Goal: Task Accomplishment & Management: Manage account settings

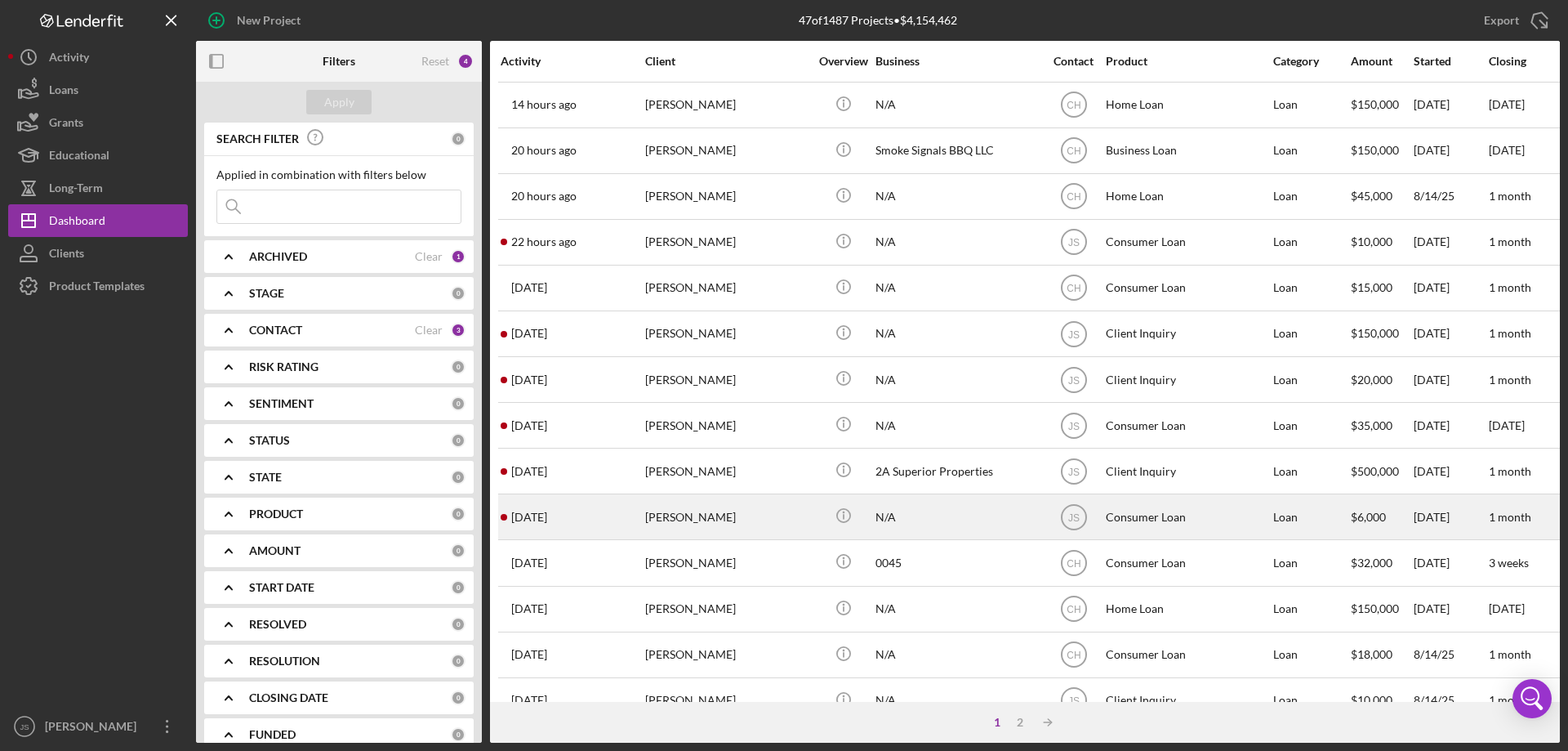
click at [773, 527] on div "[PERSON_NAME]" at bounding box center [727, 517] width 163 height 44
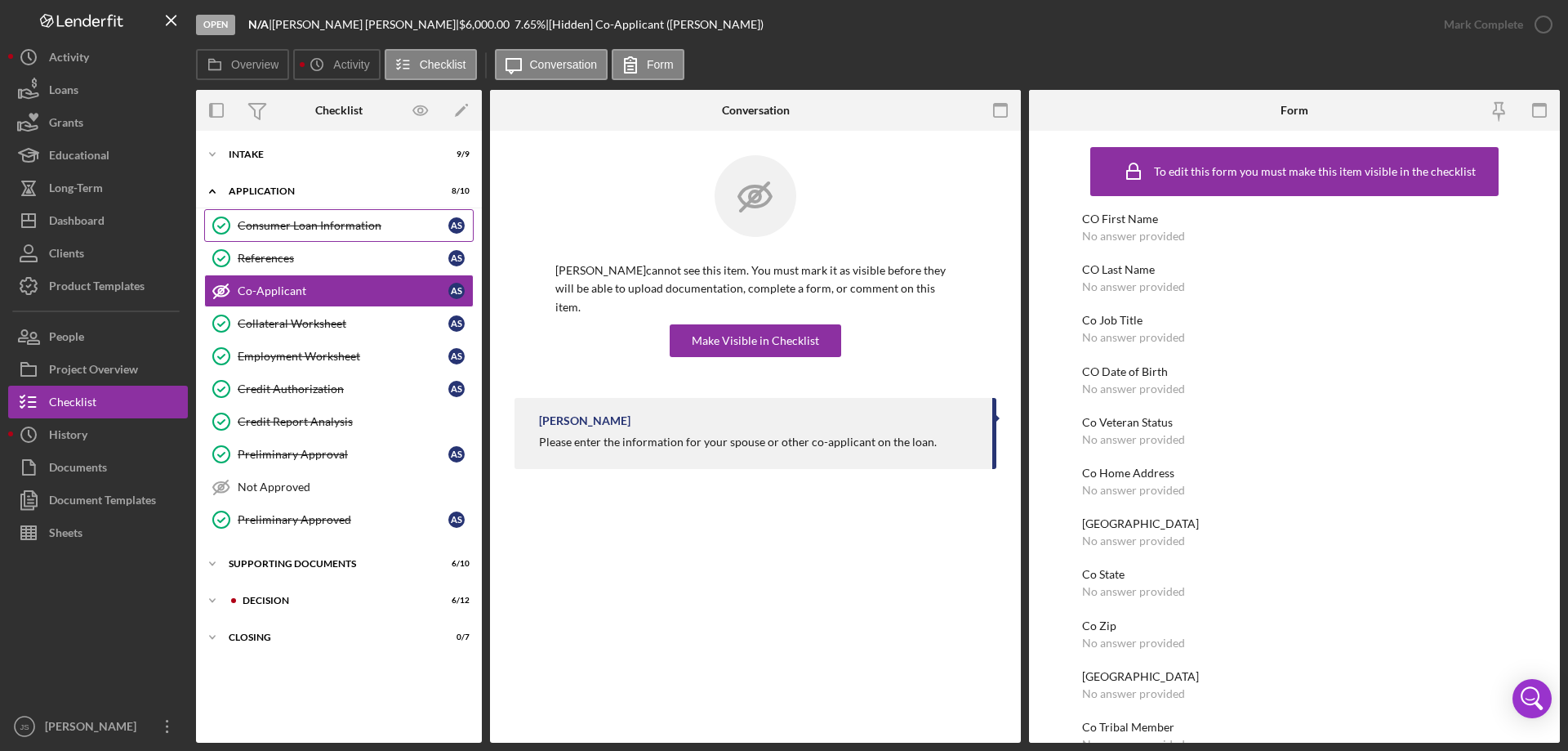
click at [300, 222] on div "Consumer Loan Information" at bounding box center [343, 225] width 210 height 13
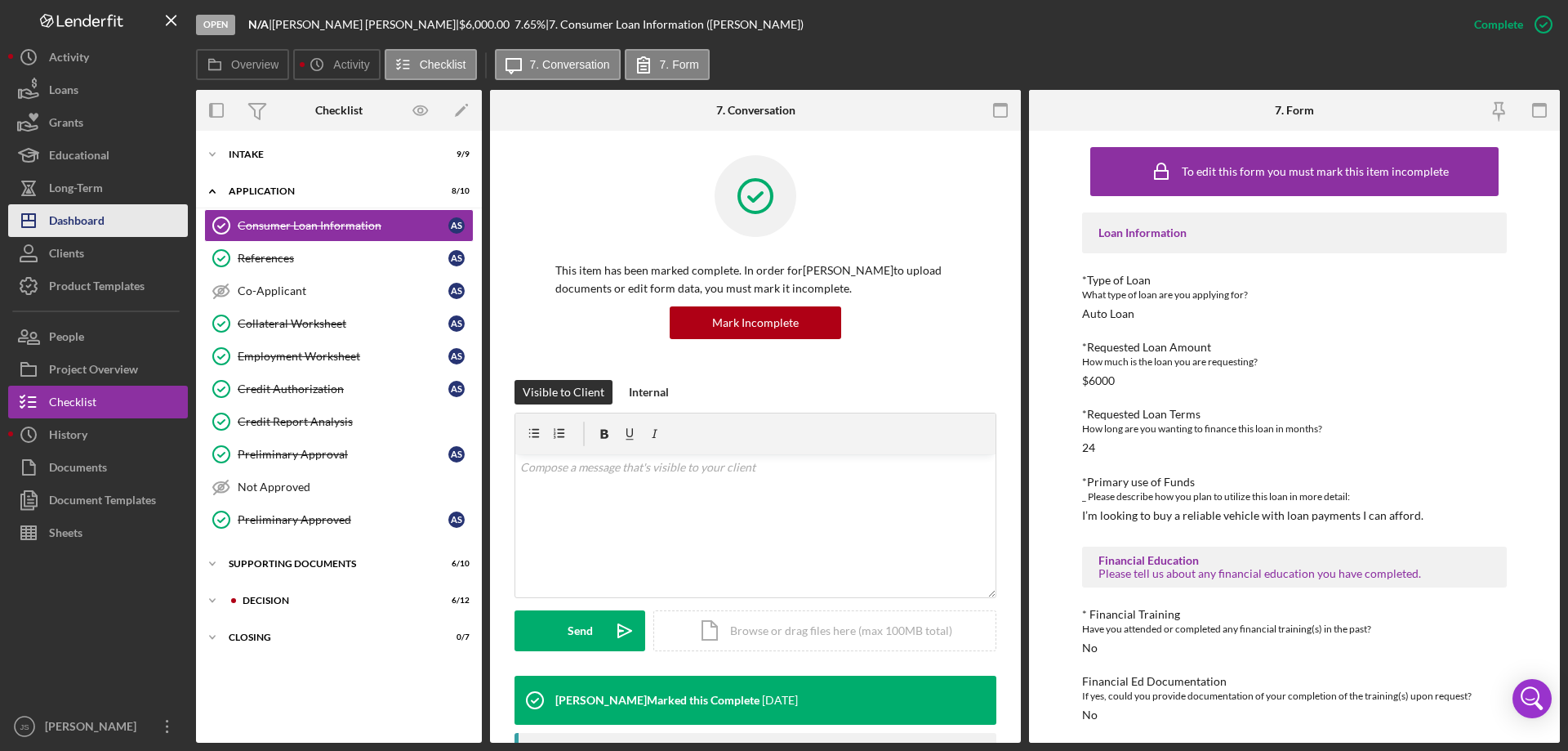
drag, startPoint x: 62, startPoint y: 222, endPoint x: 74, endPoint y: 222, distance: 12.0
click at [62, 222] on div "Dashboard" at bounding box center [76, 222] width 56 height 37
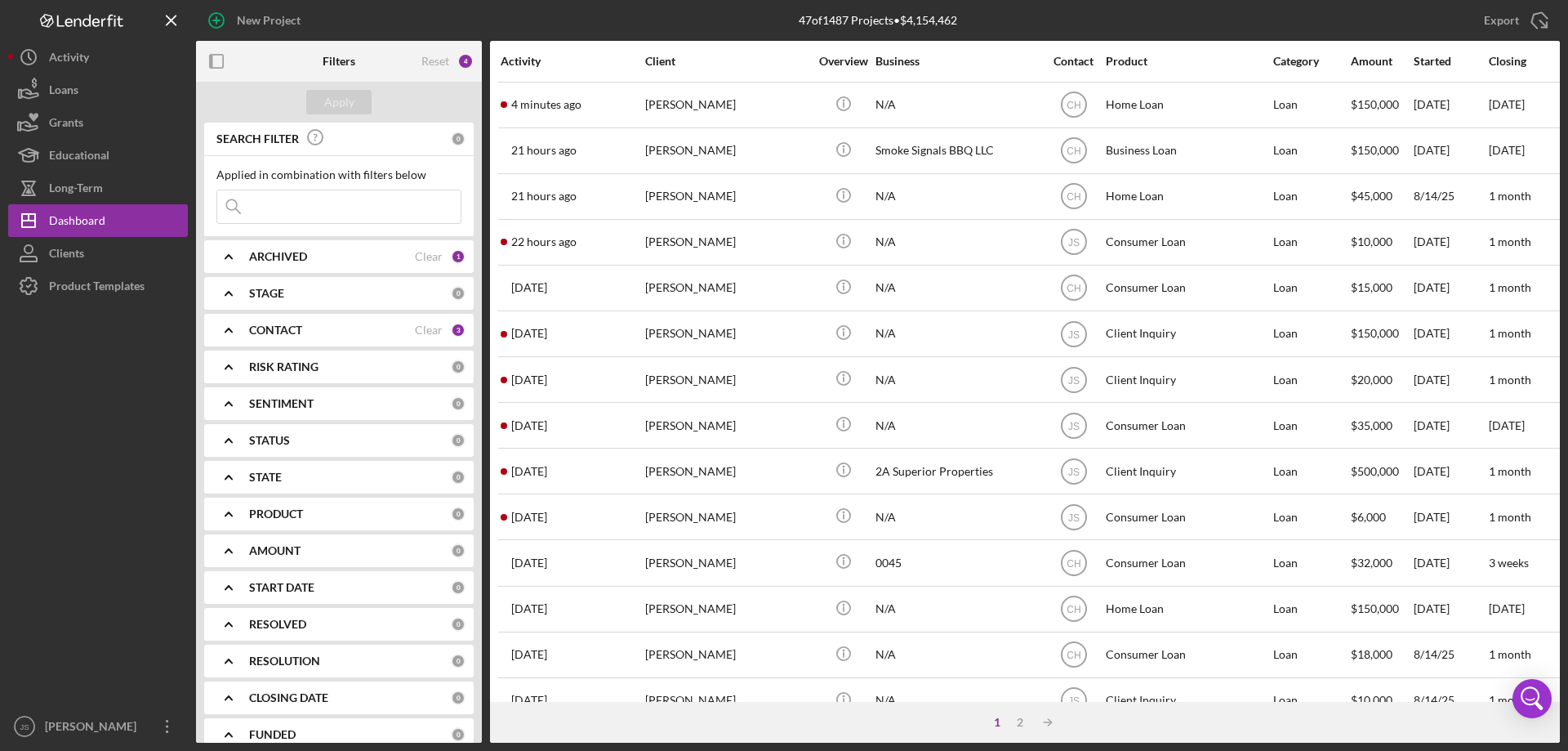
click at [259, 210] on input at bounding box center [339, 207] width 244 height 33
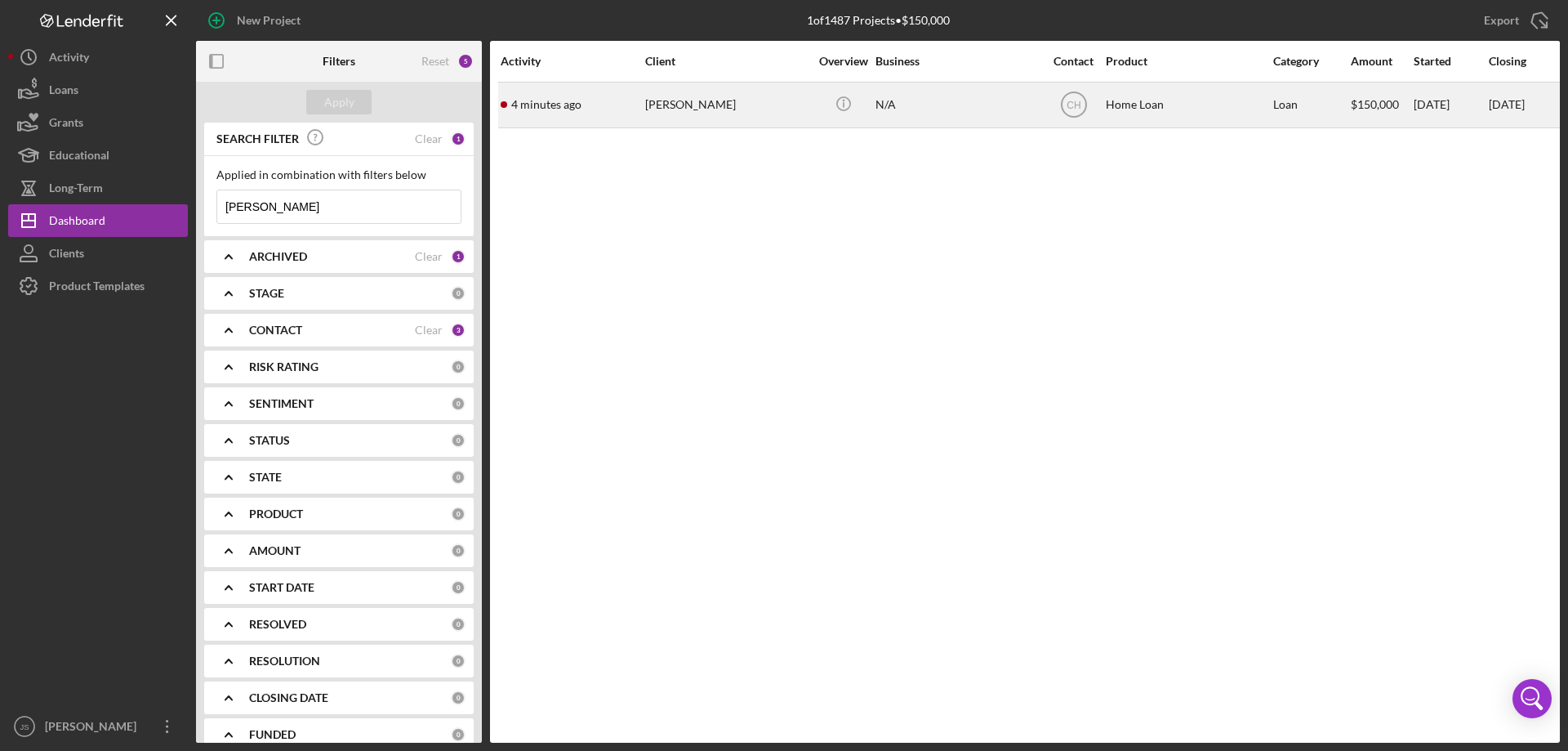
type input "[PERSON_NAME]"
click at [802, 109] on div "[PERSON_NAME]" at bounding box center [727, 104] width 163 height 44
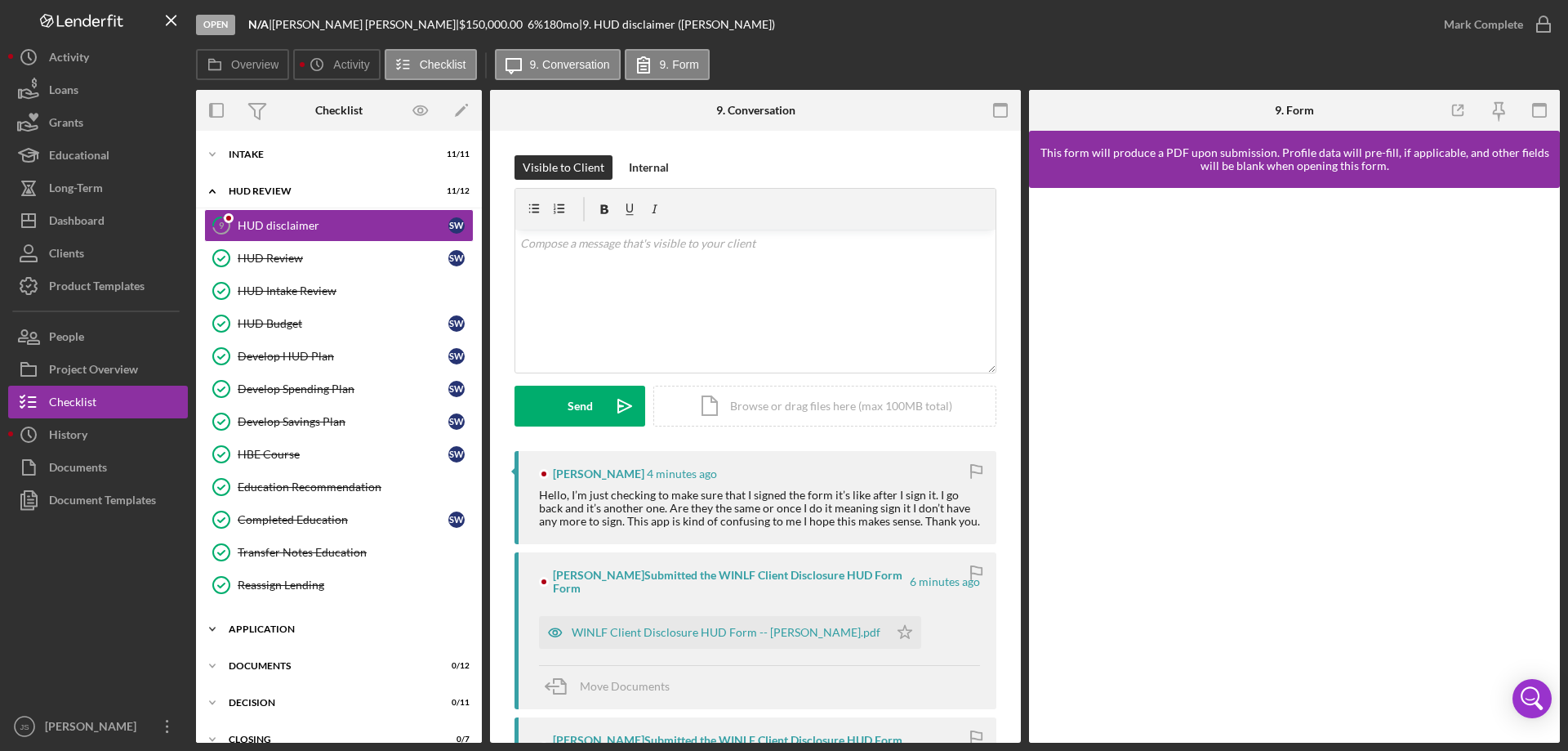
click at [210, 628] on icon "Icon/Expander" at bounding box center [212, 629] width 32 height 33
click at [336, 254] on div "HUD Review" at bounding box center [343, 257] width 210 height 13
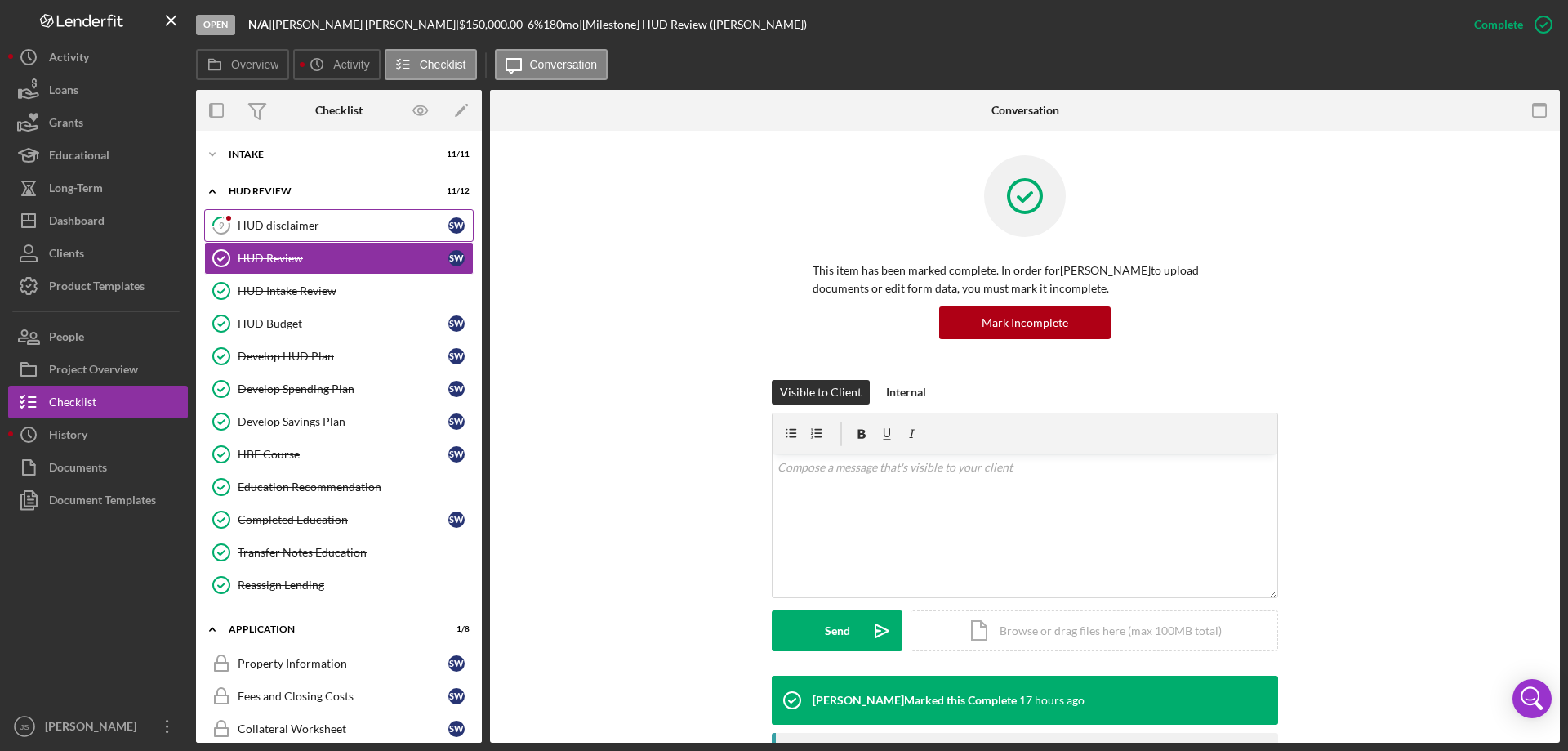
click at [352, 229] on div "HUD disclaimer" at bounding box center [343, 225] width 210 height 13
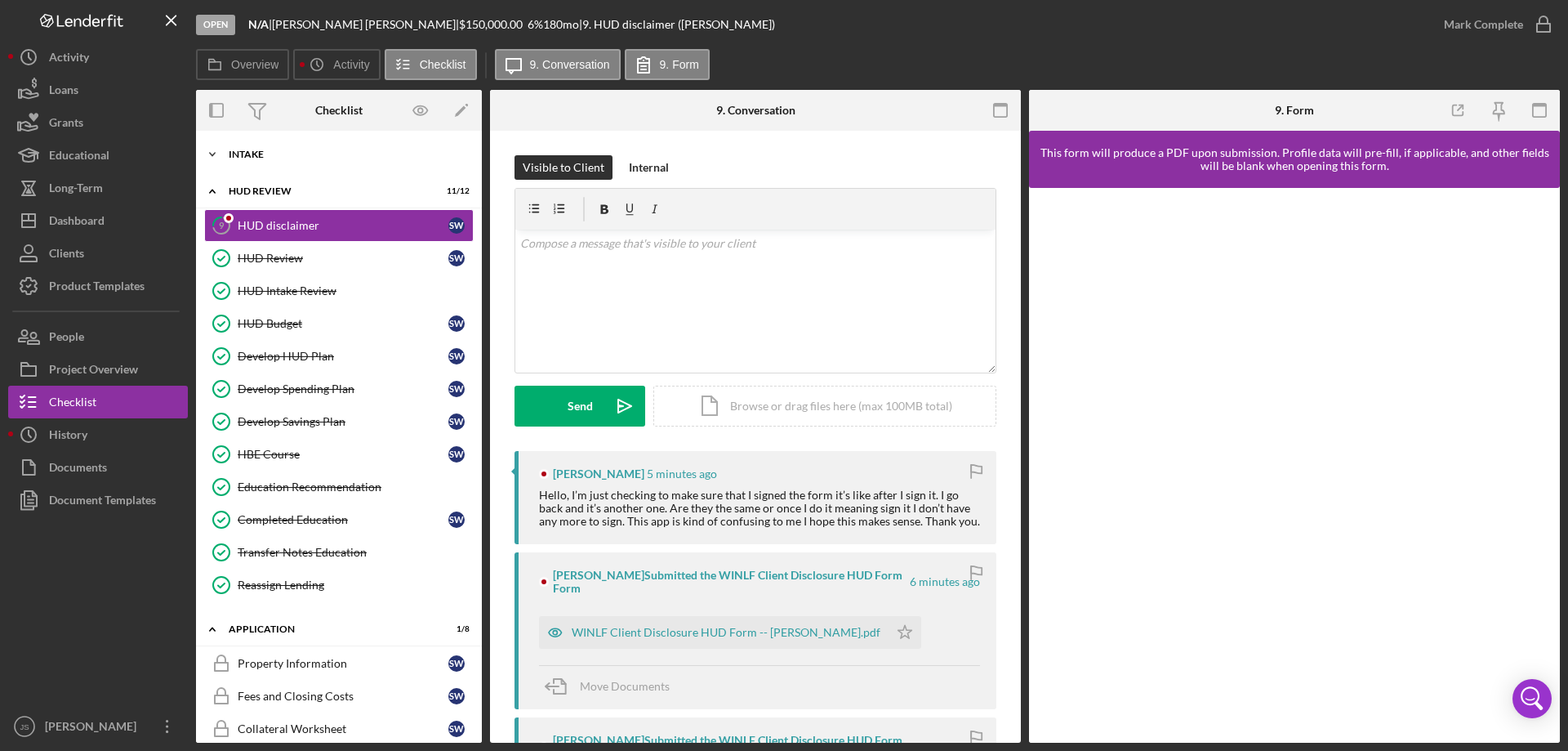
click at [210, 149] on icon "Icon/Expander" at bounding box center [212, 154] width 32 height 33
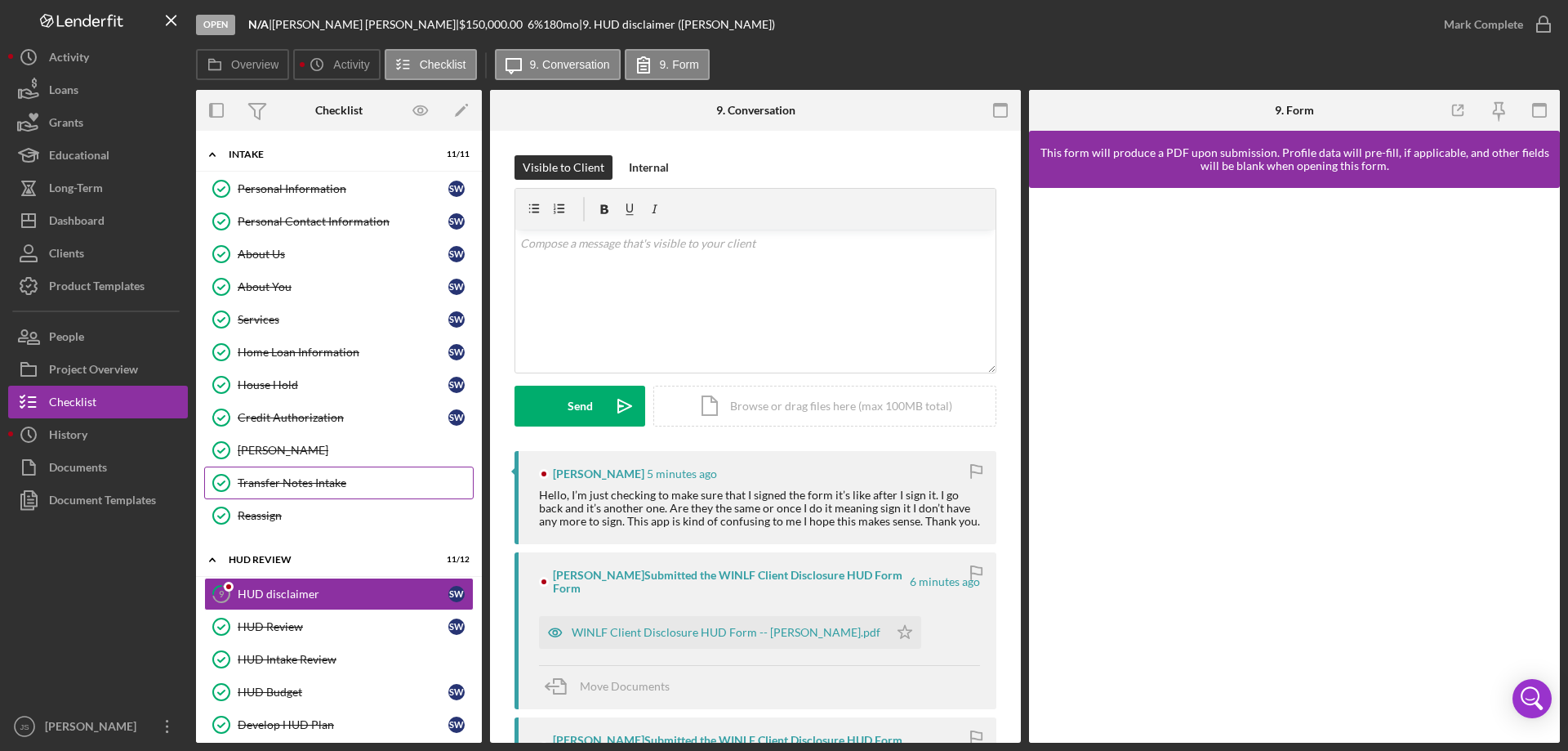
click at [268, 481] on div "Transfer Notes Intake" at bounding box center [355, 482] width 235 height 13
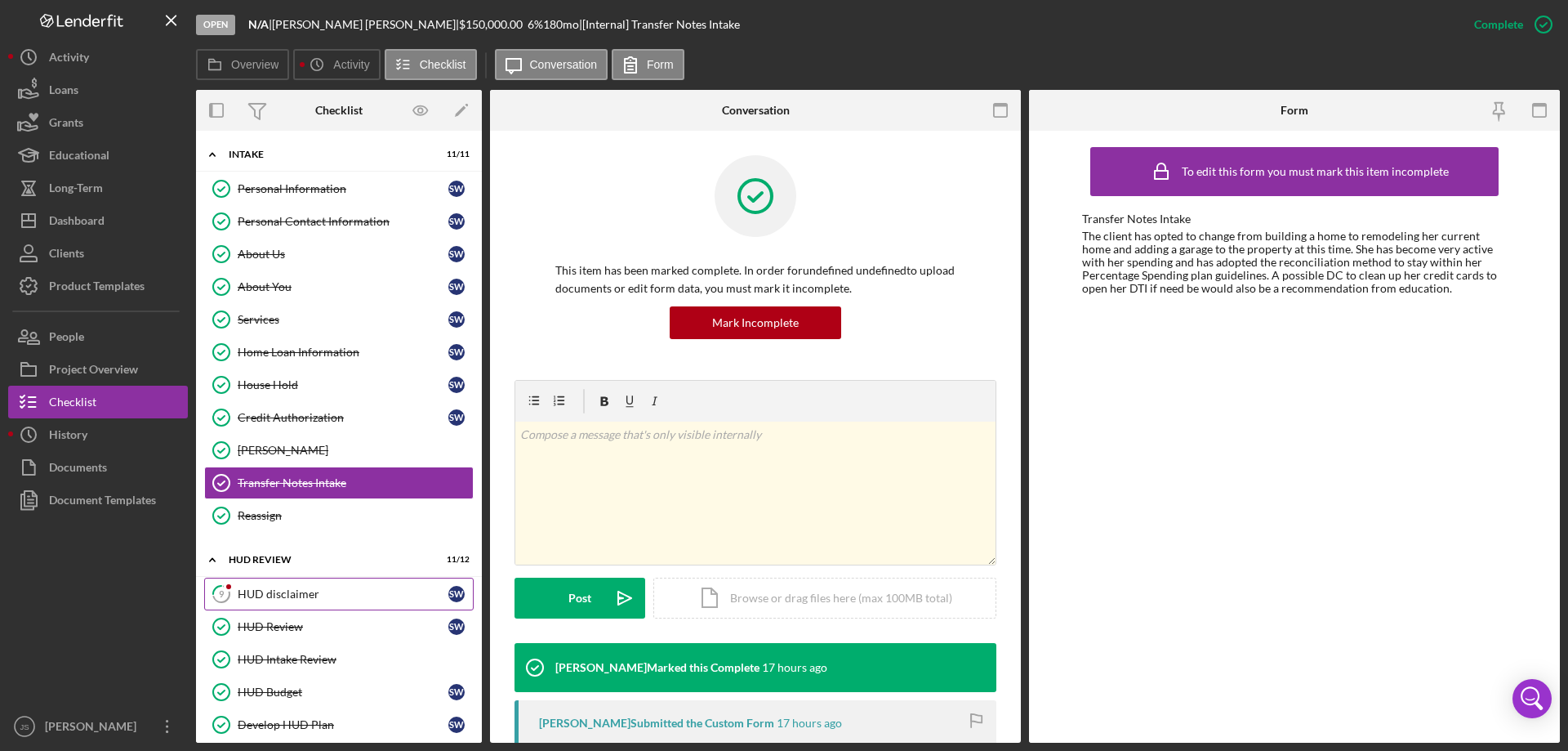
click at [261, 593] on div "HUD disclaimer" at bounding box center [343, 594] width 210 height 13
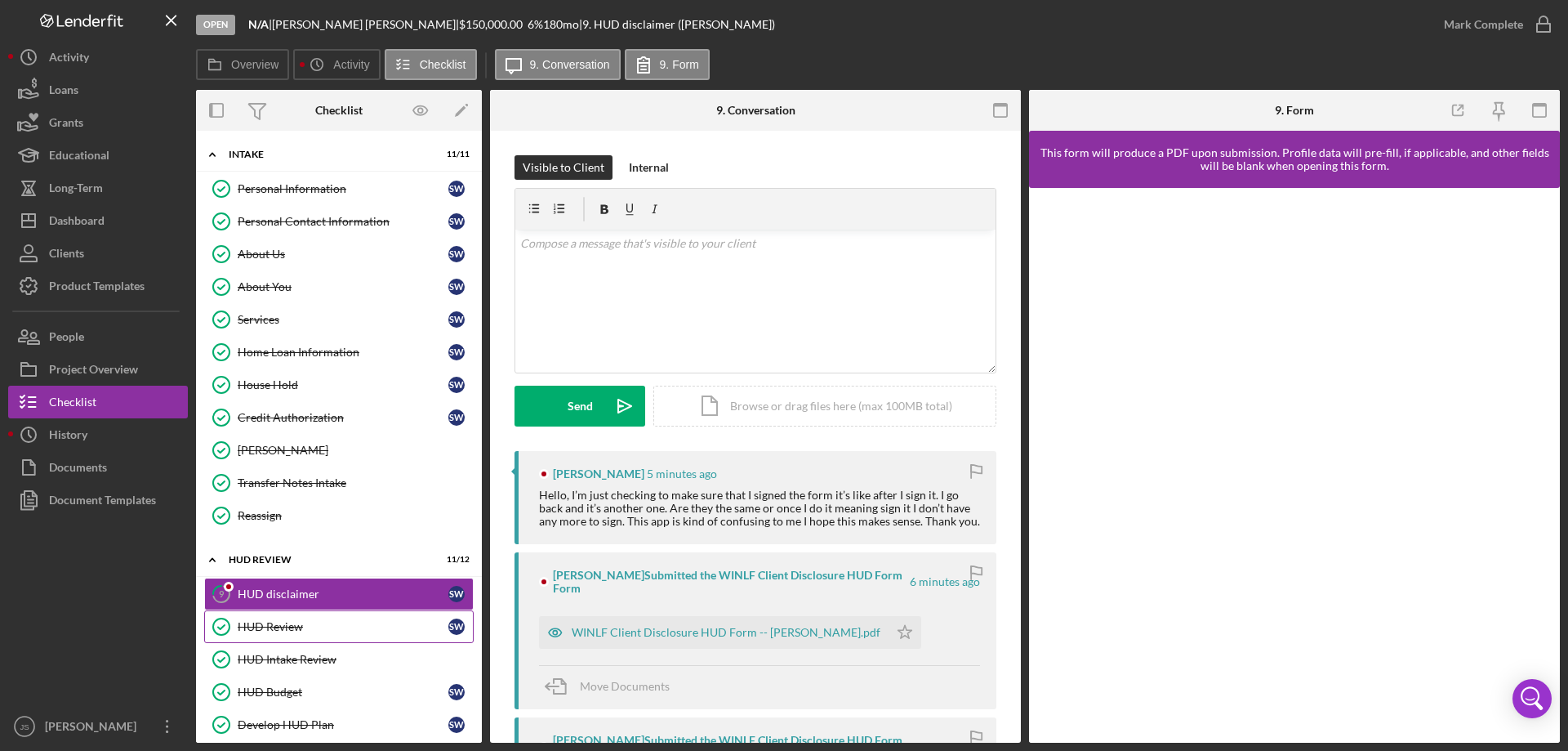
click at [263, 628] on div "HUD Review" at bounding box center [343, 626] width 210 height 13
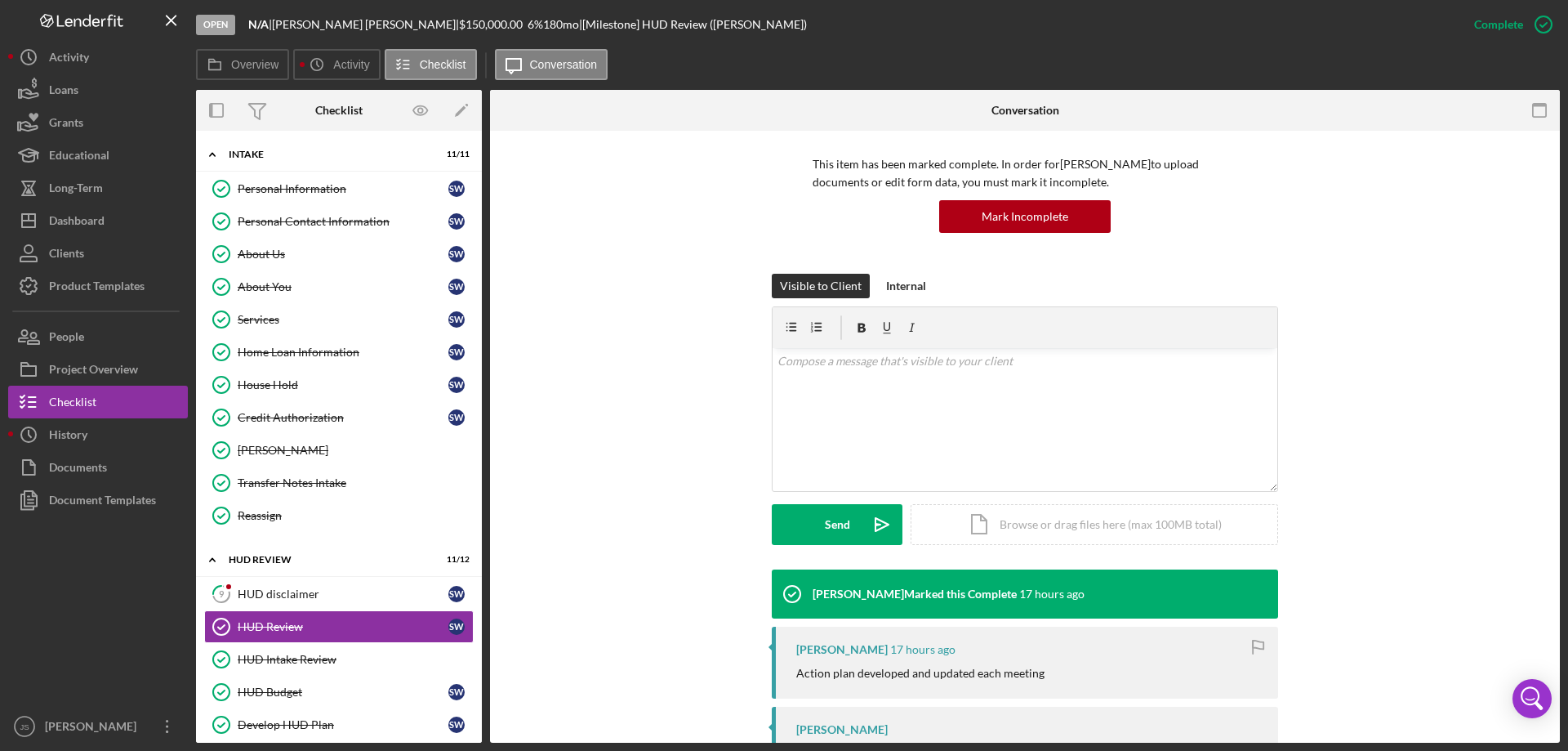
scroll to position [188, 0]
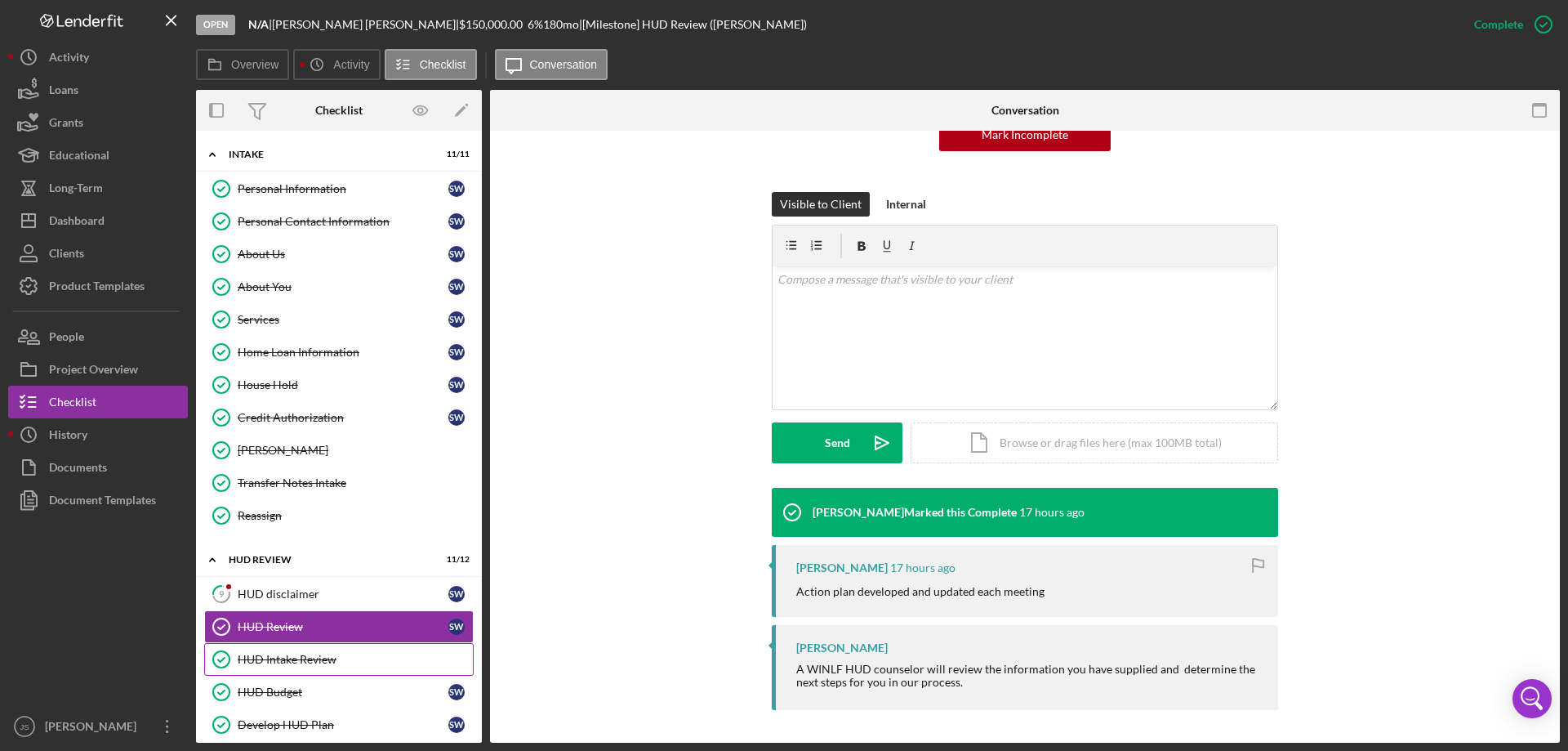
click at [291, 660] on div "HUD Intake Review" at bounding box center [355, 659] width 235 height 13
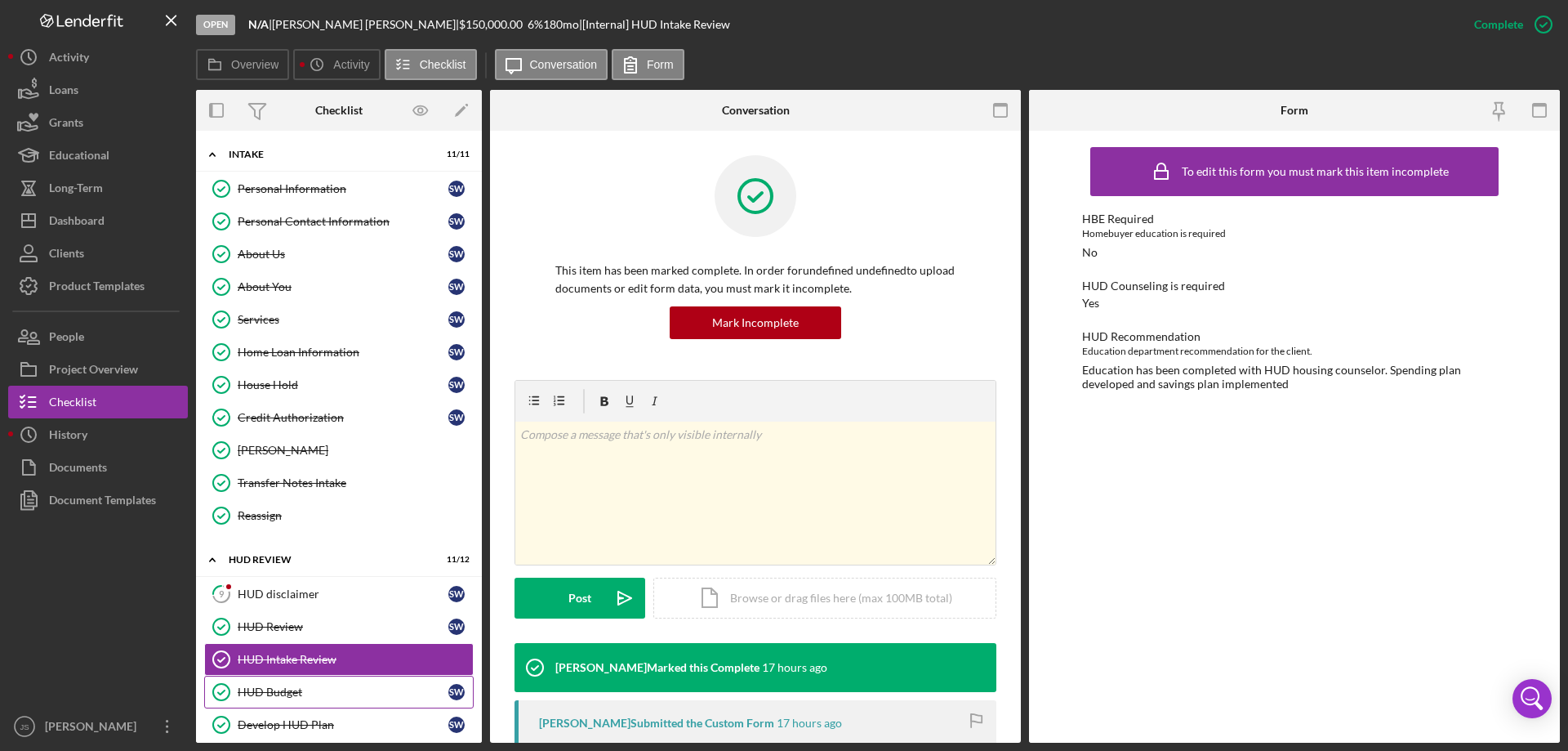
click at [297, 688] on div "HUD Budget" at bounding box center [343, 691] width 210 height 13
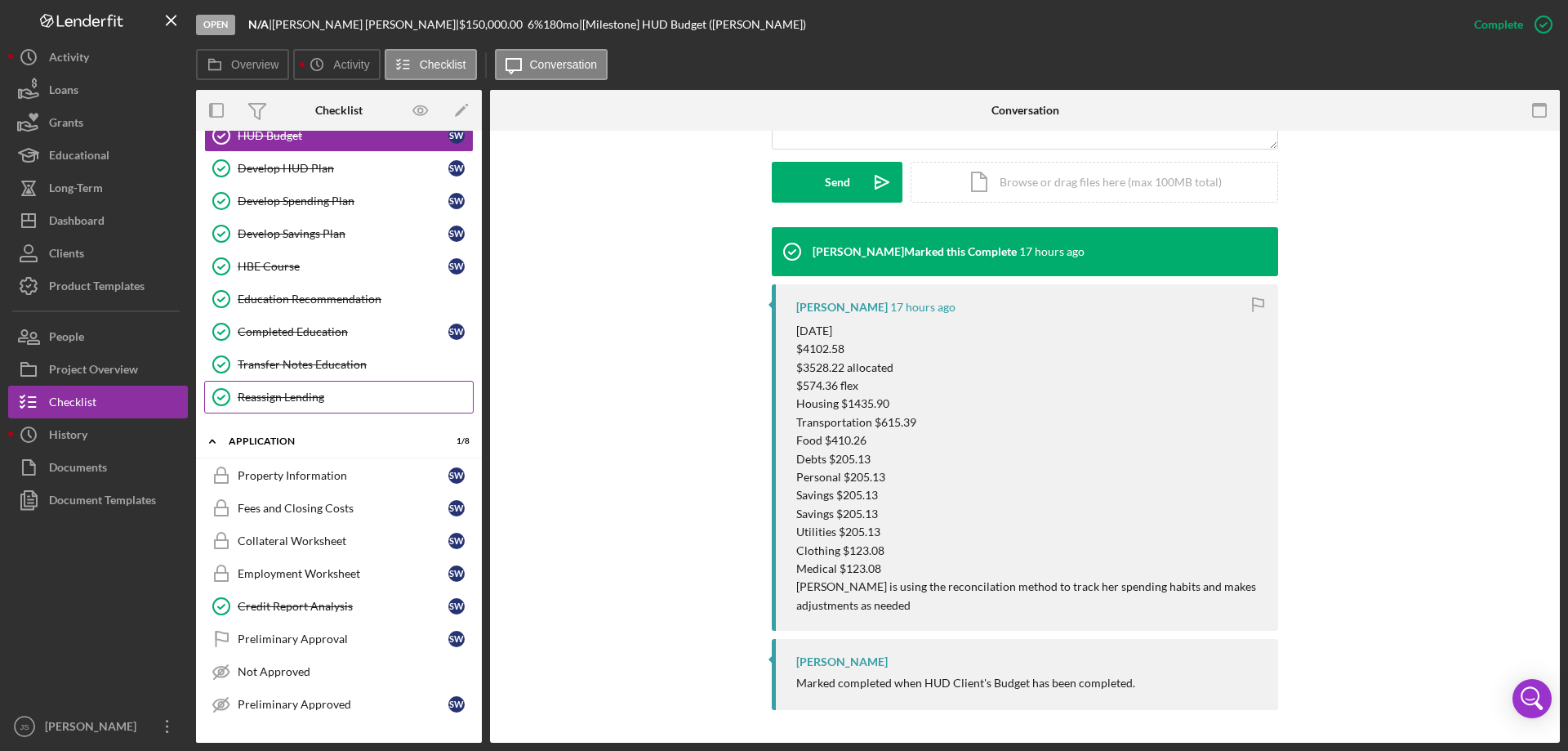
scroll to position [572, 0]
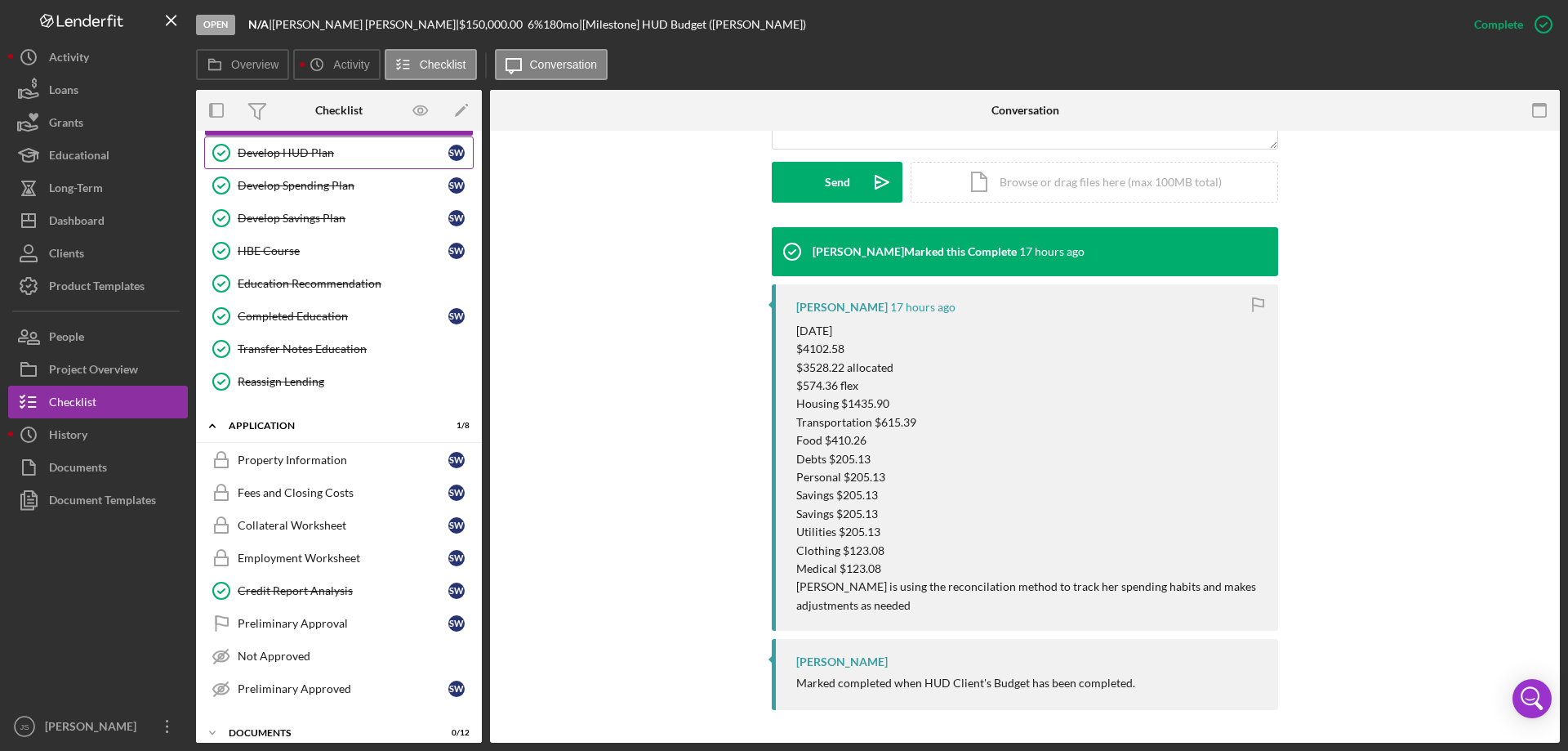
click at [342, 153] on div "Develop HUD Plan" at bounding box center [343, 152] width 210 height 13
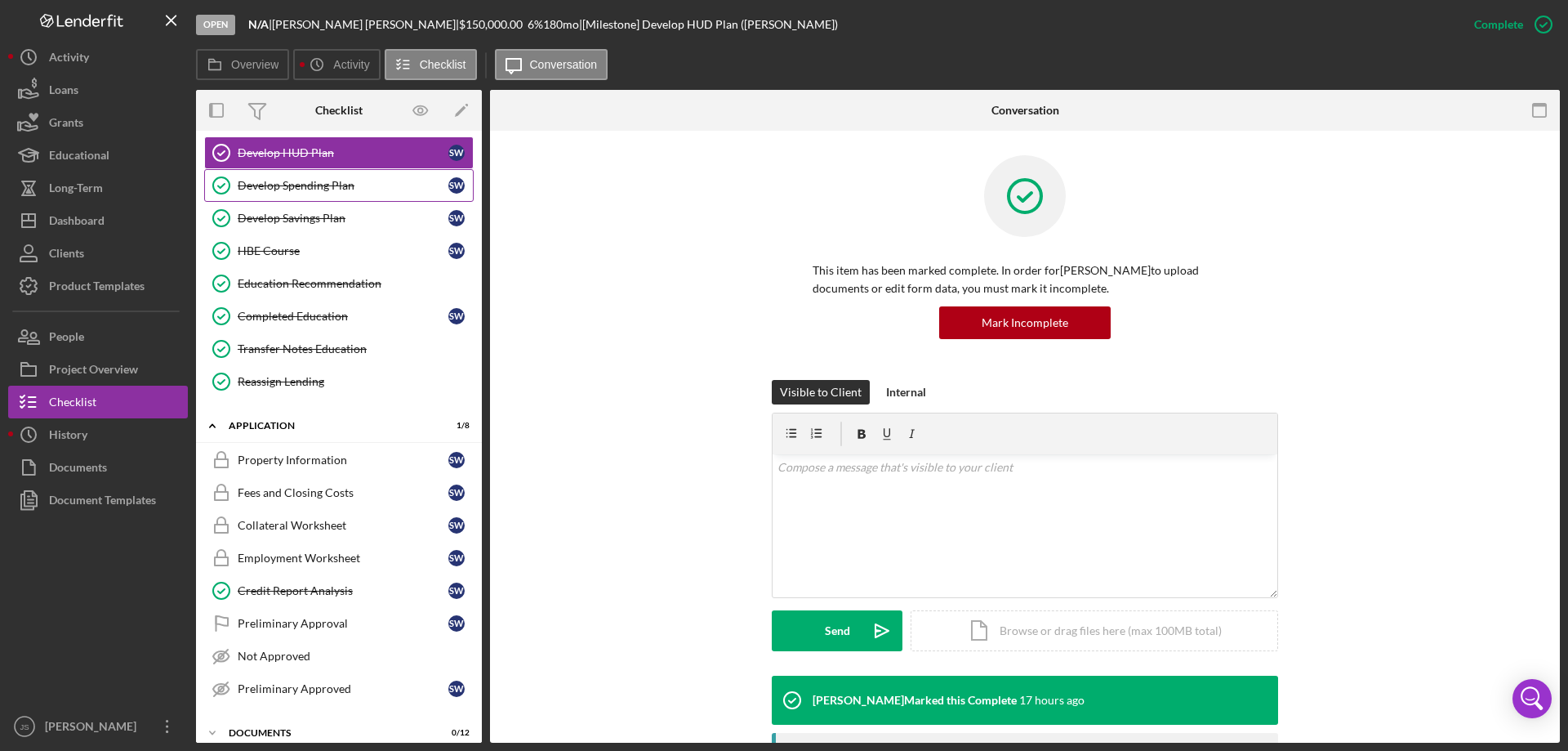
click at [339, 192] on div "Develop Spending Plan" at bounding box center [343, 185] width 210 height 13
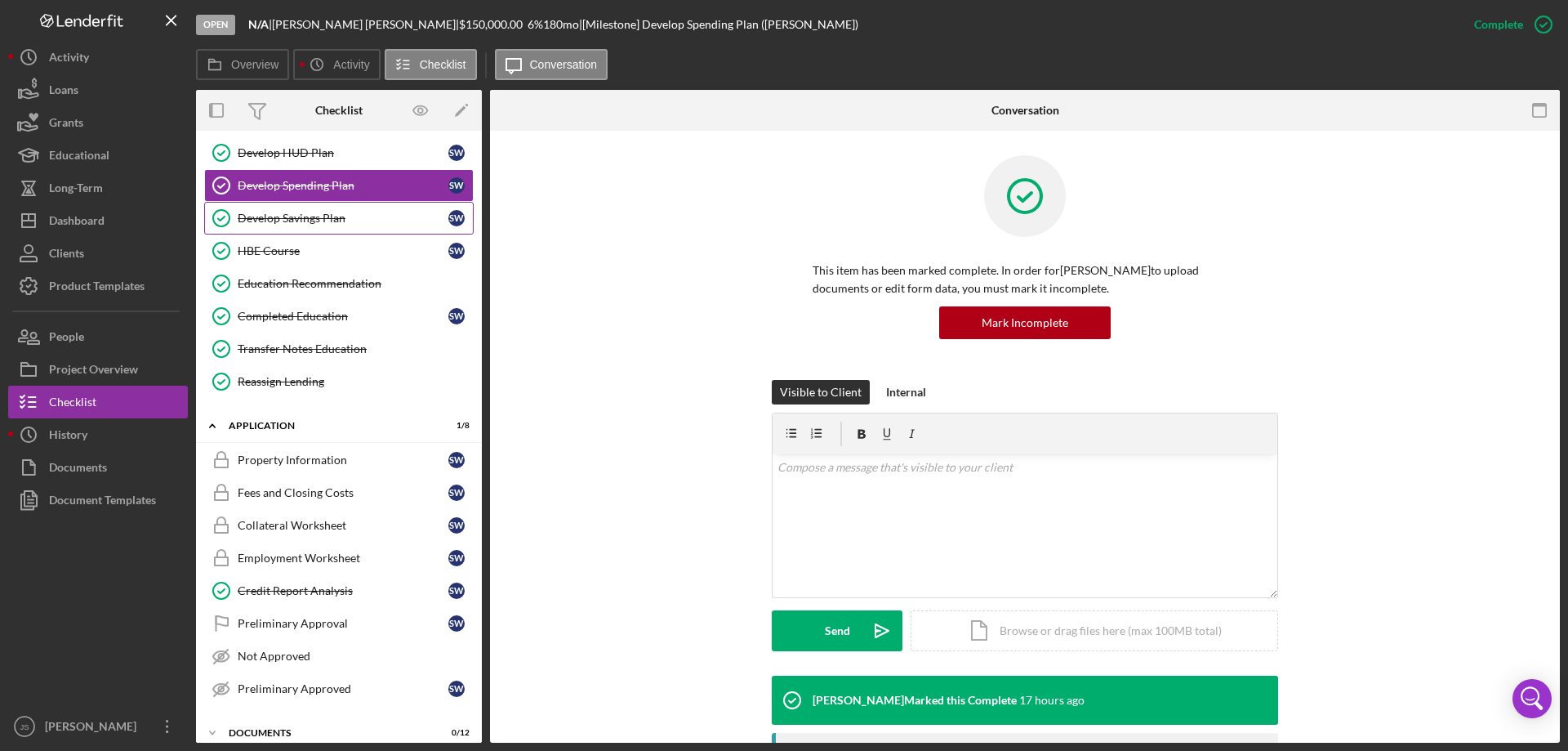
click at [366, 215] on div "Develop Savings Plan" at bounding box center [343, 217] width 210 height 13
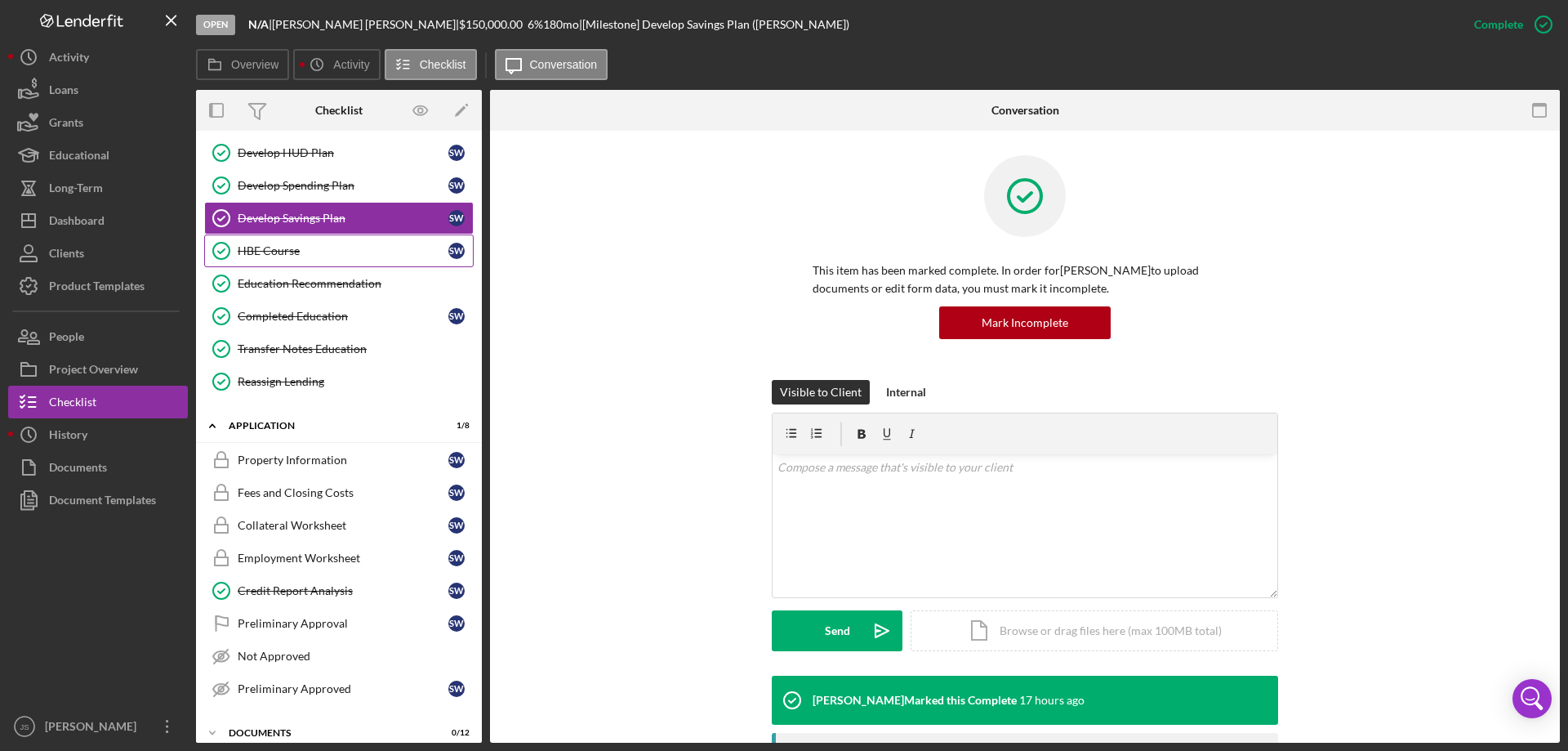
click at [358, 251] on div "HBE Course" at bounding box center [343, 251] width 210 height 13
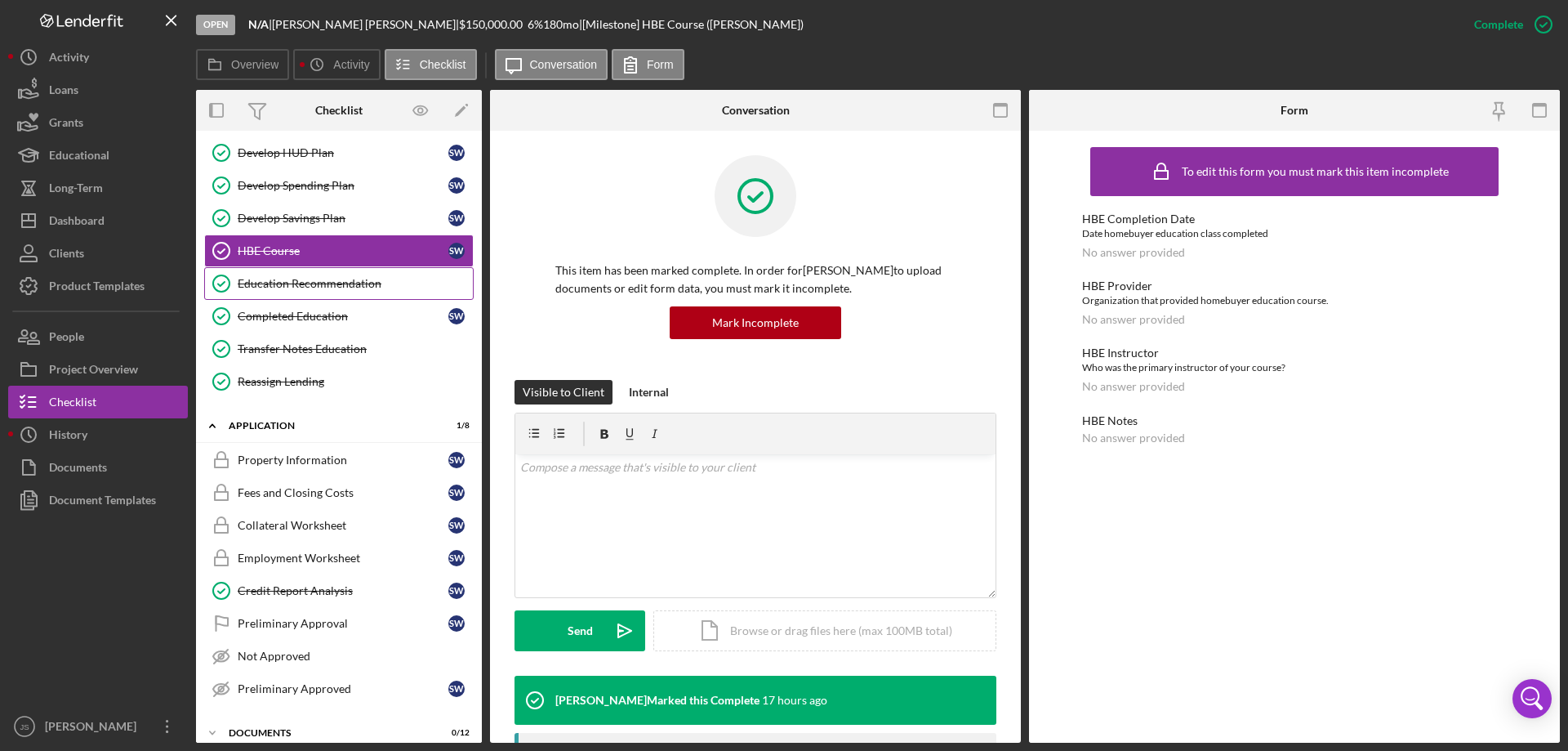
click at [394, 285] on div "Education Recommendation" at bounding box center [355, 283] width 235 height 13
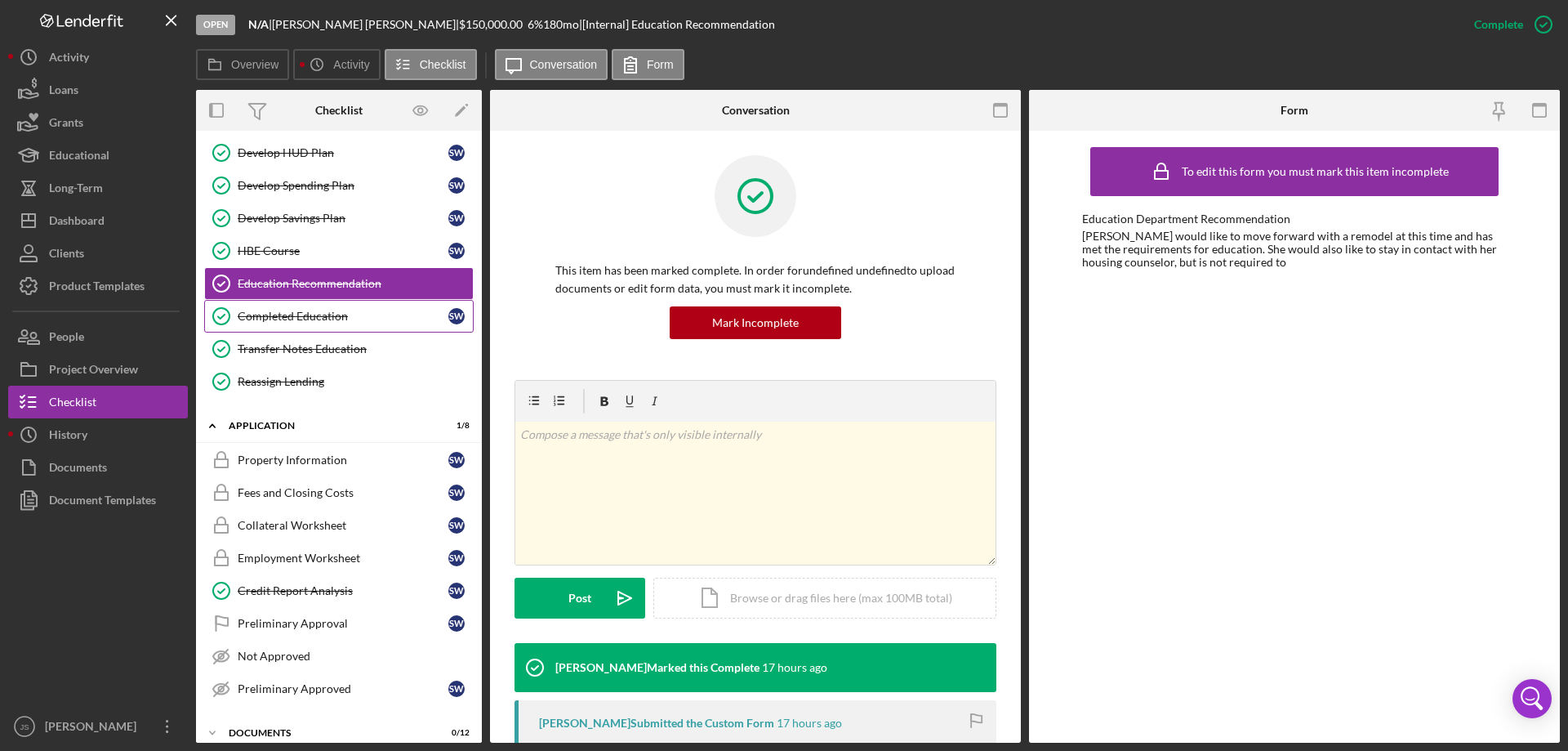
click at [382, 321] on div "Completed Education" at bounding box center [343, 316] width 210 height 13
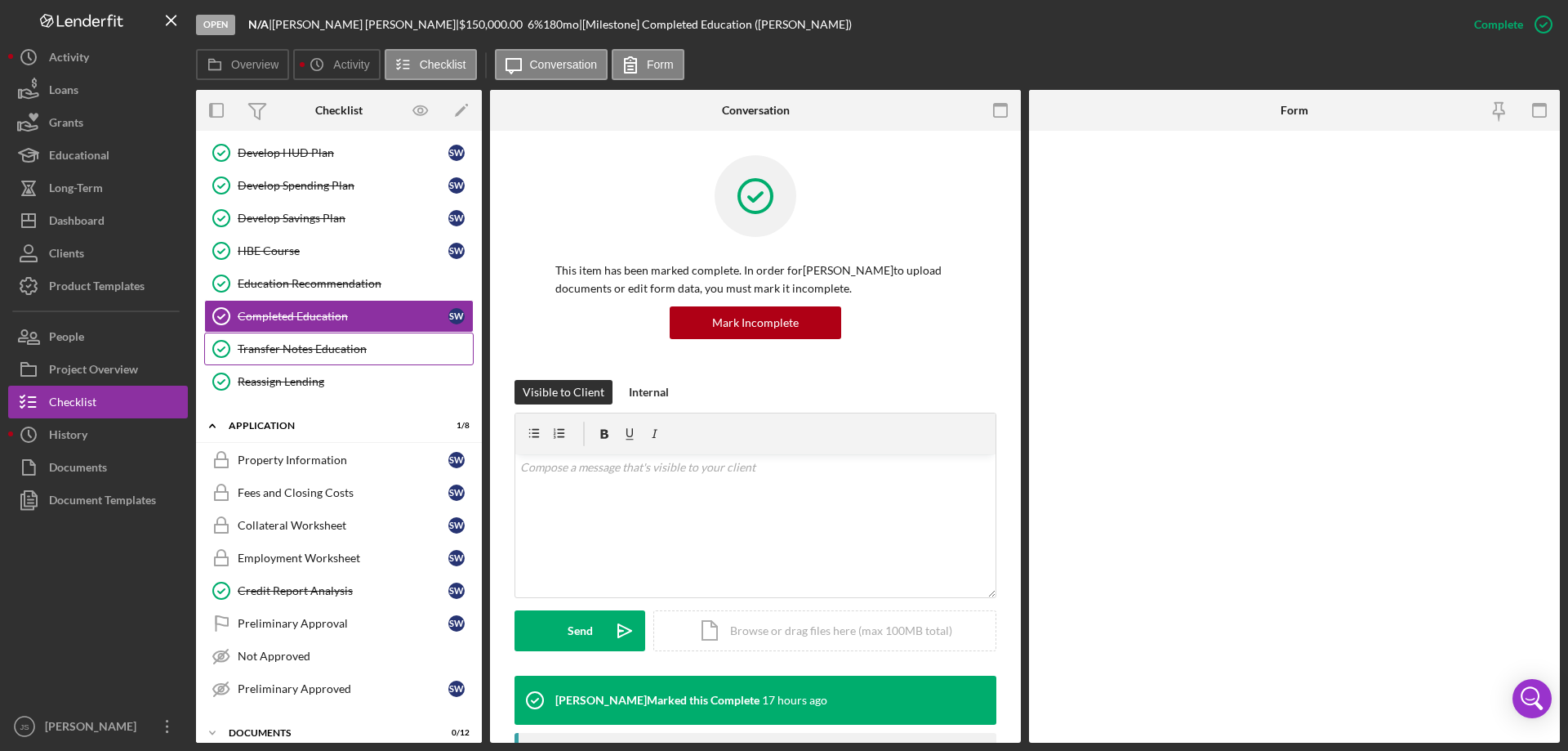
drag, startPoint x: 380, startPoint y: 346, endPoint x: 382, endPoint y: 355, distance: 9.2
click at [380, 346] on div "Transfer Notes Education" at bounding box center [355, 348] width 235 height 13
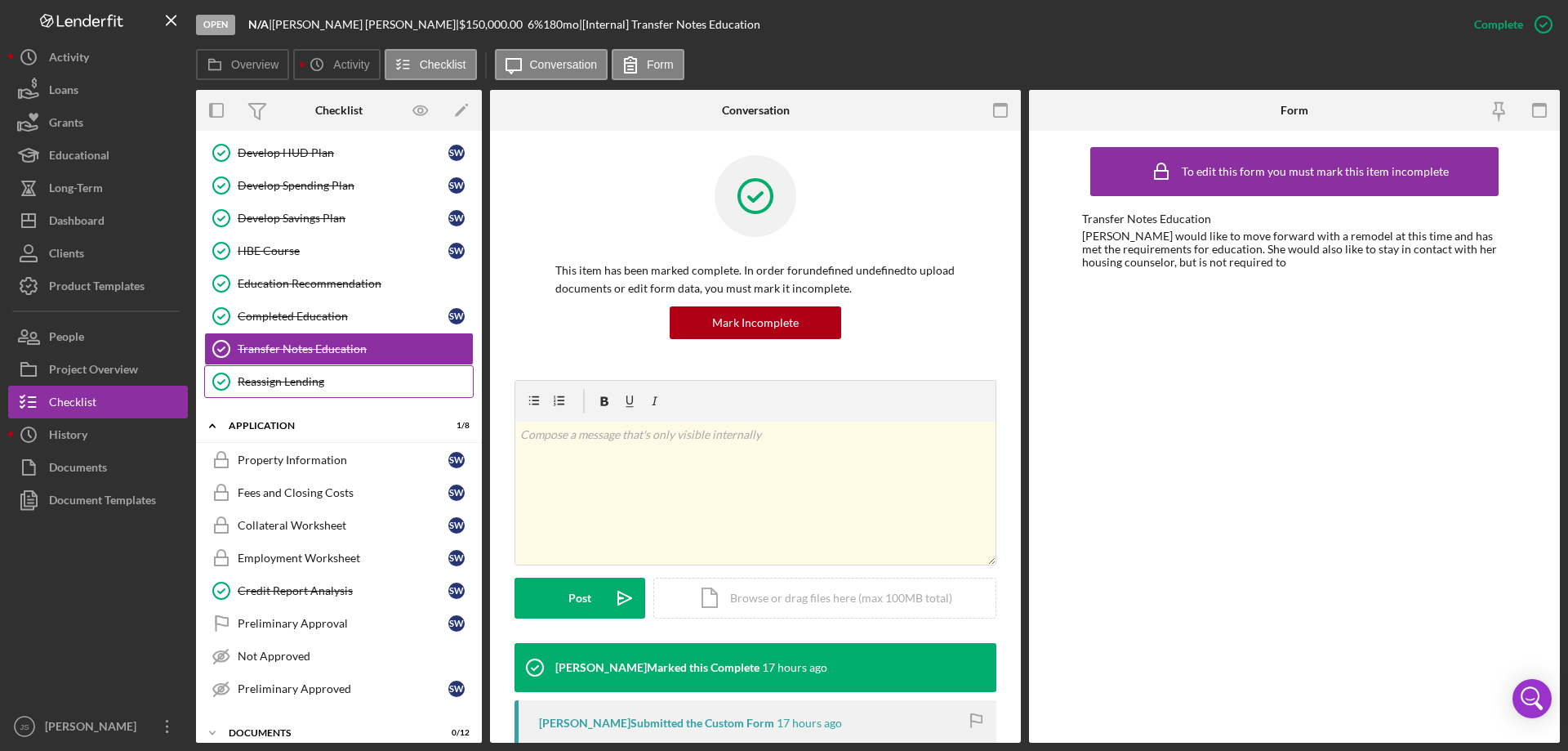
click at [374, 381] on div "Reassign Lending" at bounding box center [355, 381] width 235 height 13
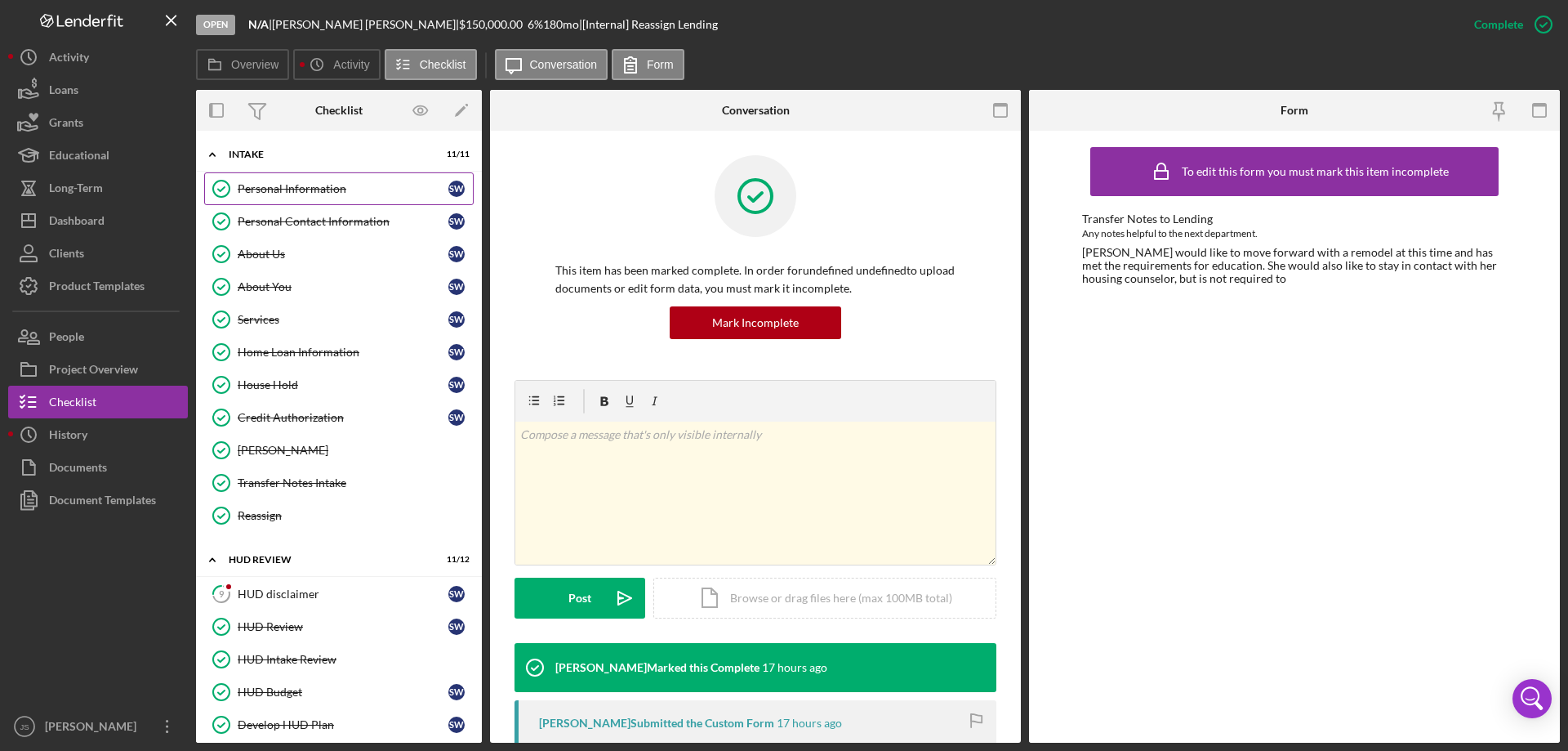
click at [277, 183] on div "Personal Information" at bounding box center [343, 188] width 210 height 13
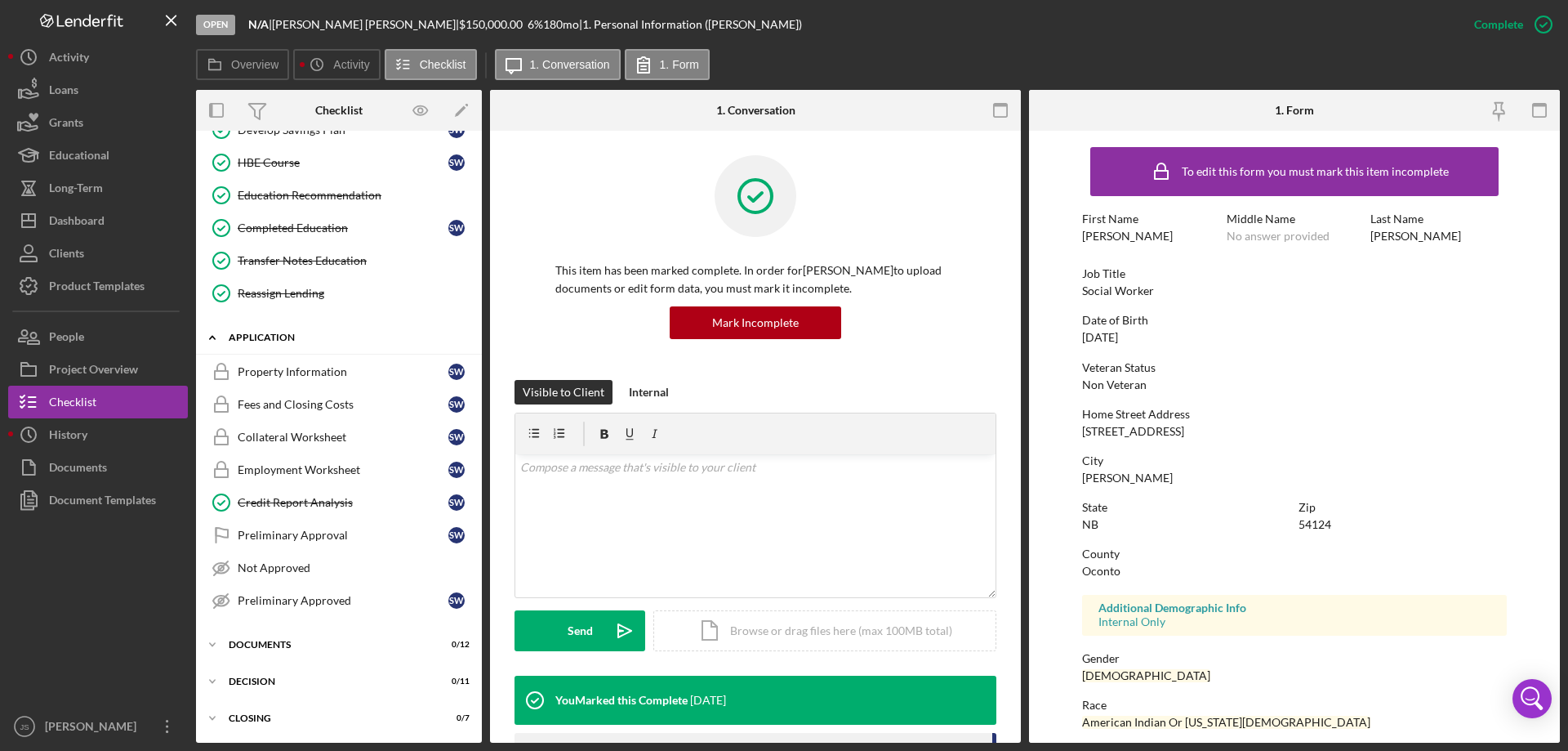
scroll to position [661, 0]
click at [215, 644] on icon "Icon/Expander" at bounding box center [212, 644] width 32 height 33
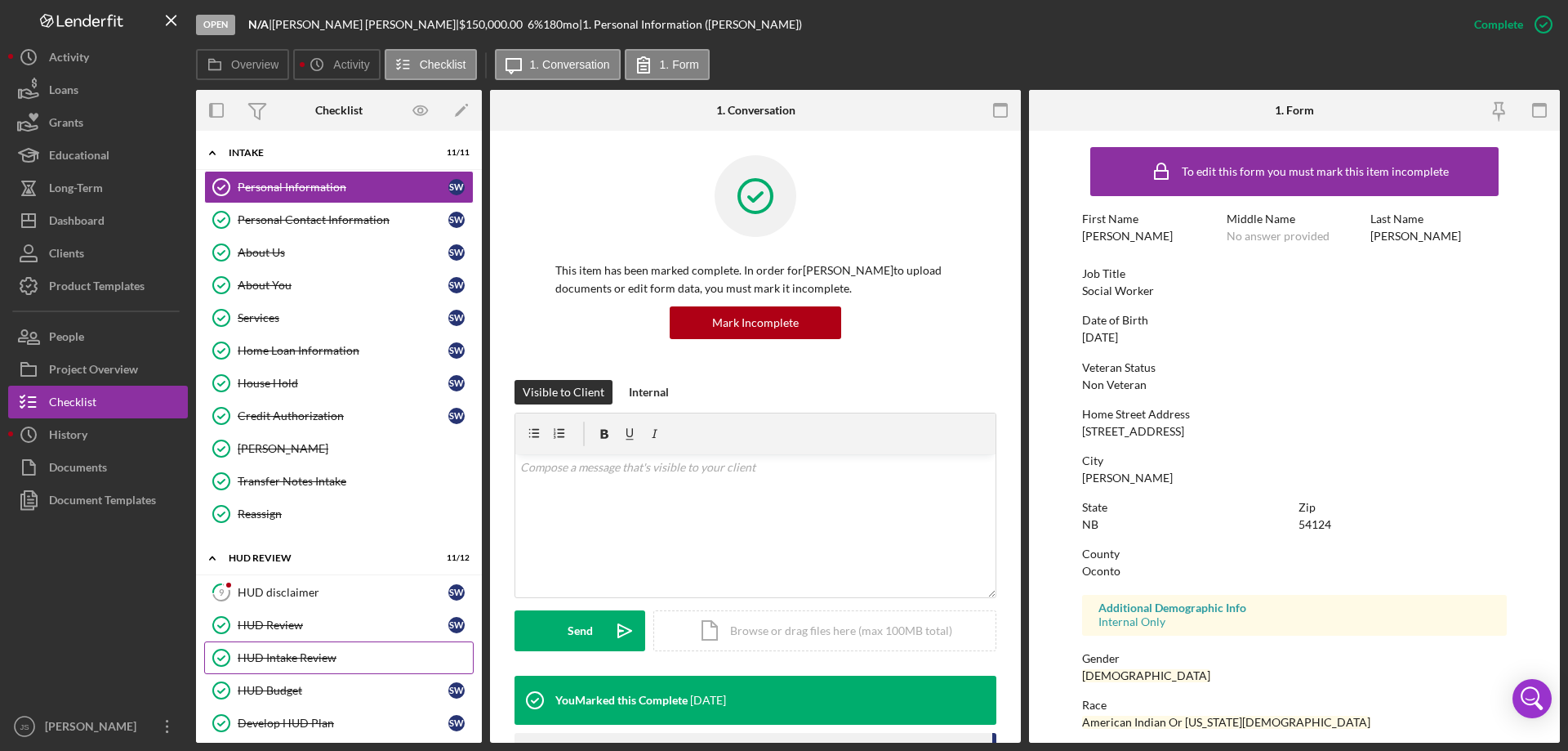
scroll to position [0, 0]
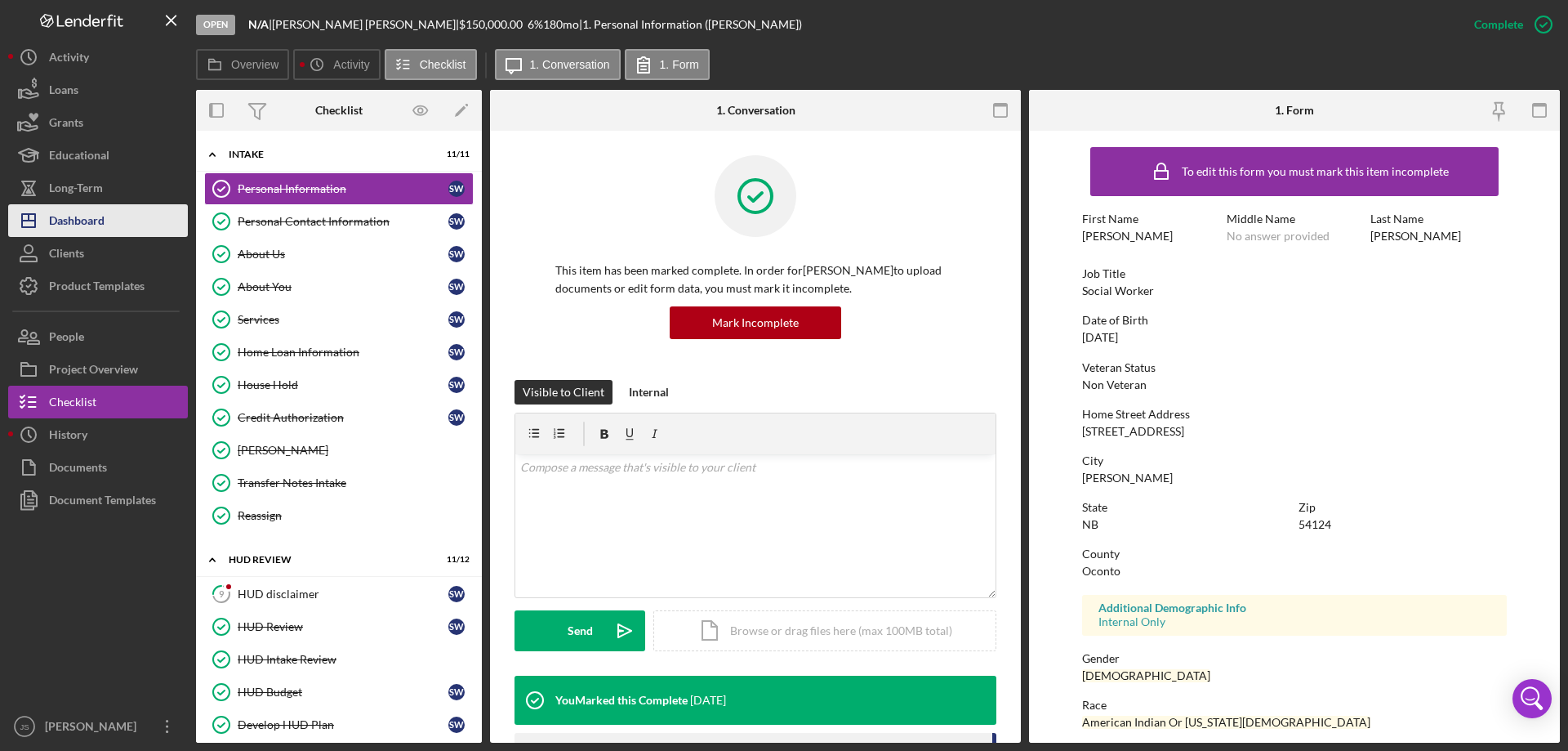
click at [96, 221] on div "Dashboard" at bounding box center [76, 222] width 56 height 37
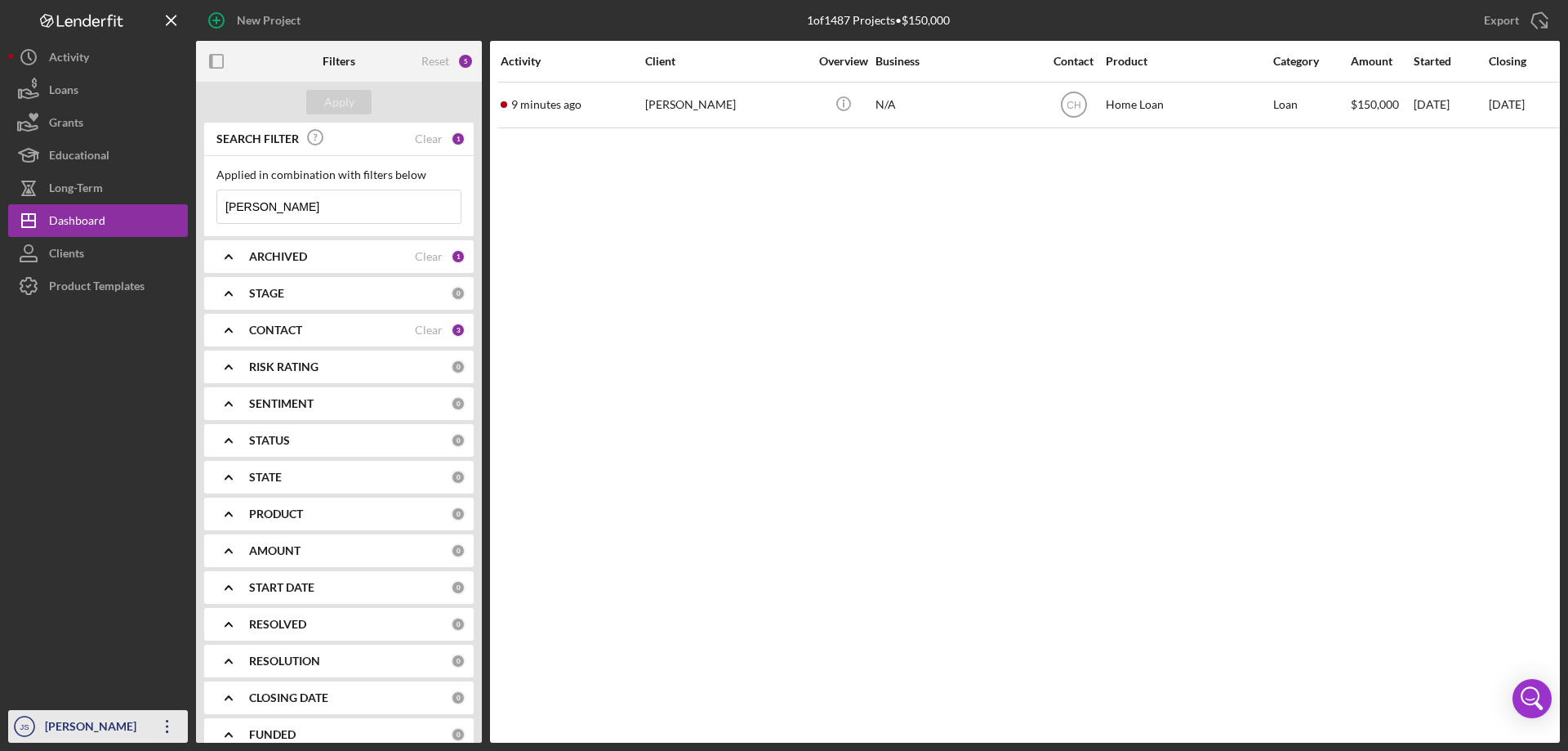
click at [99, 729] on div "[PERSON_NAME]" at bounding box center [94, 728] width 106 height 37
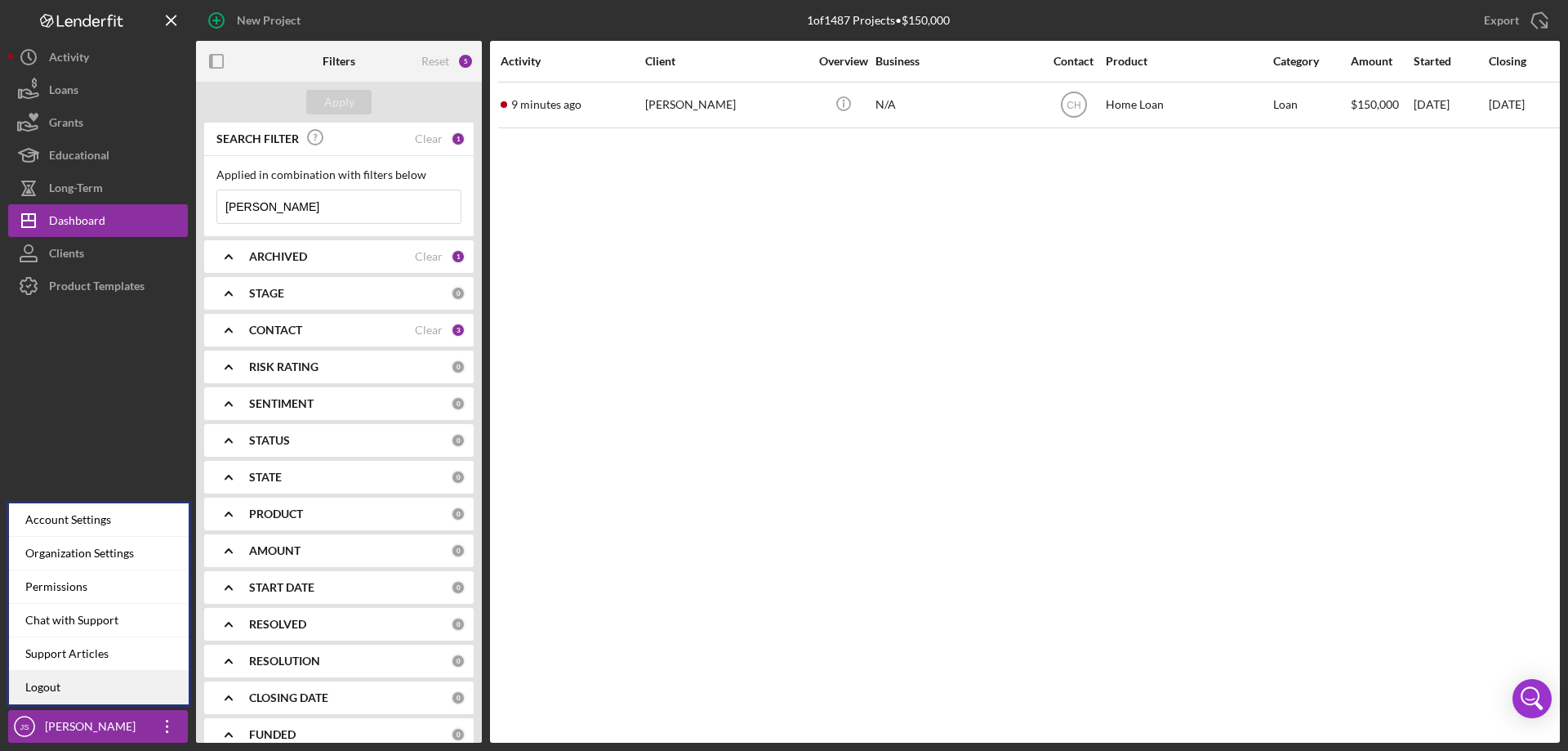
click at [89, 685] on link "Logout" at bounding box center [99, 687] width 180 height 33
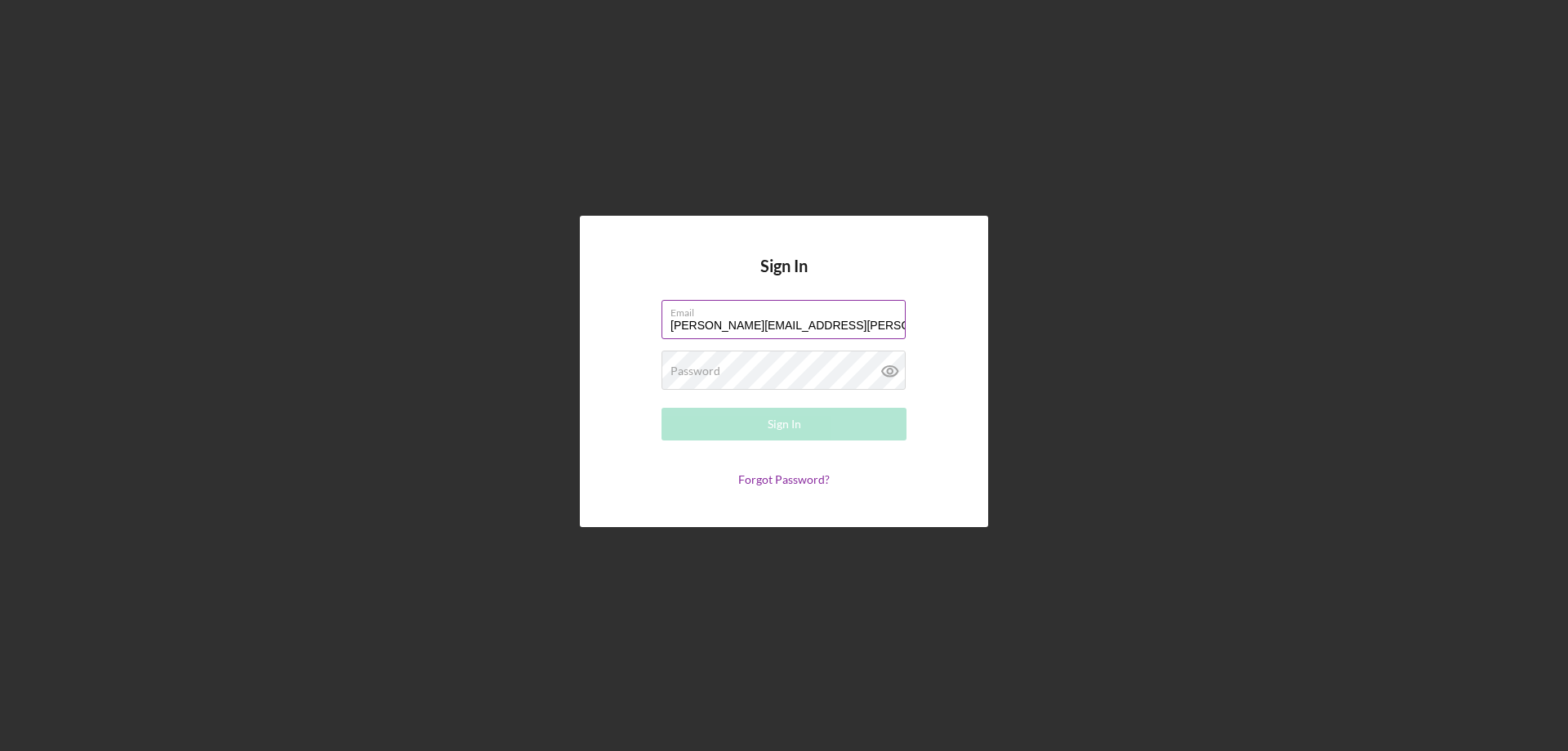
type input "[PERSON_NAME][EMAIL_ADDRESS][PERSON_NAME][DOMAIN_NAME]"
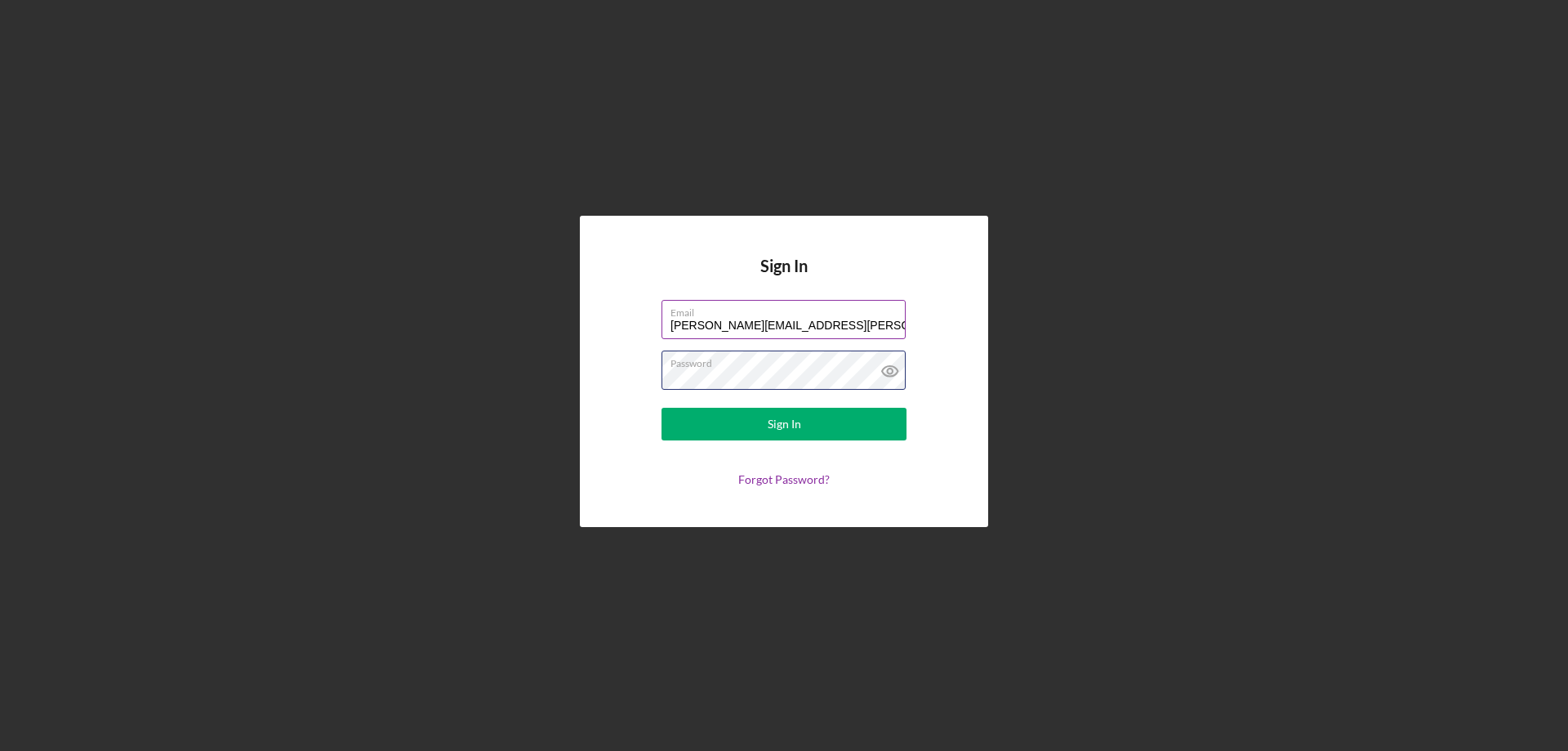
click at [662, 408] on button "Sign In" at bounding box center [784, 424] width 245 height 33
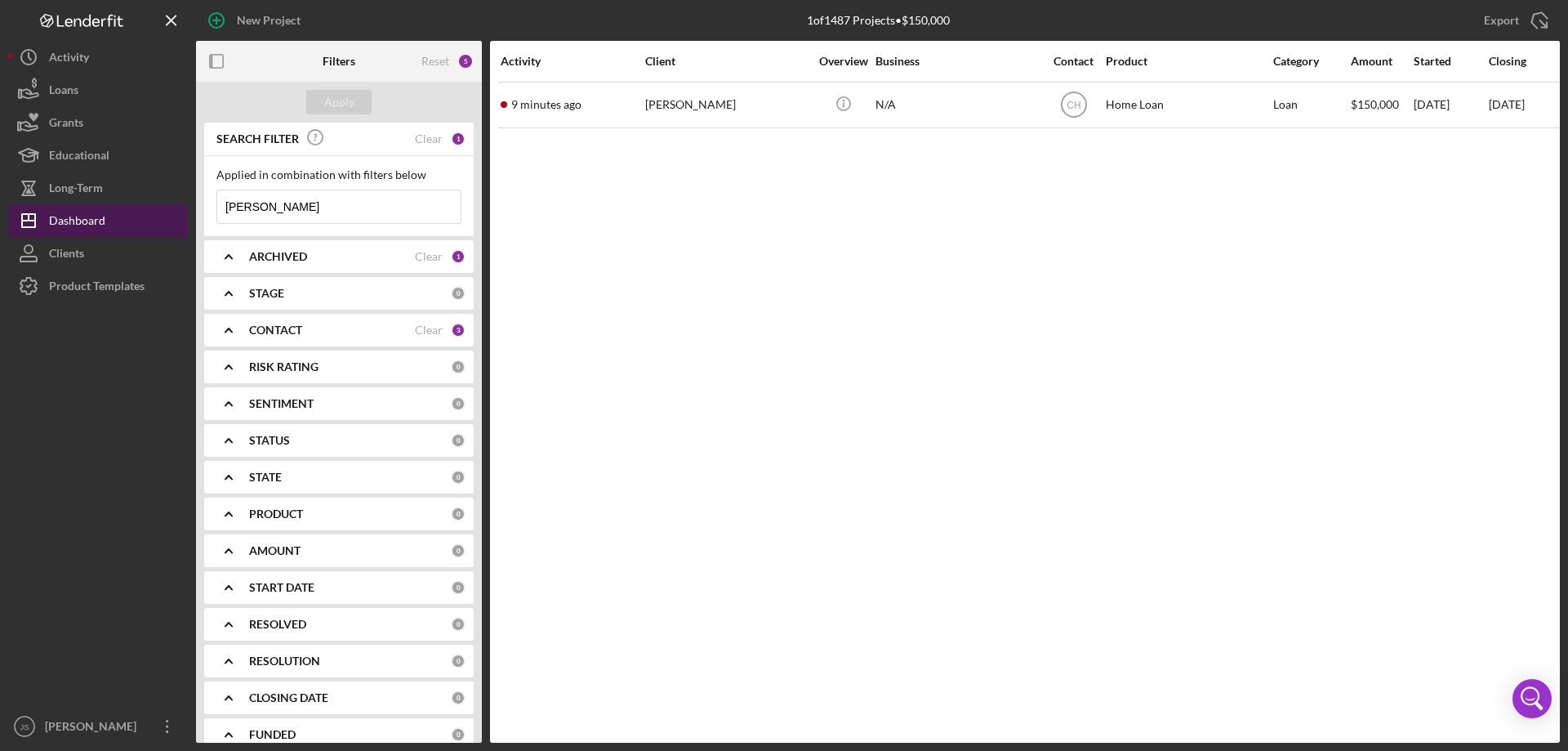
drag, startPoint x: 281, startPoint y: 200, endPoint x: 174, endPoint y: 205, distance: 107.1
click at [173, 204] on div "New Project 1 of 1487 Projects • $150,000 [PERSON_NAME] Export Icon/Export Filt…" at bounding box center [784, 371] width 1552 height 742
click at [331, 100] on div "Apply" at bounding box center [339, 102] width 30 height 25
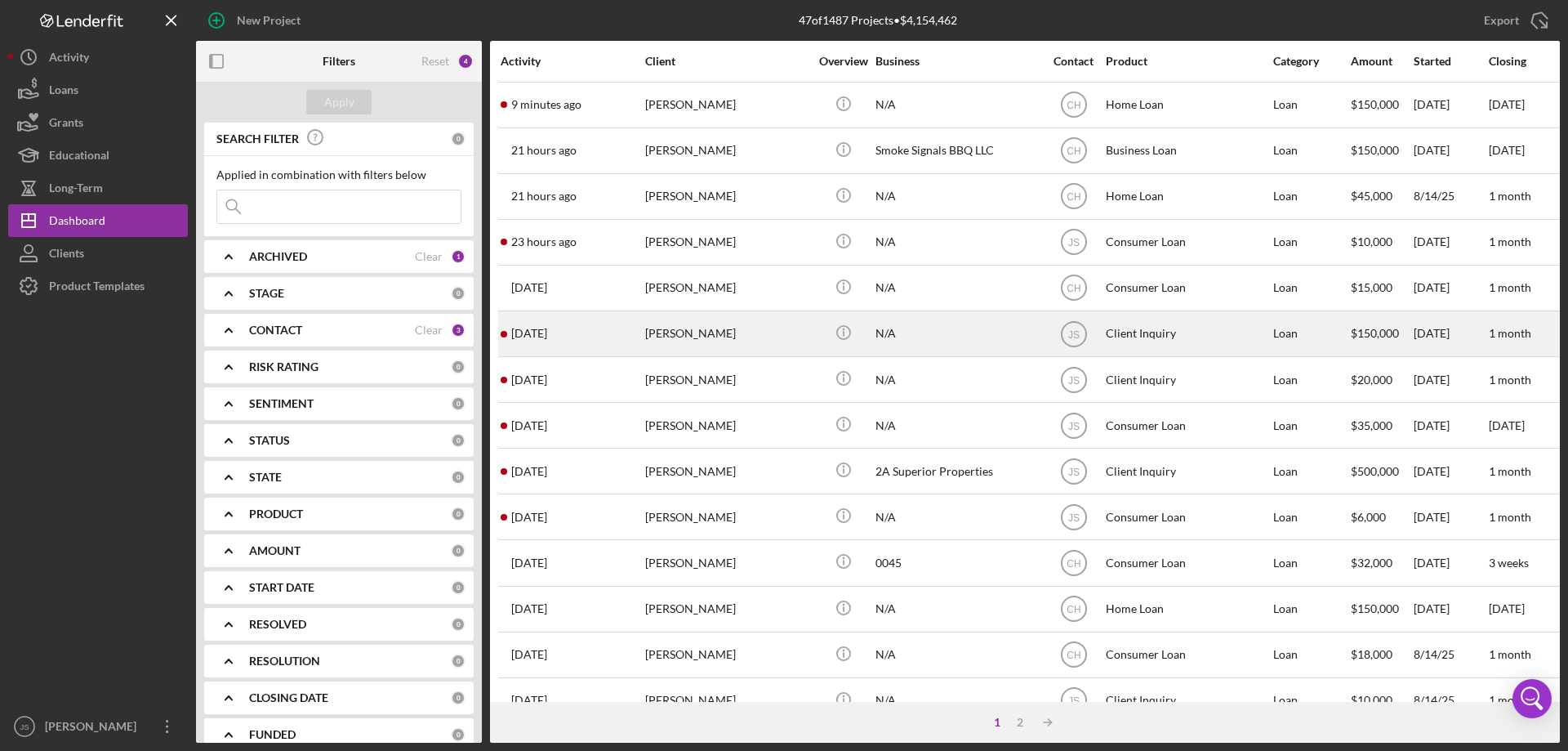
click at [614, 340] on div "[DATE] [PERSON_NAME]" at bounding box center [571, 334] width 143 height 44
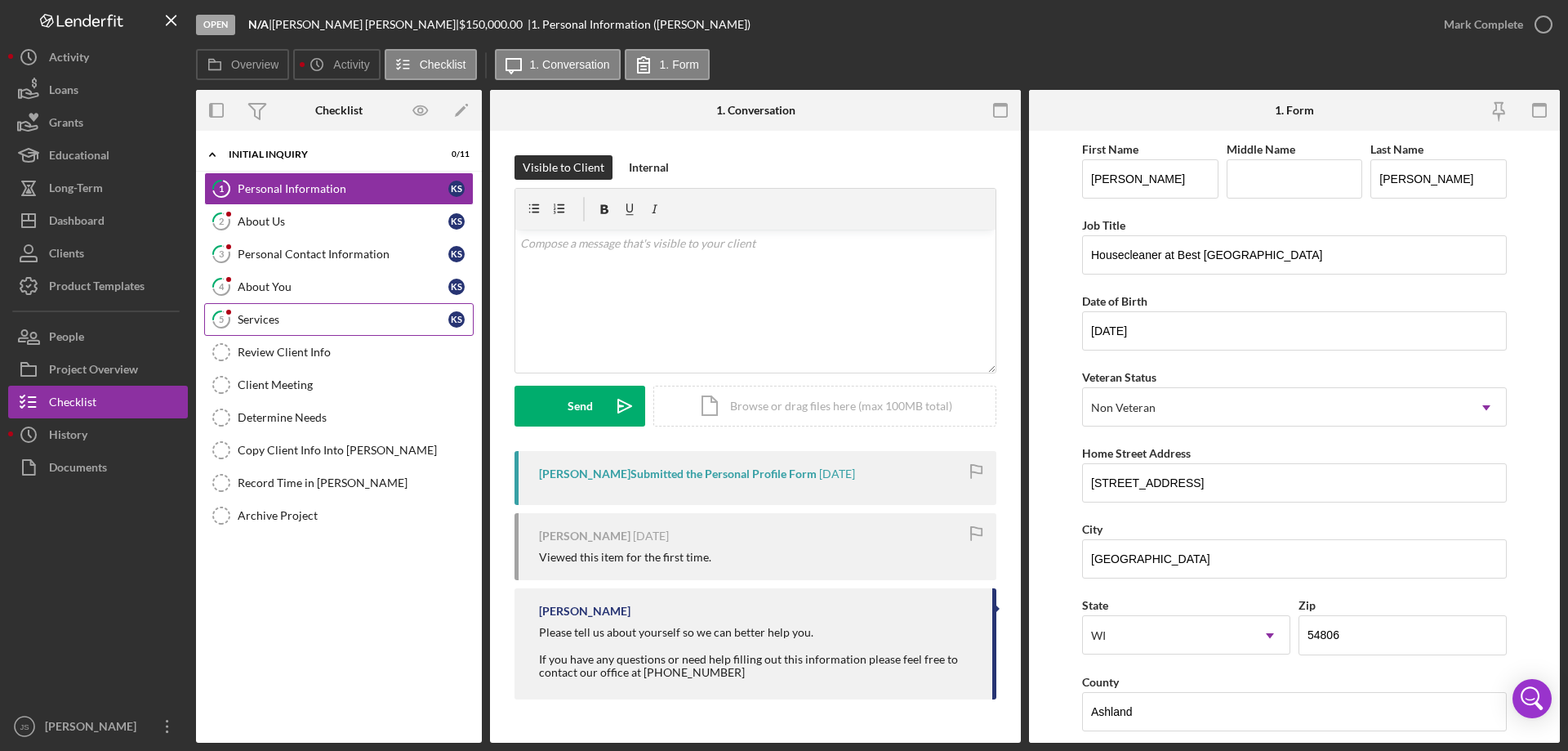
click at [300, 317] on div "Services" at bounding box center [343, 319] width 210 height 13
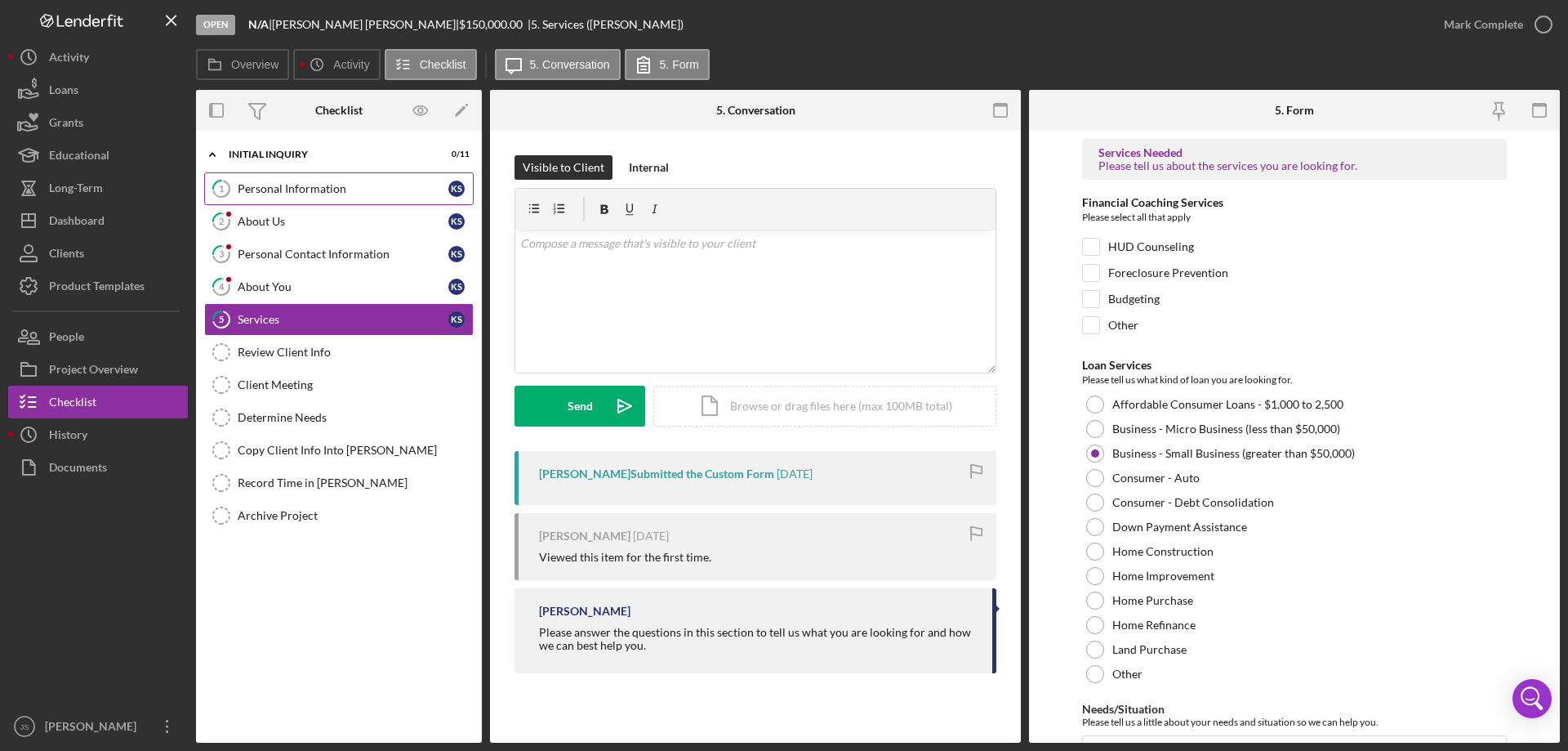
click at [304, 190] on div "Personal Information" at bounding box center [343, 188] width 210 height 13
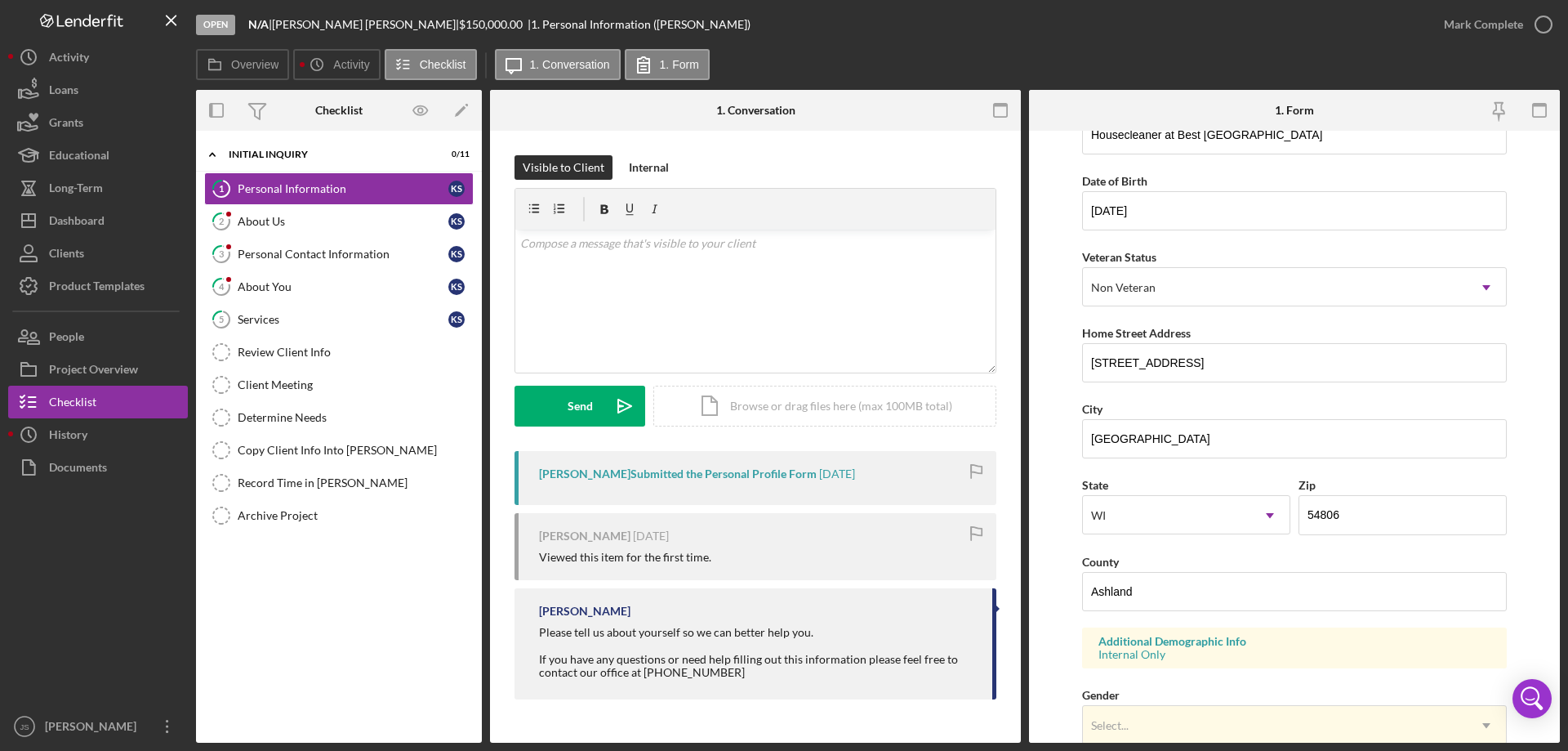
scroll to position [245, 0]
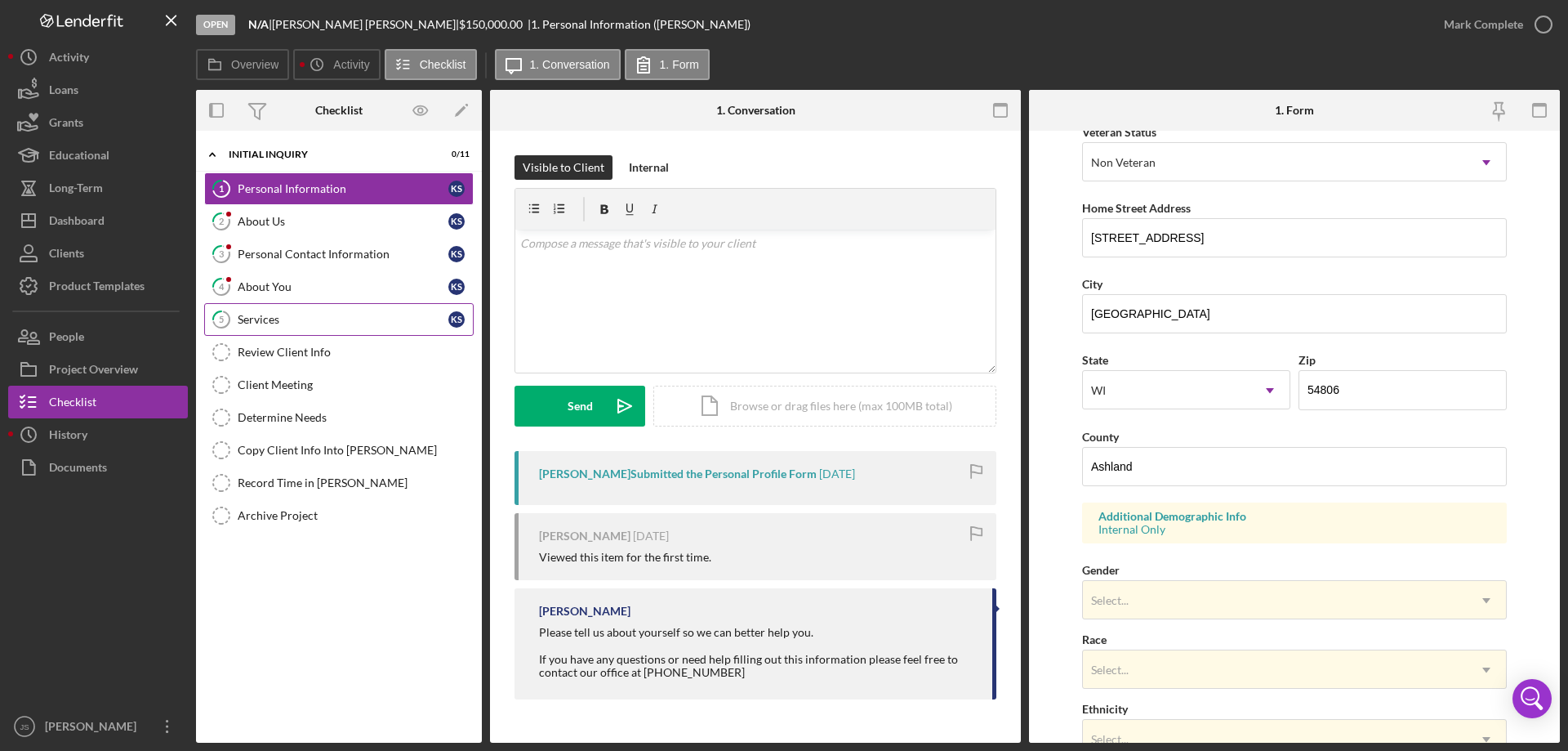
click at [329, 320] on div "Services" at bounding box center [343, 319] width 210 height 13
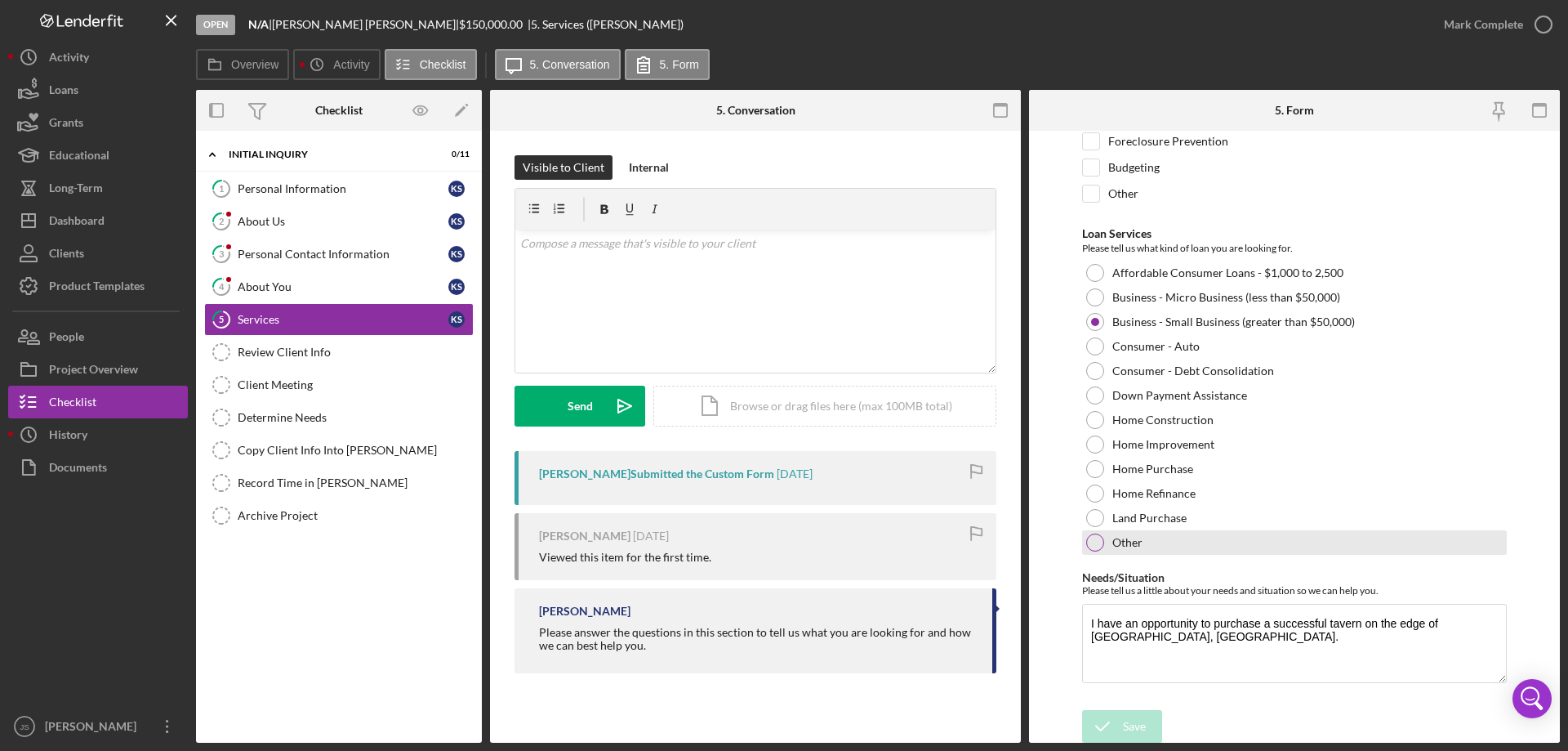
scroll to position [134, 0]
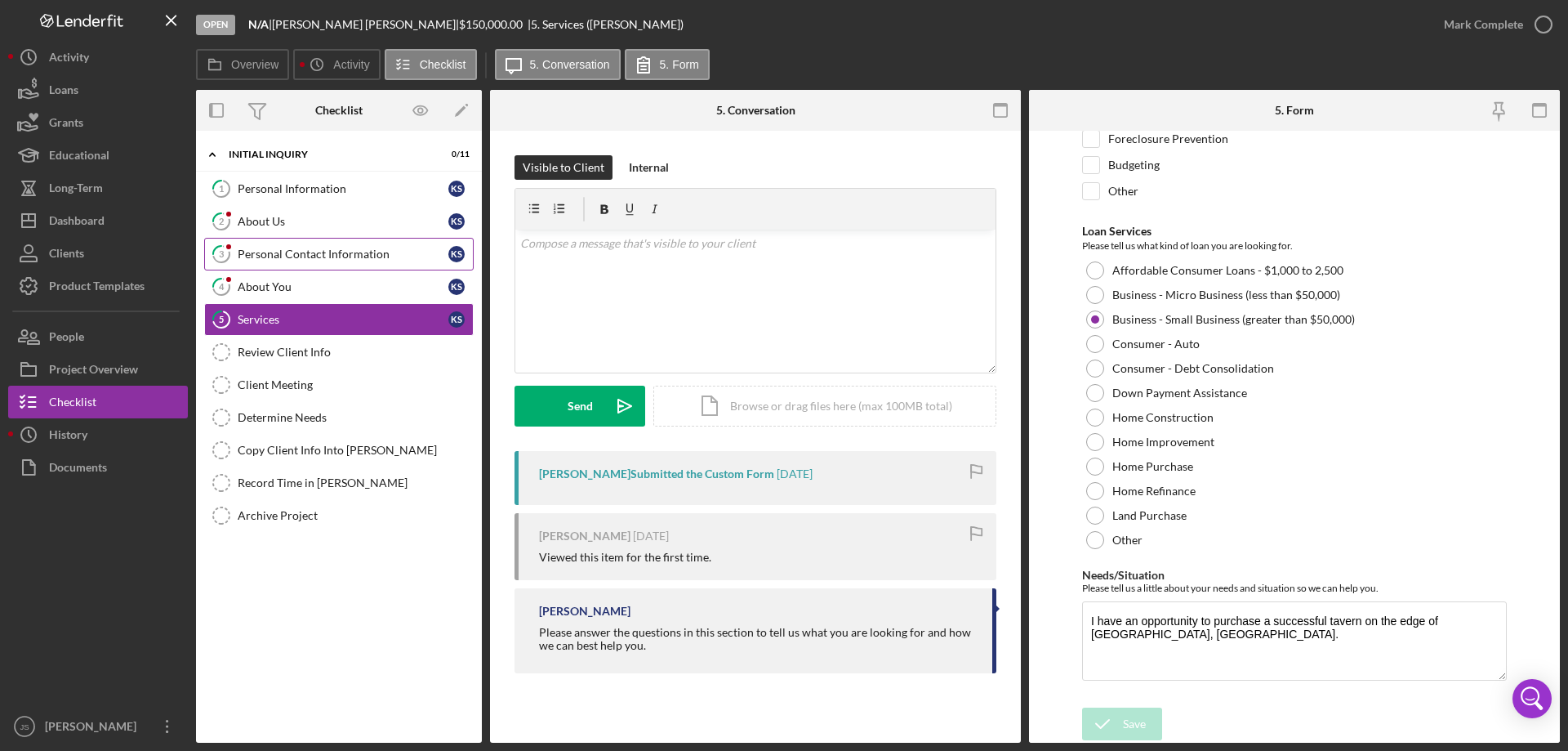
click at [315, 251] on div "Personal Contact Information" at bounding box center [343, 253] width 210 height 13
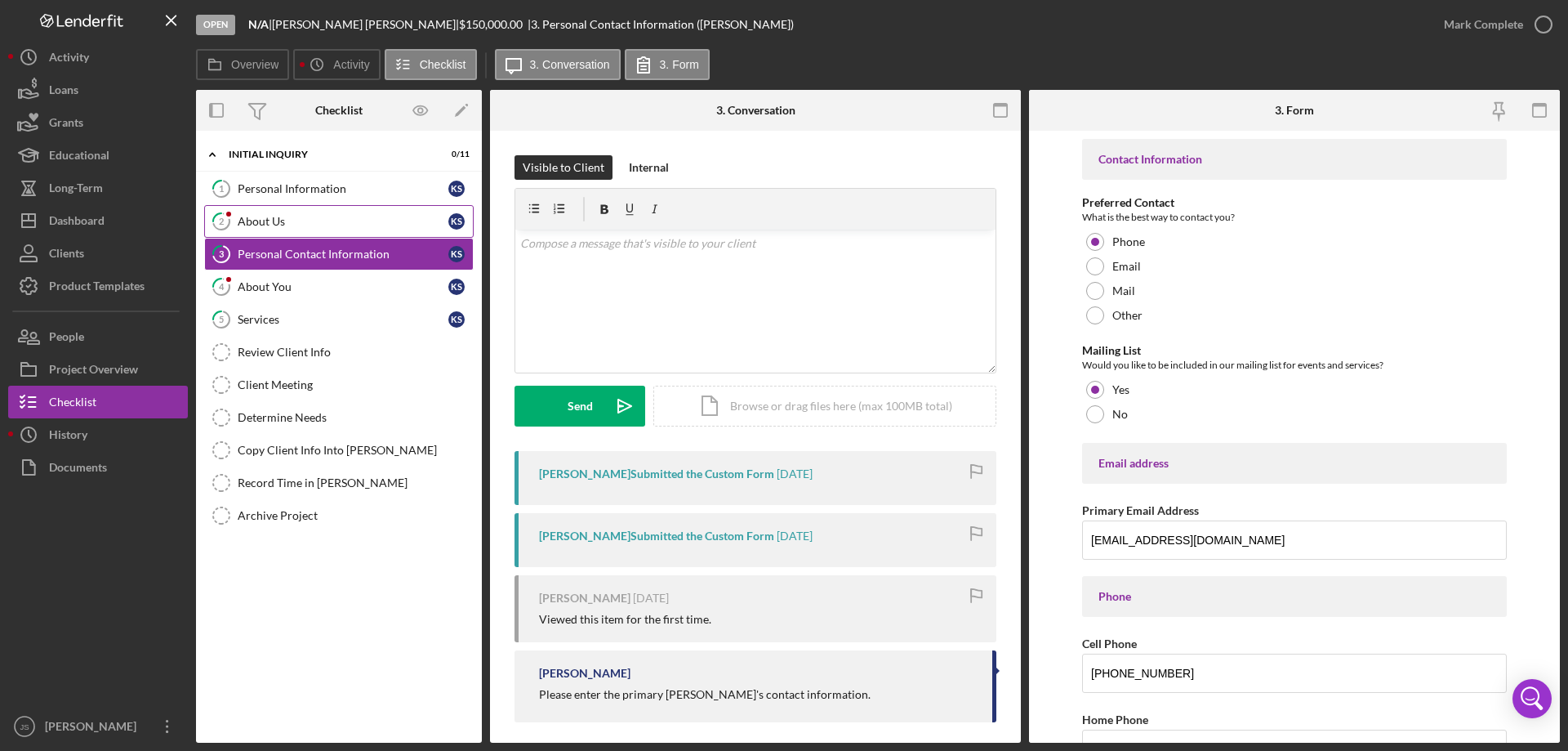
click at [339, 222] on div "About Us" at bounding box center [343, 221] width 210 height 13
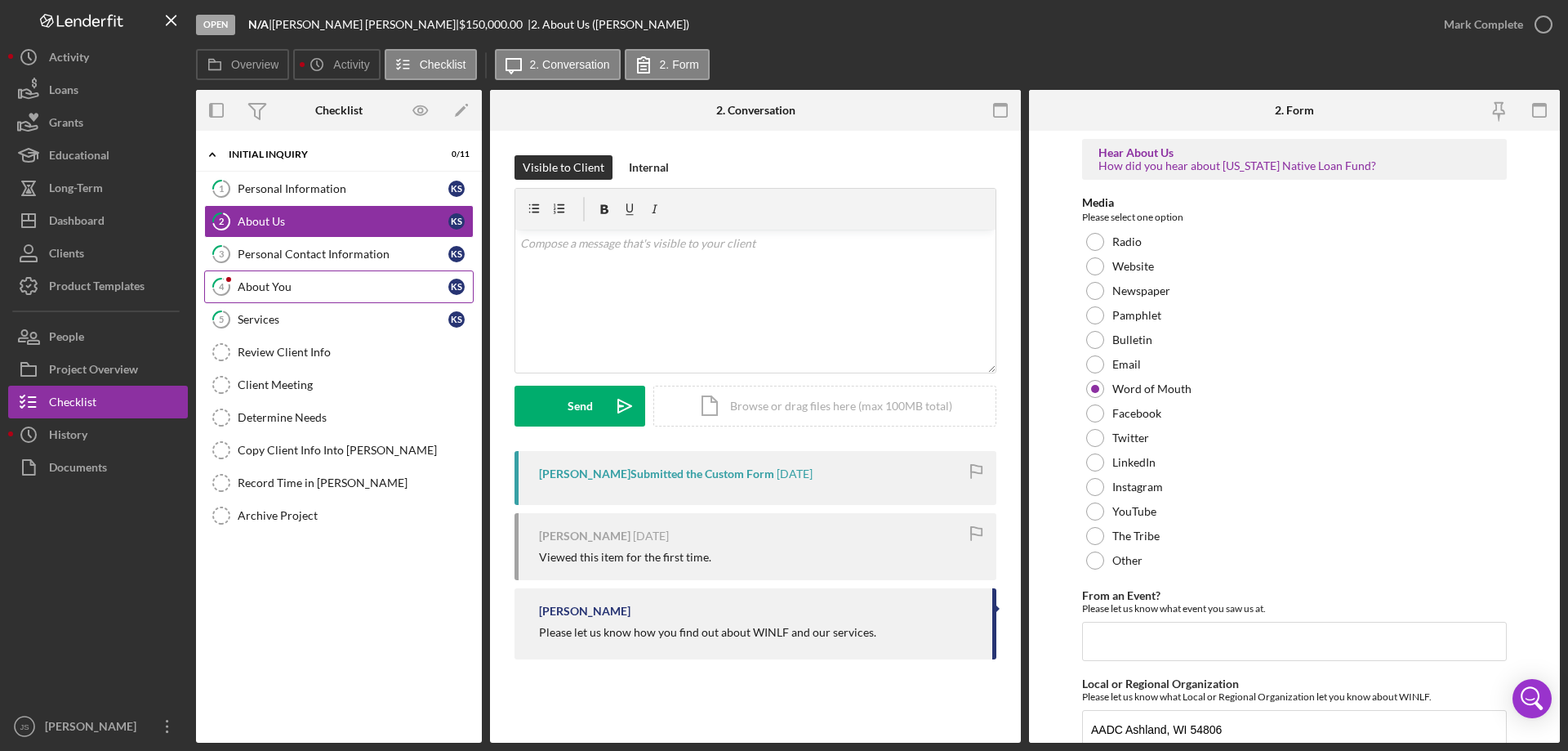
click at [325, 284] on div "About You" at bounding box center [343, 287] width 210 height 13
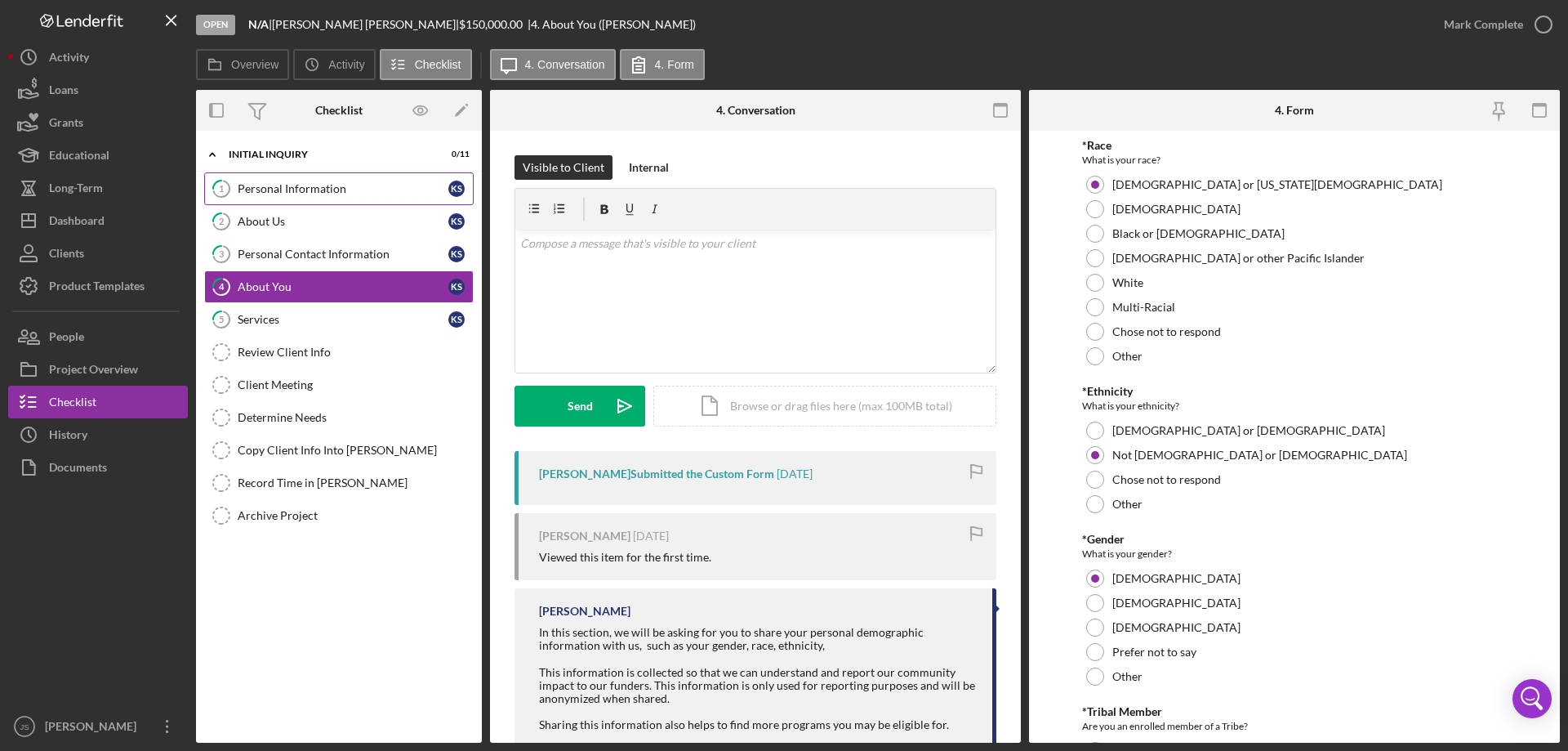
click at [368, 189] on div "Personal Information" at bounding box center [343, 188] width 210 height 13
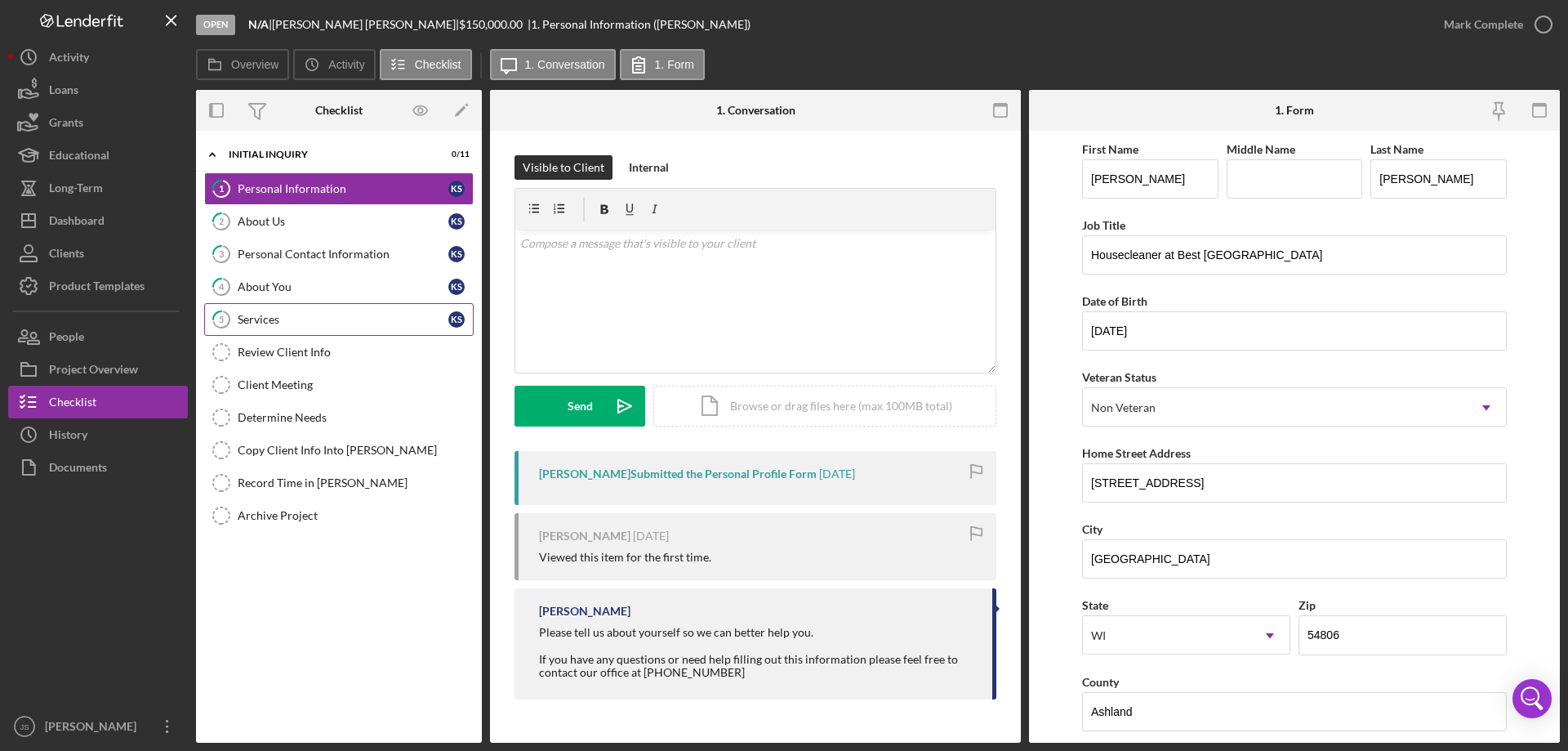
click at [302, 322] on div "Services" at bounding box center [343, 319] width 210 height 13
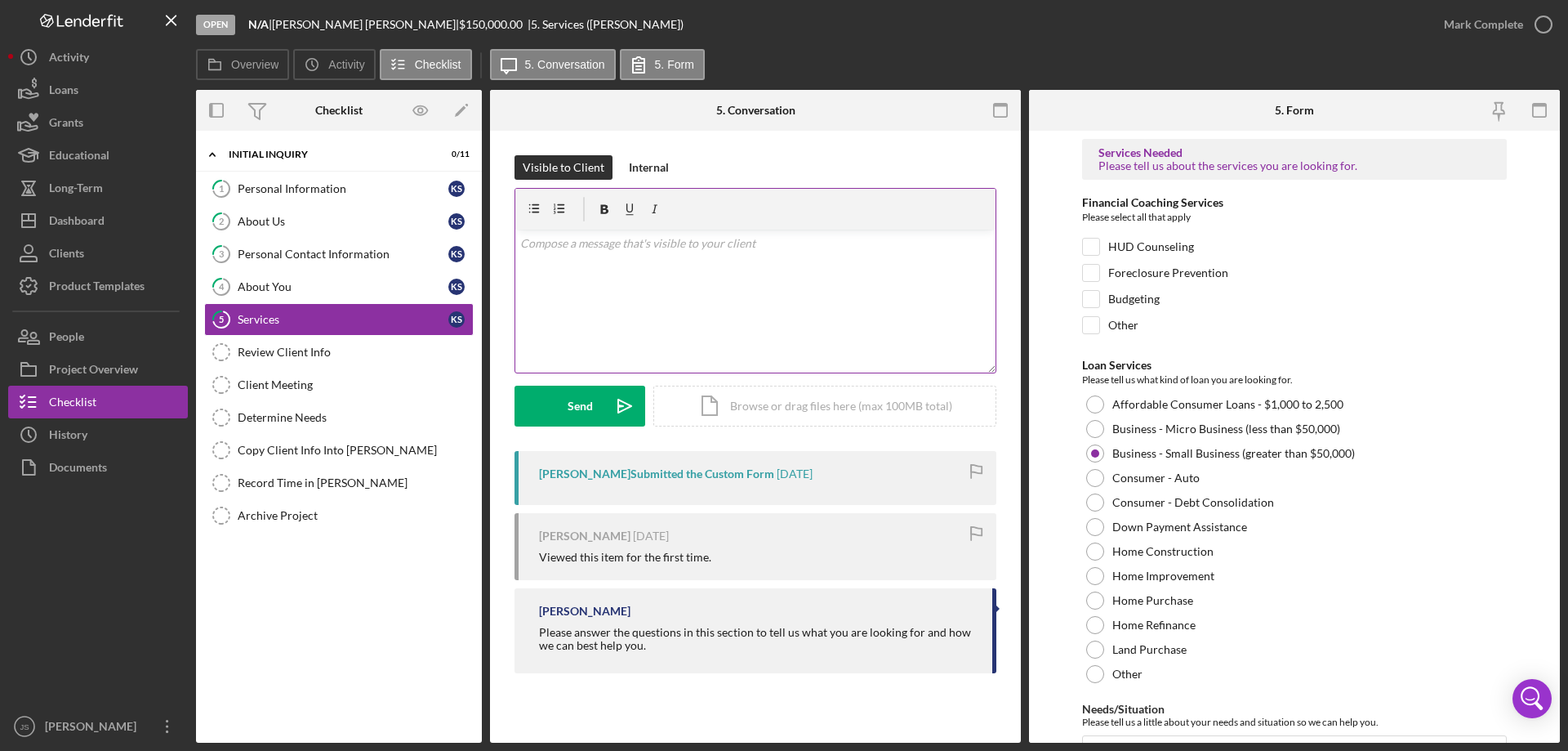
click at [568, 247] on p at bounding box center [755, 243] width 471 height 18
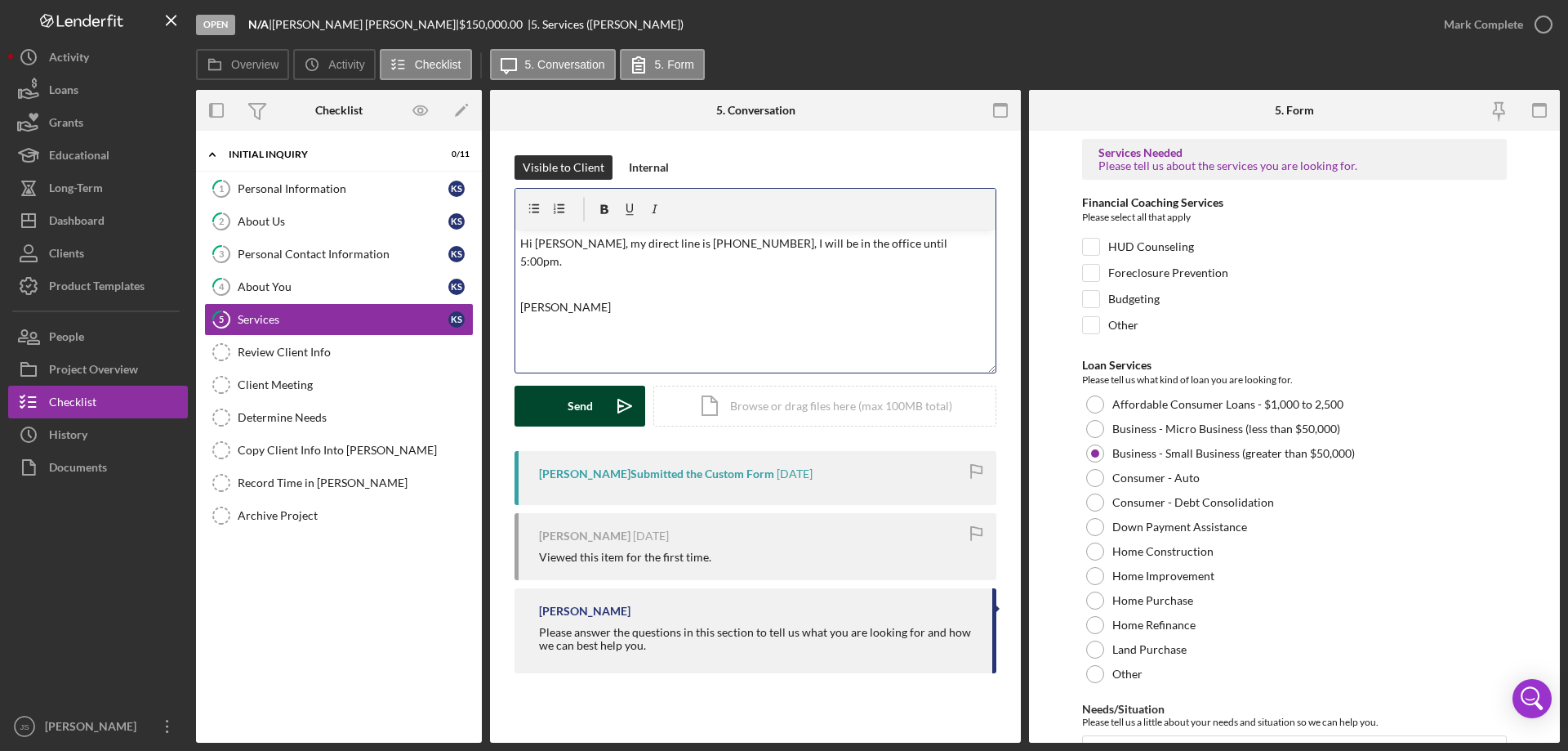
click at [591, 408] on div "Send" at bounding box center [581, 406] width 26 height 41
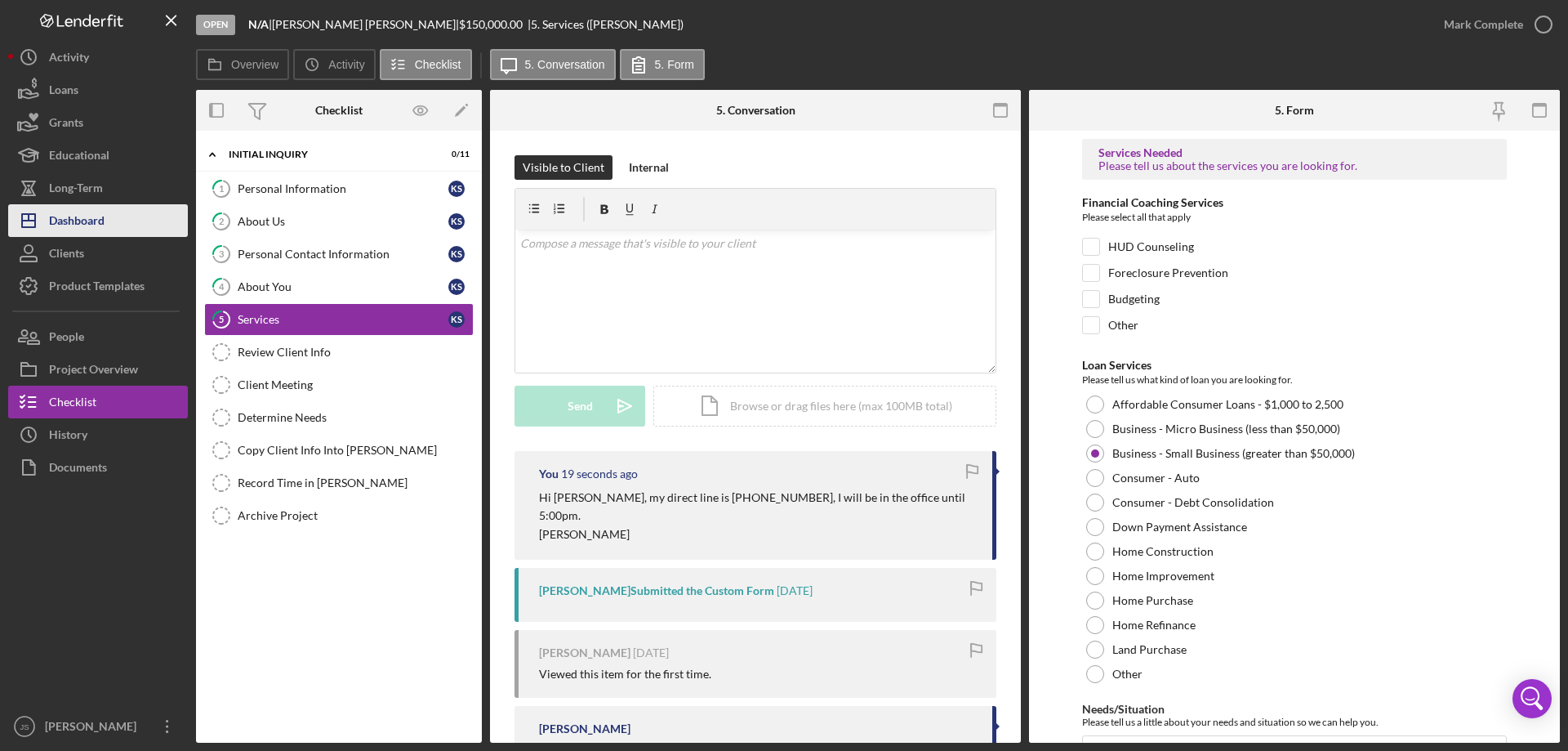
click at [91, 221] on div "Dashboard" at bounding box center [76, 222] width 56 height 37
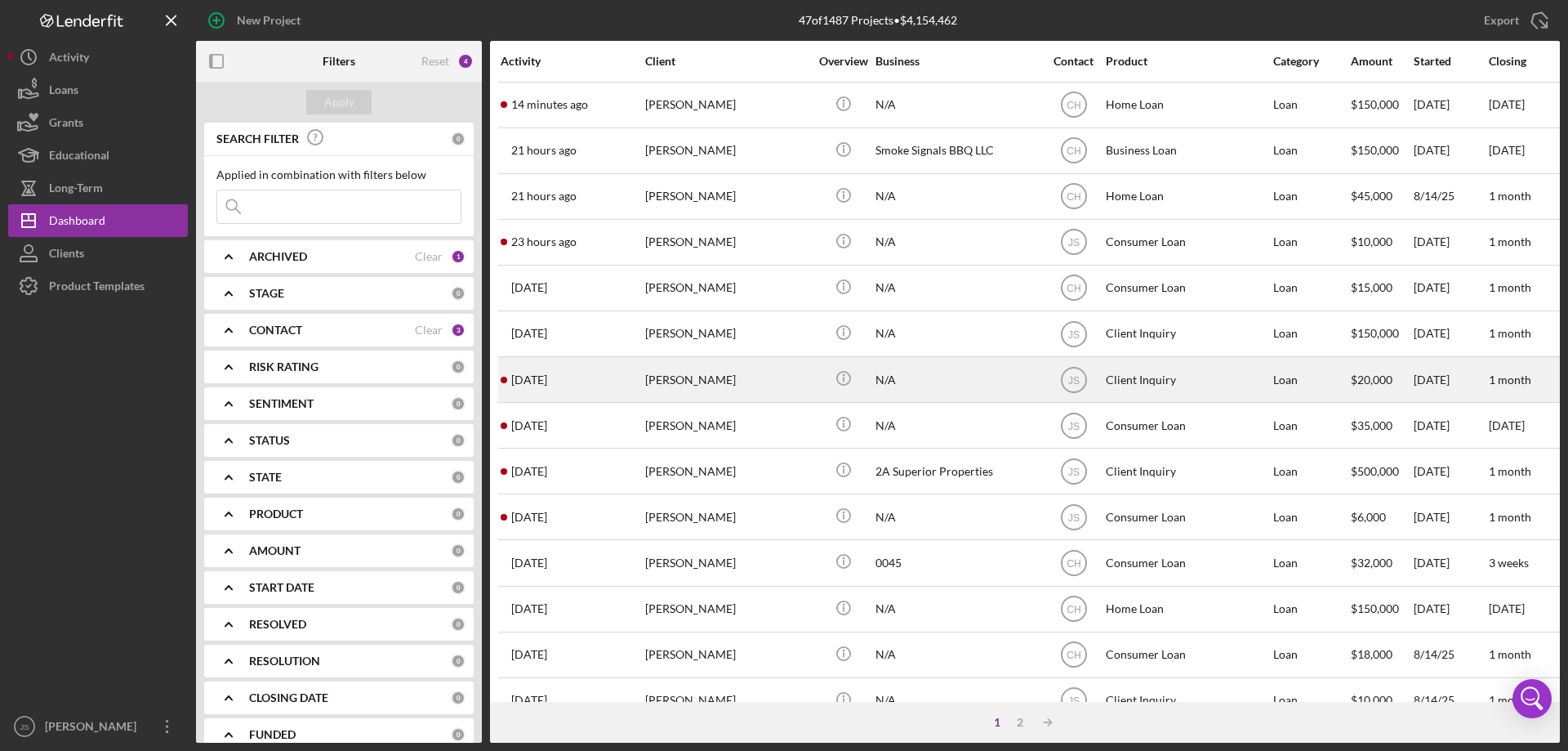
click at [809, 387] on td "[PERSON_NAME]" at bounding box center [728, 379] width 168 height 45
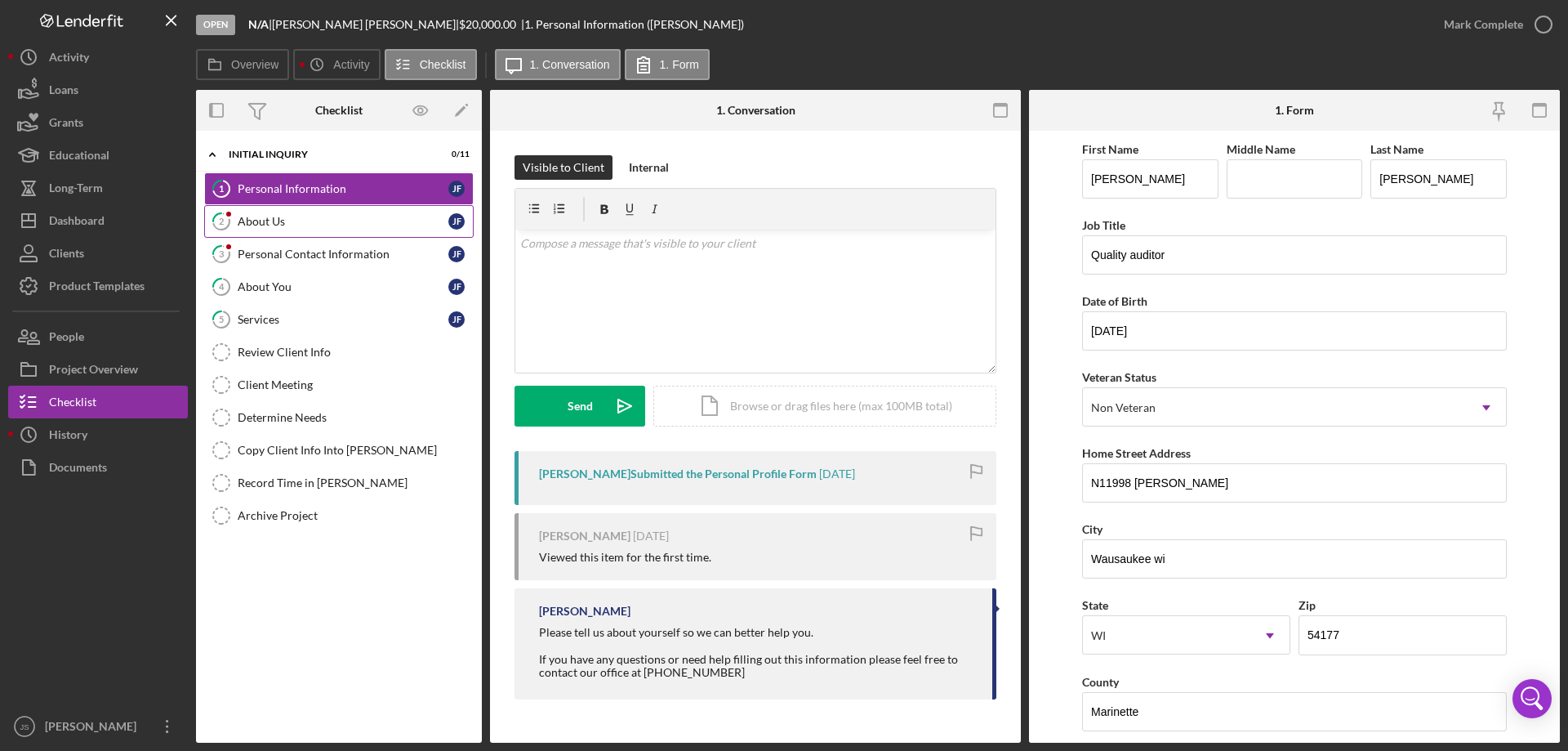
click at [274, 224] on div "About Us" at bounding box center [343, 221] width 210 height 13
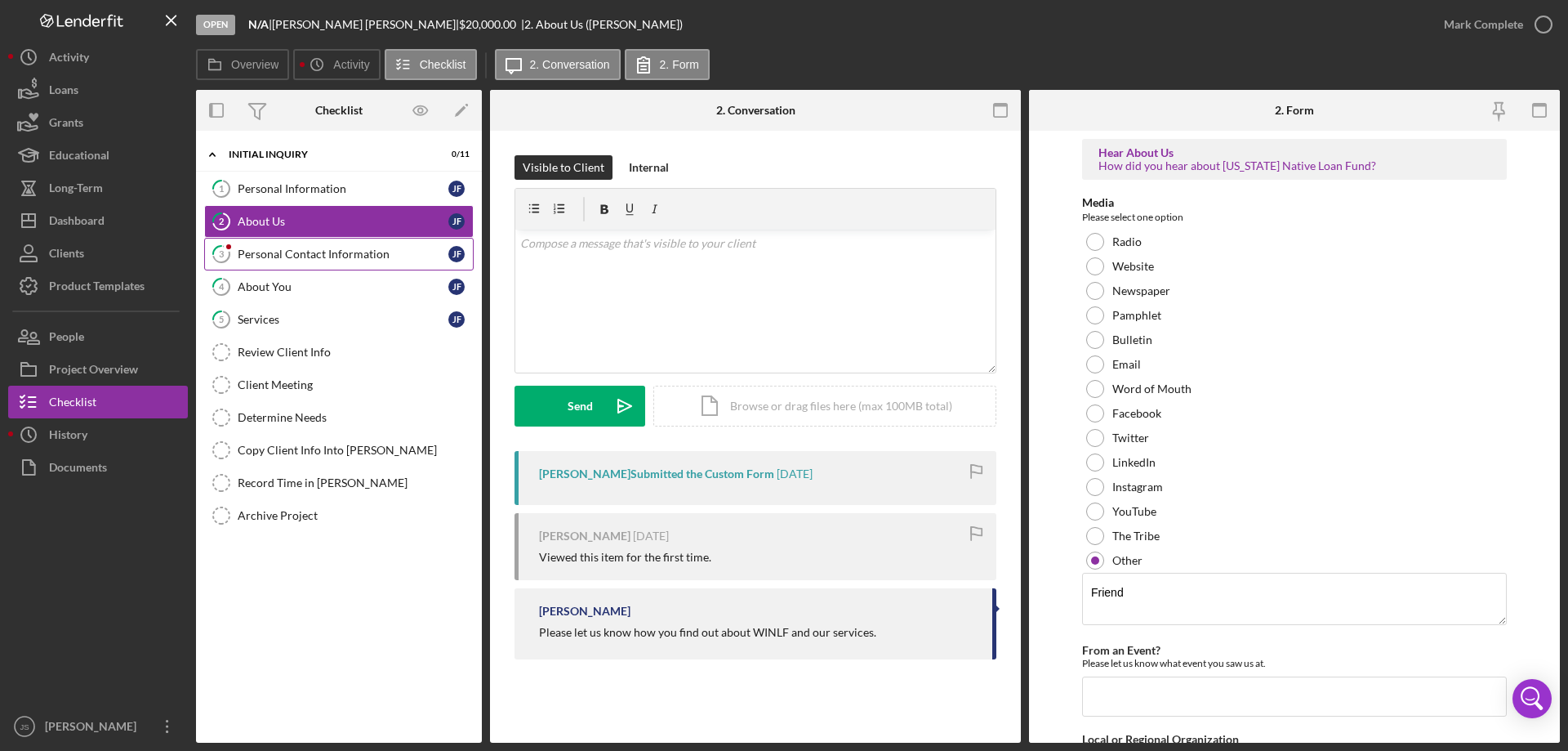
click at [268, 252] on div "Personal Contact Information" at bounding box center [343, 253] width 210 height 13
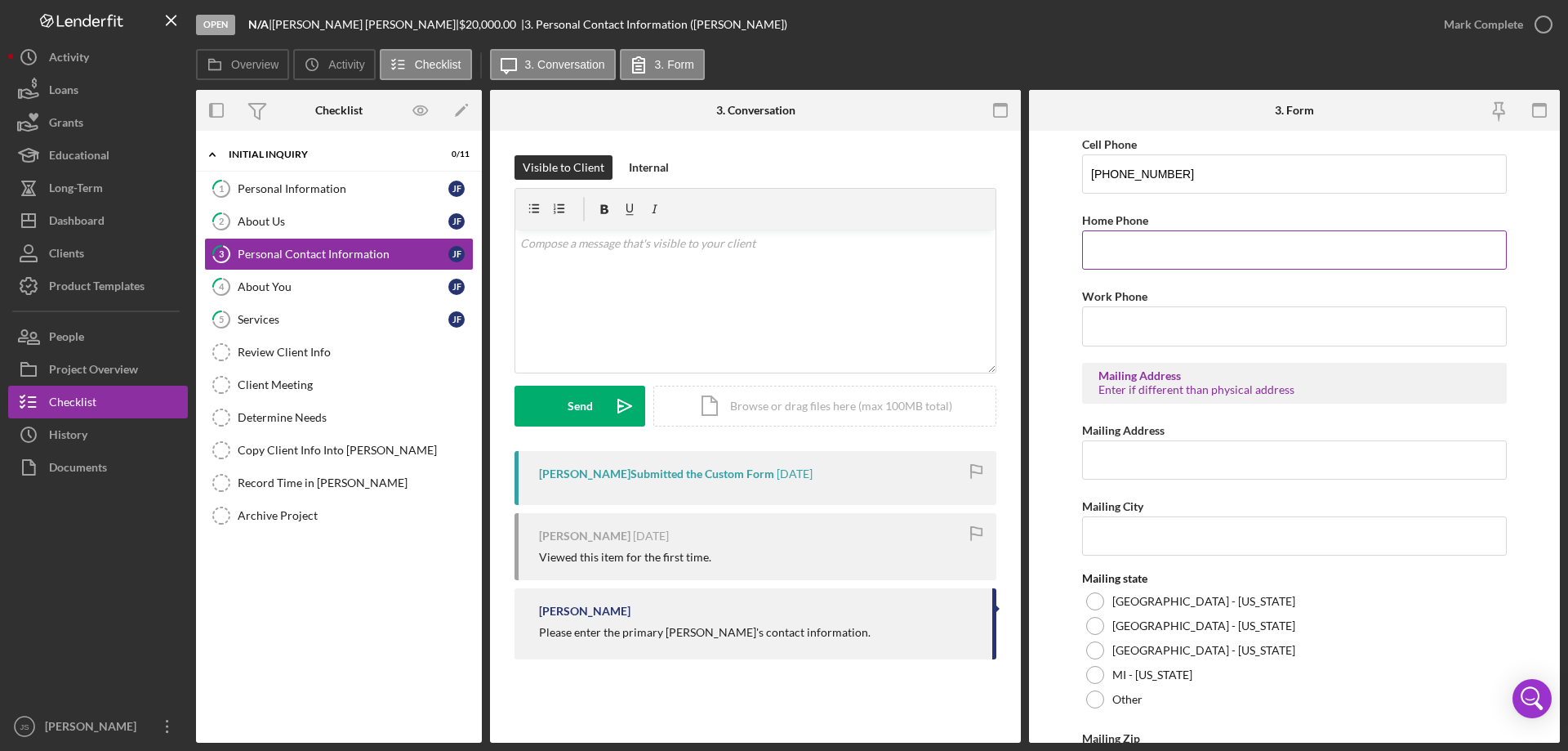
scroll to position [604, 0]
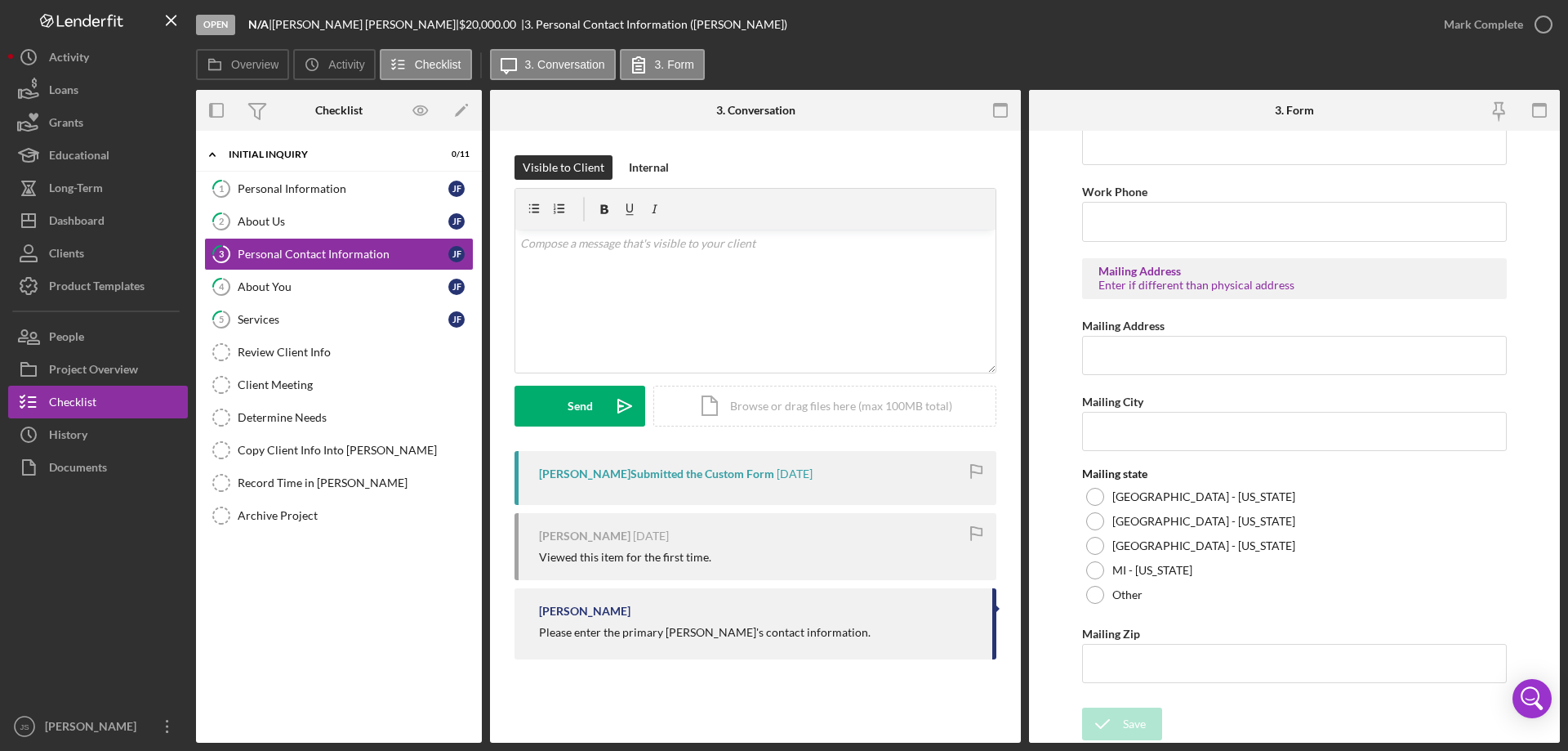
drag, startPoint x: 278, startPoint y: 282, endPoint x: 585, endPoint y: 349, distance: 314.2
click at [279, 282] on div "About You" at bounding box center [343, 287] width 210 height 13
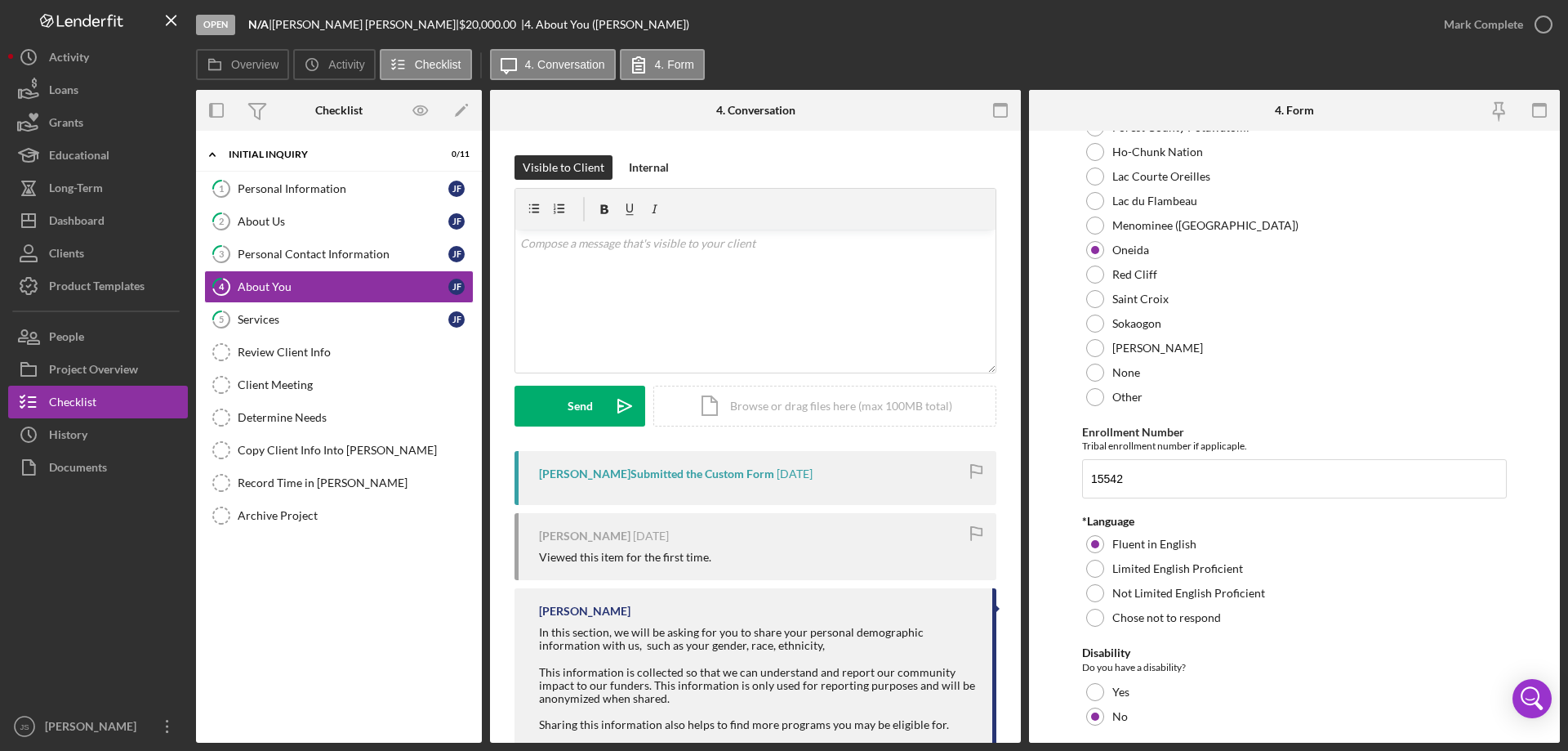
scroll to position [817, 0]
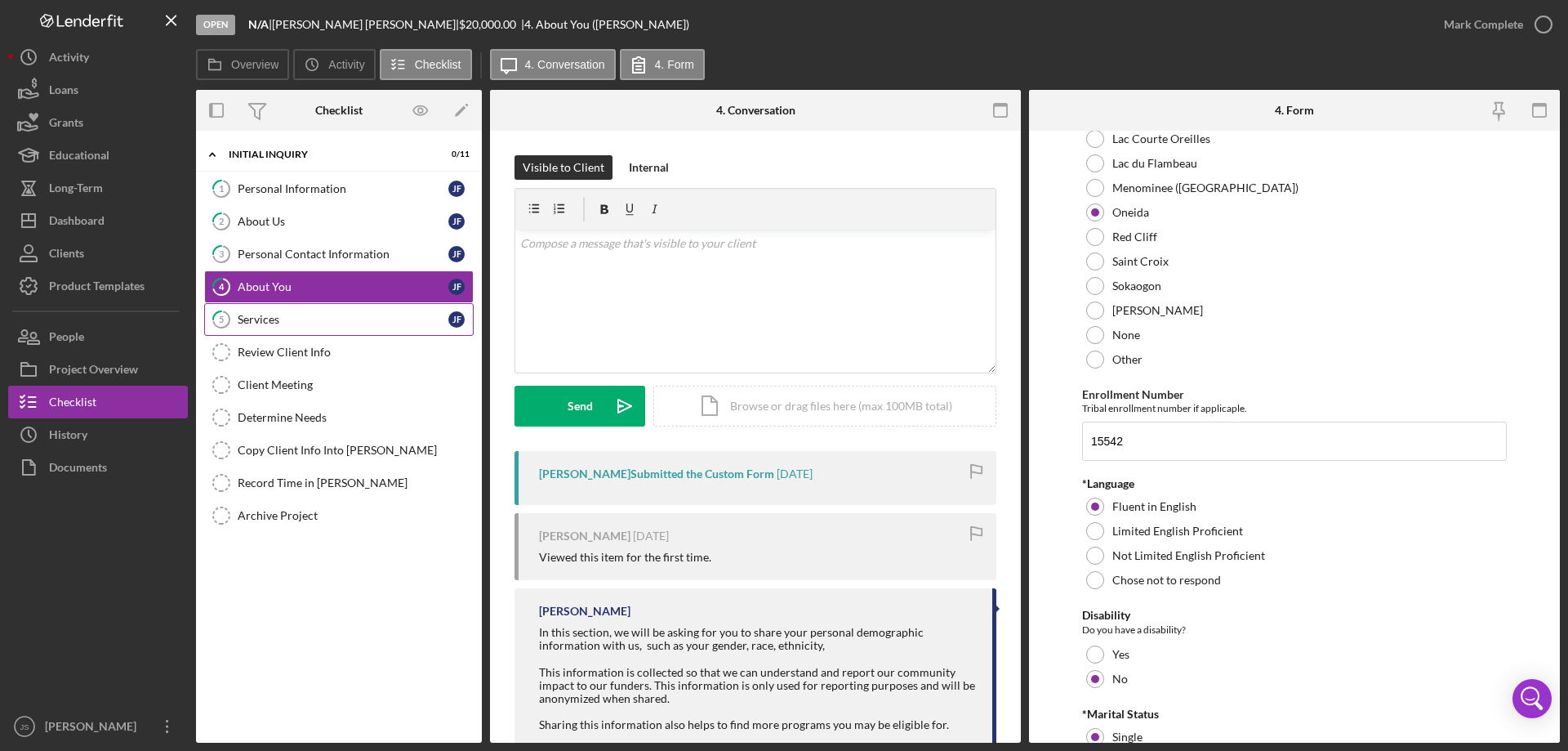
click at [304, 316] on div "Services" at bounding box center [343, 319] width 210 height 13
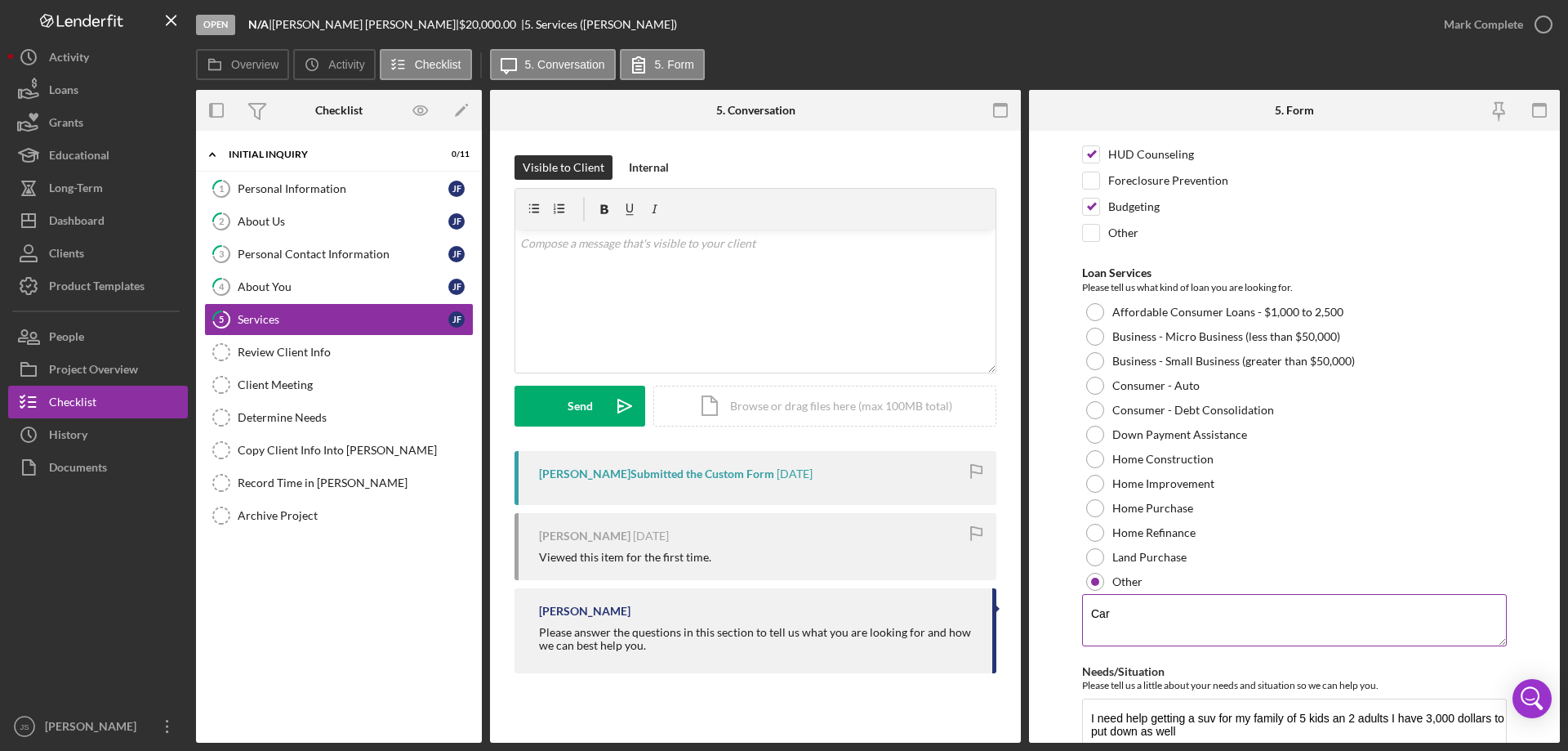
scroll to position [163, 0]
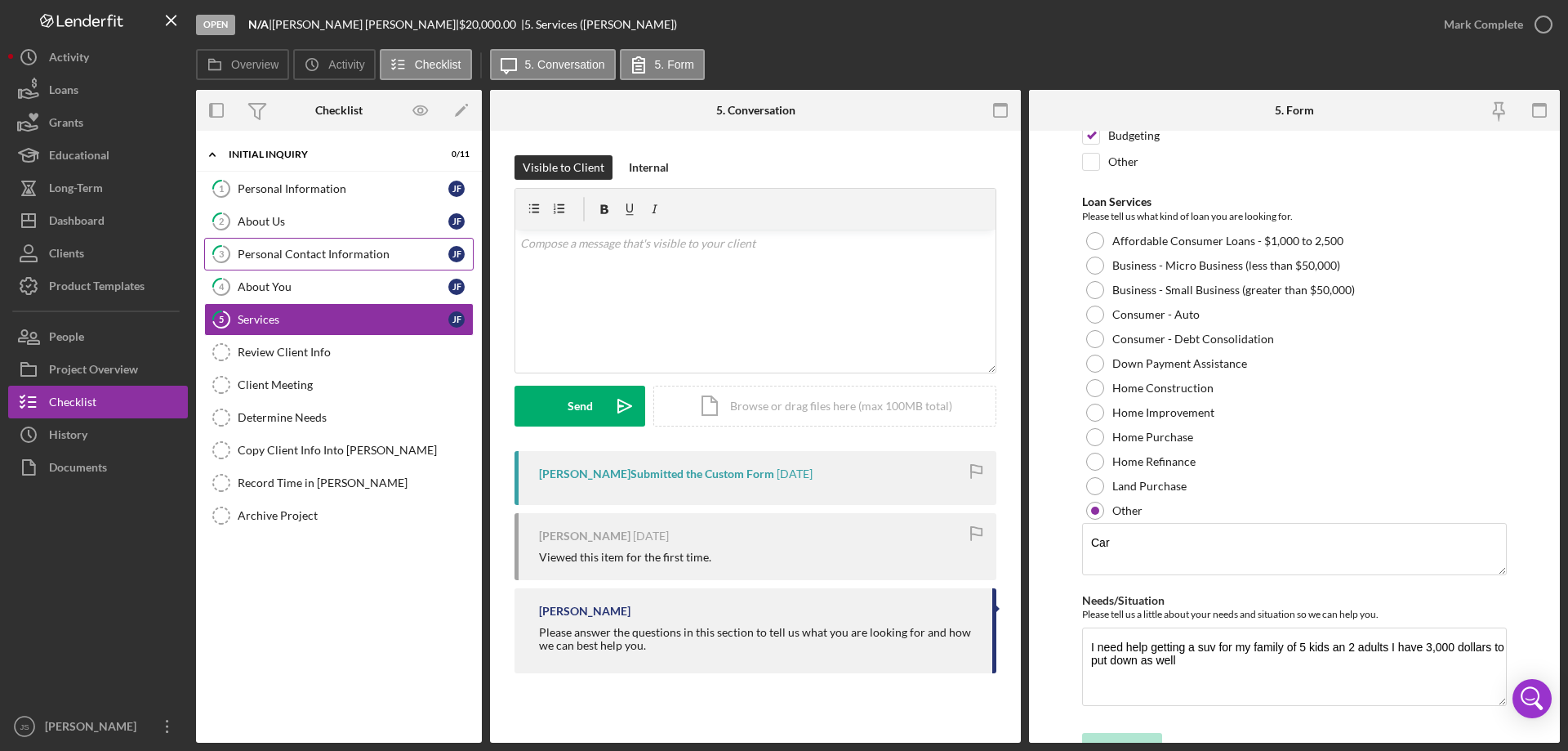
click at [307, 245] on link "3 Personal Contact Information [PERSON_NAME]" at bounding box center [339, 254] width 269 height 33
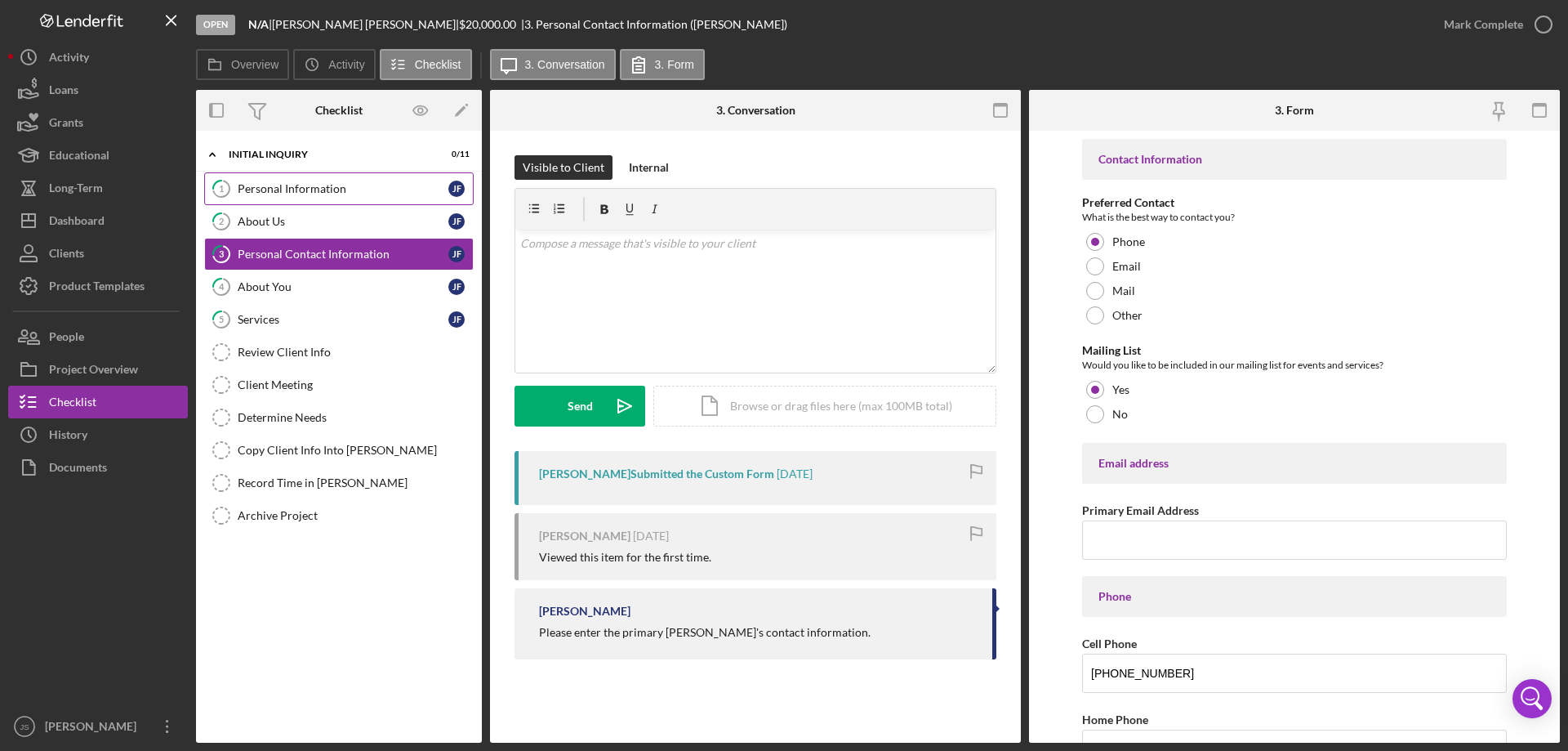
click at [295, 182] on div "Personal Information" at bounding box center [343, 188] width 210 height 13
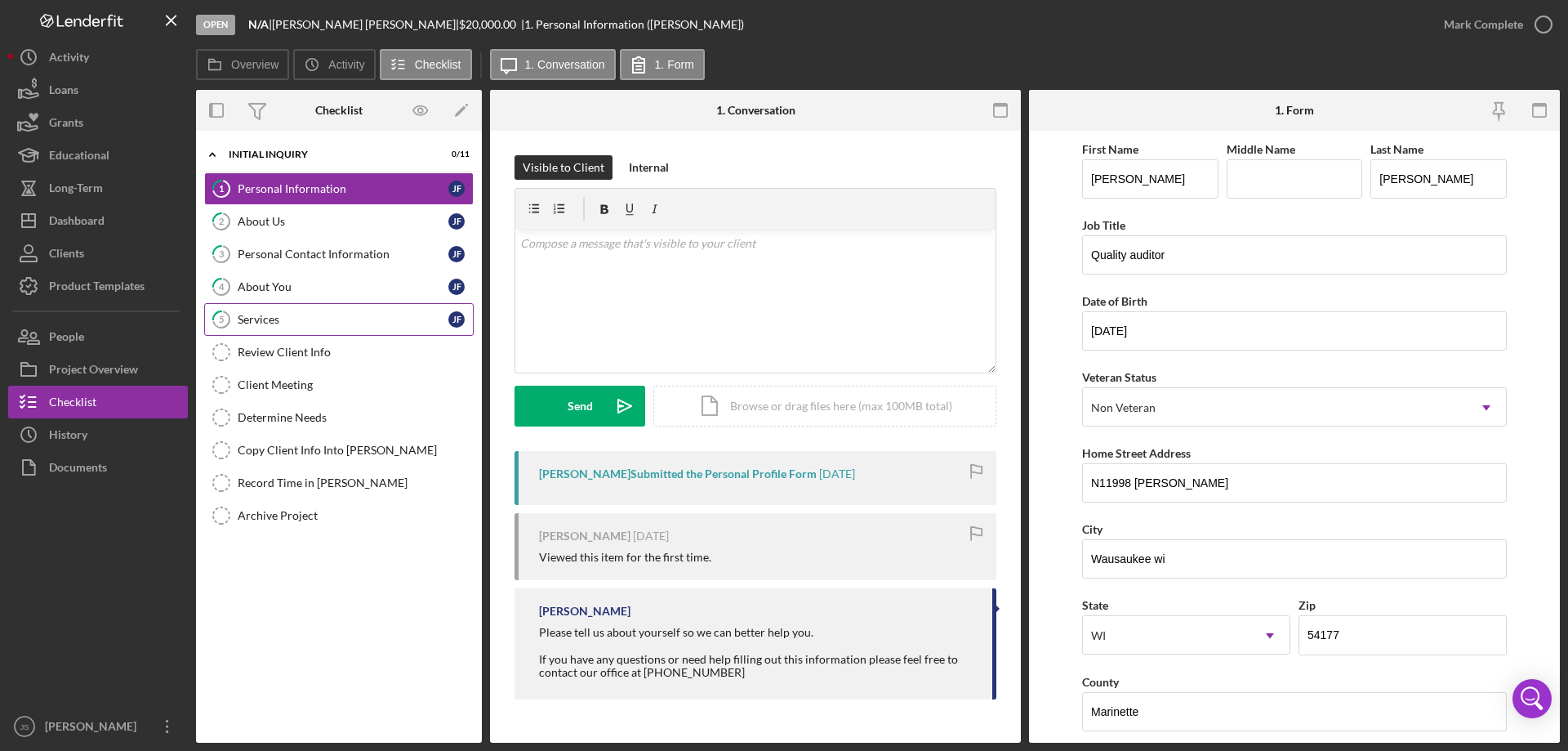
click at [300, 319] on div "Services" at bounding box center [343, 319] width 210 height 13
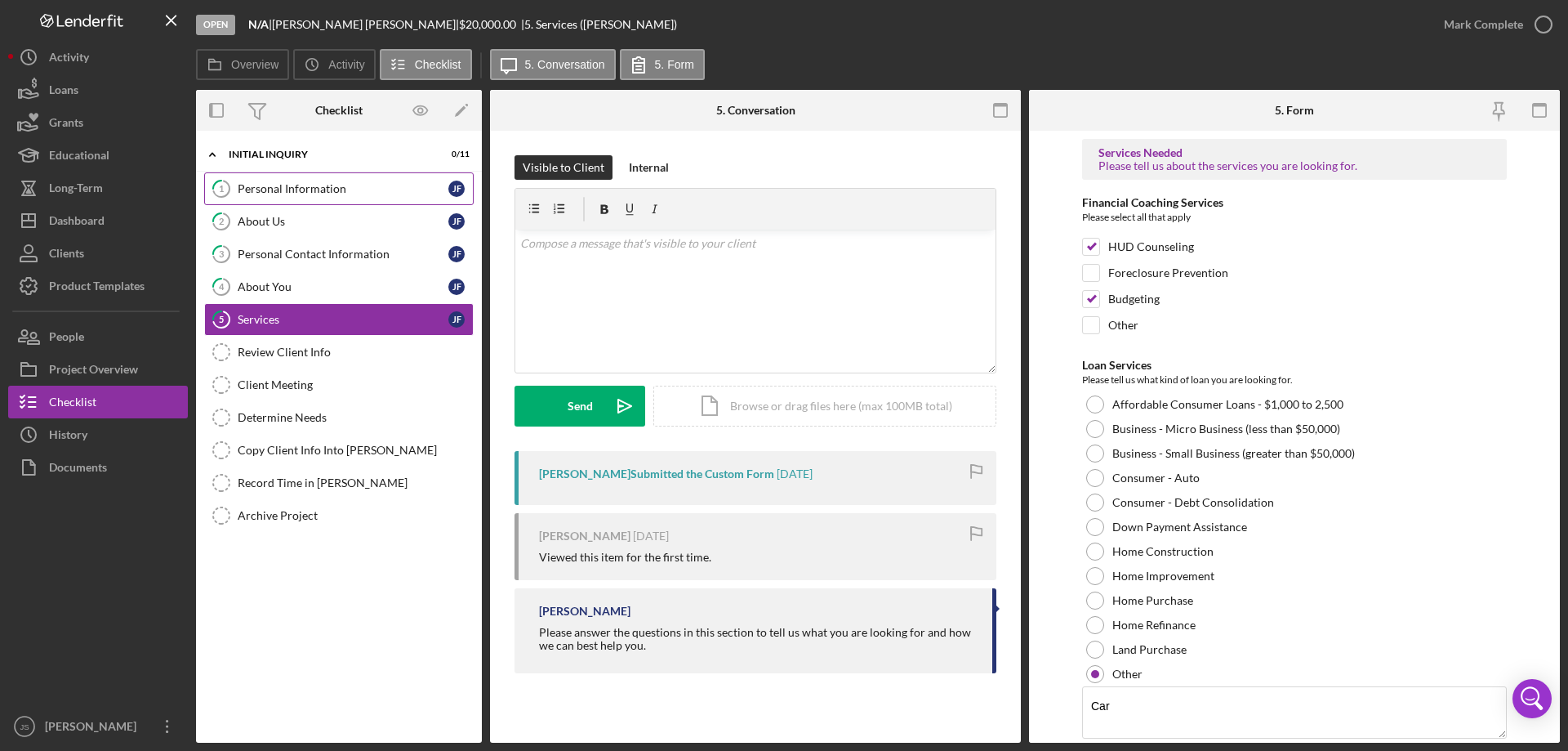
click at [350, 189] on div "Personal Information" at bounding box center [343, 188] width 210 height 13
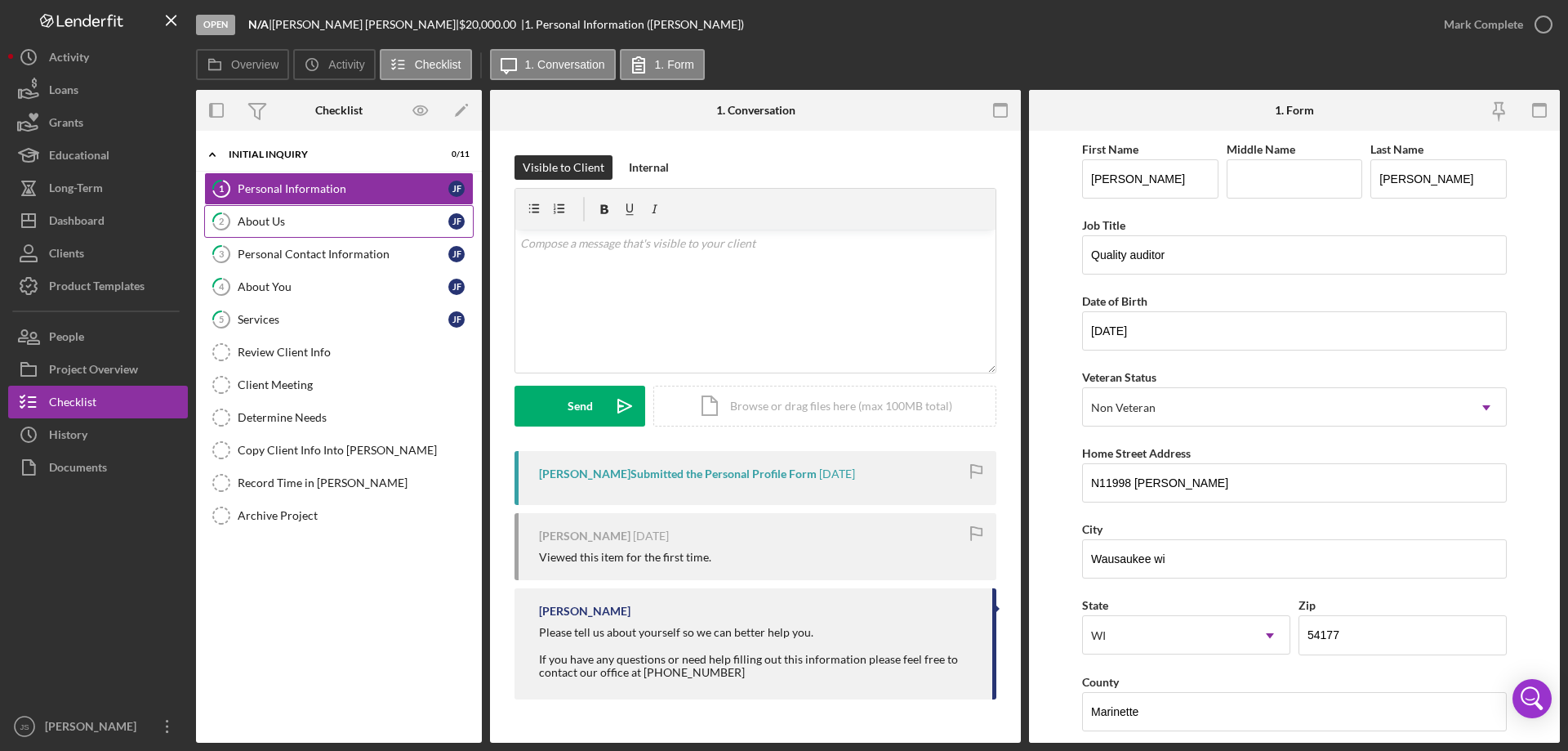
click at [343, 221] on div "About Us" at bounding box center [343, 221] width 210 height 13
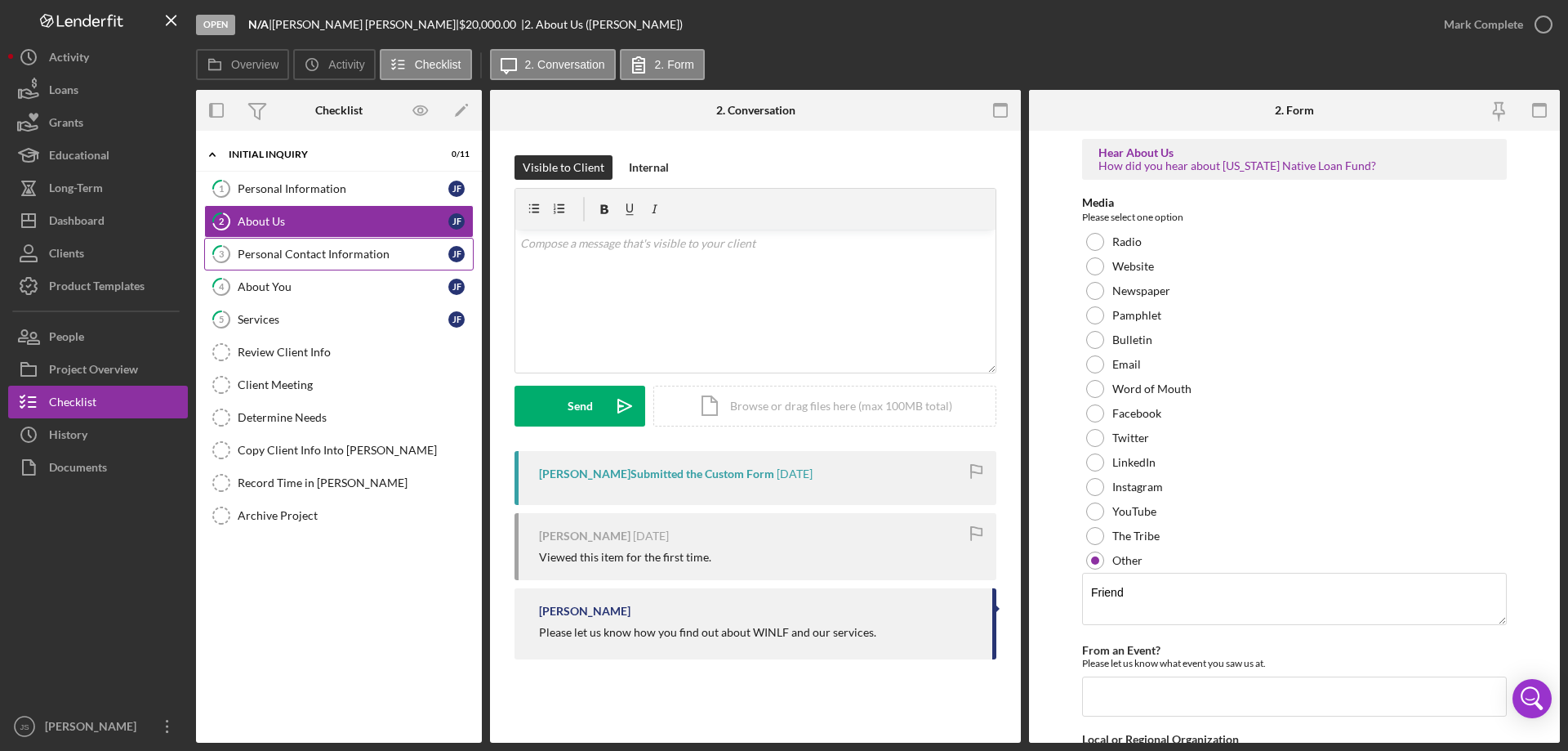
click at [374, 257] on div "Personal Contact Information" at bounding box center [343, 253] width 210 height 13
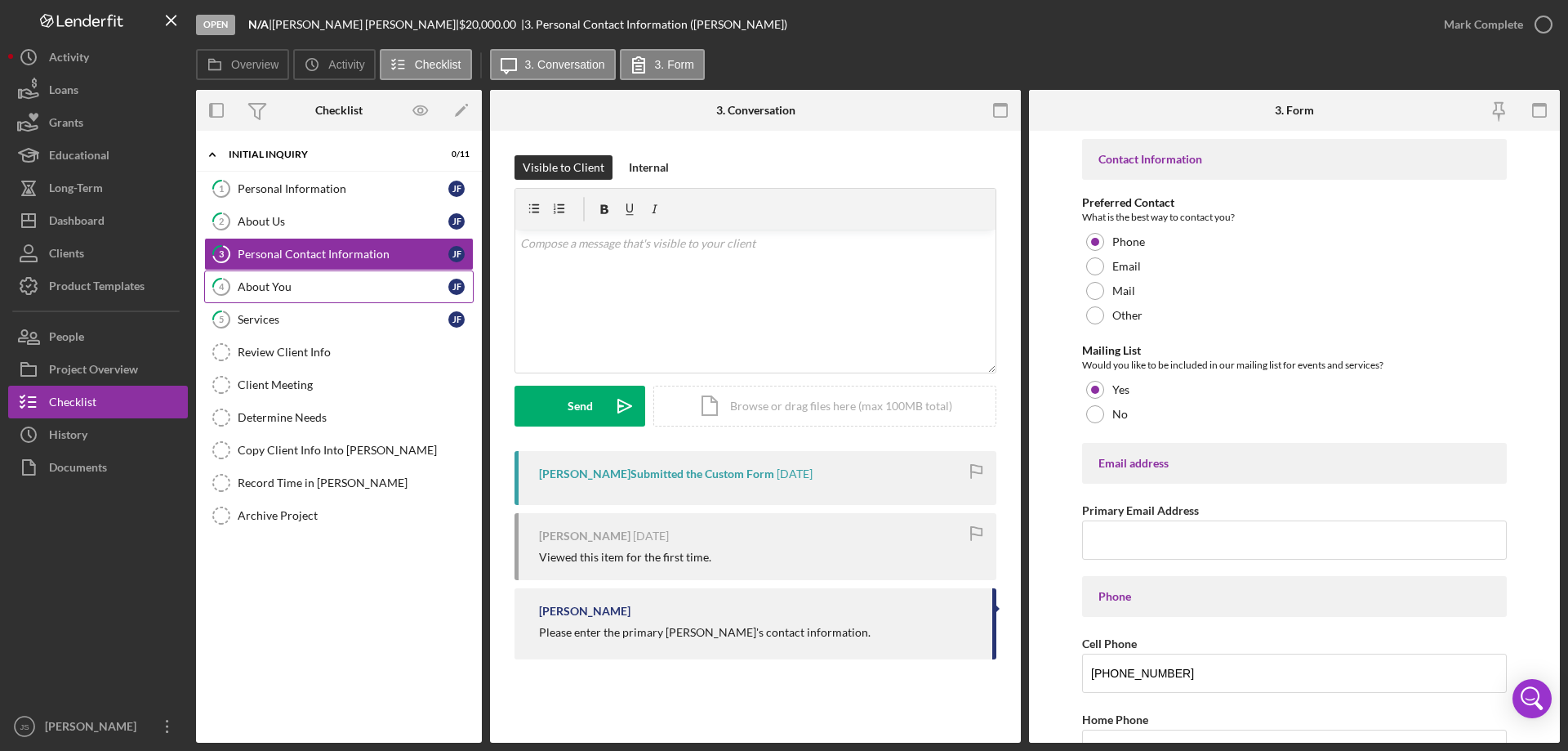
click at [363, 287] on div "About You" at bounding box center [343, 287] width 210 height 13
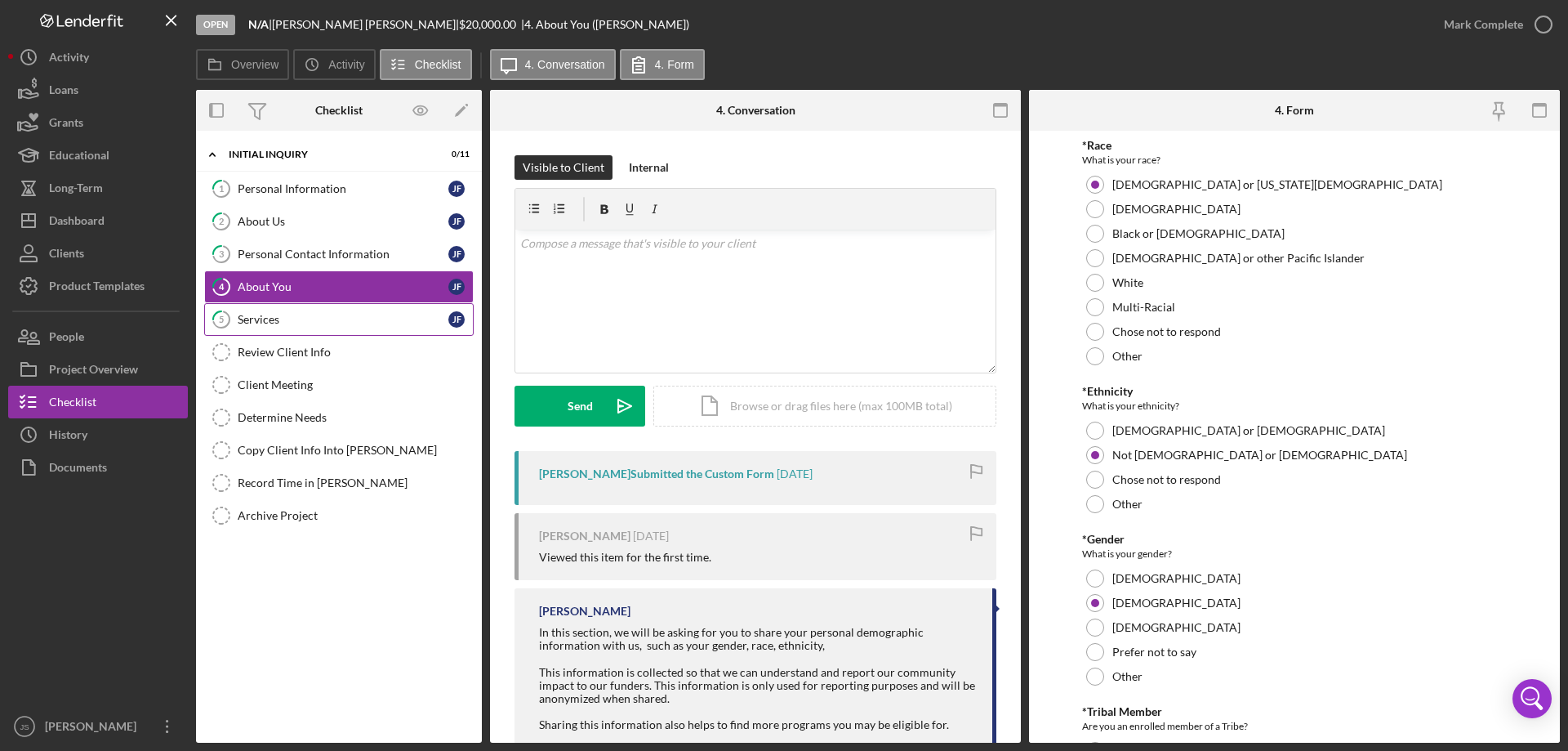
click at [356, 318] on div "Services" at bounding box center [343, 319] width 210 height 13
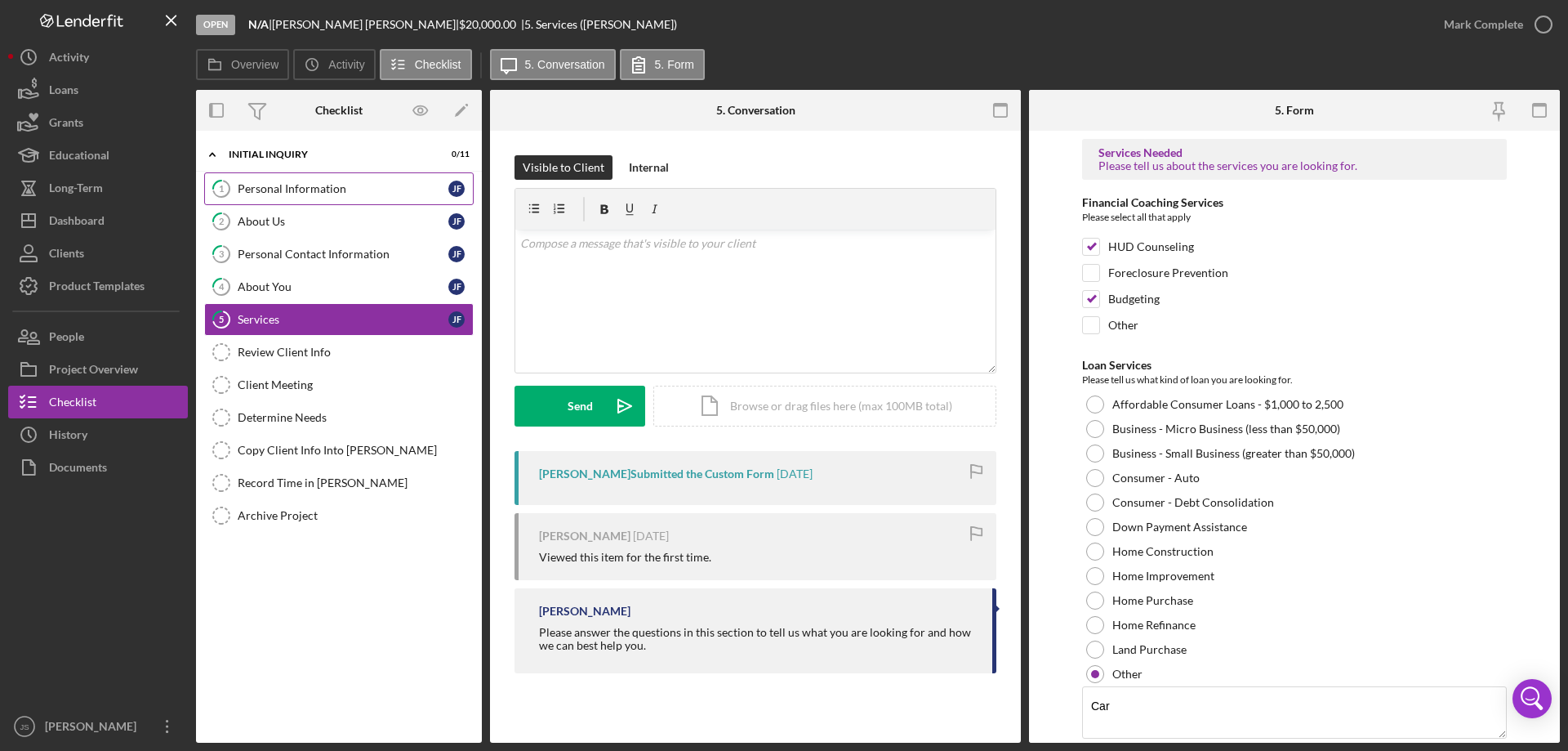
click at [333, 194] on div "Personal Information" at bounding box center [343, 188] width 210 height 13
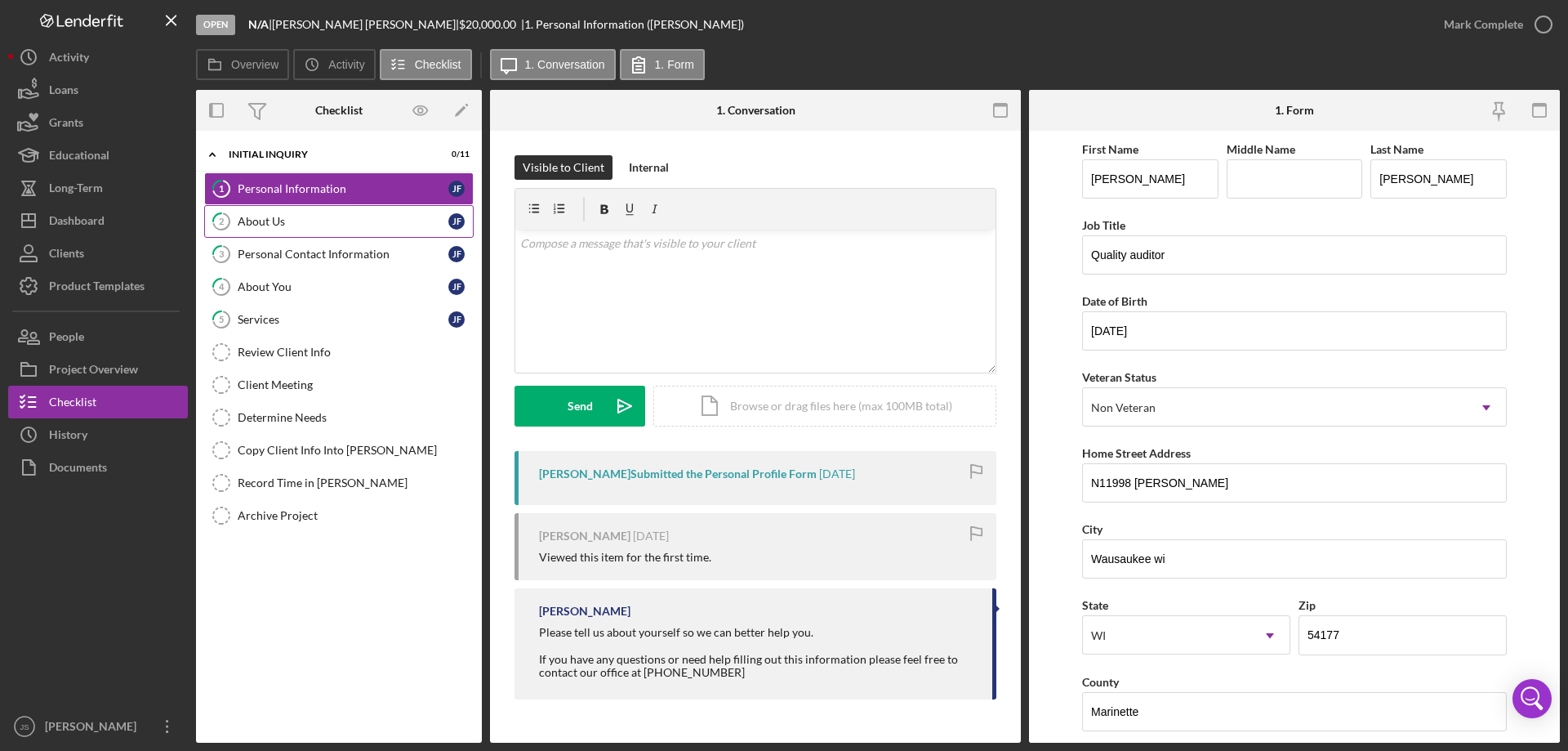
click at [340, 213] on link "2 About Us [PERSON_NAME]" at bounding box center [339, 222] width 269 height 33
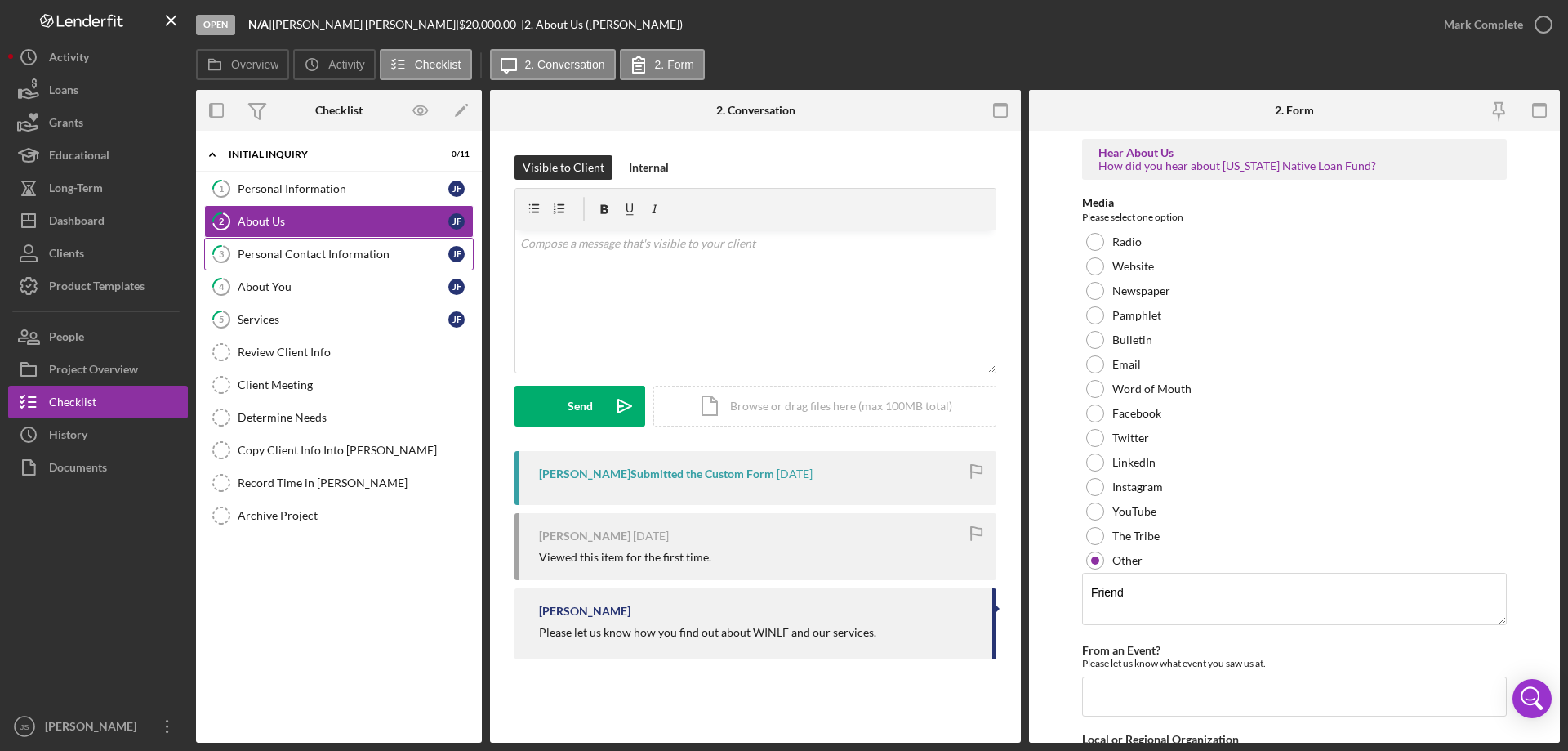
click at [339, 253] on div "Personal Contact Information" at bounding box center [343, 253] width 210 height 13
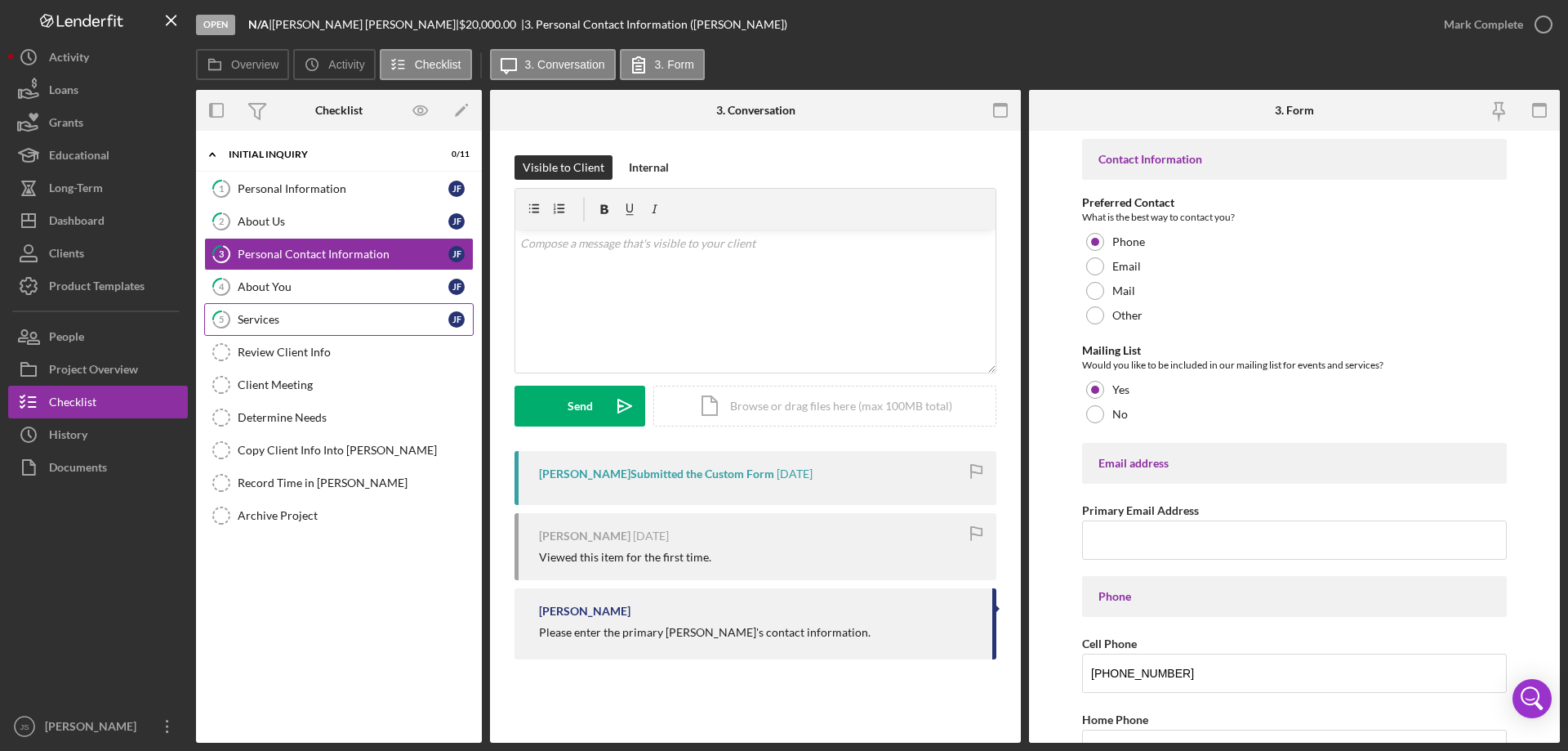
drag, startPoint x: 342, startPoint y: 281, endPoint x: 338, endPoint y: 310, distance: 29.3
click at [342, 282] on div "About You" at bounding box center [343, 287] width 210 height 13
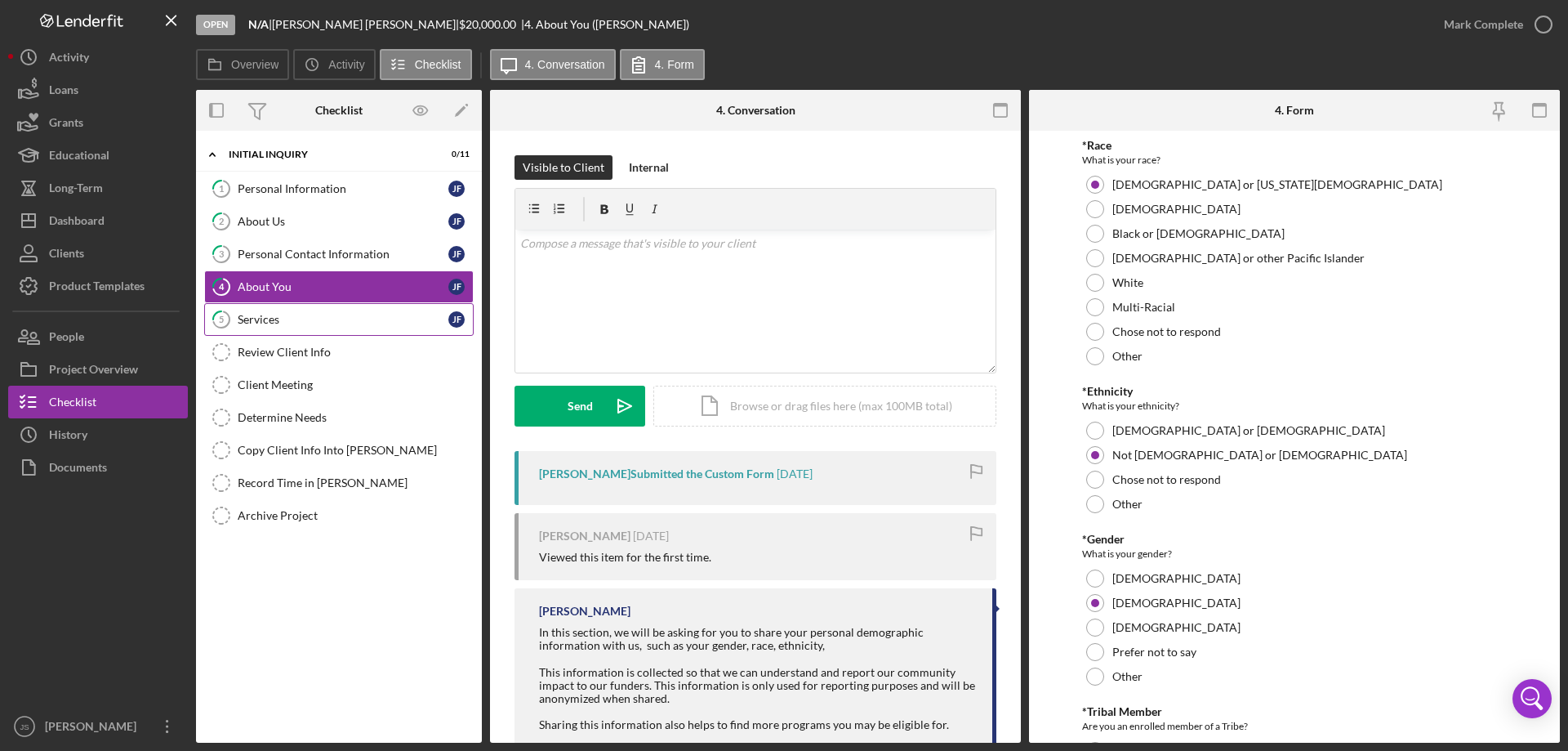
click at [338, 320] on div "Services" at bounding box center [343, 319] width 210 height 13
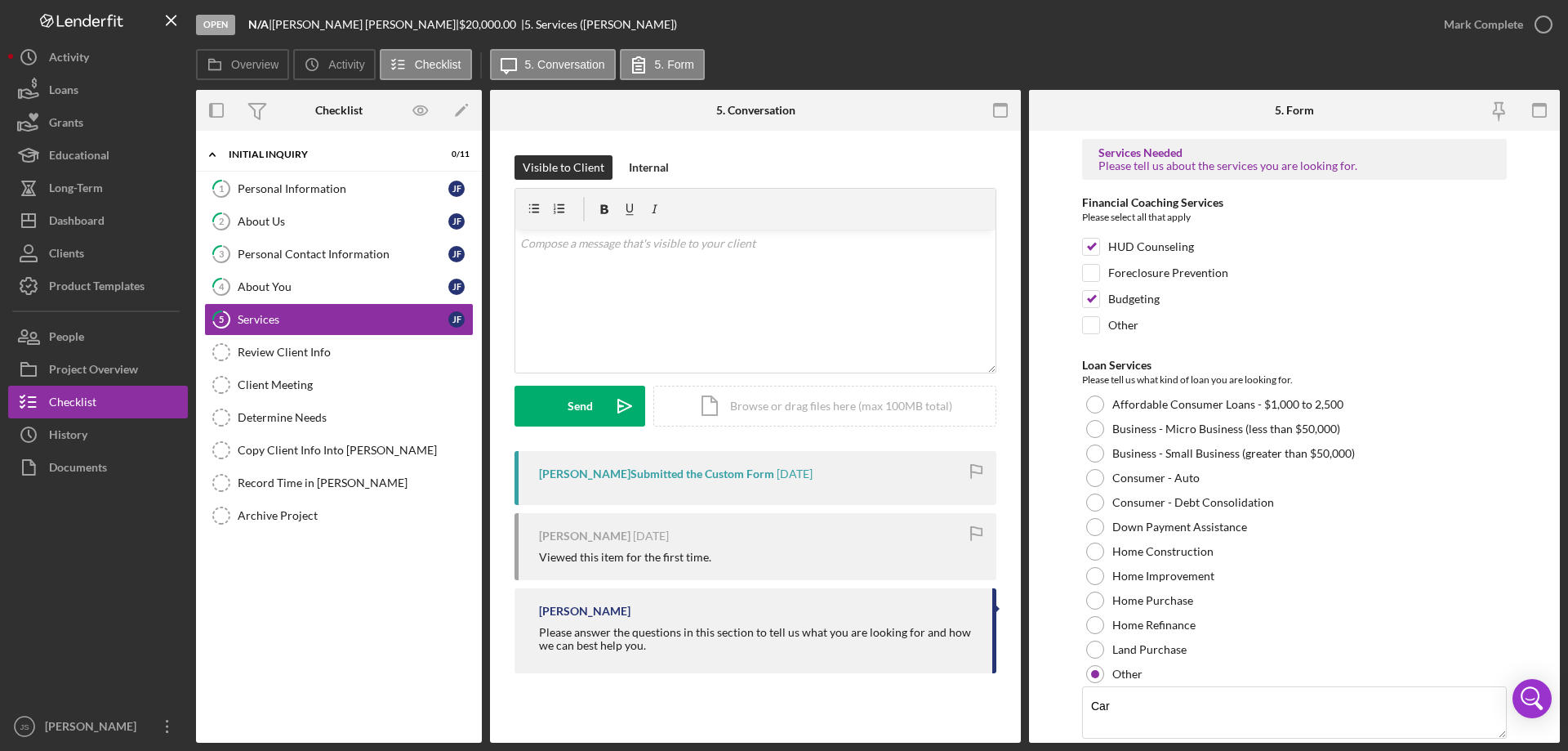
drag, startPoint x: 304, startPoint y: 252, endPoint x: 744, endPoint y: 378, distance: 457.7
click at [307, 252] on div "Personal Contact Information" at bounding box center [343, 253] width 210 height 13
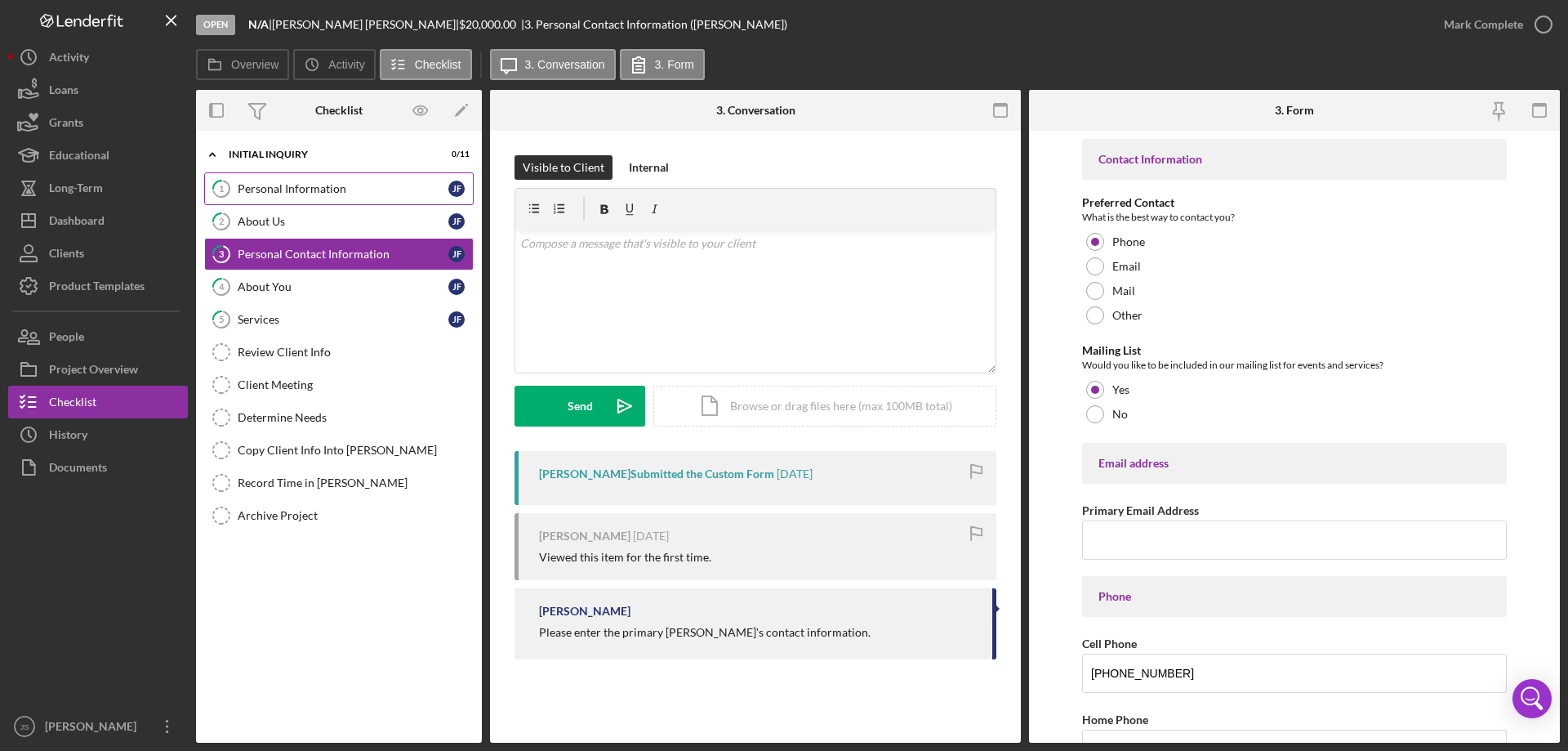
click at [251, 187] on div "Personal Information" at bounding box center [343, 188] width 210 height 13
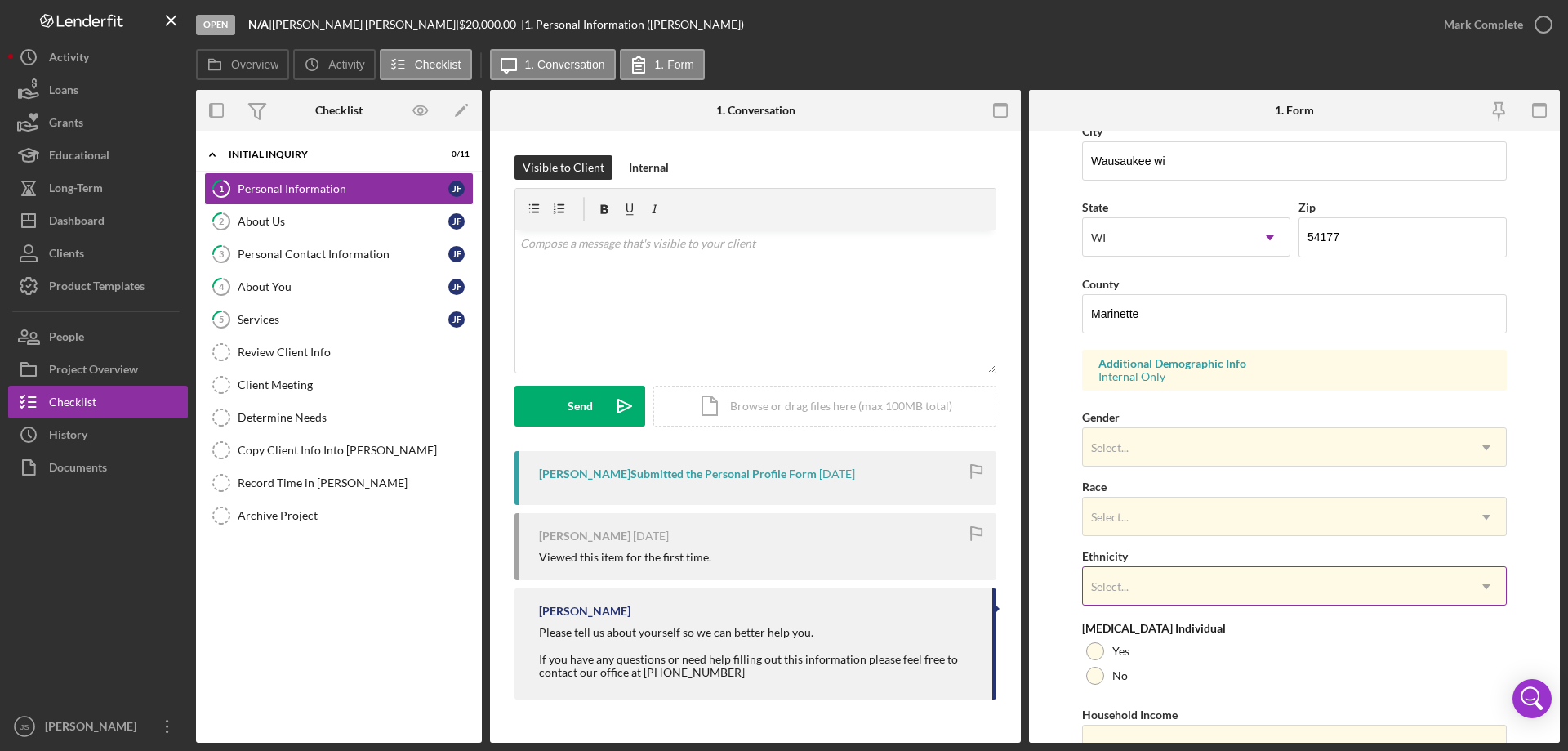
scroll to position [479, 0]
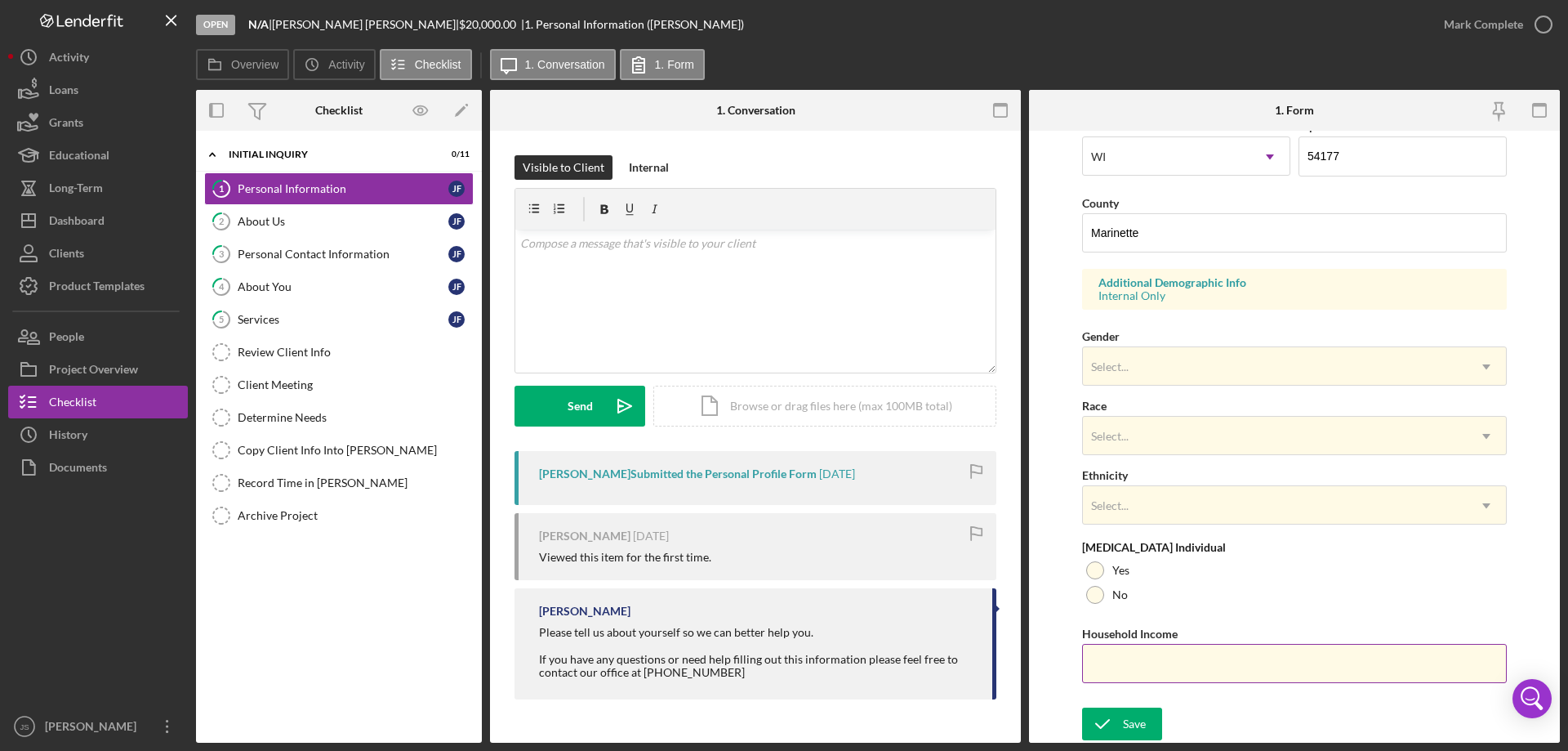
click at [1141, 669] on input "Household Income" at bounding box center [1294, 664] width 425 height 39
type input "$30,200"
click at [1136, 724] on div "Save" at bounding box center [1134, 724] width 23 height 33
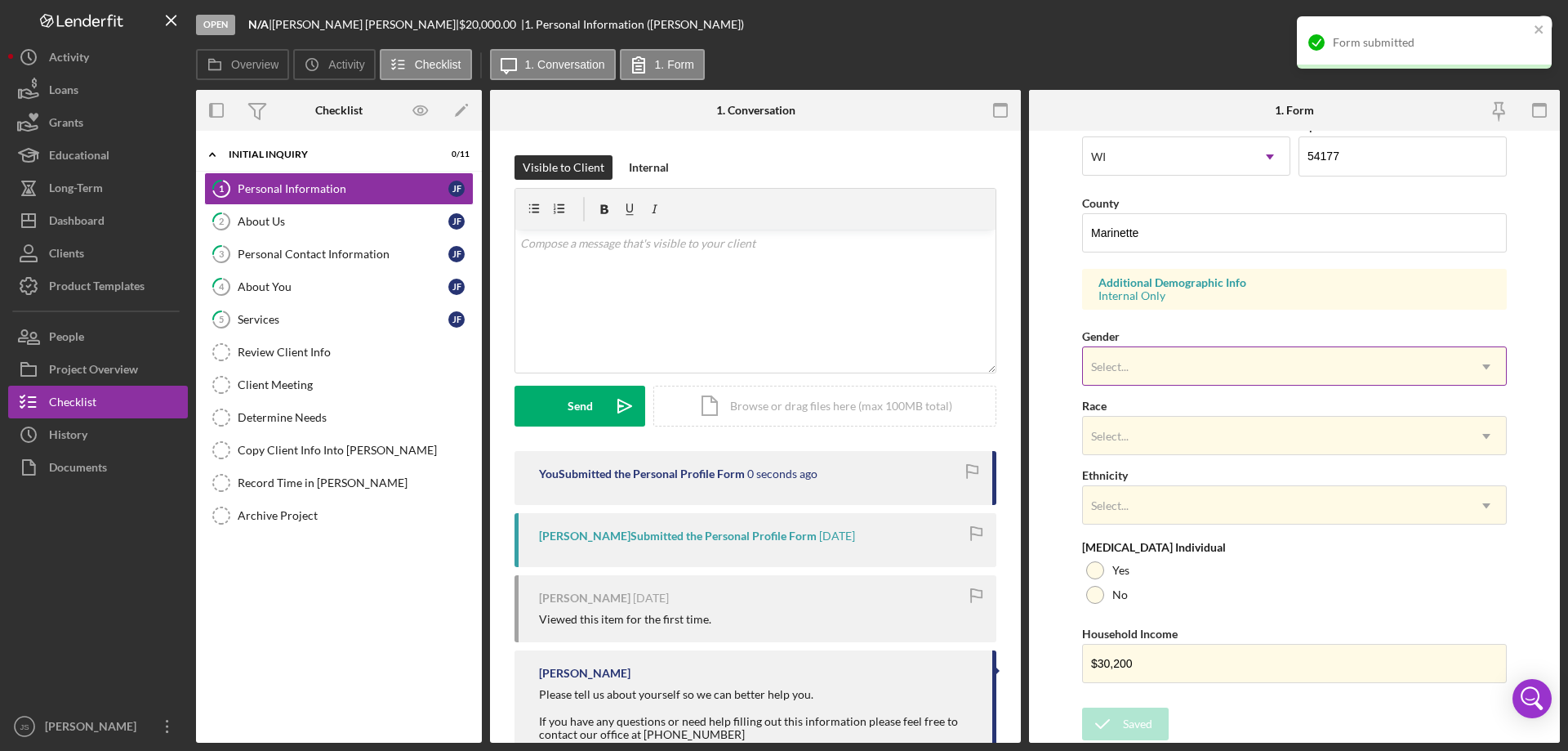
click at [1192, 355] on div "Select..." at bounding box center [1274, 367] width 384 height 38
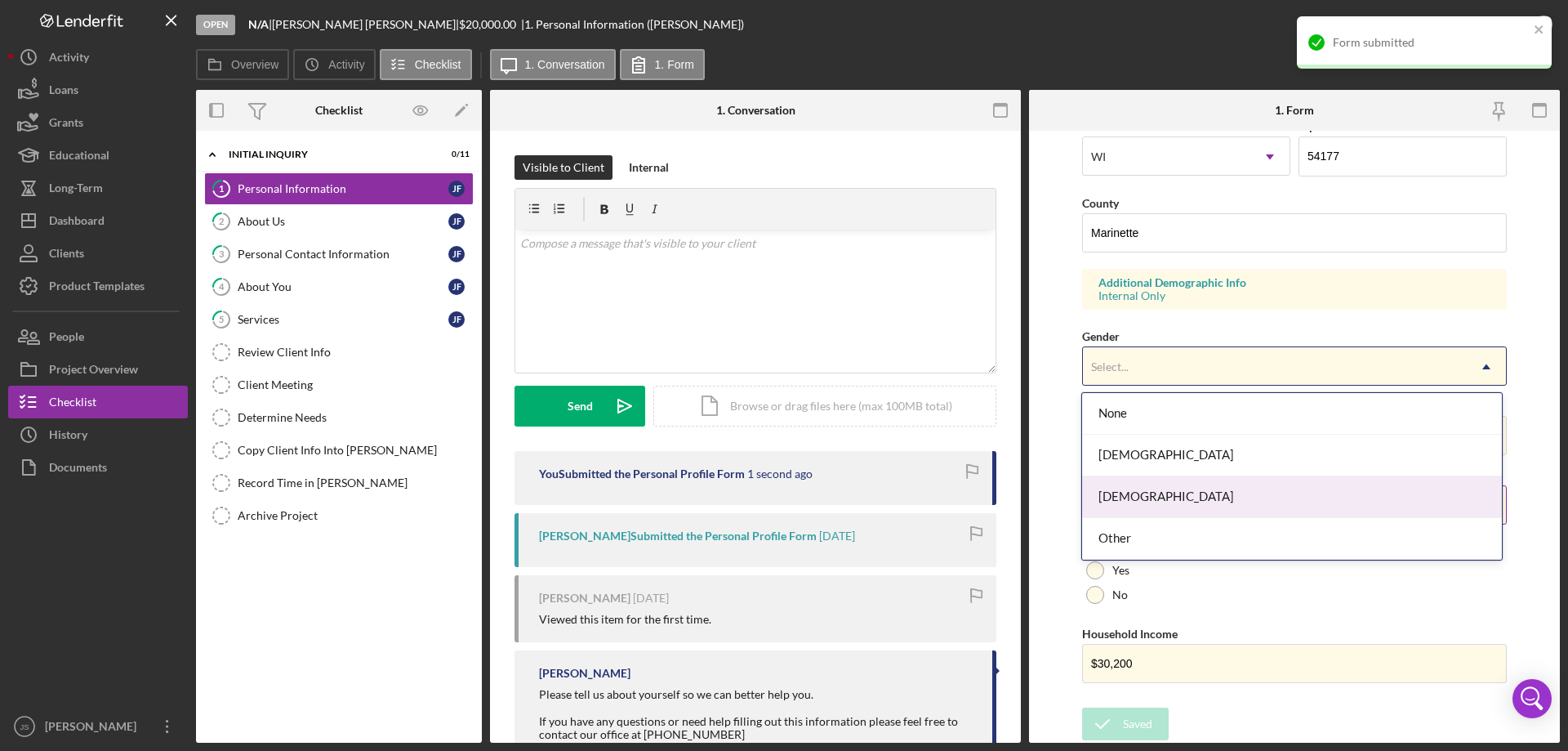
click at [1154, 500] on div "[DEMOGRAPHIC_DATA]" at bounding box center [1291, 497] width 419 height 42
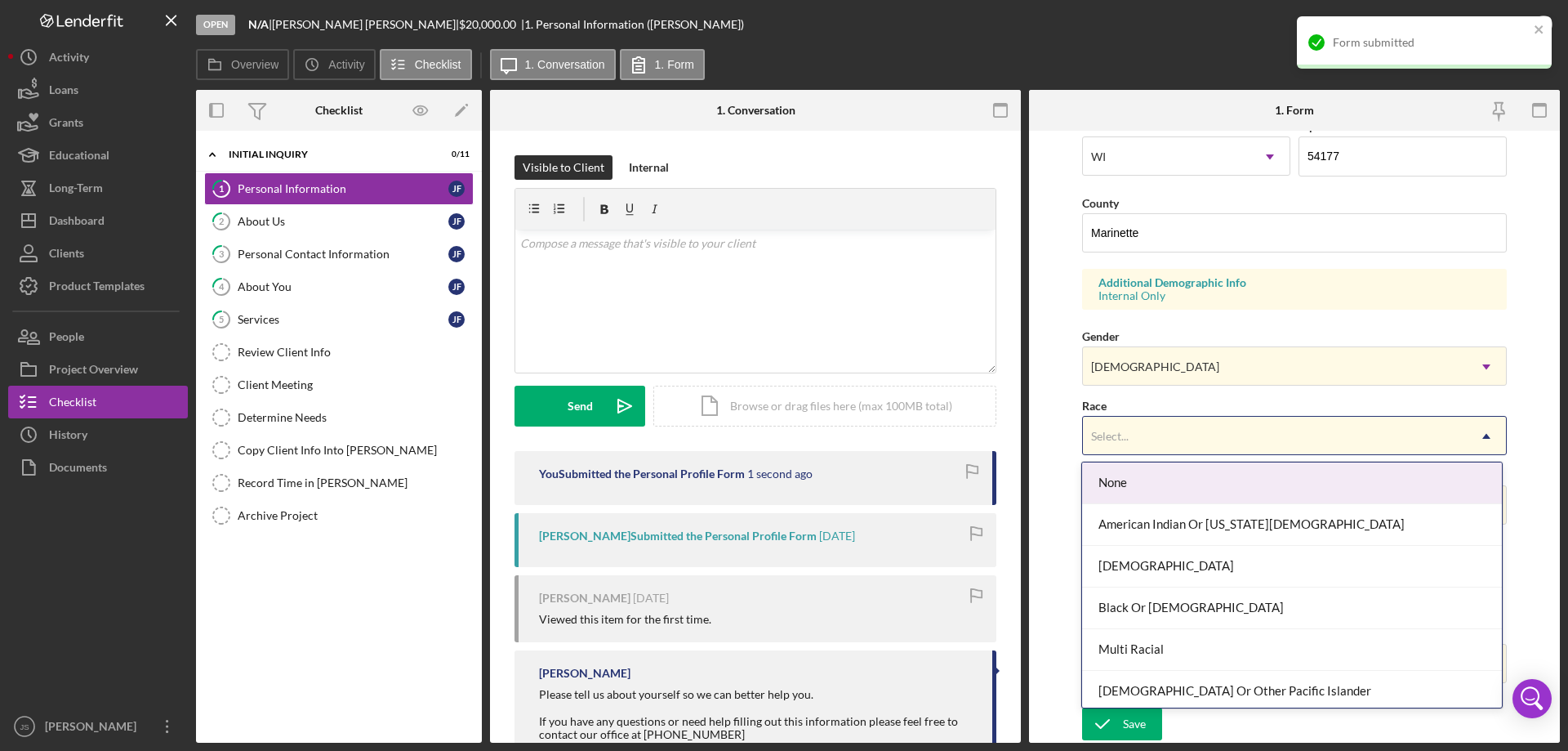
click at [1183, 429] on div "Select..." at bounding box center [1274, 436] width 384 height 38
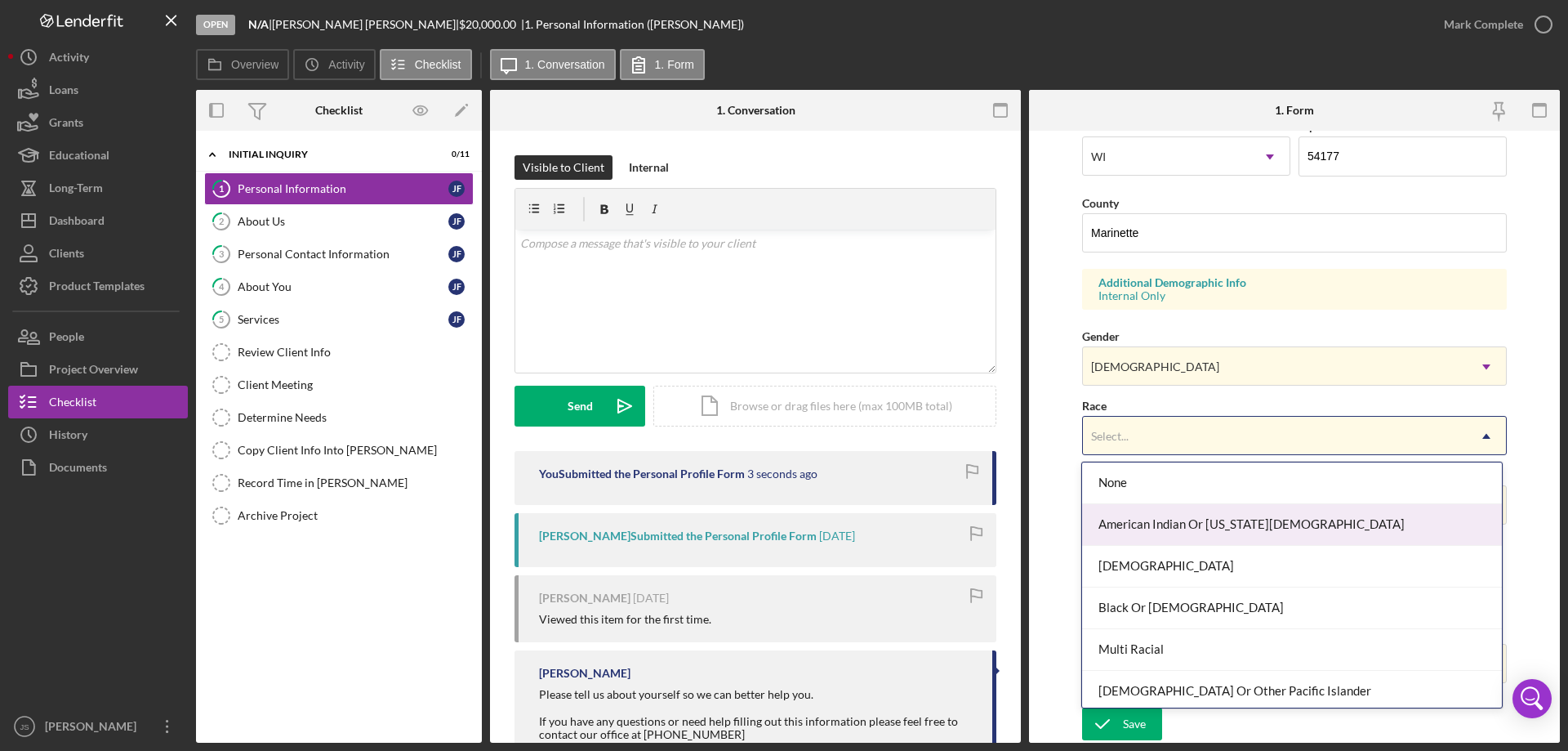
drag, startPoint x: 1213, startPoint y: 525, endPoint x: 1217, endPoint y: 472, distance: 53.2
click at [1213, 524] on div "American Indian Or [US_STATE][DEMOGRAPHIC_DATA]" at bounding box center [1291, 524] width 419 height 42
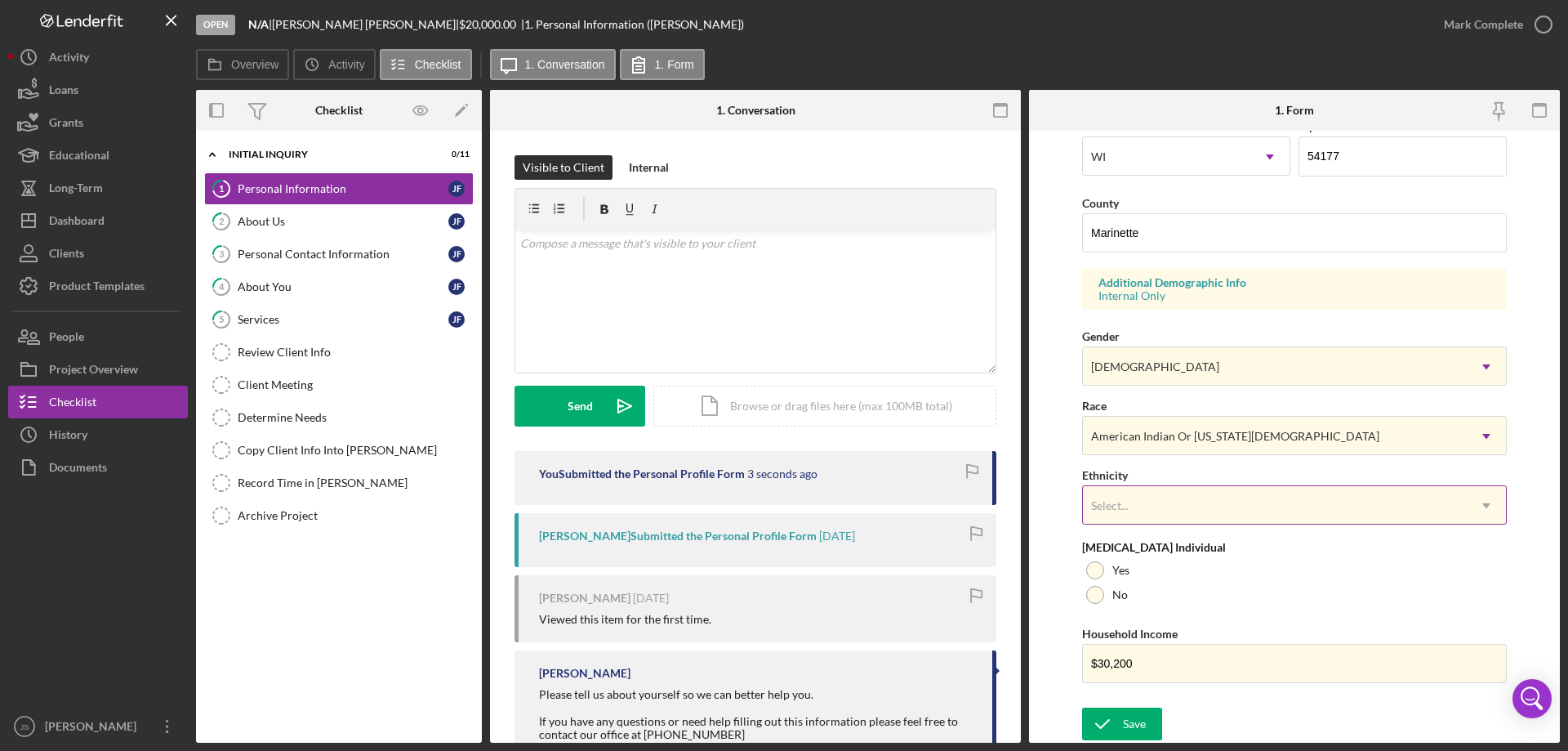
click at [1190, 508] on div "Select..." at bounding box center [1274, 506] width 384 height 38
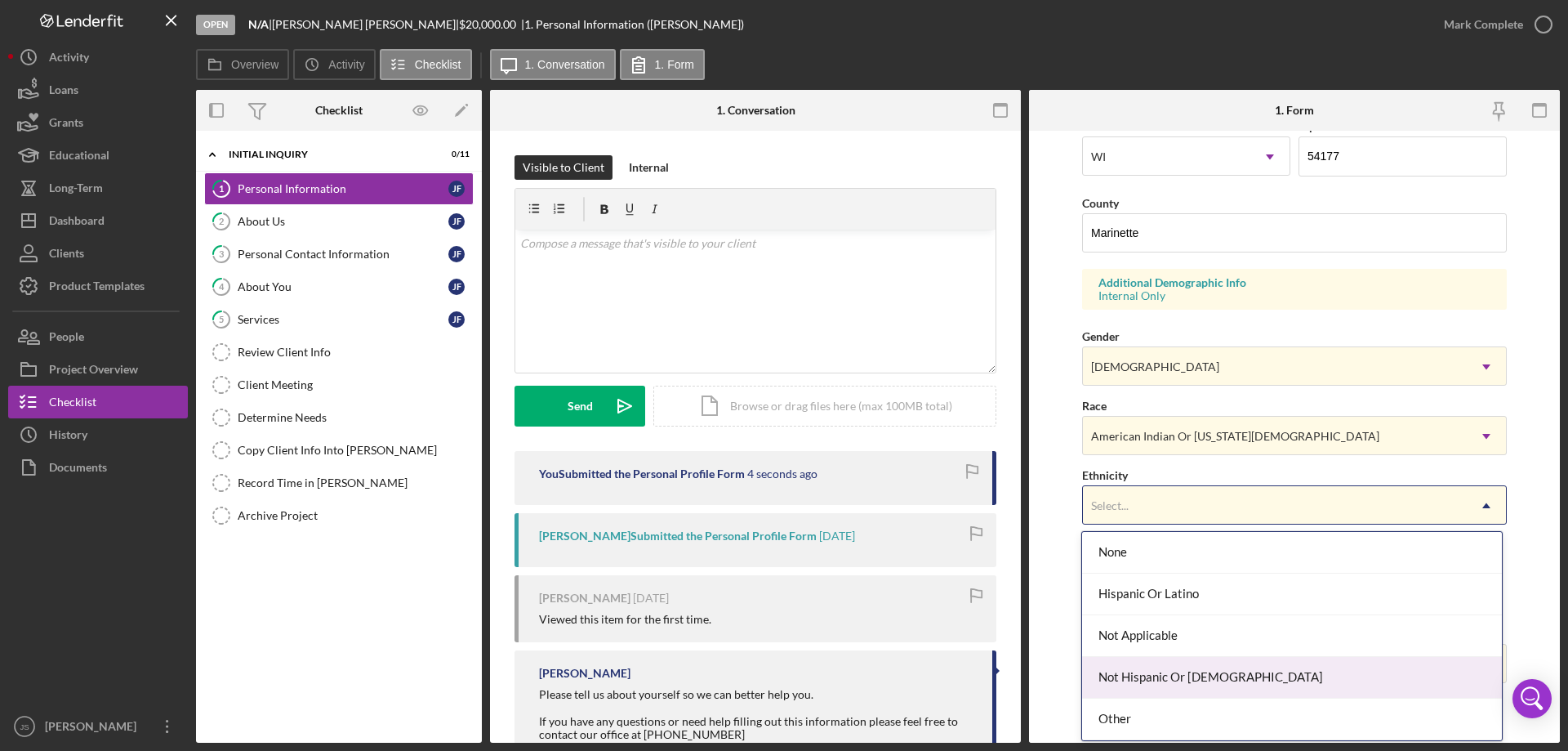
click at [1225, 675] on div "Not Hispanic Or [DEMOGRAPHIC_DATA]" at bounding box center [1291, 677] width 419 height 42
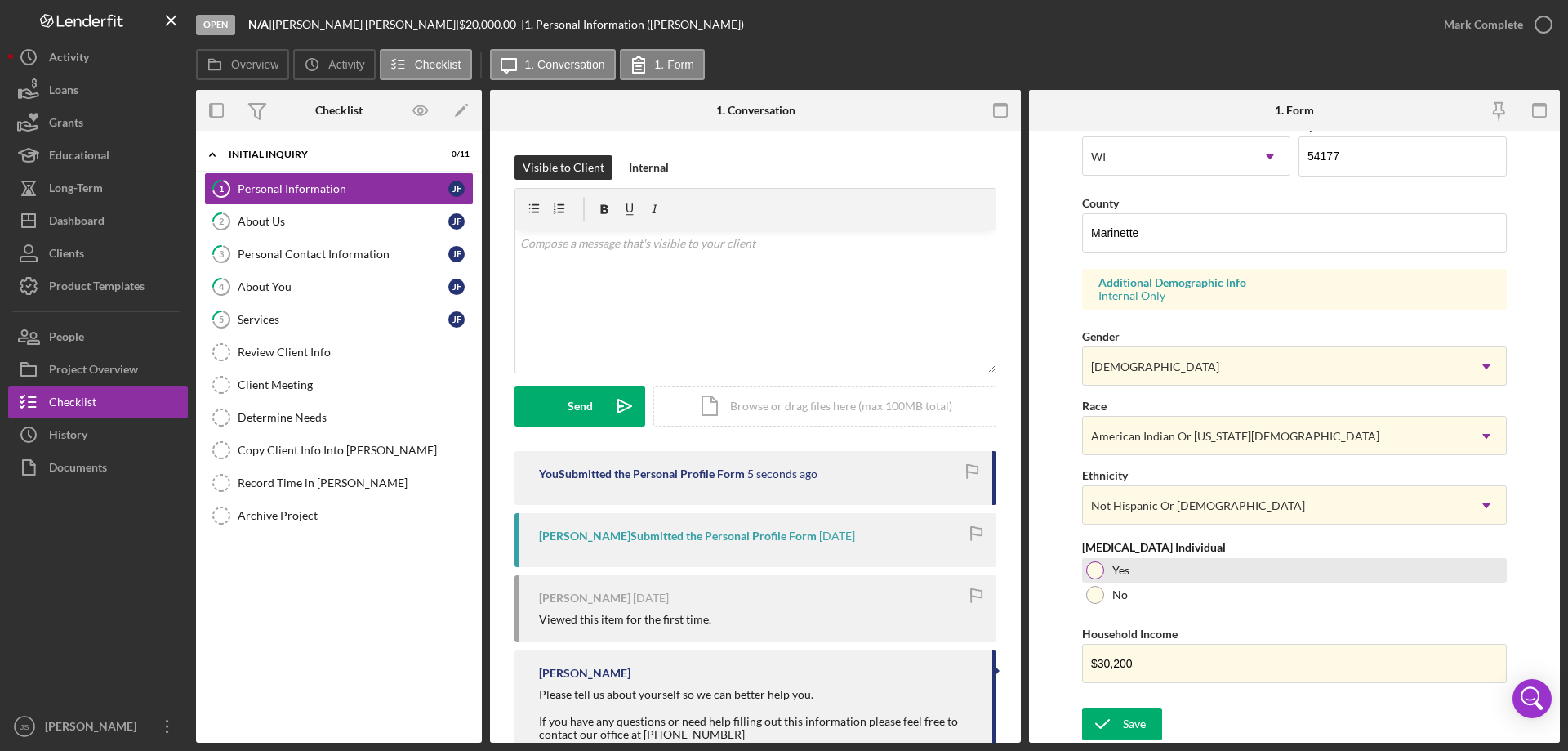
click at [1088, 567] on div at bounding box center [1094, 570] width 18 height 18
drag, startPoint x: 1129, startPoint y: 727, endPoint x: 1512, endPoint y: 747, distance: 383.5
click at [1129, 727] on div "Save" at bounding box center [1134, 724] width 23 height 33
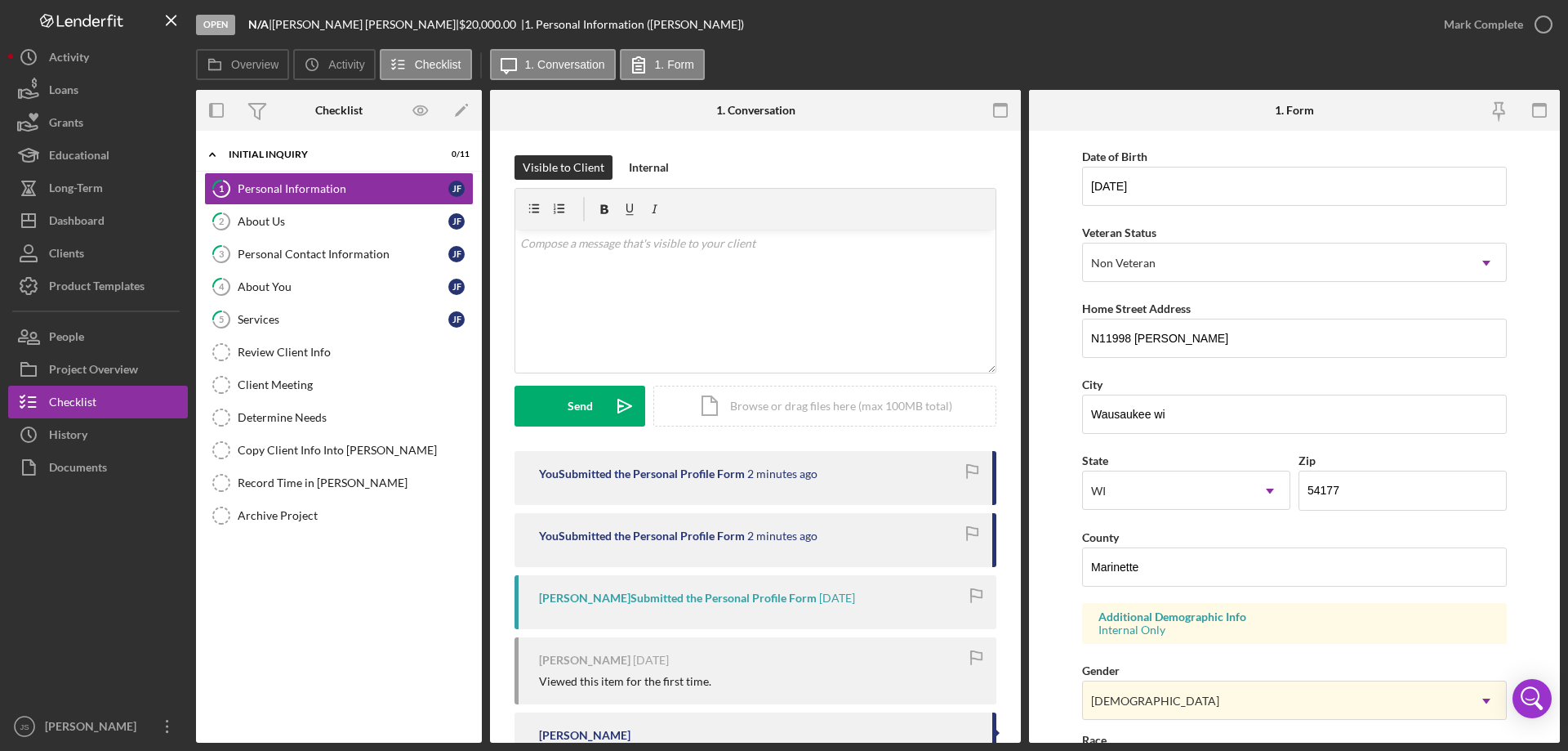
scroll to position [163, 0]
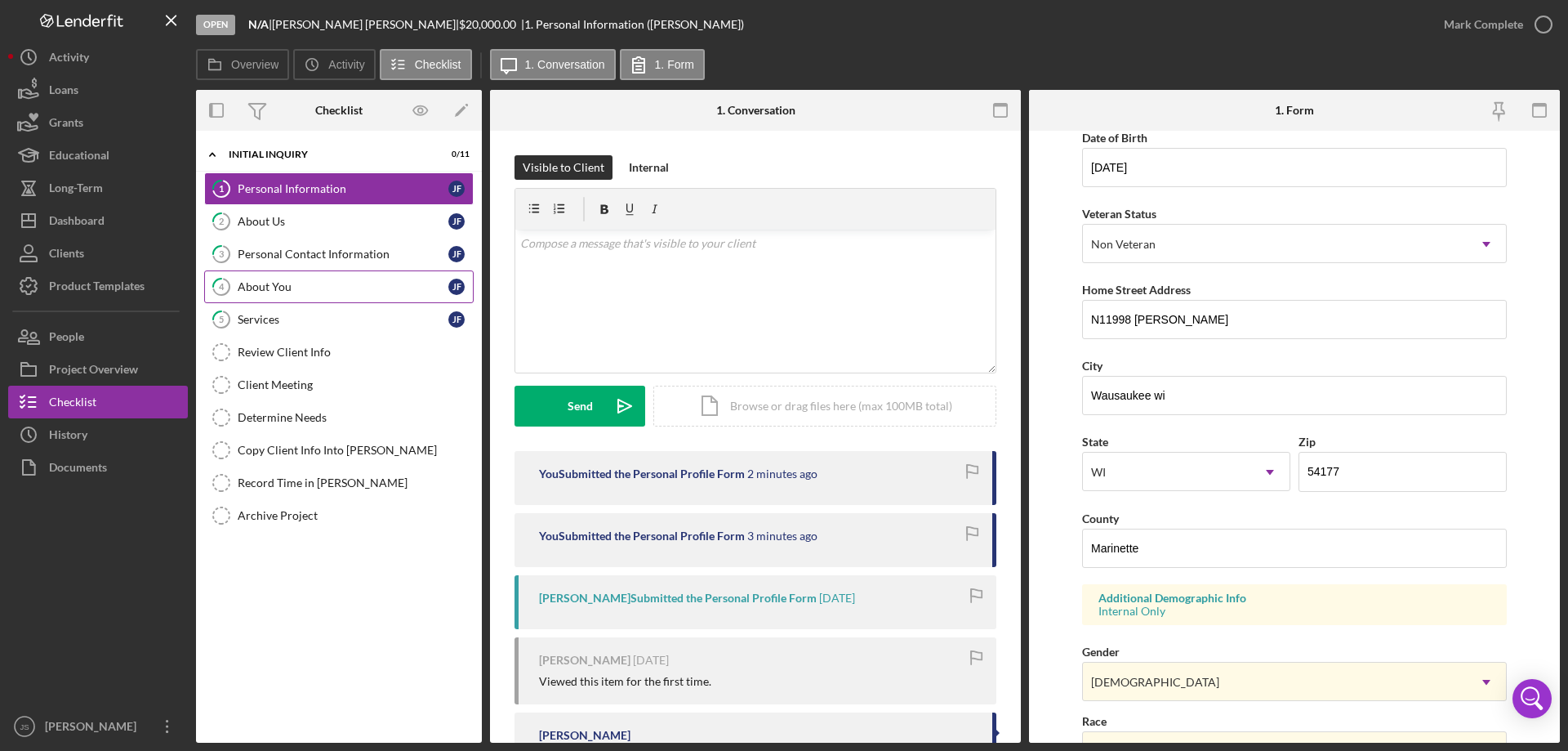
drag, startPoint x: 353, startPoint y: 256, endPoint x: 462, endPoint y: 277, distance: 111.0
click at [354, 256] on div "Personal Contact Information" at bounding box center [343, 253] width 210 height 13
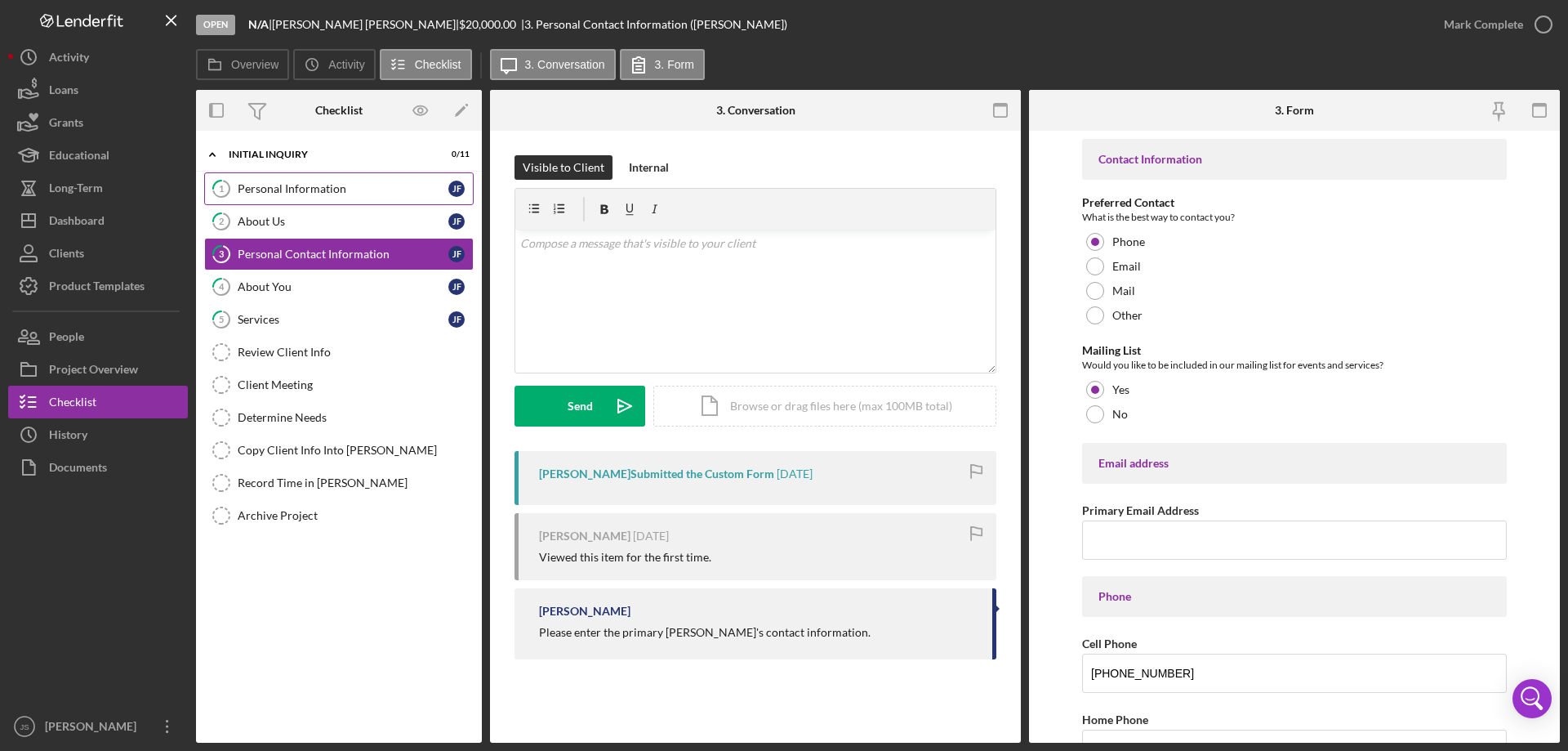
click at [346, 182] on div "Personal Information" at bounding box center [343, 188] width 210 height 13
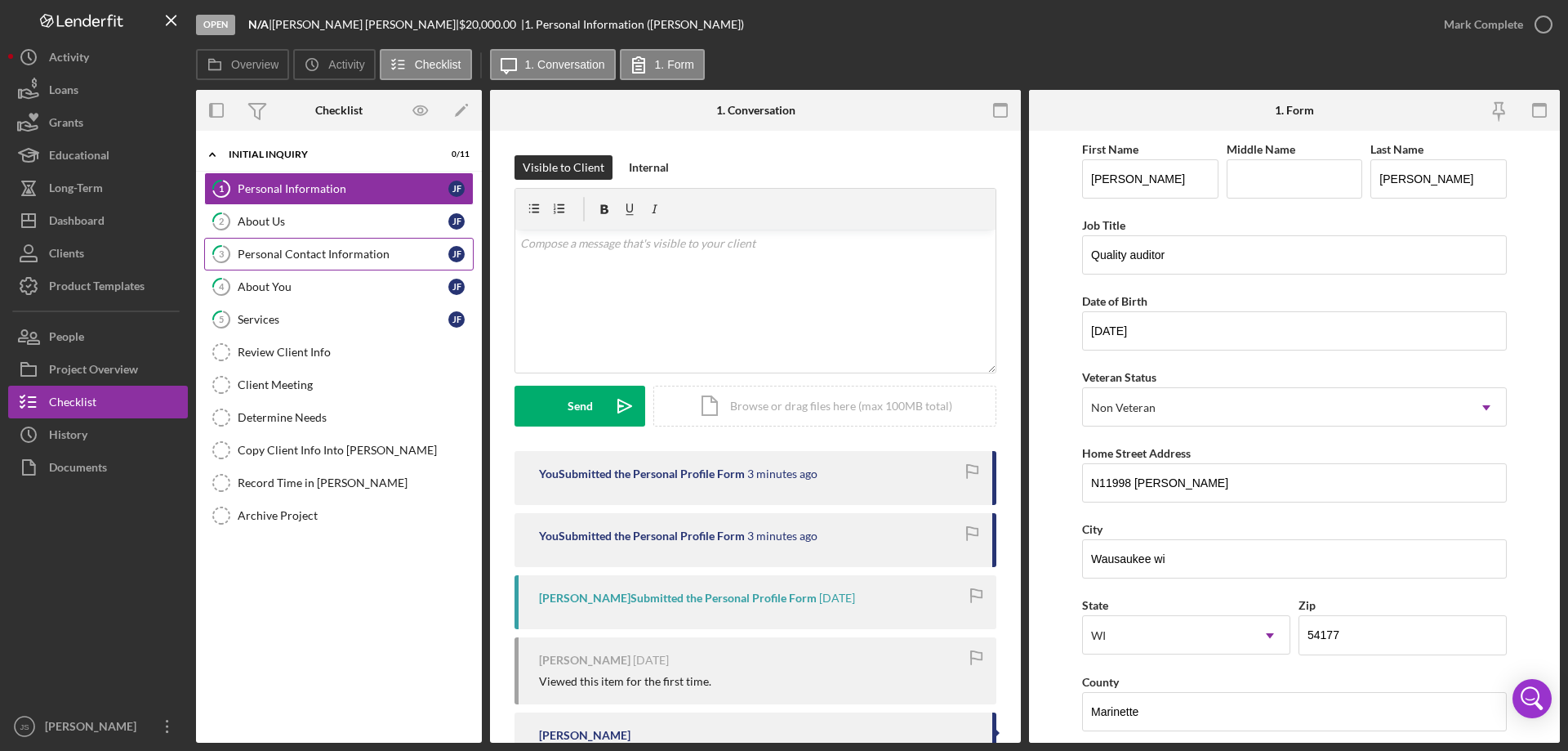
click at [313, 251] on div "Personal Contact Information" at bounding box center [343, 253] width 210 height 13
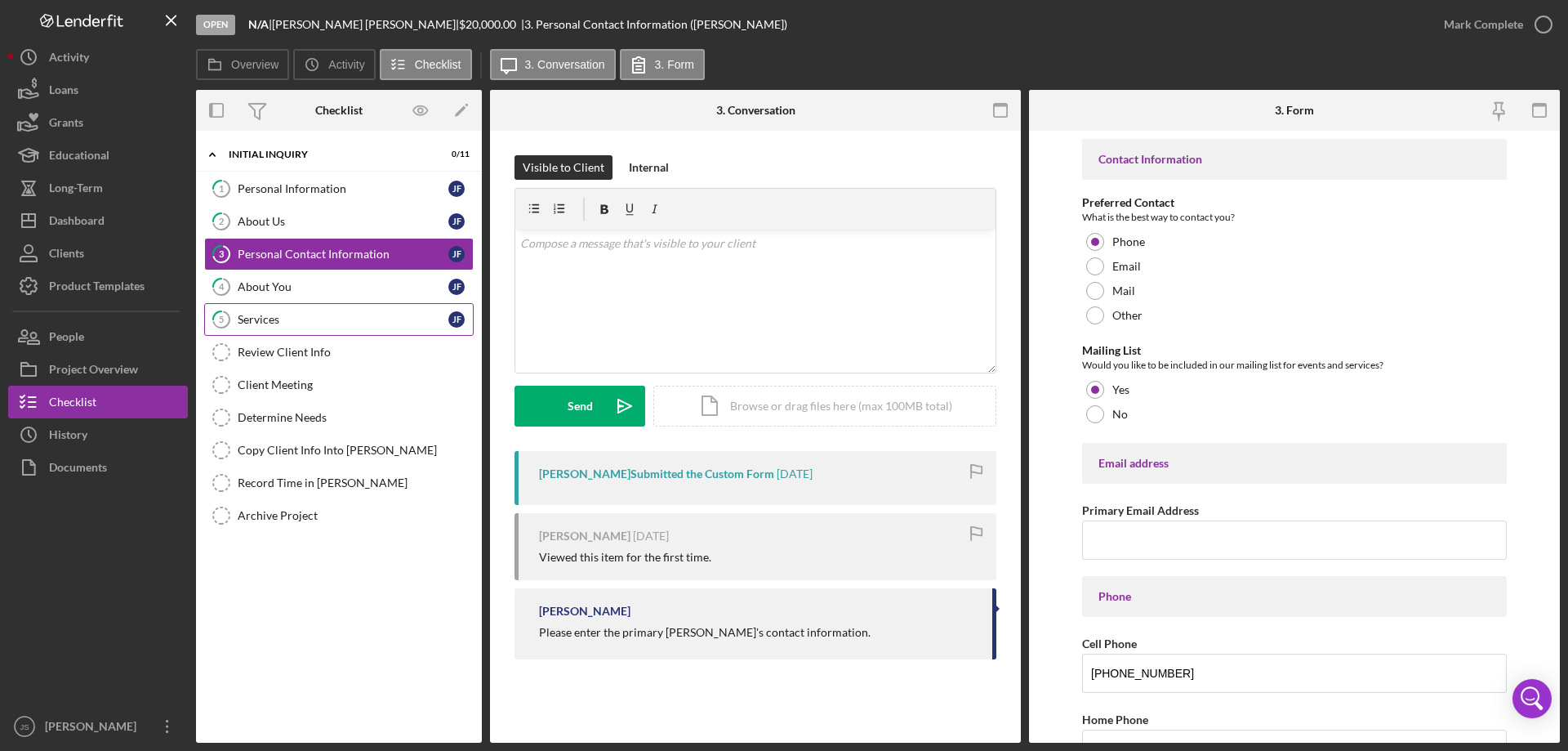
click at [295, 315] on div "Services" at bounding box center [343, 319] width 210 height 13
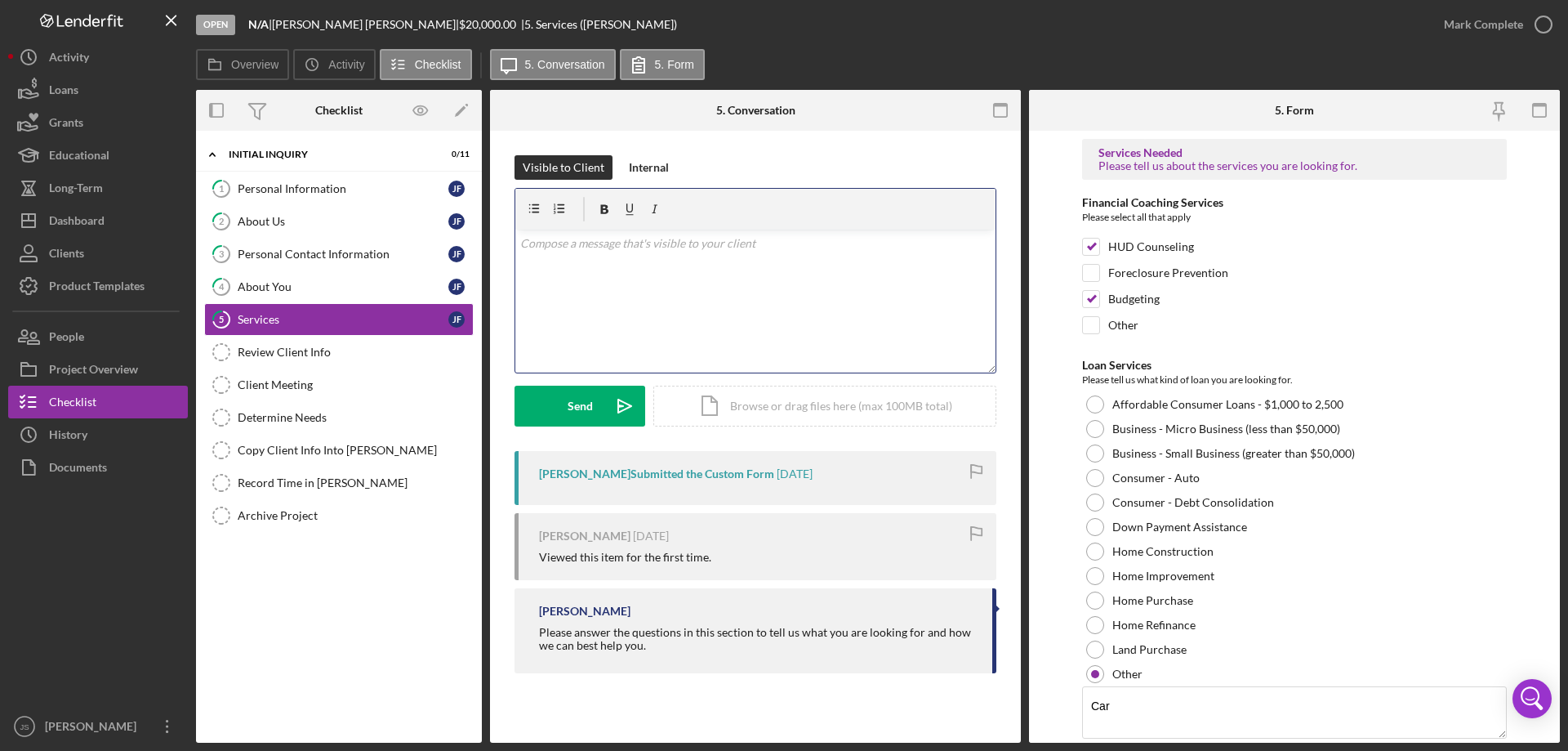
click at [592, 266] on div "v Color teal Color pink Remove color Add row above Add row below Add column bef…" at bounding box center [756, 300] width 480 height 143
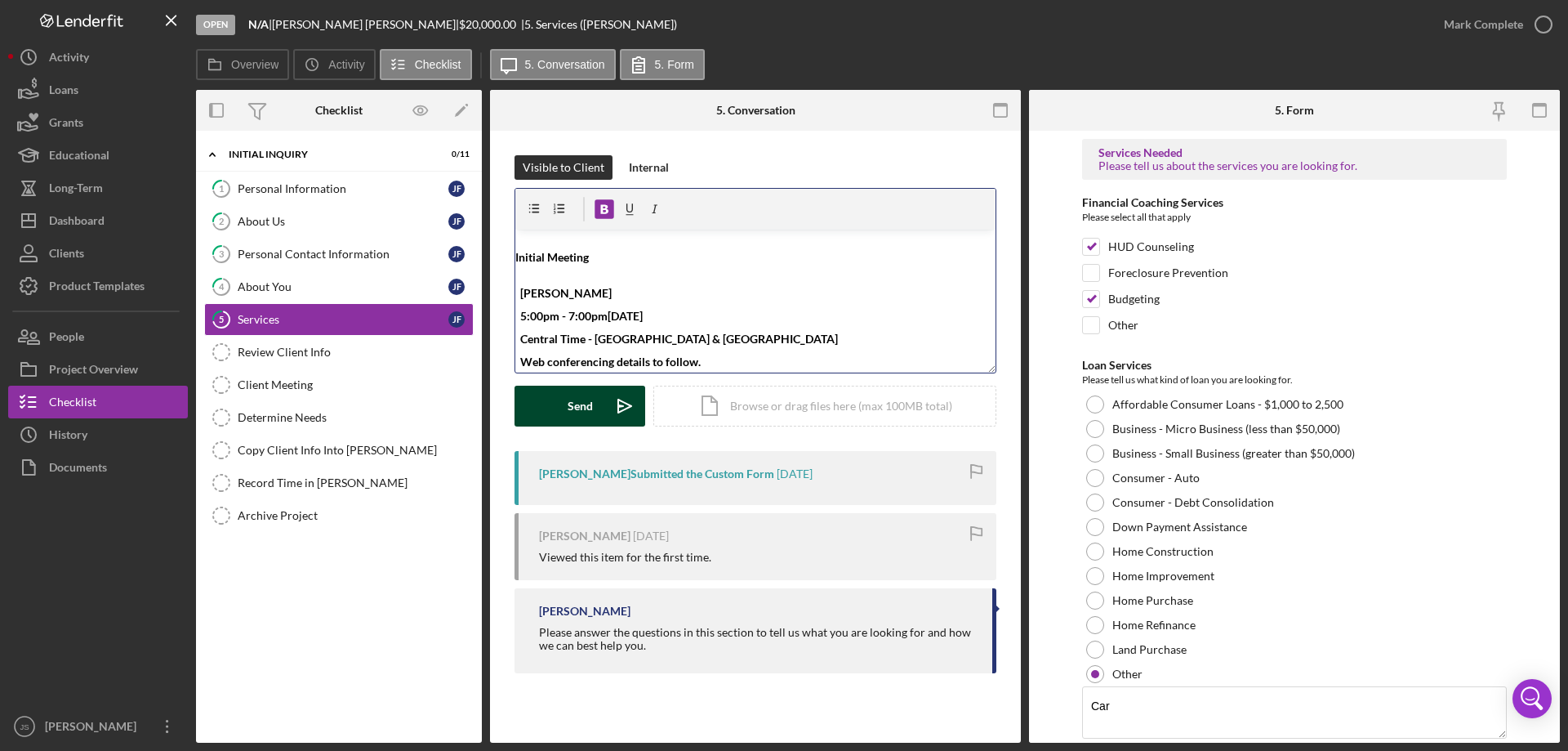
click at [575, 402] on div "Send" at bounding box center [581, 406] width 26 height 41
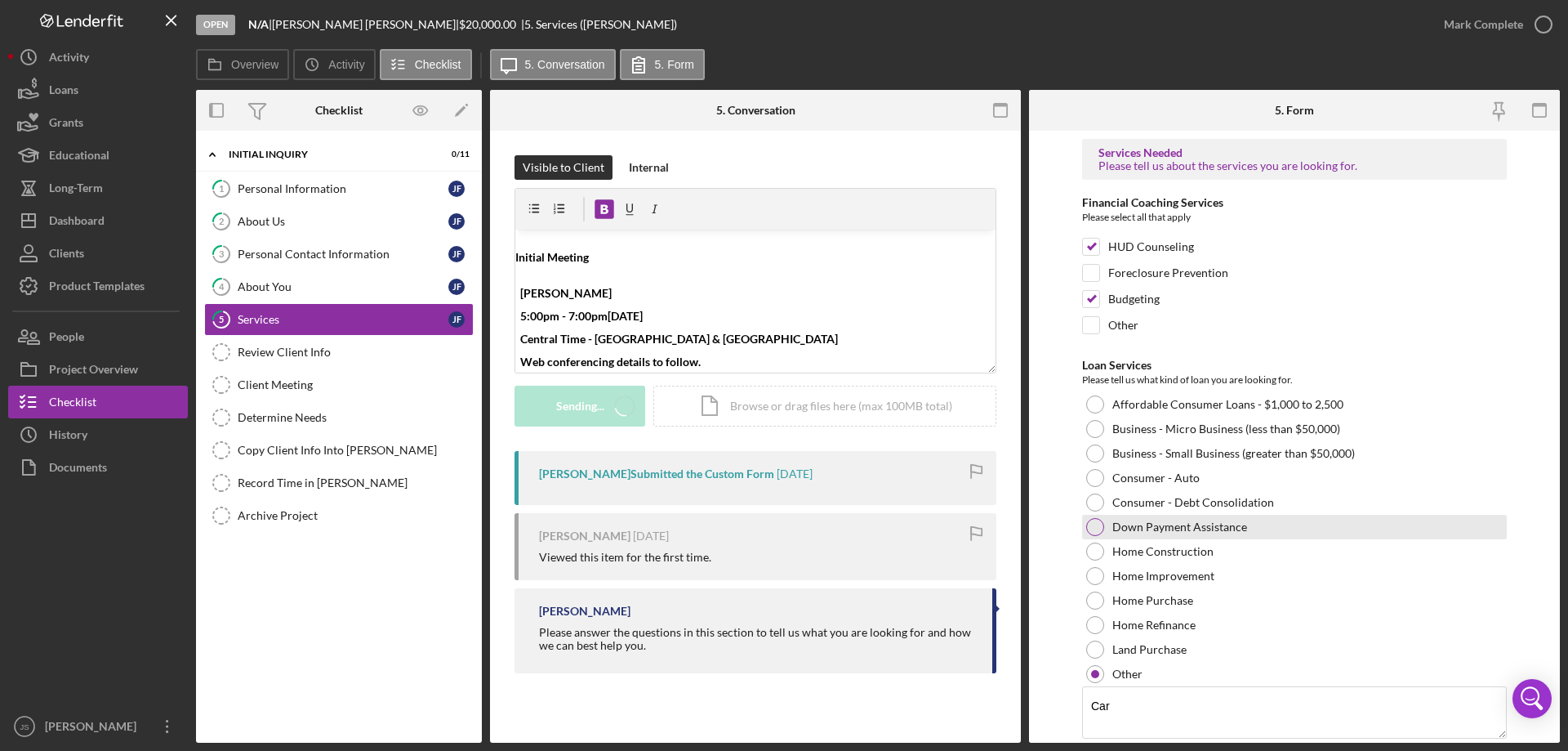
scroll to position [0, 0]
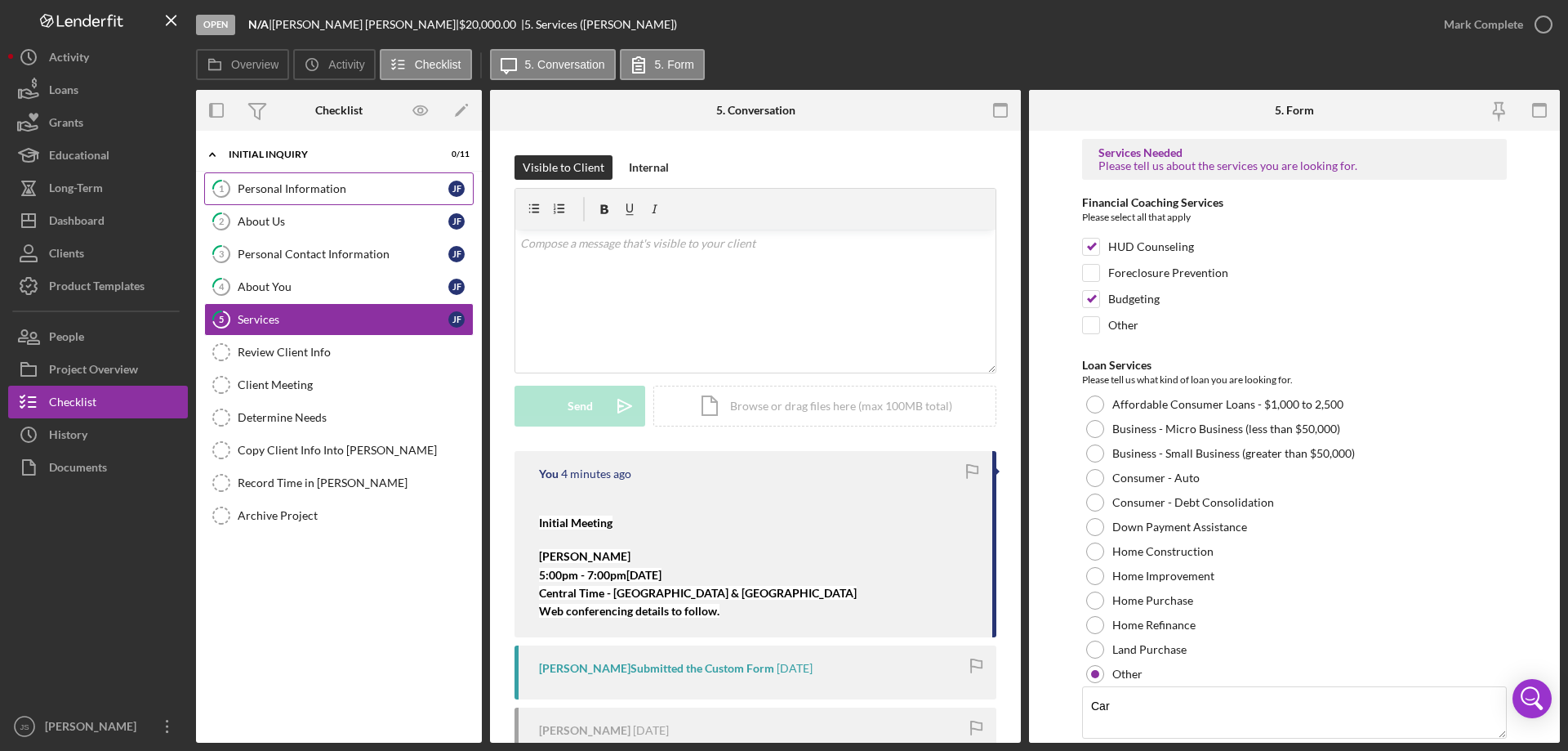
click at [312, 190] on div "Personal Information" at bounding box center [343, 188] width 210 height 13
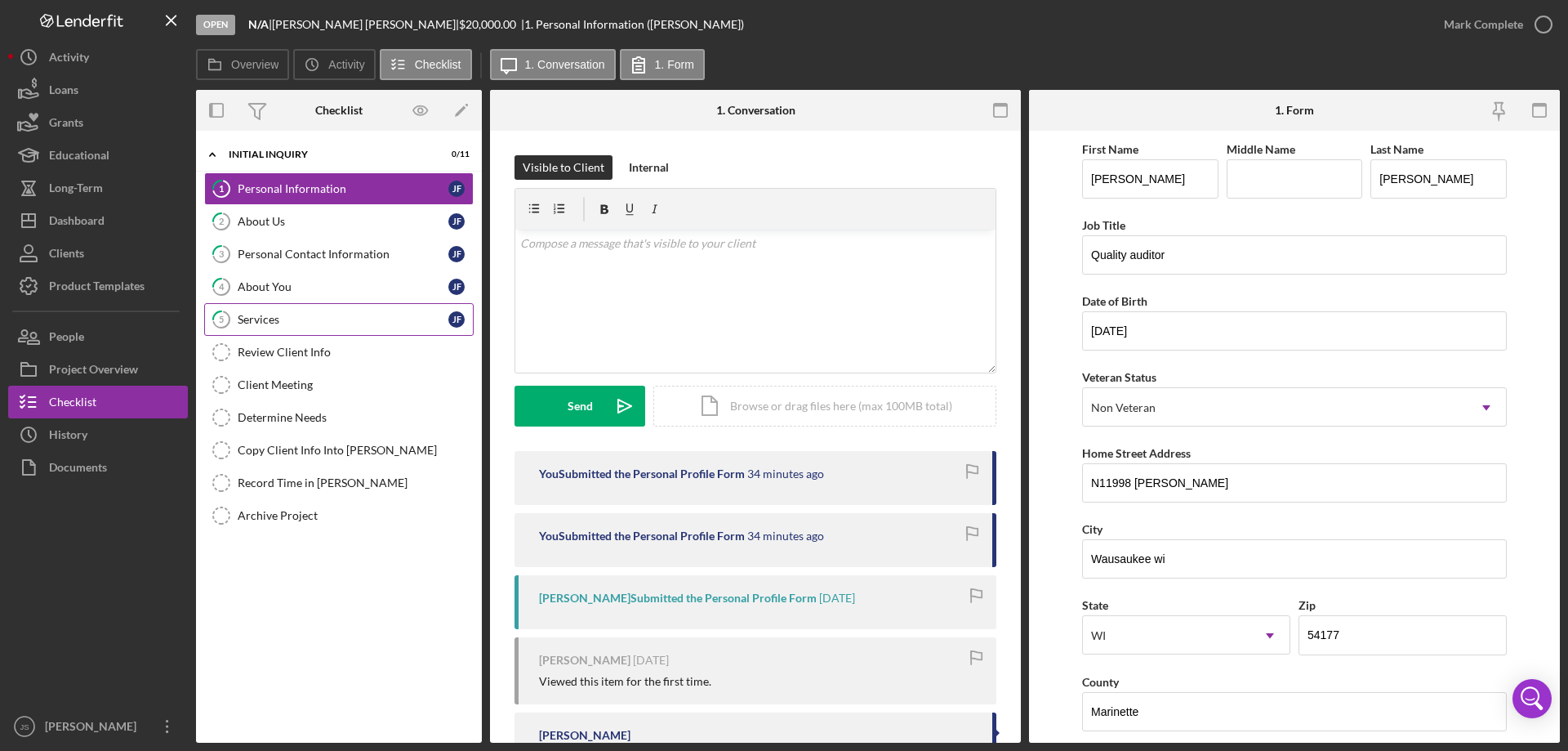
click at [268, 323] on div "Services" at bounding box center [343, 319] width 210 height 13
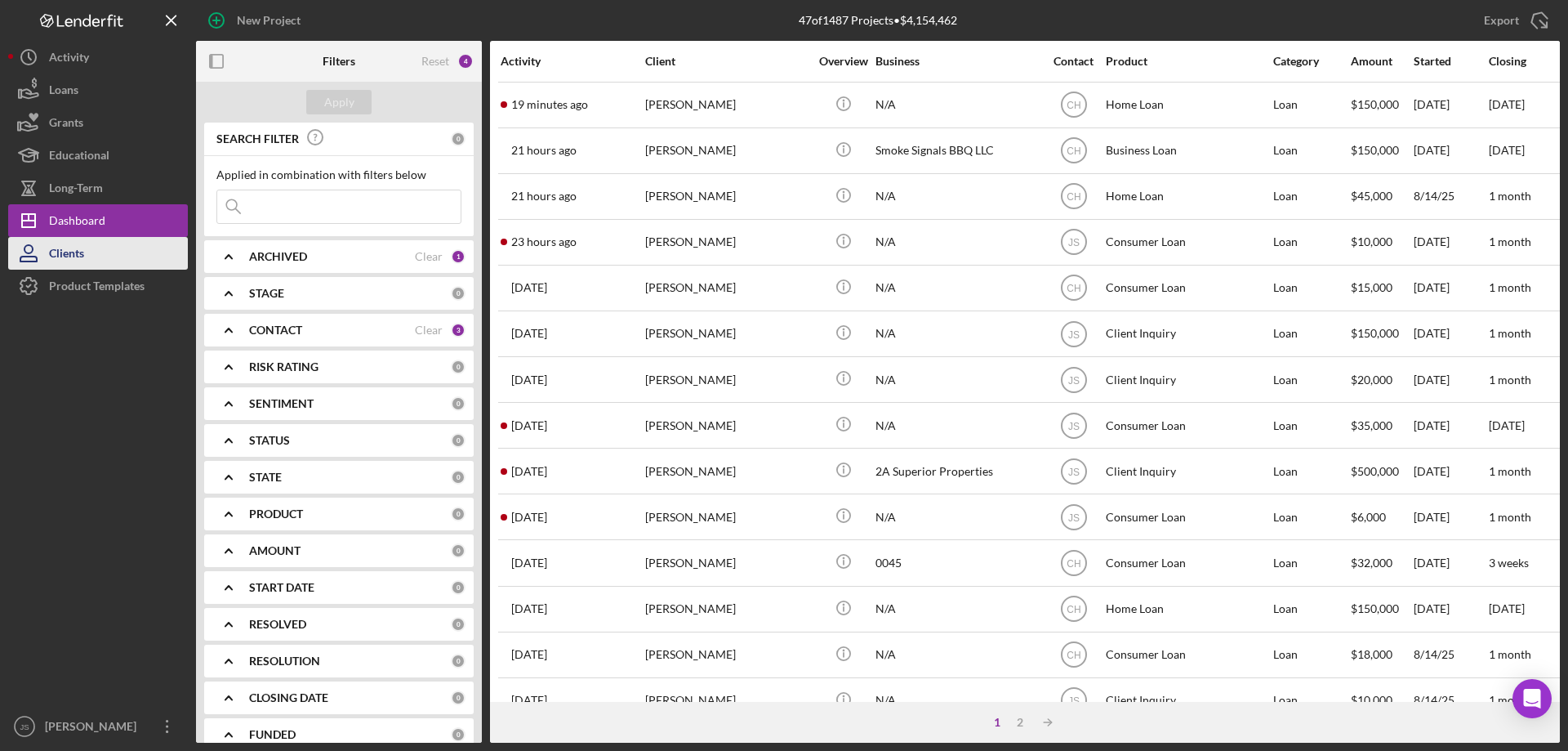
click at [86, 256] on button "Clients" at bounding box center [98, 253] width 180 height 33
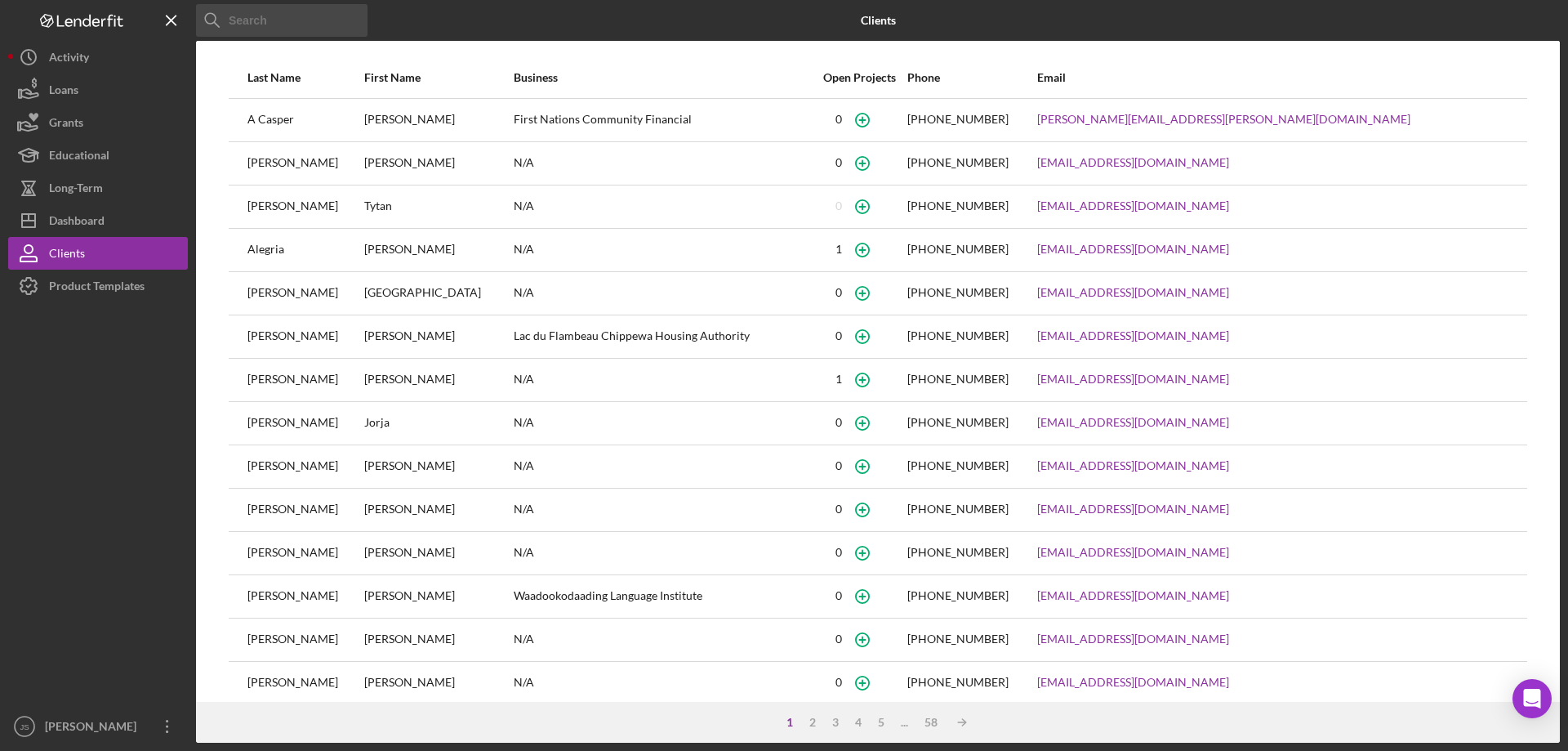
click at [278, 22] on input at bounding box center [281, 21] width 172 height 33
type input "jessi"
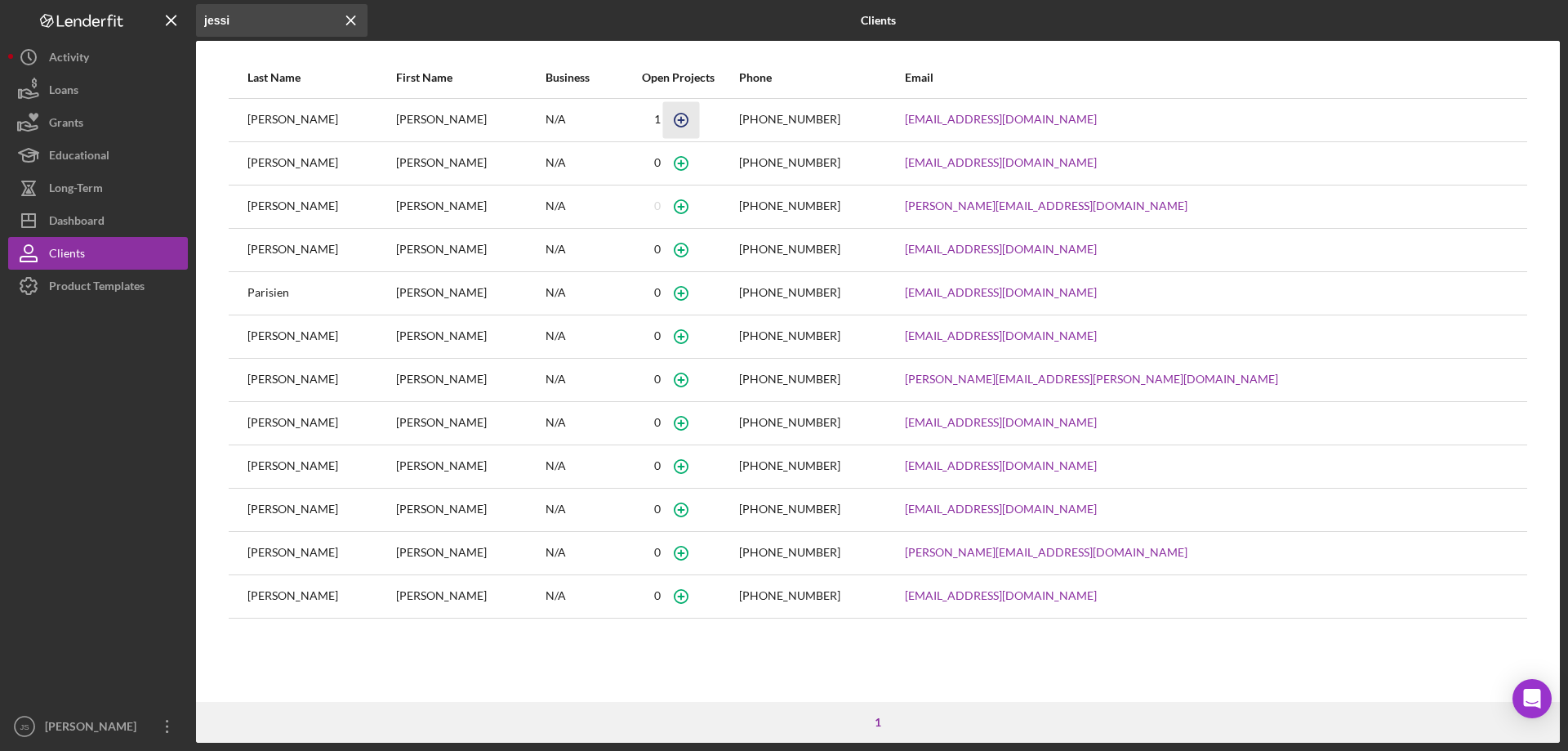
click at [700, 118] on icon "button" at bounding box center [681, 119] width 37 height 37
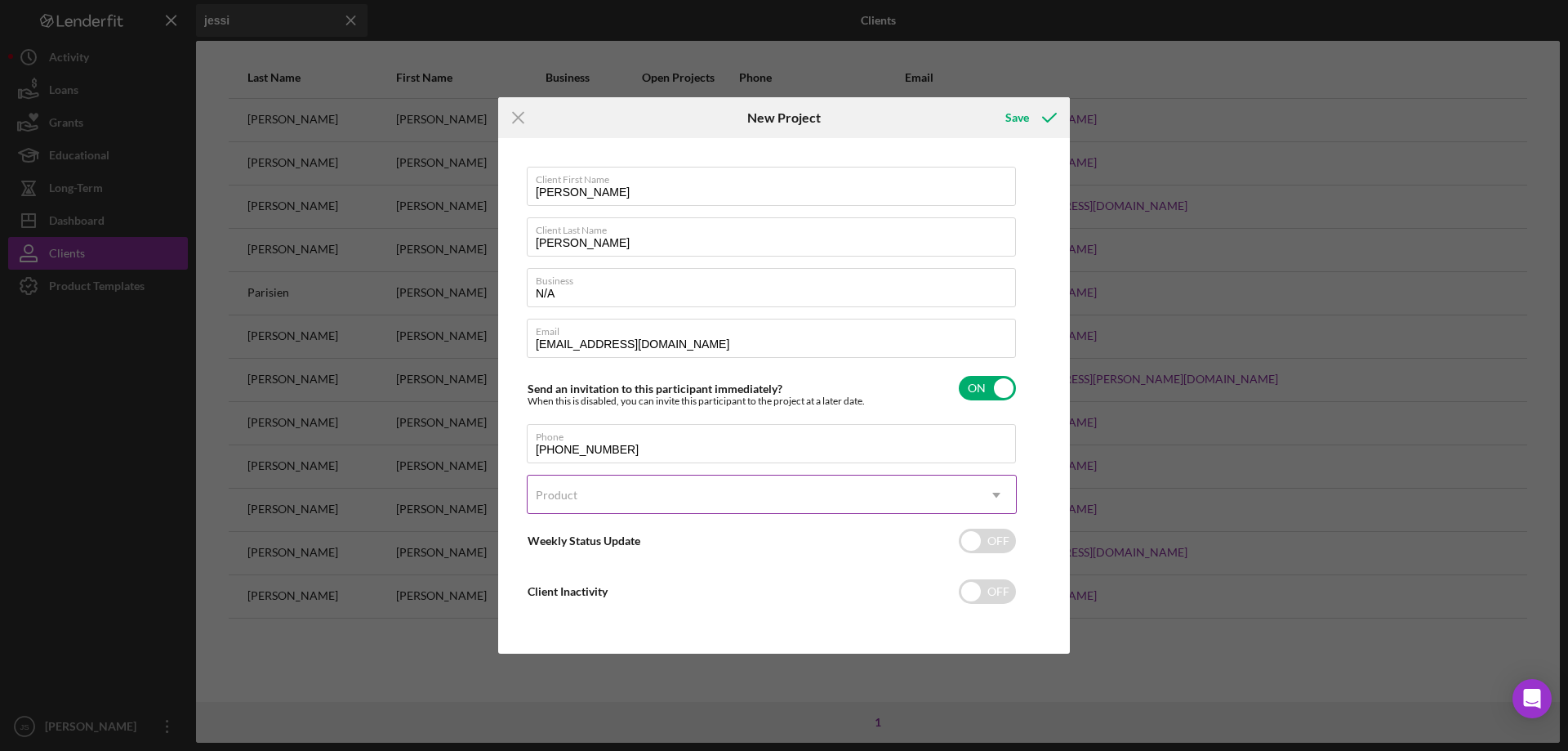
click at [635, 491] on div "Product" at bounding box center [752, 495] width 449 height 38
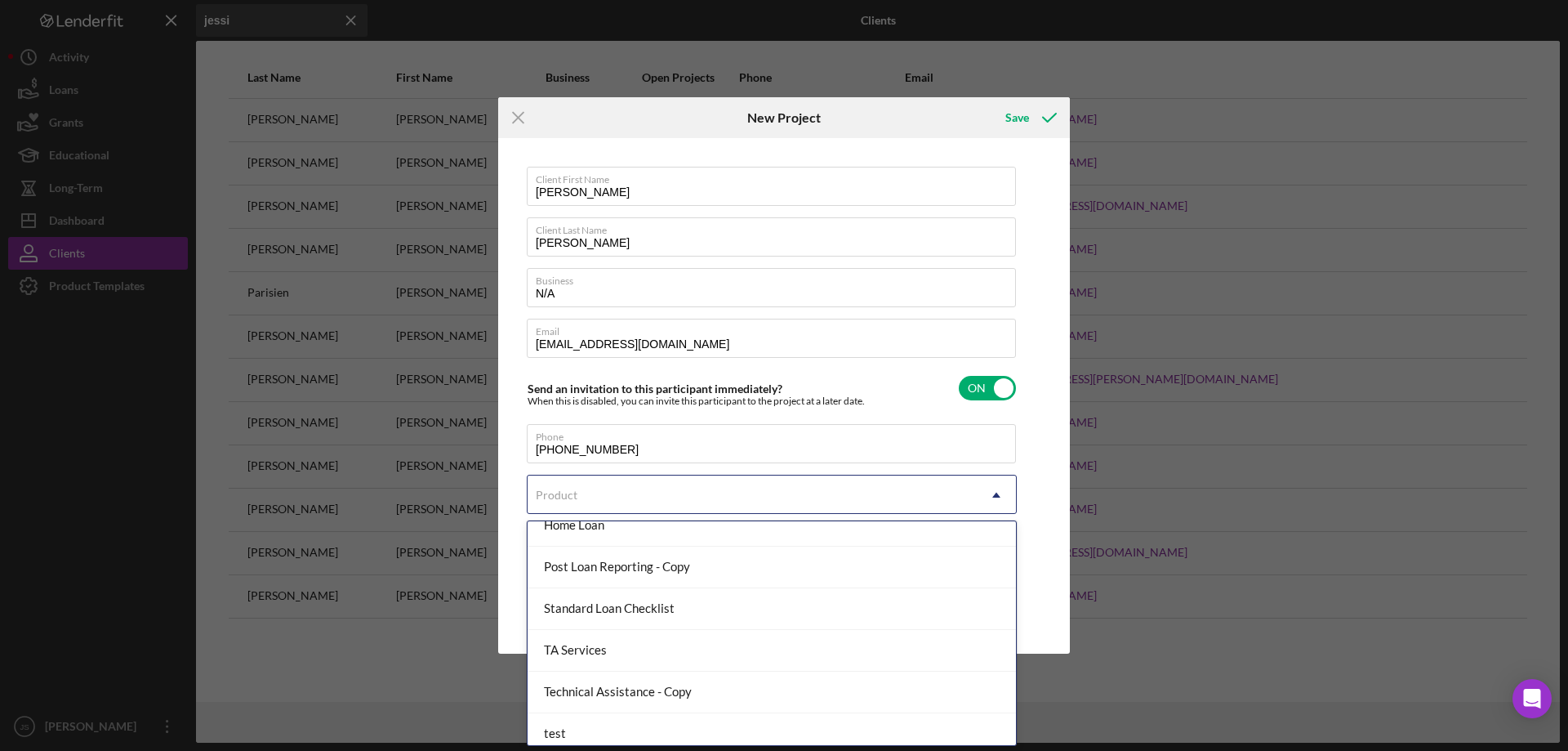
scroll to position [234, 0]
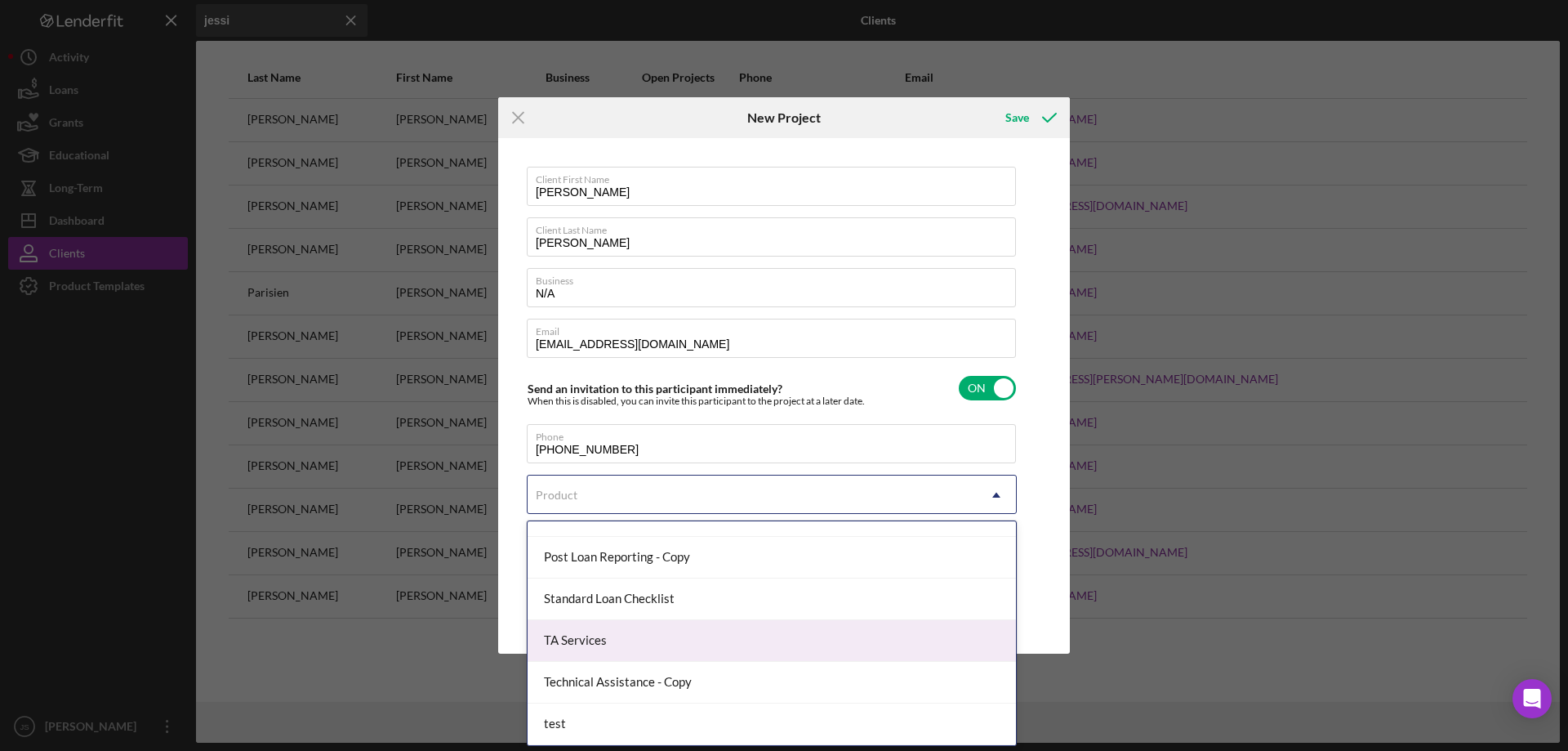
click at [669, 646] on div "TA Services" at bounding box center [771, 641] width 488 height 42
checkbox input "true"
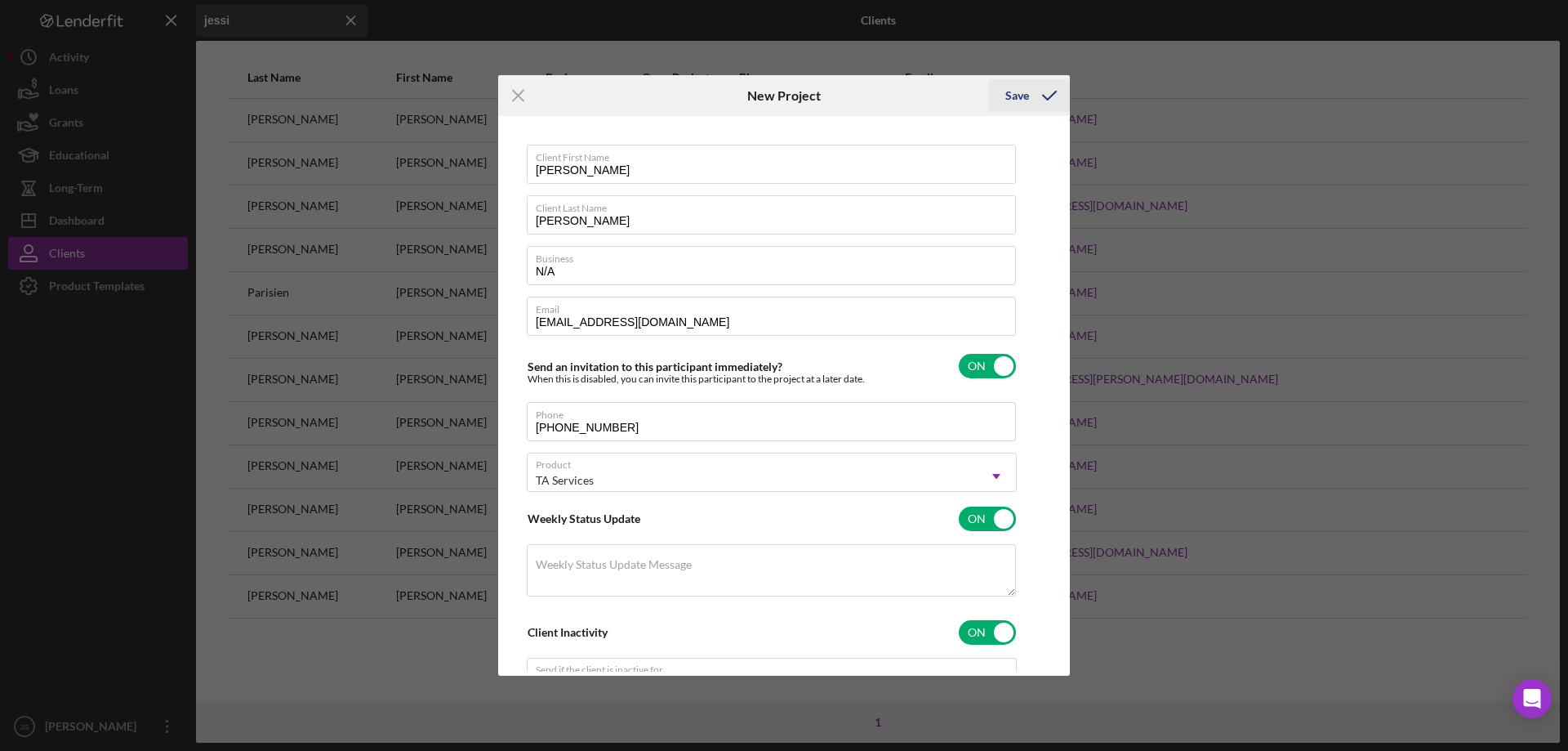
click at [1017, 95] on div "Save" at bounding box center [1017, 96] width 24 height 33
checkbox input "false"
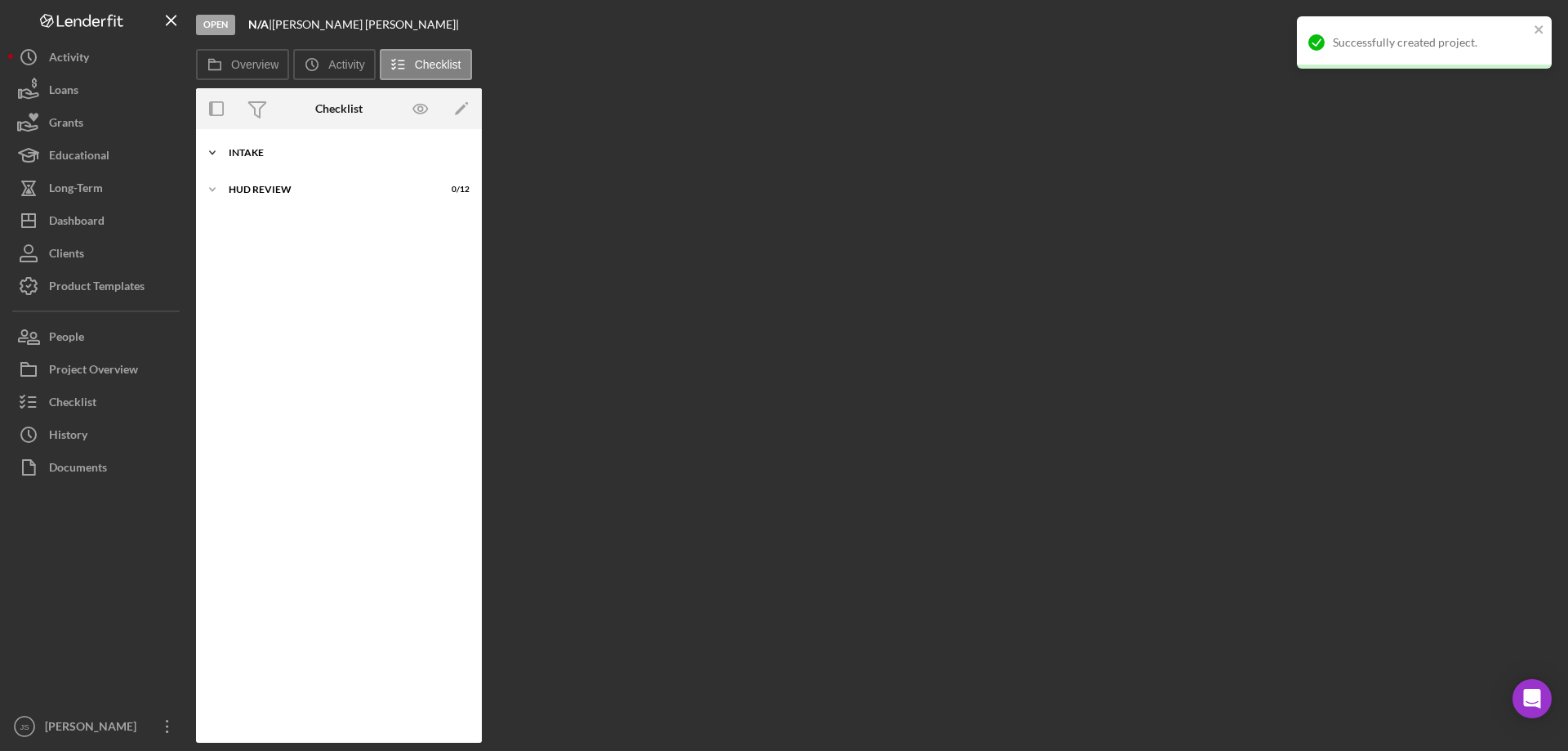
click at [219, 152] on icon "Icon/Expander" at bounding box center [212, 152] width 32 height 33
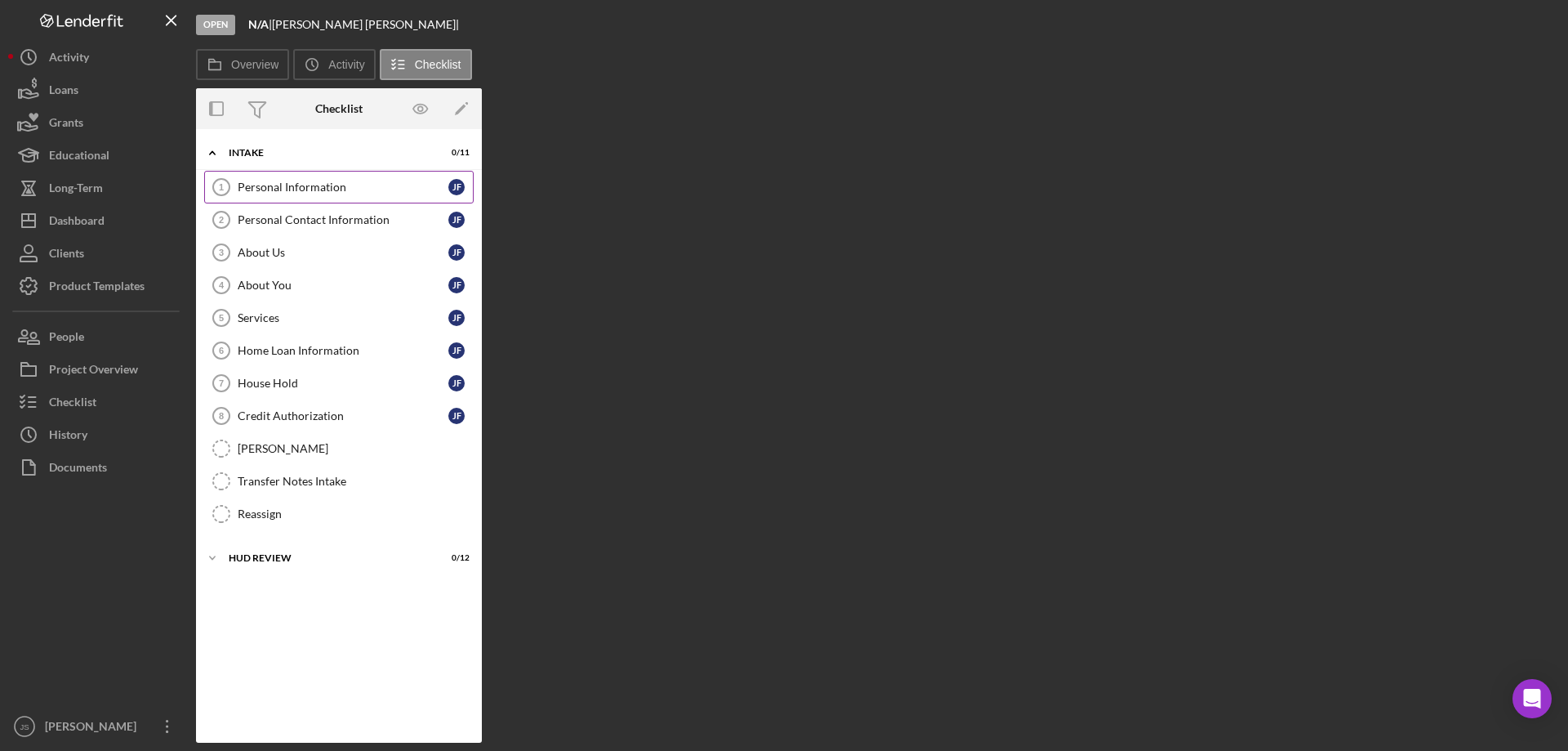
click at [305, 192] on div "Personal Information" at bounding box center [343, 186] width 210 height 13
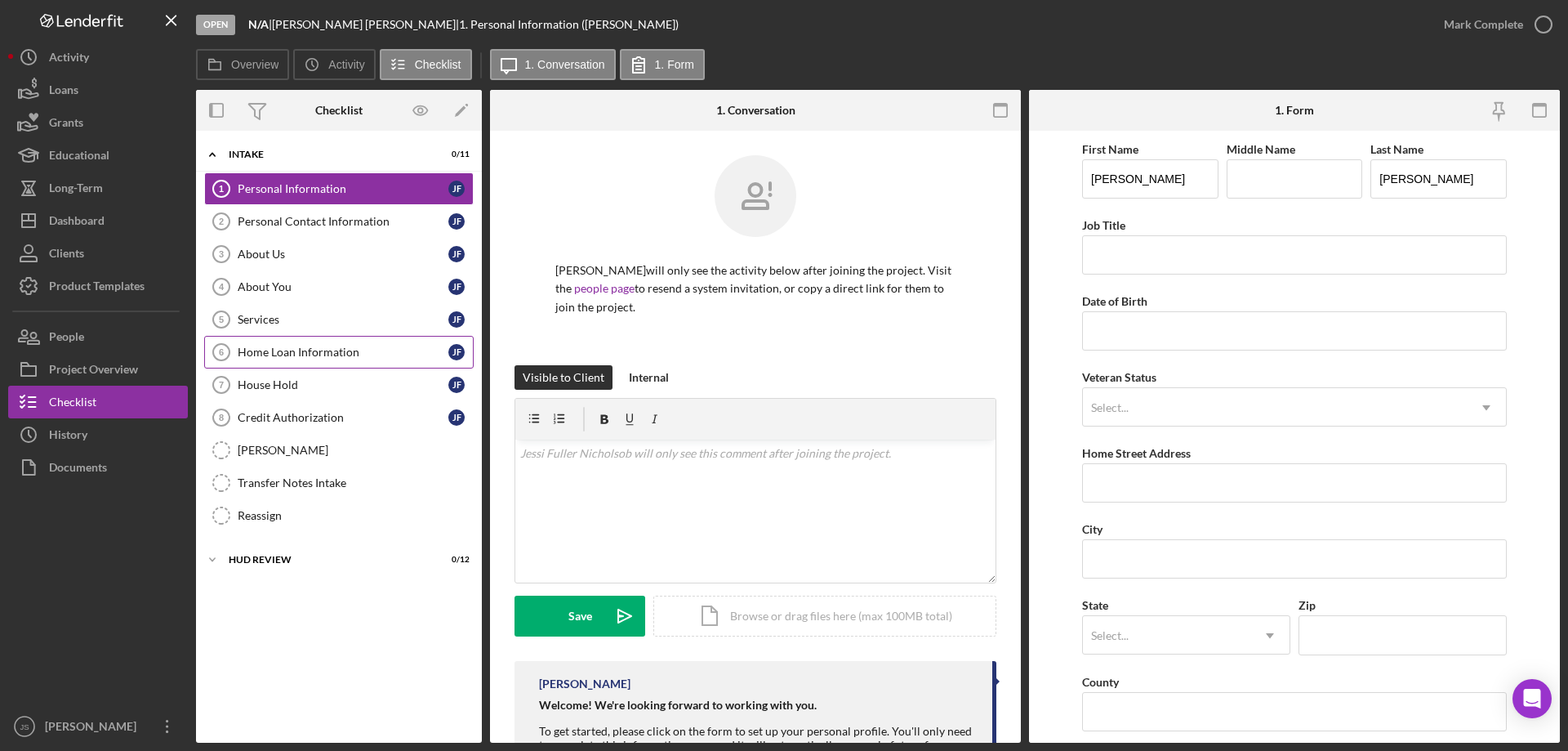
click at [269, 355] on div "Home Loan Information" at bounding box center [343, 352] width 210 height 13
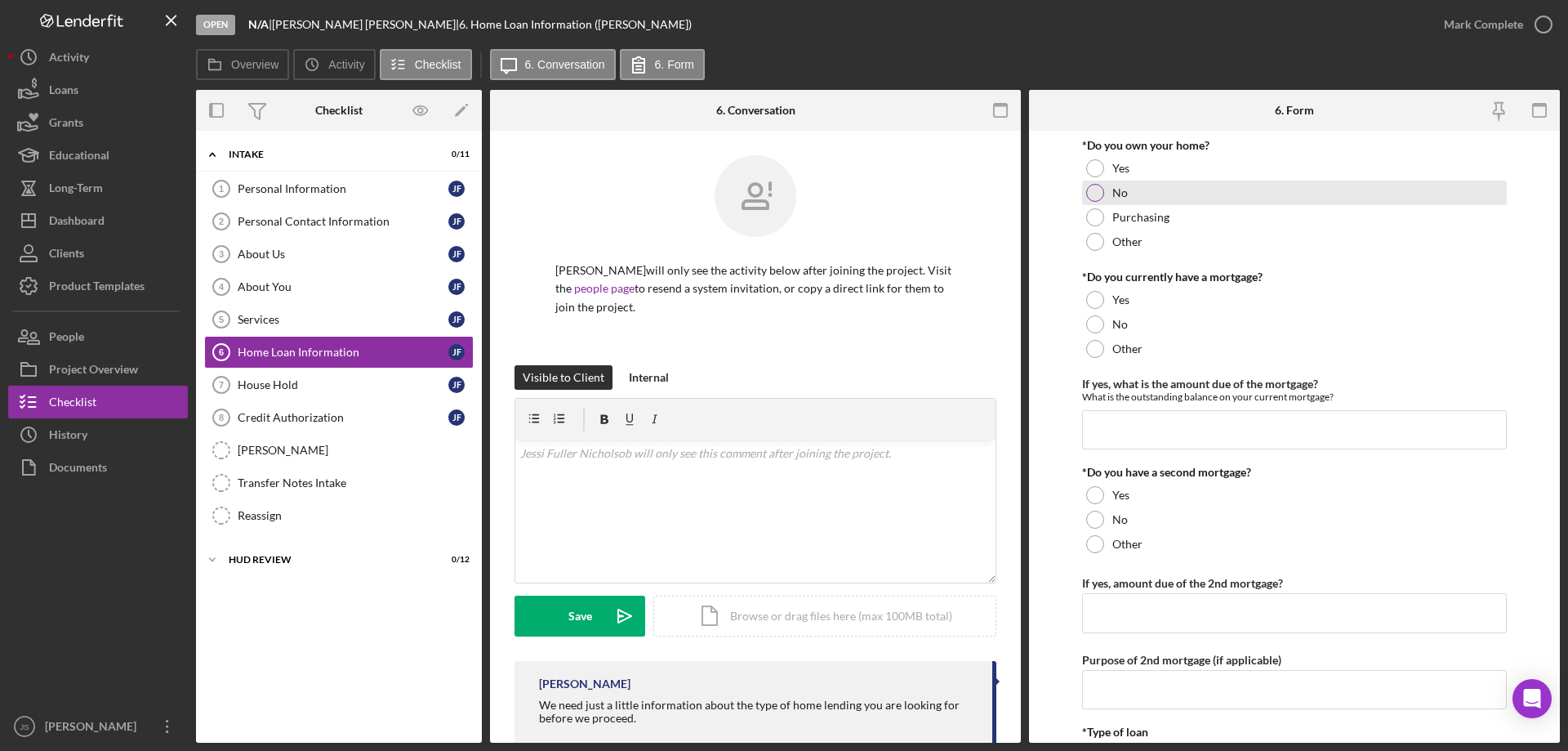
click at [1095, 196] on div at bounding box center [1094, 192] width 18 height 18
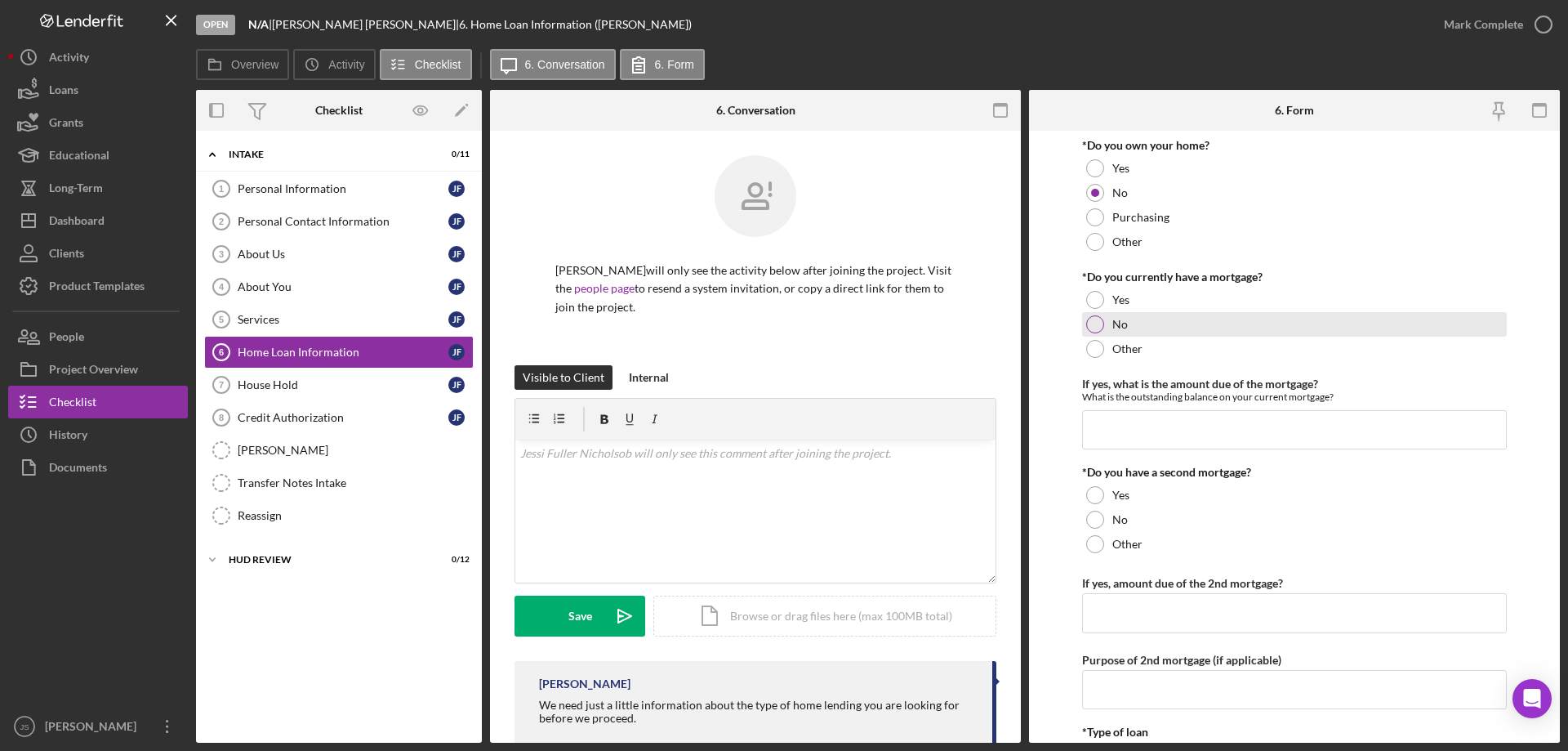
click at [1093, 322] on div at bounding box center [1094, 324] width 18 height 18
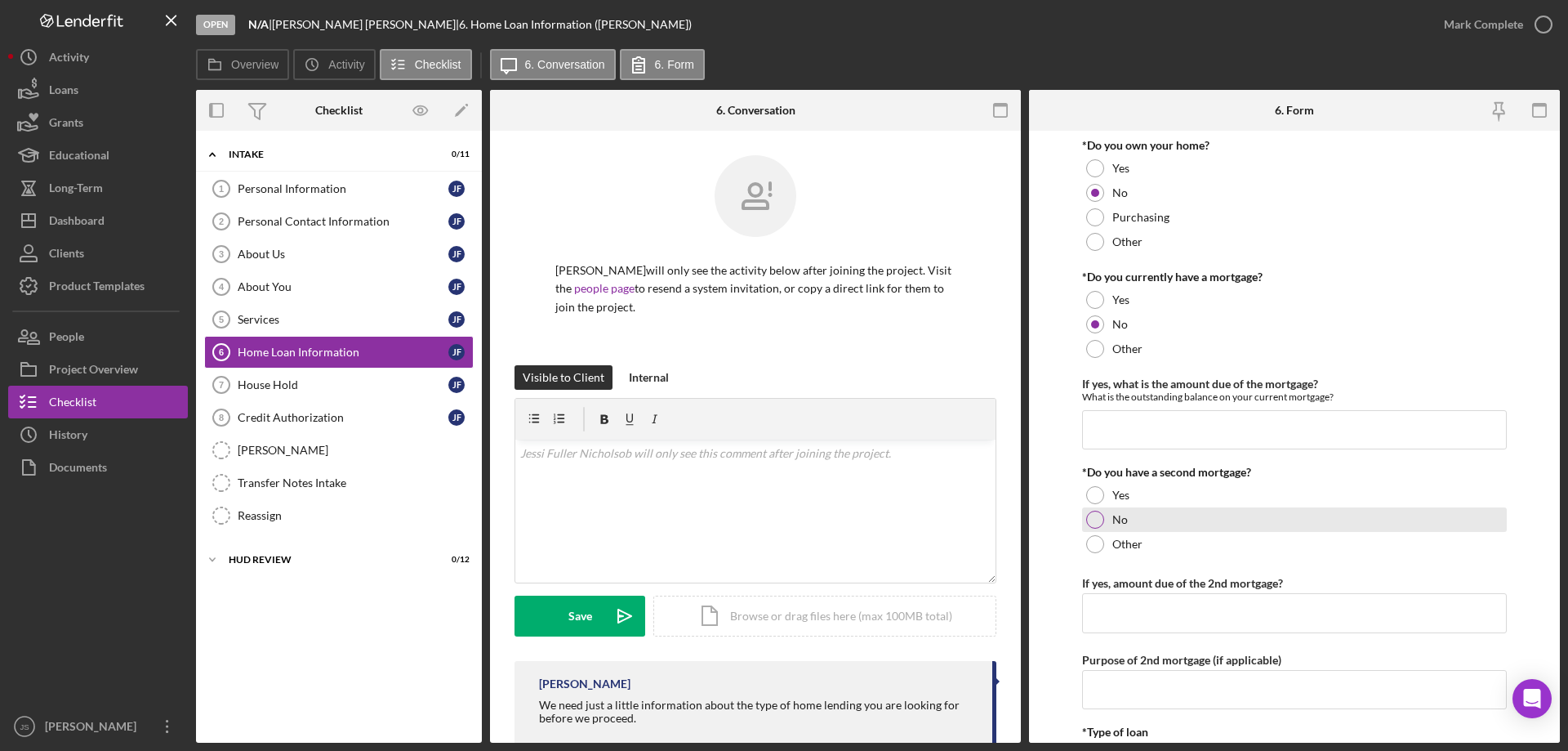
drag, startPoint x: 1093, startPoint y: 518, endPoint x: 1188, endPoint y: 557, distance: 102.7
click at [1094, 518] on div at bounding box center [1094, 519] width 18 height 18
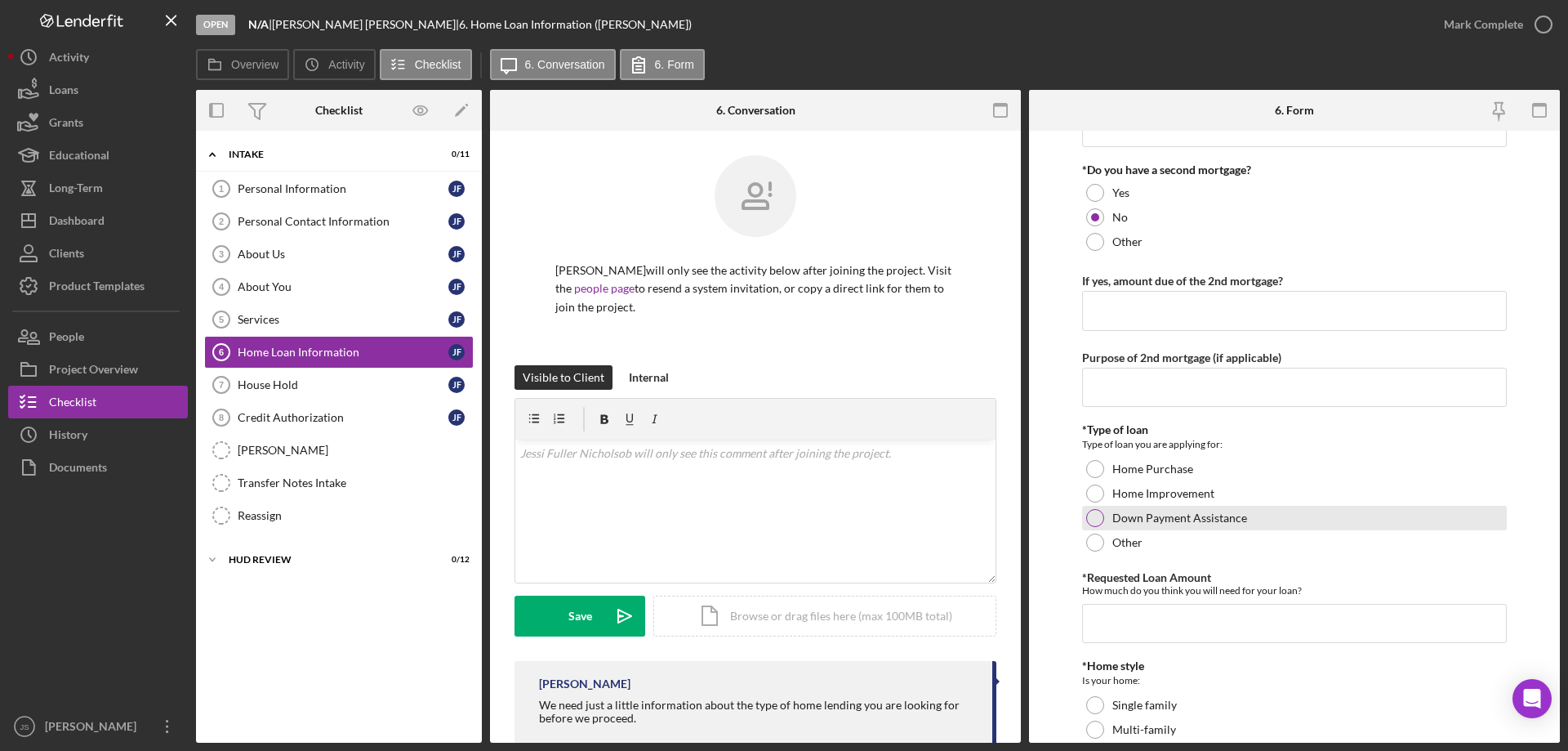
scroll to position [409, 0]
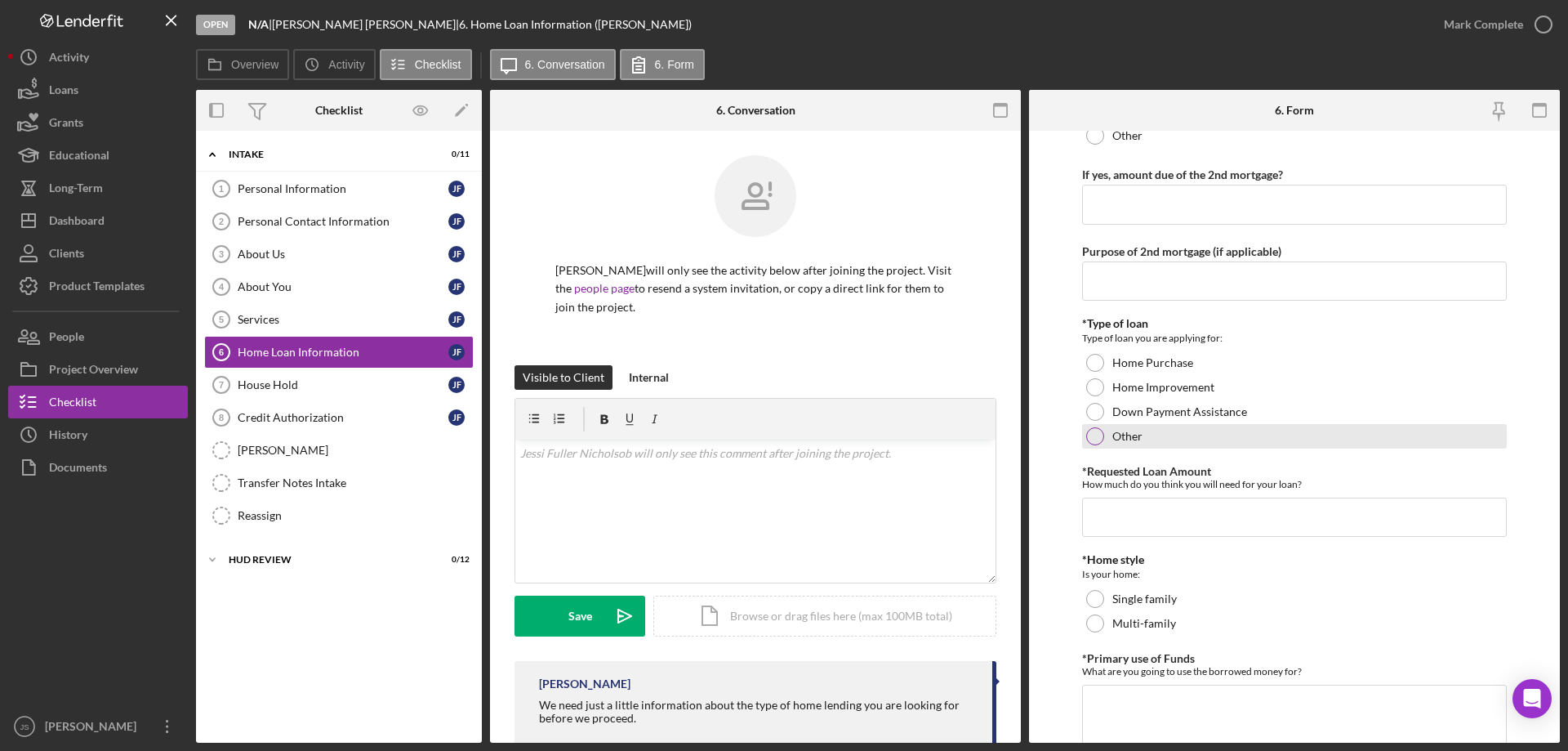
click at [1091, 433] on div at bounding box center [1094, 436] width 18 height 18
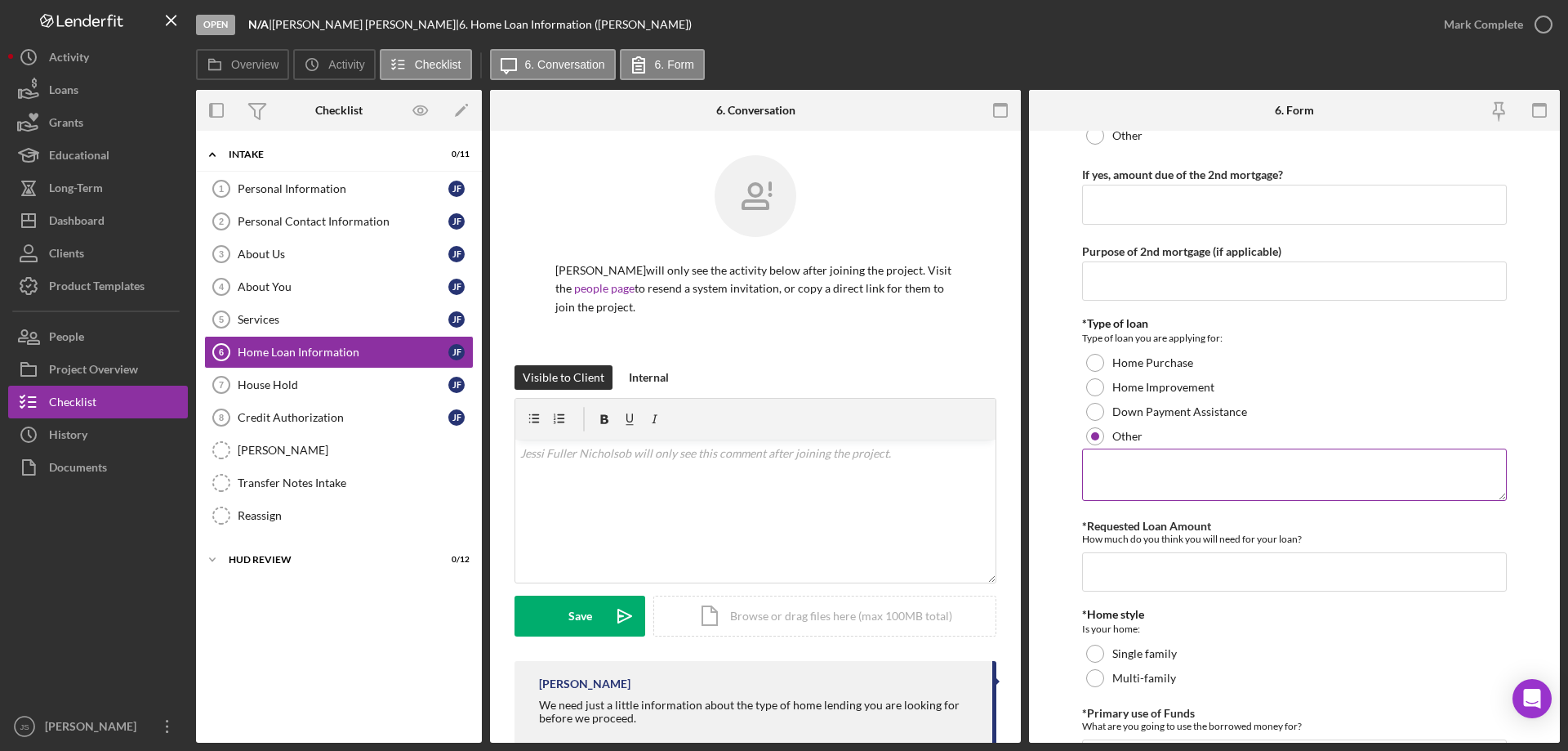
click at [1204, 479] on textarea at bounding box center [1294, 474] width 425 height 52
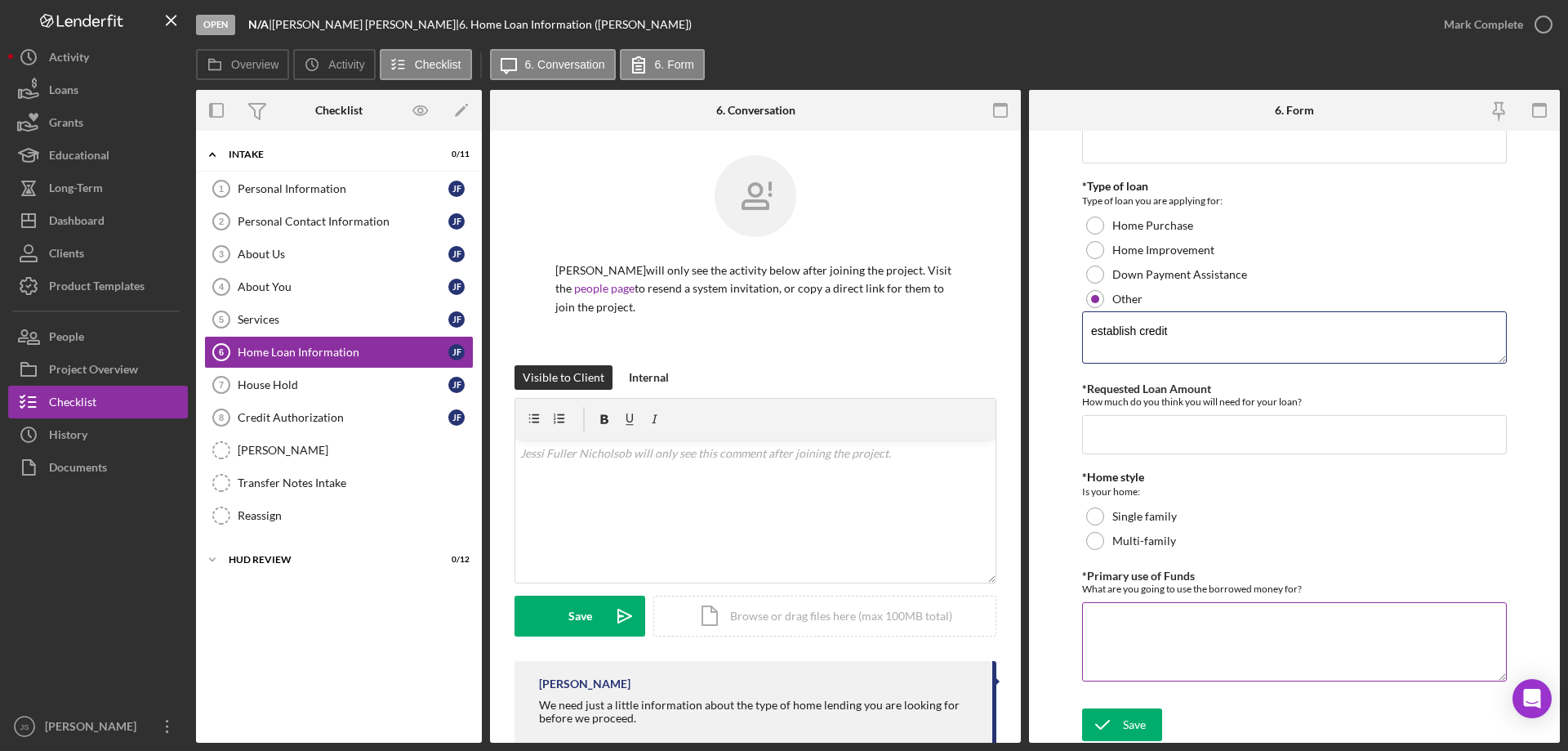
scroll to position [547, 0]
type textarea "establish credit"
click at [1135, 724] on div "Save" at bounding box center [1134, 724] width 23 height 33
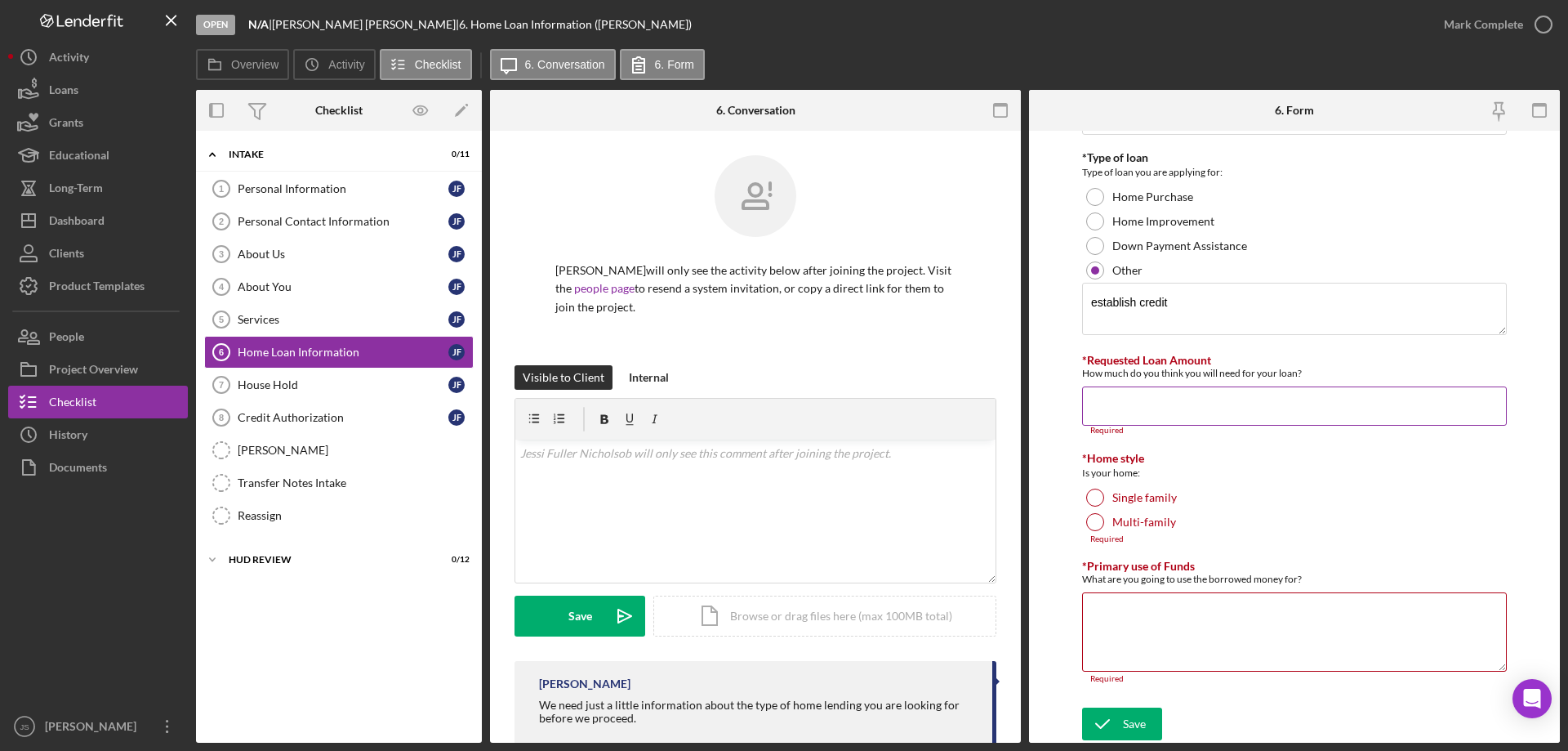
click at [1108, 409] on input "*Requested Loan Amount" at bounding box center [1294, 406] width 425 height 39
click at [1119, 405] on input "*Requested Loan Amount" at bounding box center [1294, 406] width 425 height 39
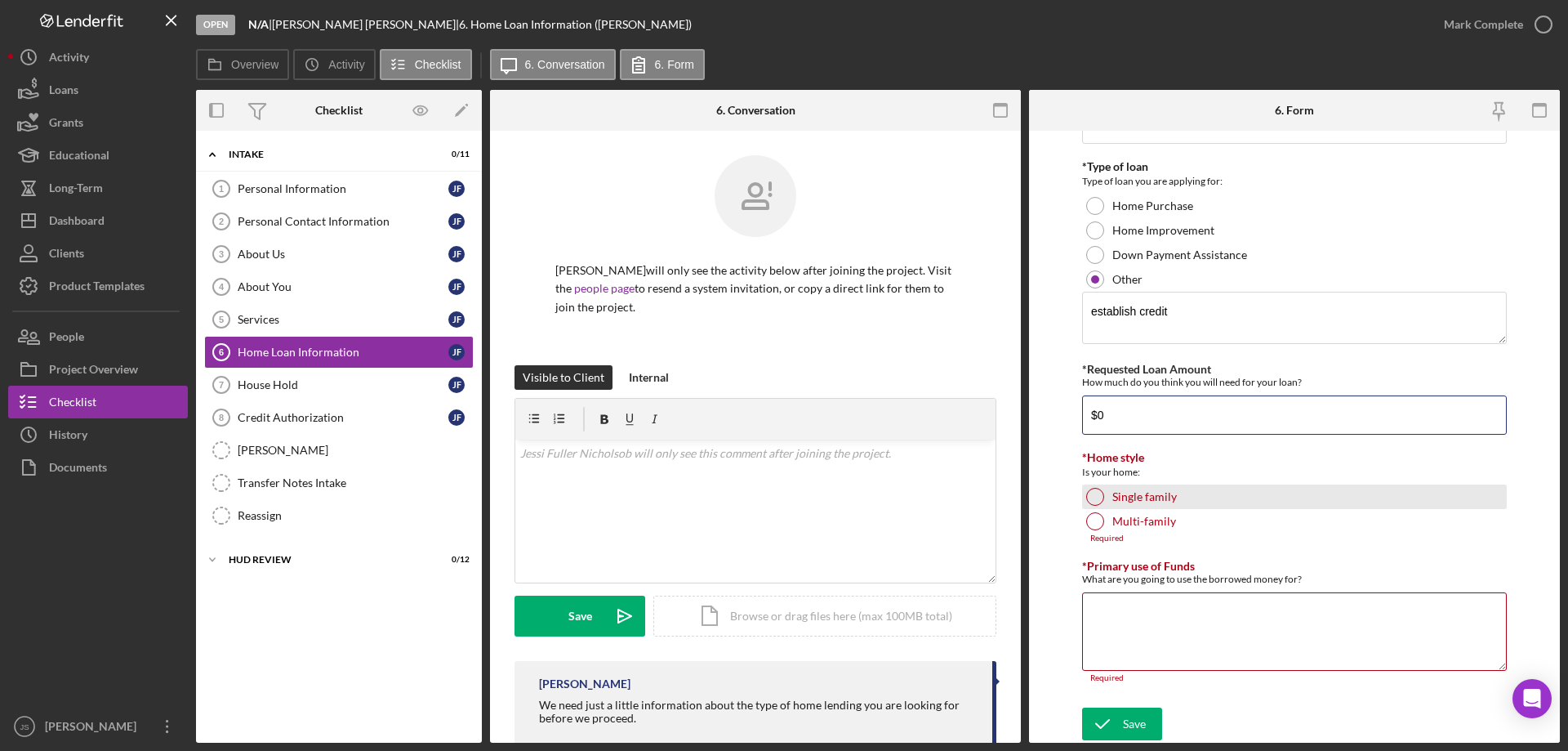
type input "$0"
click at [1098, 492] on div at bounding box center [1094, 496] width 18 height 18
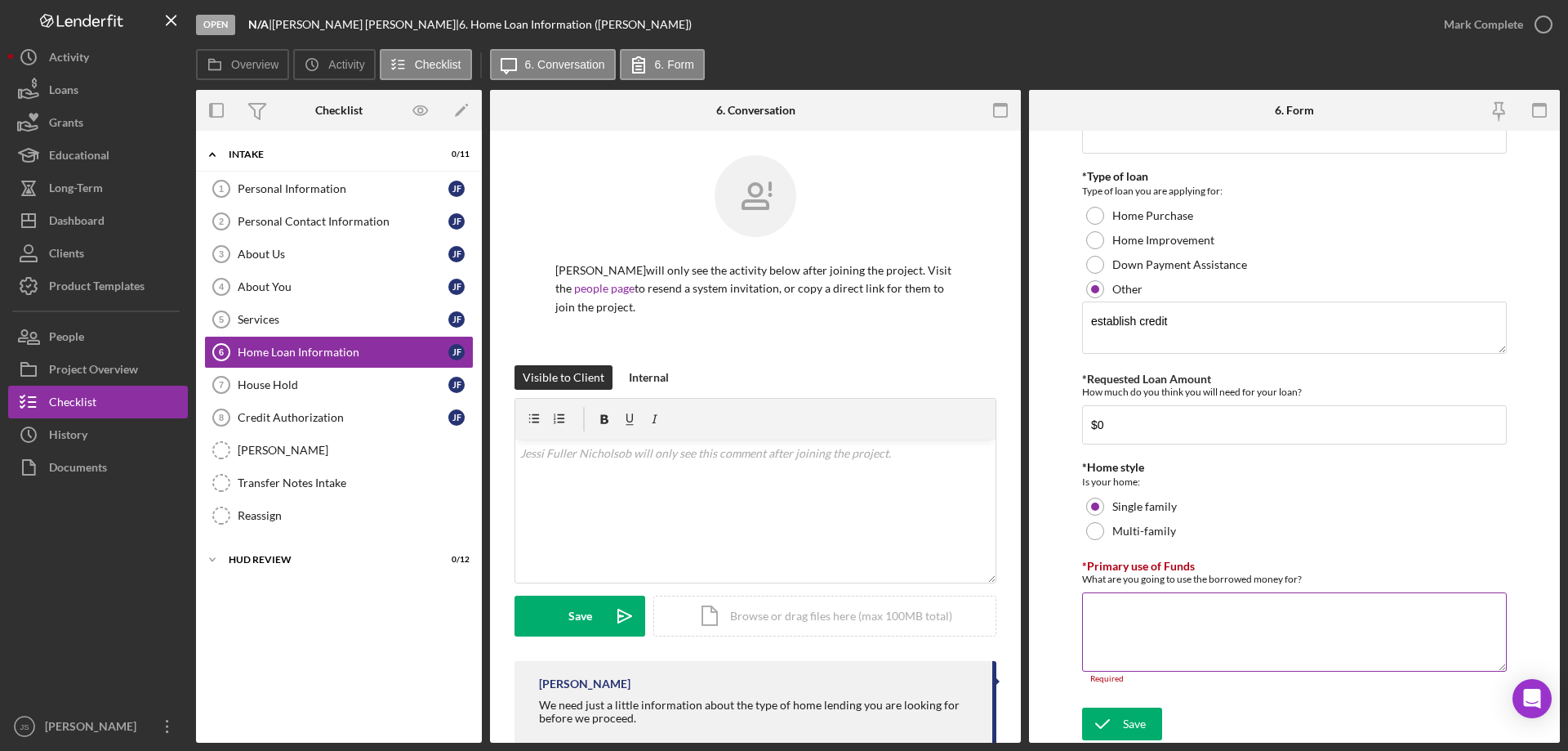
click at [1123, 624] on textarea "*Primary use of Funds" at bounding box center [1294, 631] width 425 height 79
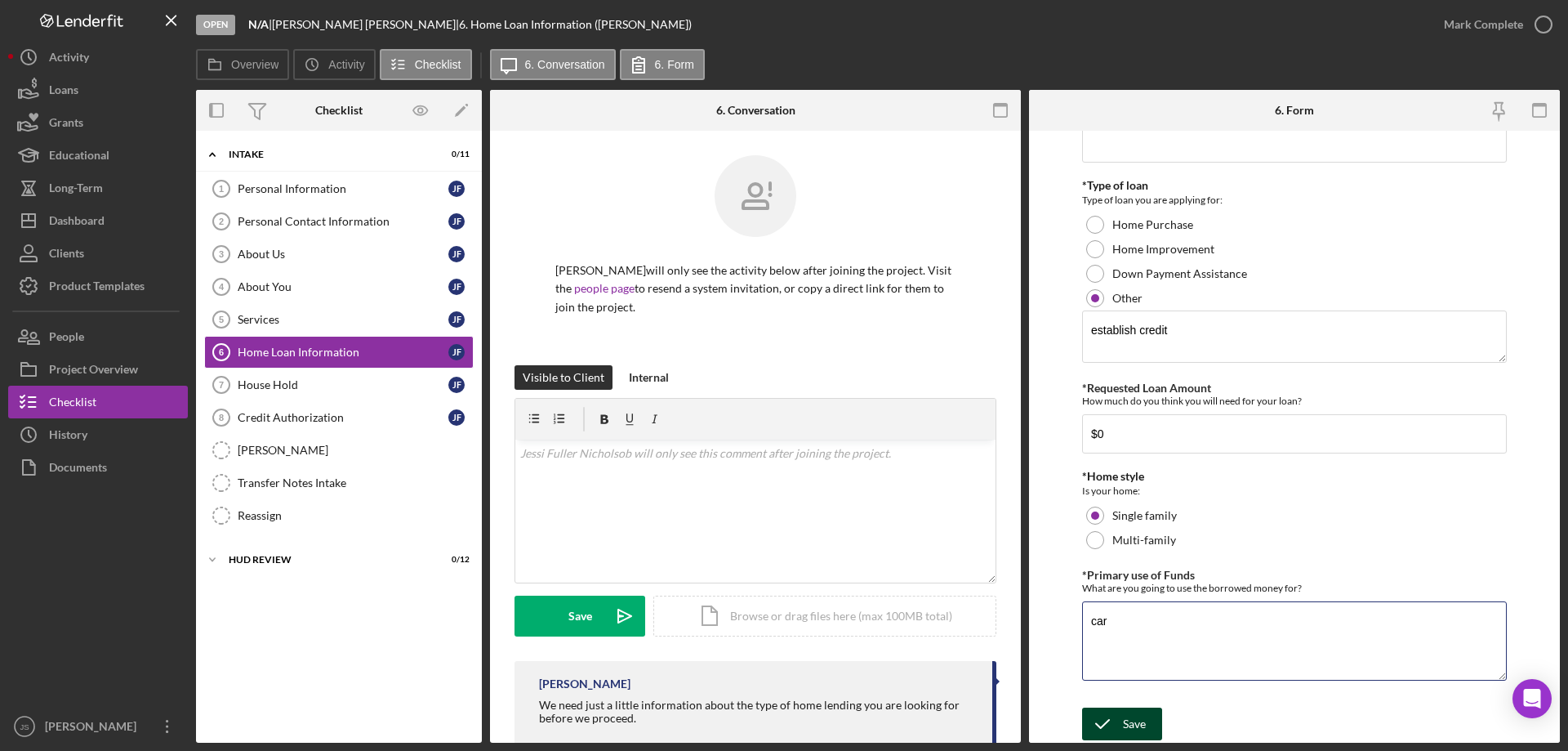
type textarea "car"
click at [1140, 720] on div "Save" at bounding box center [1134, 724] width 23 height 33
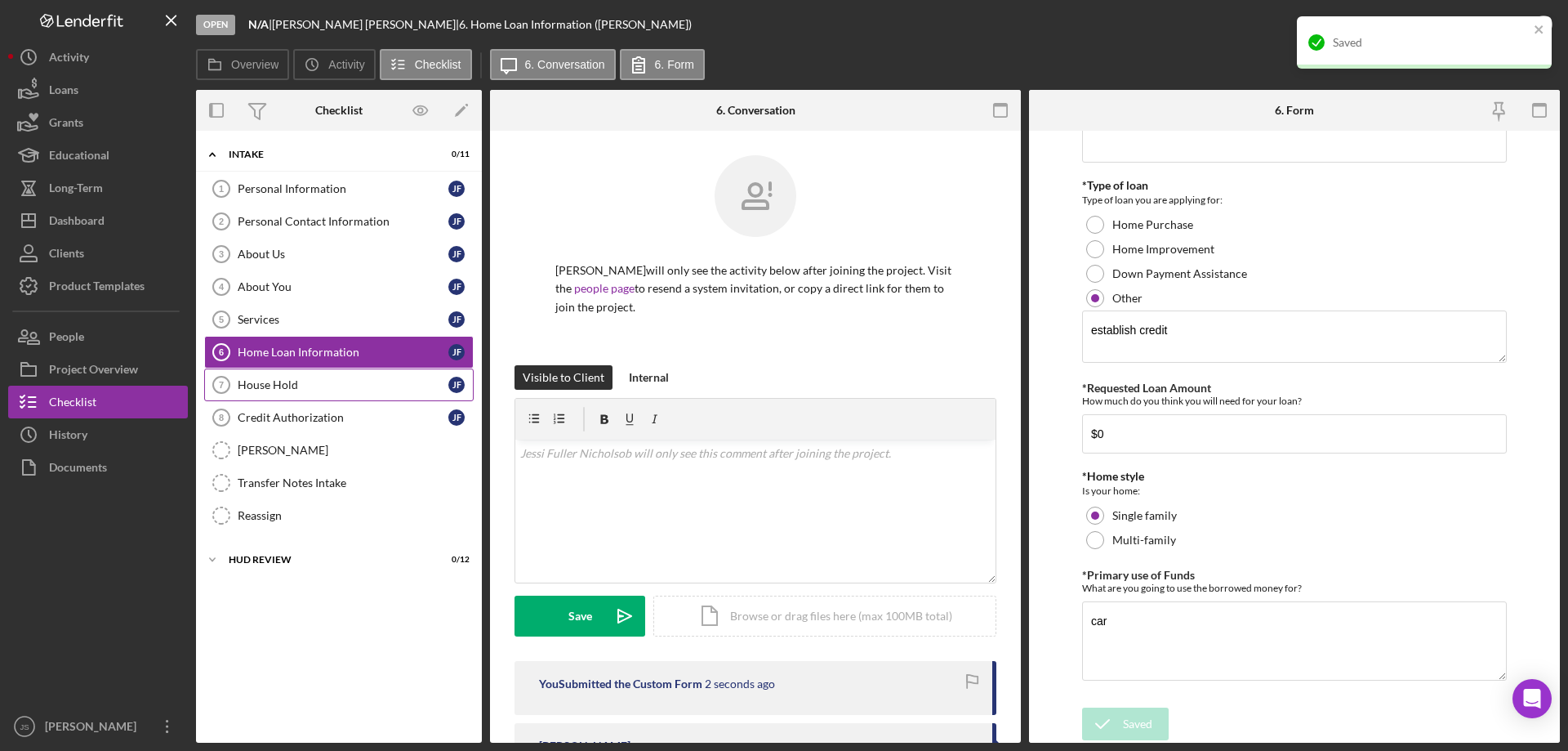
click at [253, 391] on div "House Hold" at bounding box center [343, 384] width 210 height 13
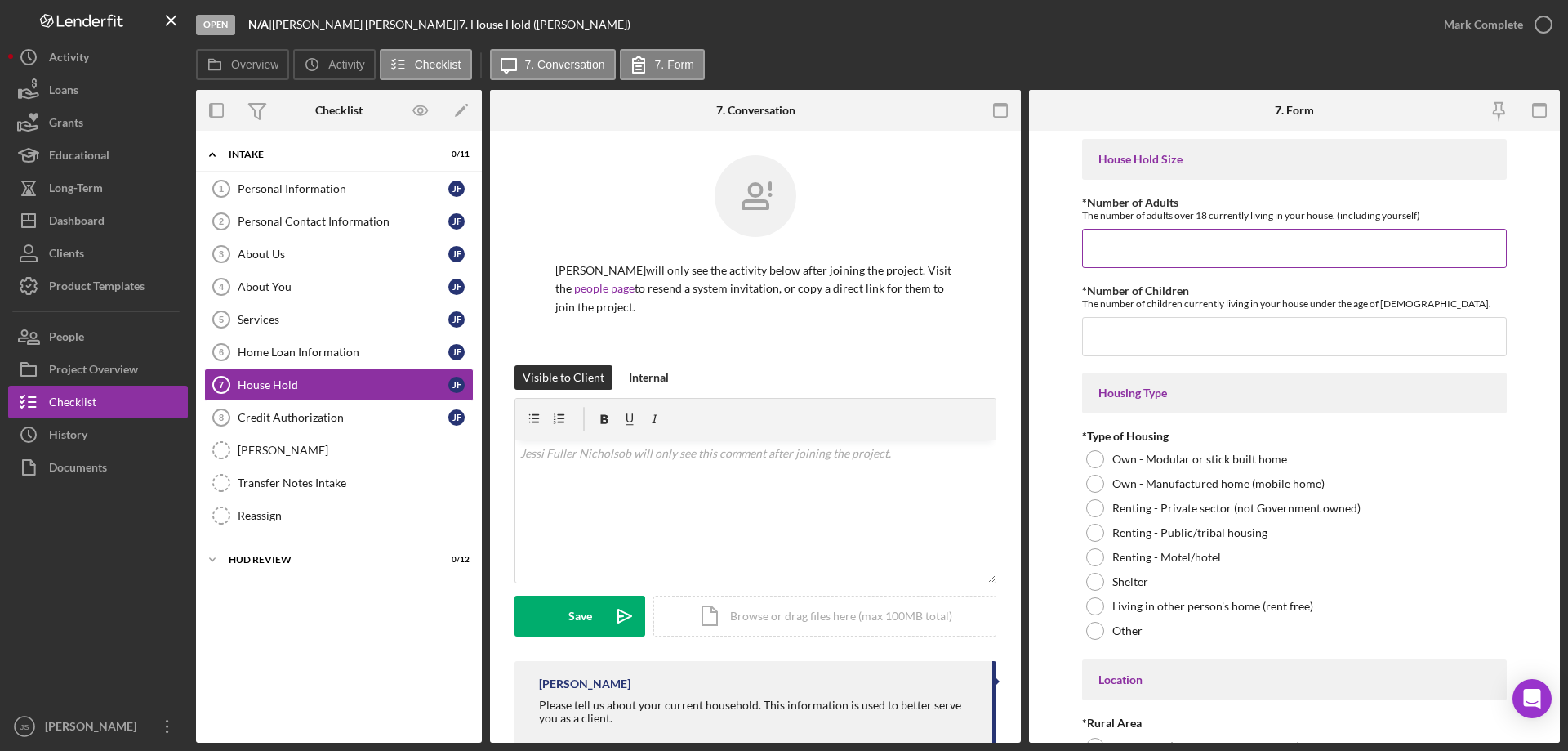
click at [1115, 247] on input "*Number of Adults" at bounding box center [1294, 248] width 425 height 39
type input "1"
click at [1136, 345] on input "*Number of Children" at bounding box center [1294, 337] width 425 height 39
click at [1095, 506] on div "Renting - Private sector (not Government owned)" at bounding box center [1294, 508] width 425 height 25
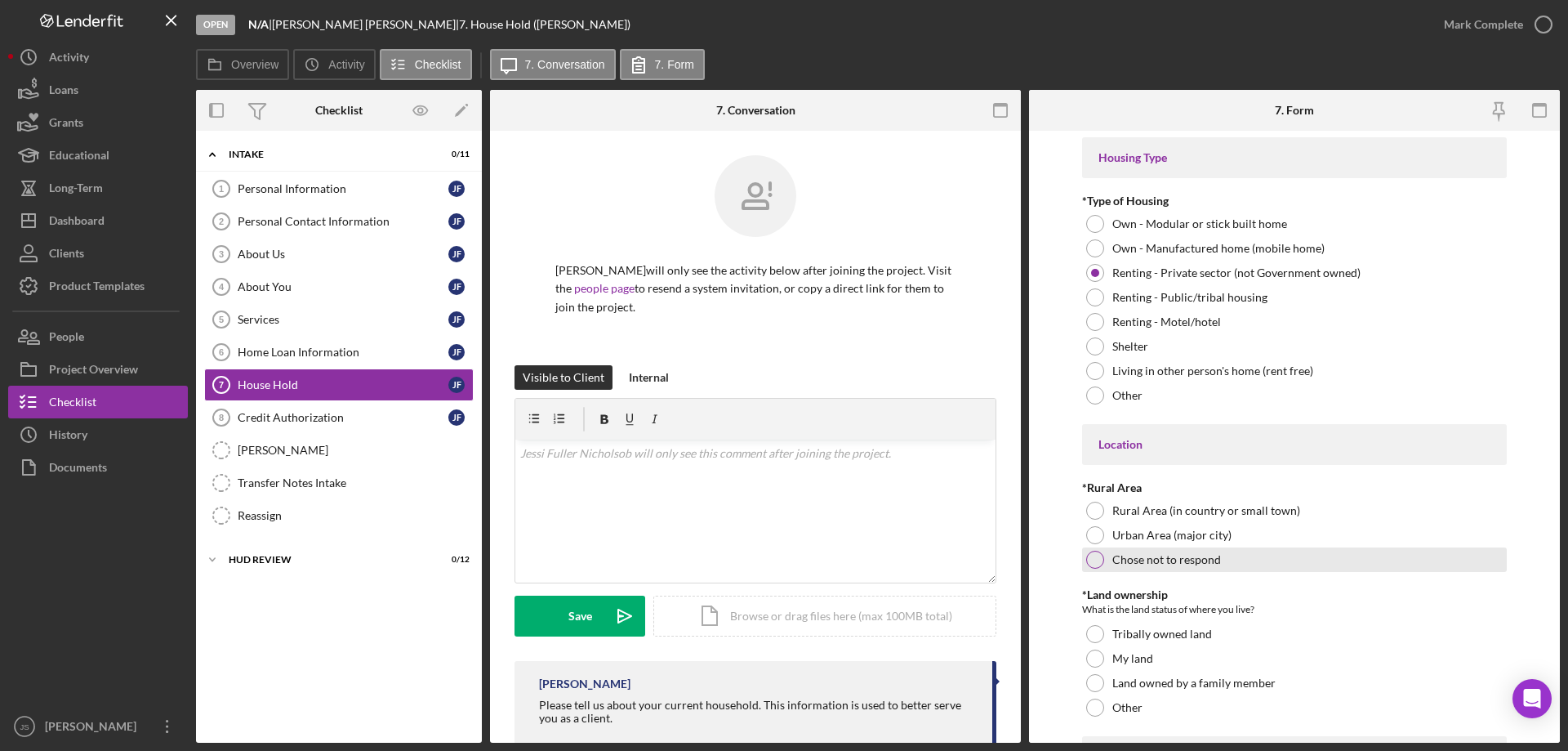
scroll to position [327, 0]
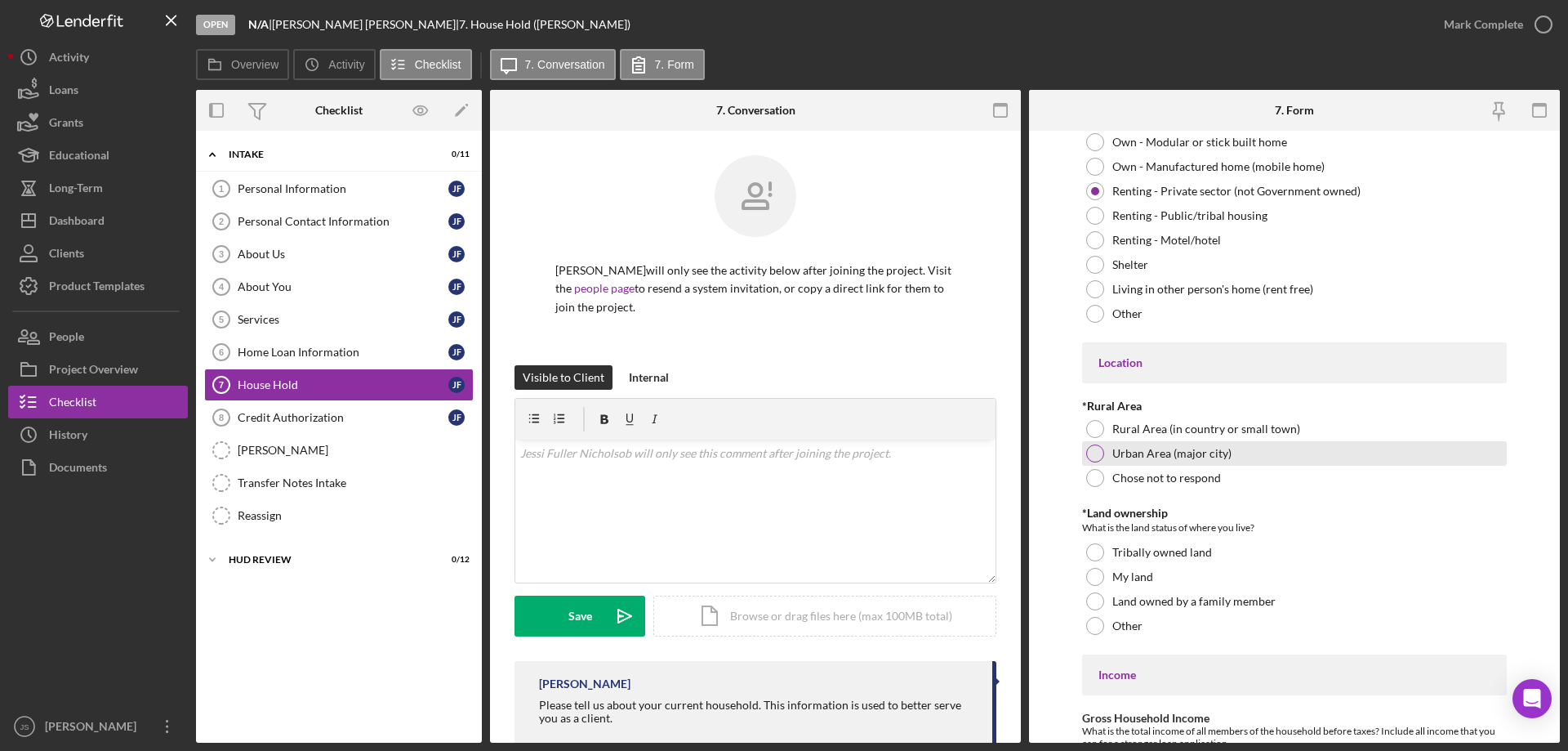
drag, startPoint x: 1094, startPoint y: 452, endPoint x: 1106, endPoint y: 456, distance: 12.6
click at [1095, 452] on div at bounding box center [1094, 453] width 18 height 18
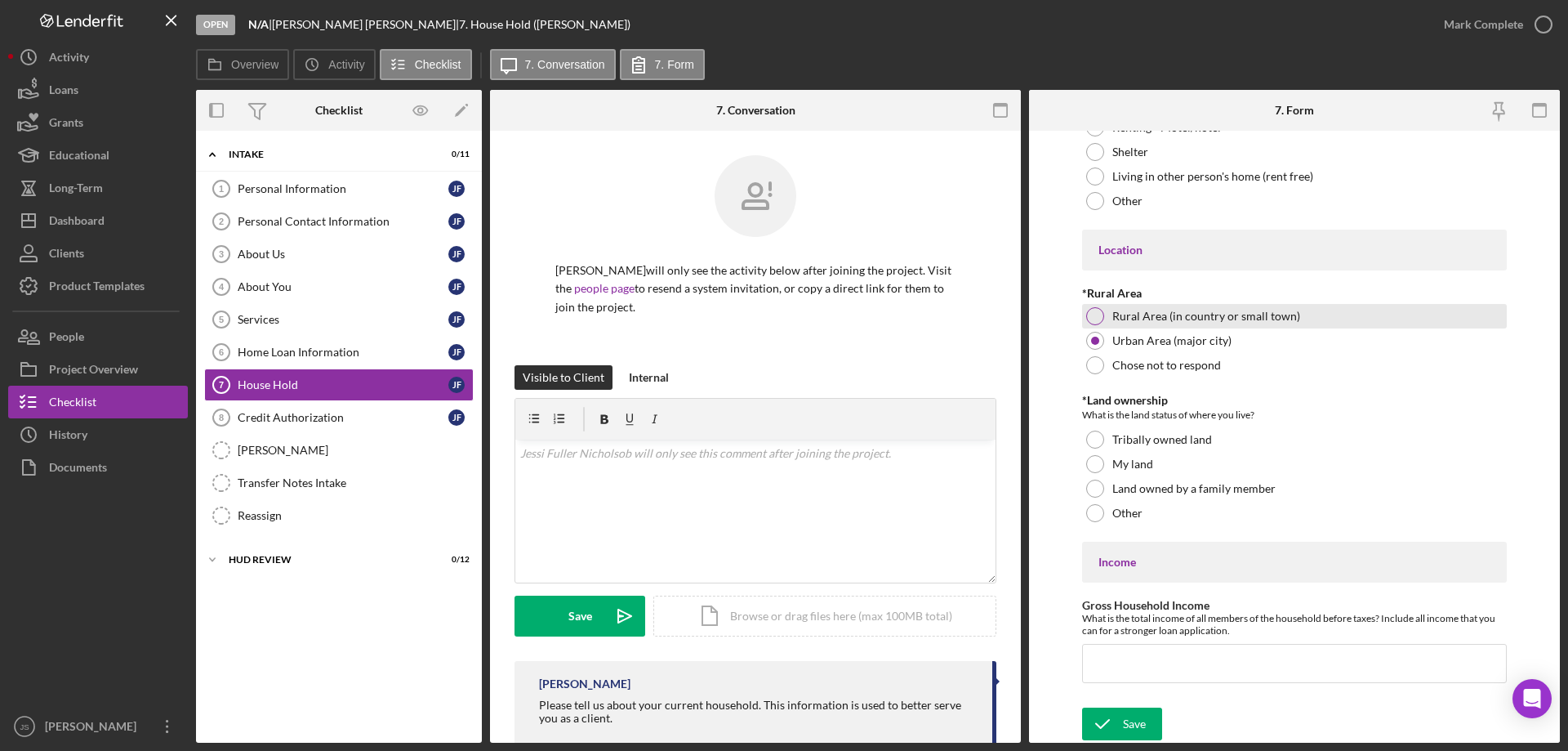
click at [1099, 319] on div at bounding box center [1094, 316] width 18 height 18
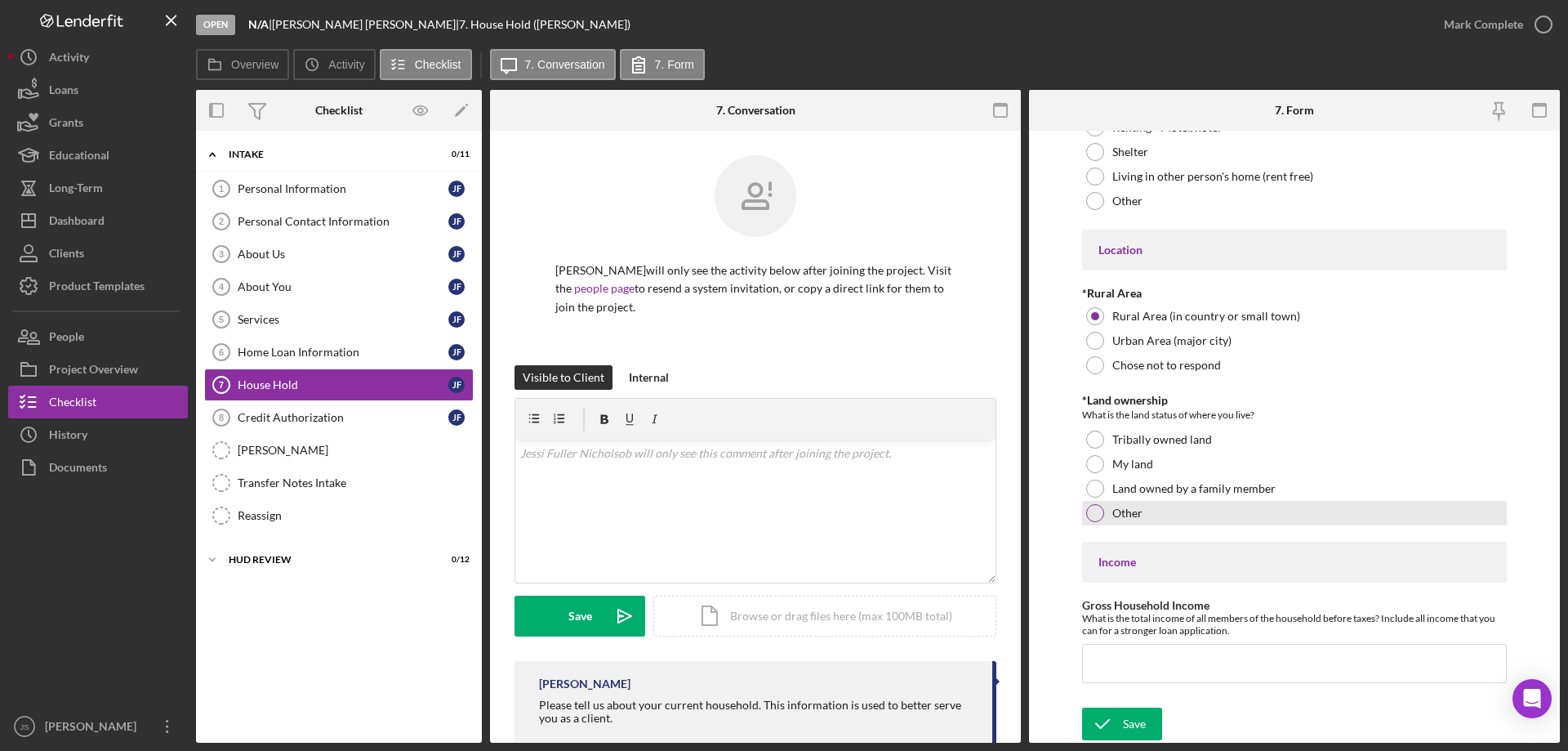
click at [1094, 512] on div at bounding box center [1094, 512] width 18 height 18
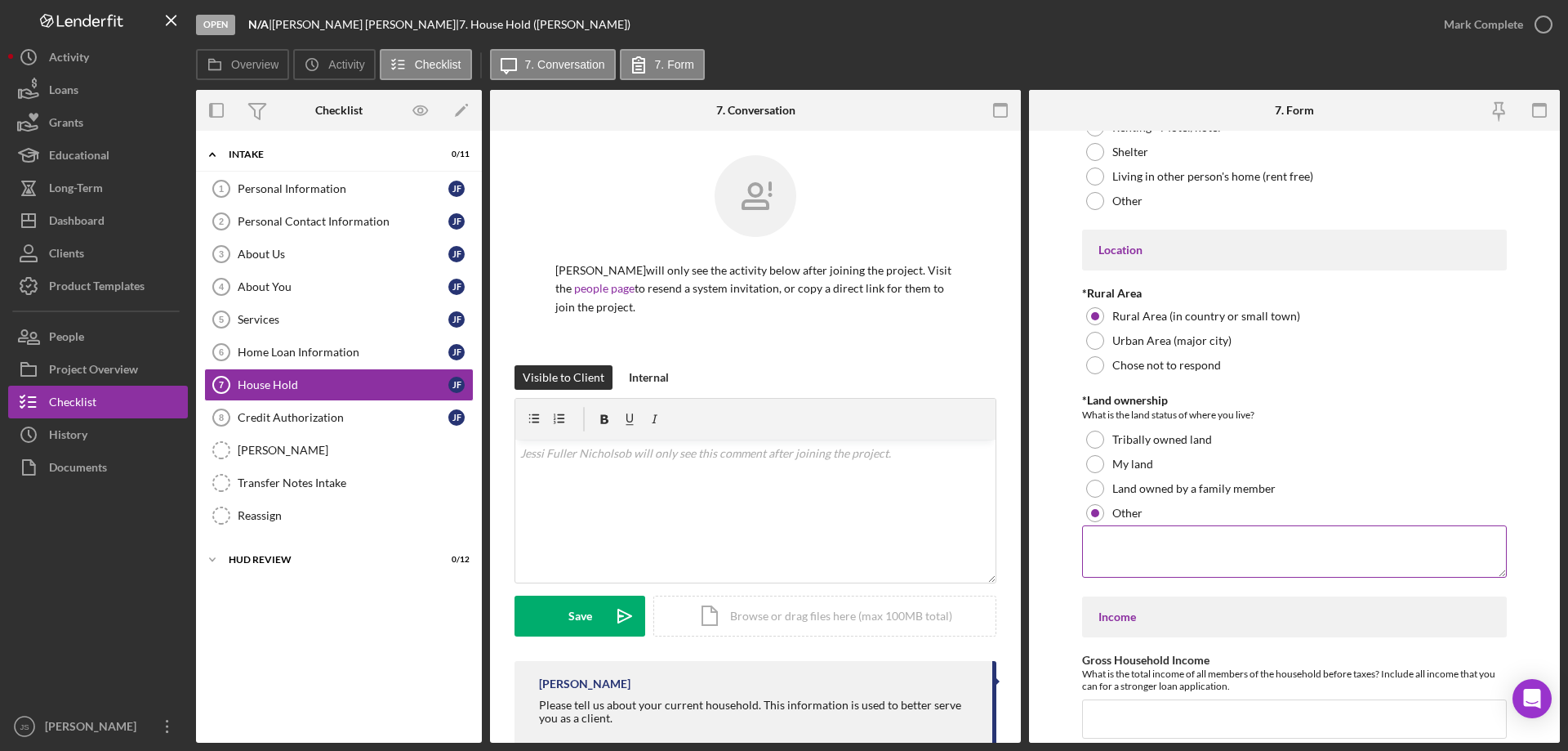
click at [1245, 562] on textarea at bounding box center [1294, 551] width 425 height 52
type textarea "renting private sector"
click at [1112, 719] on input "Gross Household Income" at bounding box center [1294, 719] width 425 height 39
click at [372, 227] on div "Personal Contact Information" at bounding box center [343, 221] width 210 height 13
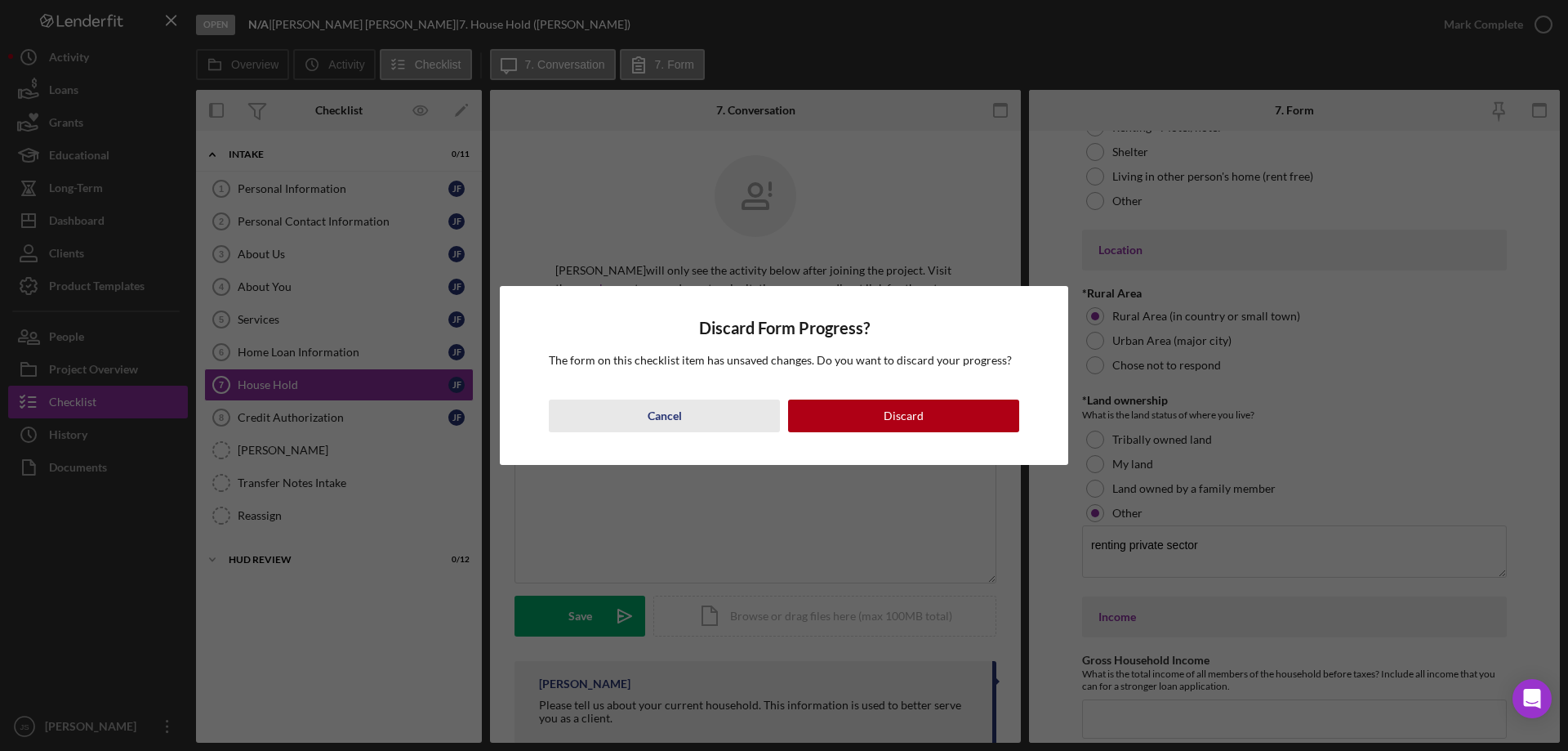
click at [715, 422] on button "Cancel" at bounding box center [664, 416] width 231 height 33
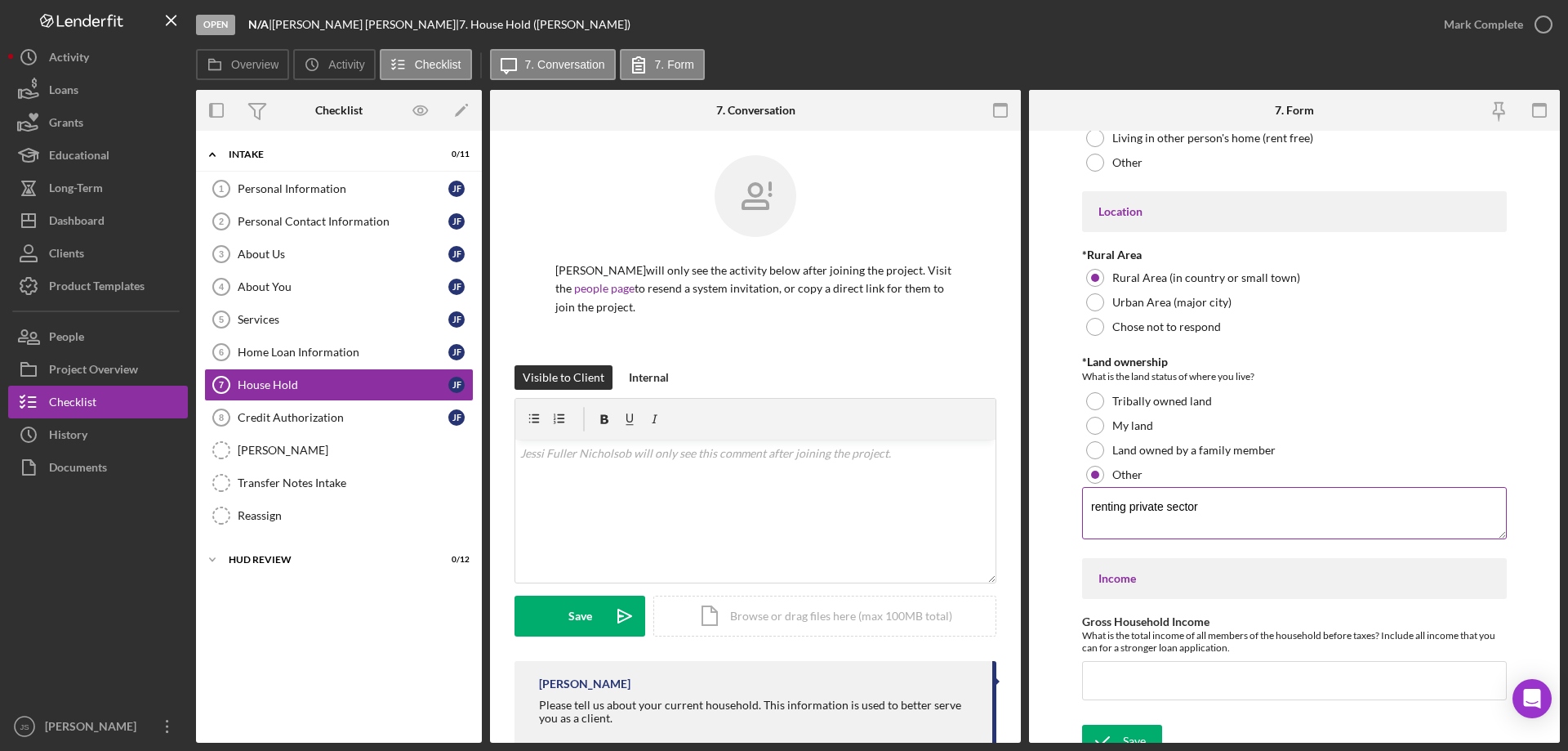
scroll to position [495, 0]
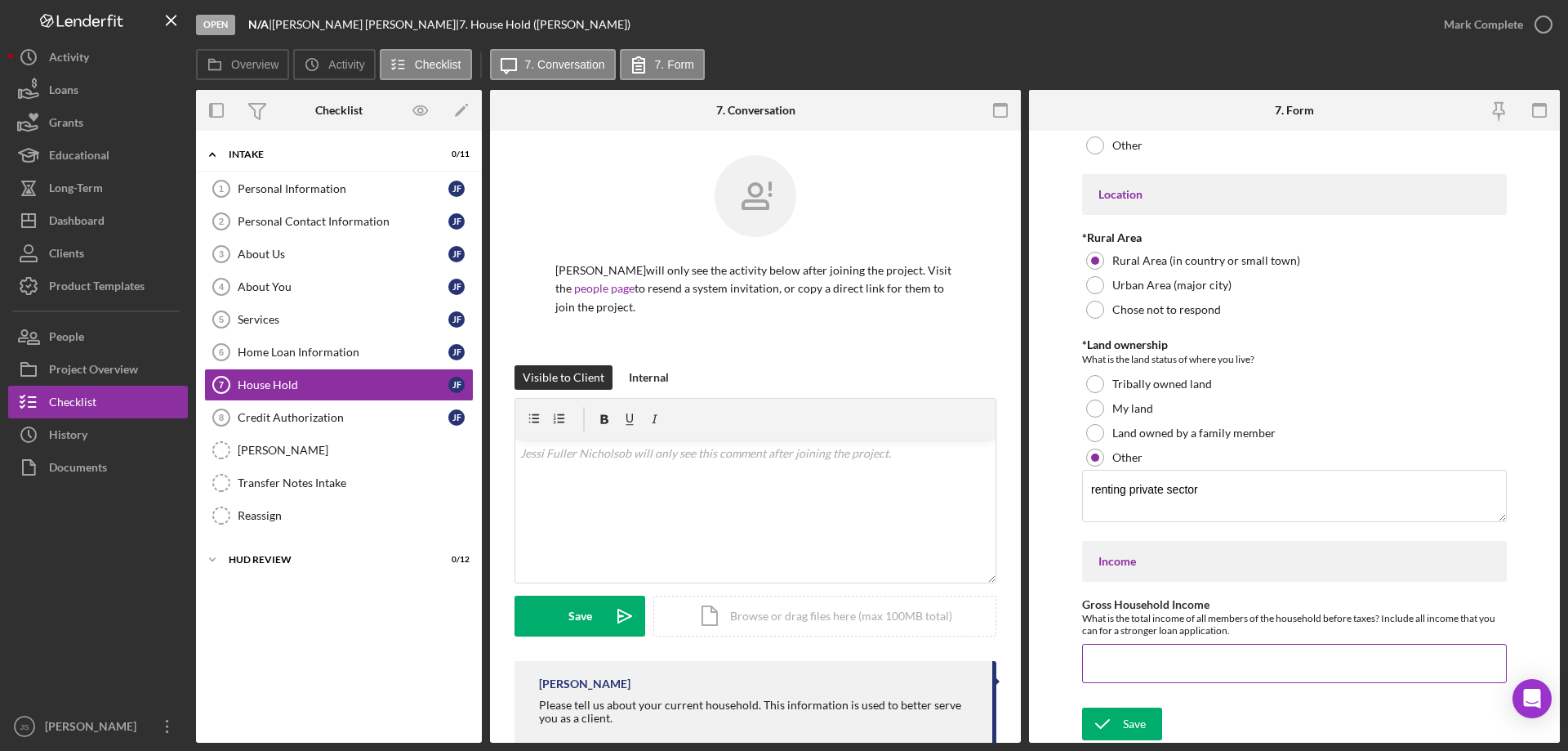
click at [1122, 669] on input "Gross Household Income" at bounding box center [1294, 664] width 425 height 39
type input "$30,200"
click at [1125, 720] on div "Save" at bounding box center [1134, 724] width 23 height 33
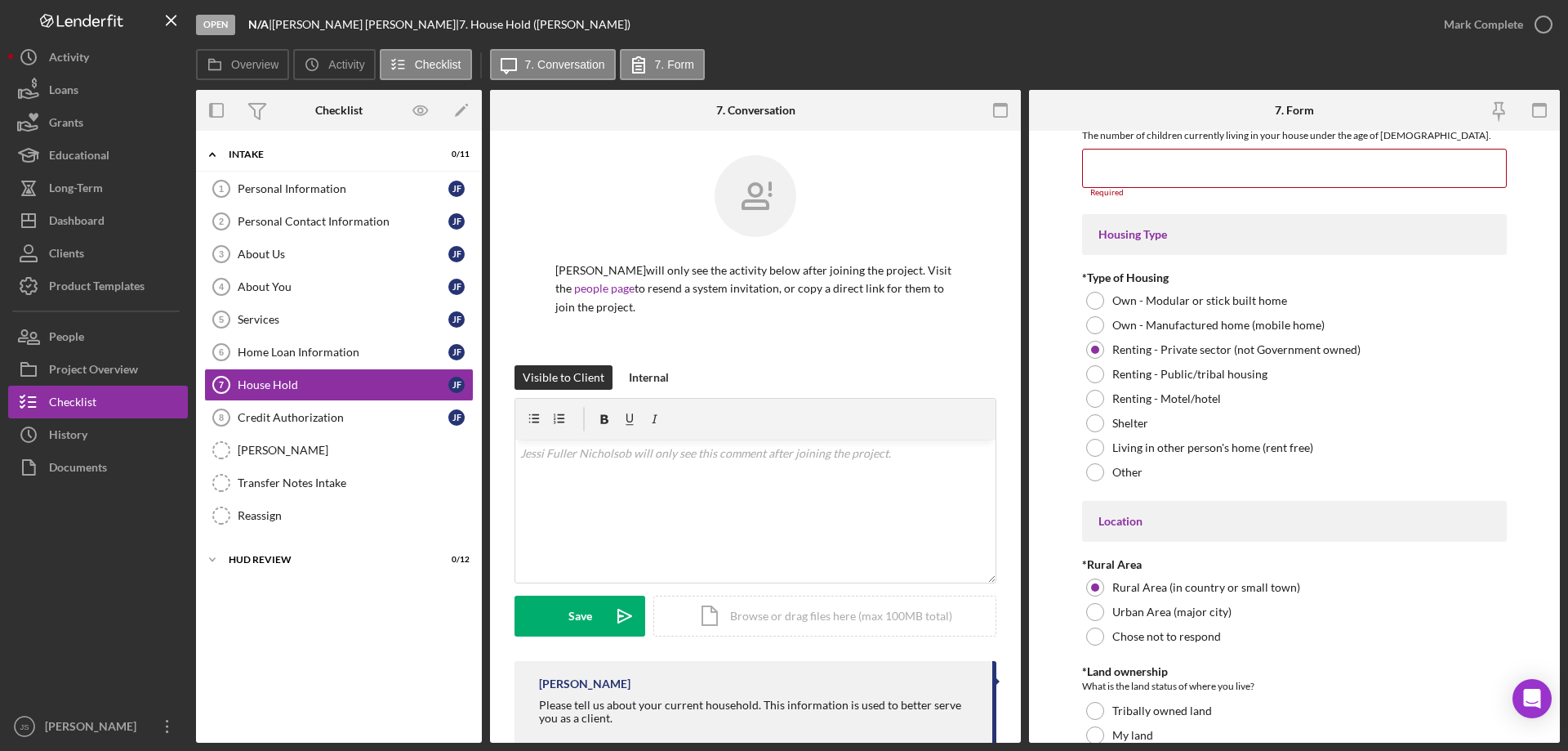
scroll to position [154, 0]
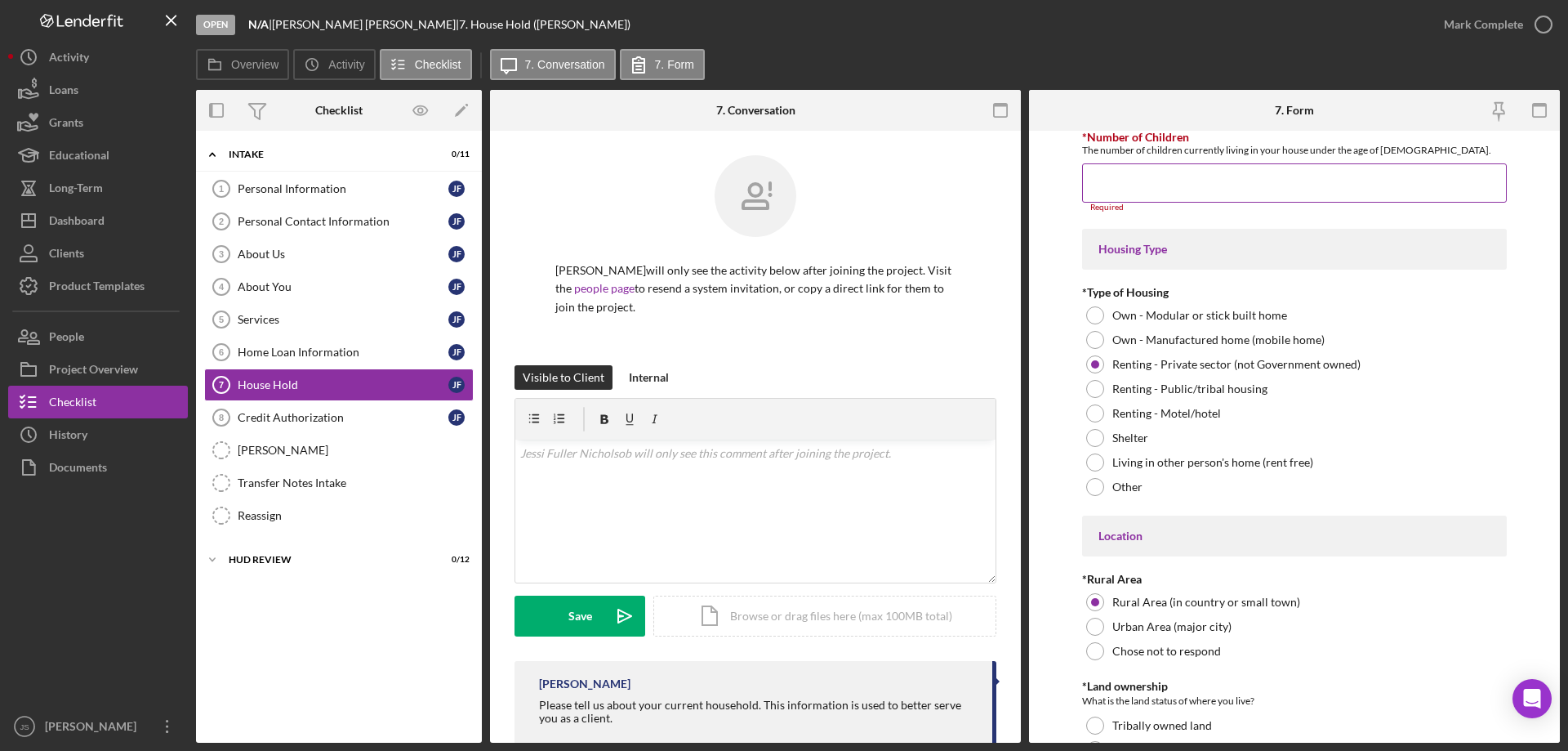
click at [1149, 188] on input "*Number of Children" at bounding box center [1294, 183] width 425 height 39
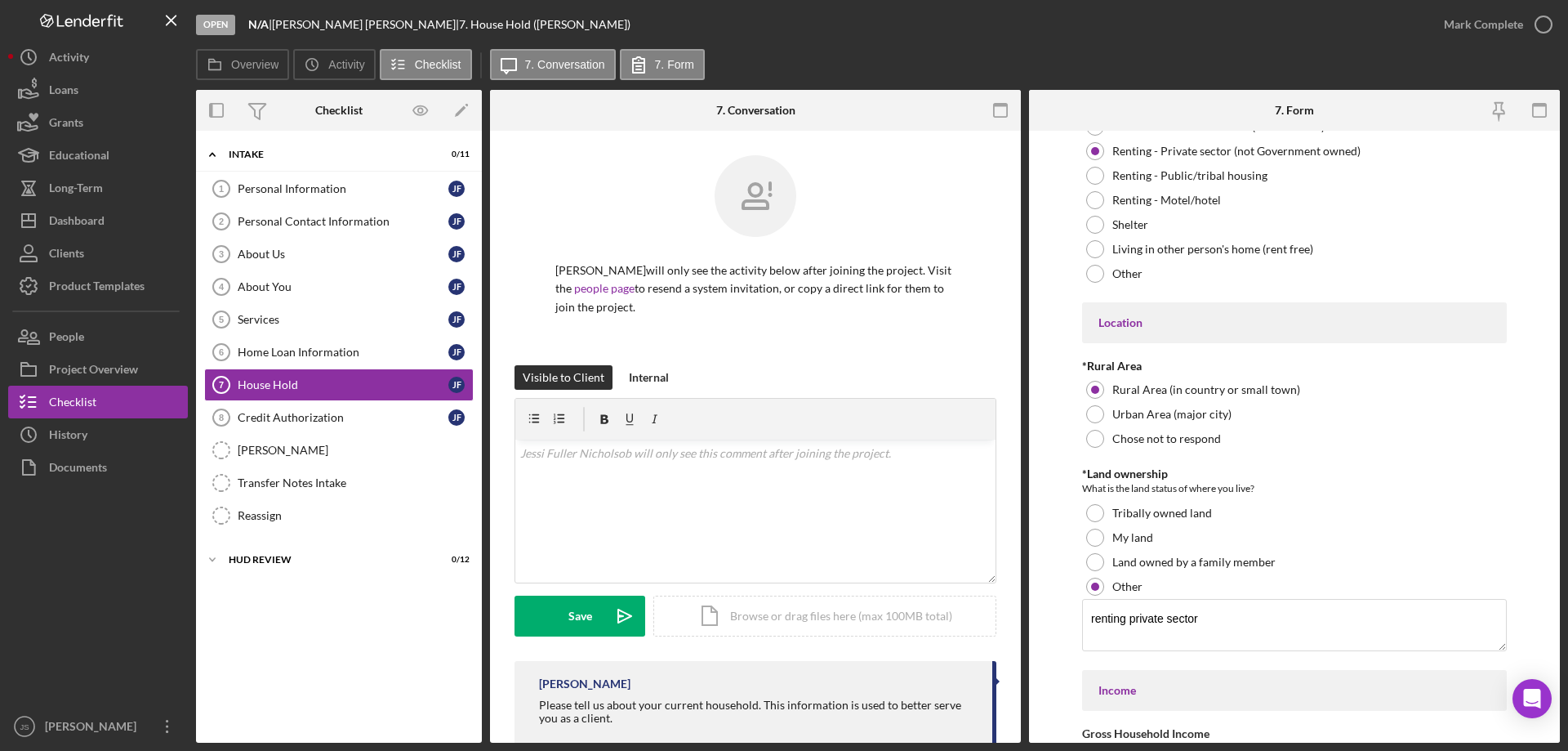
scroll to position [485, 0]
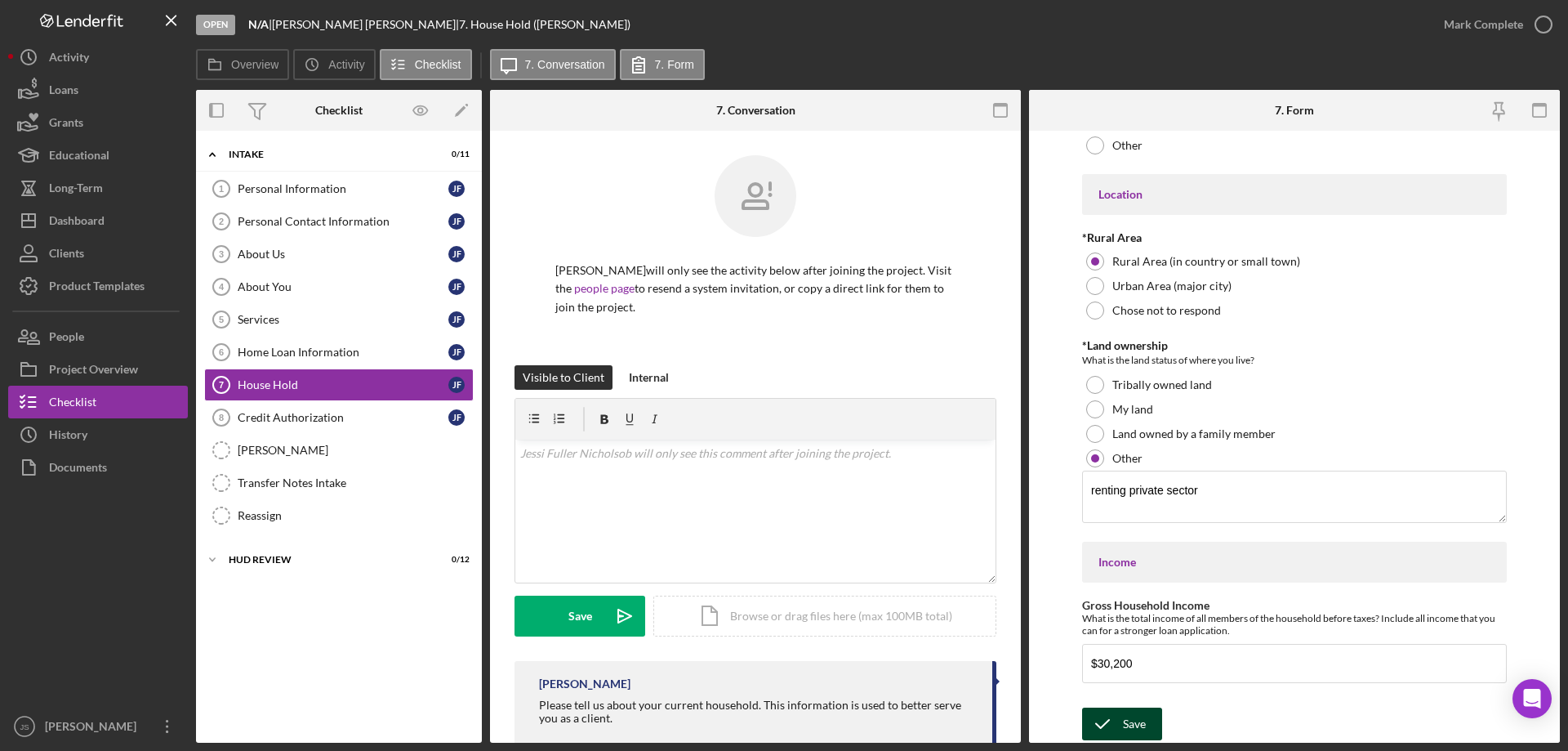
type input "0"
drag, startPoint x: 1133, startPoint y: 718, endPoint x: 1222, endPoint y: 636, distance: 121.0
click at [1135, 718] on div "Save" at bounding box center [1134, 724] width 23 height 33
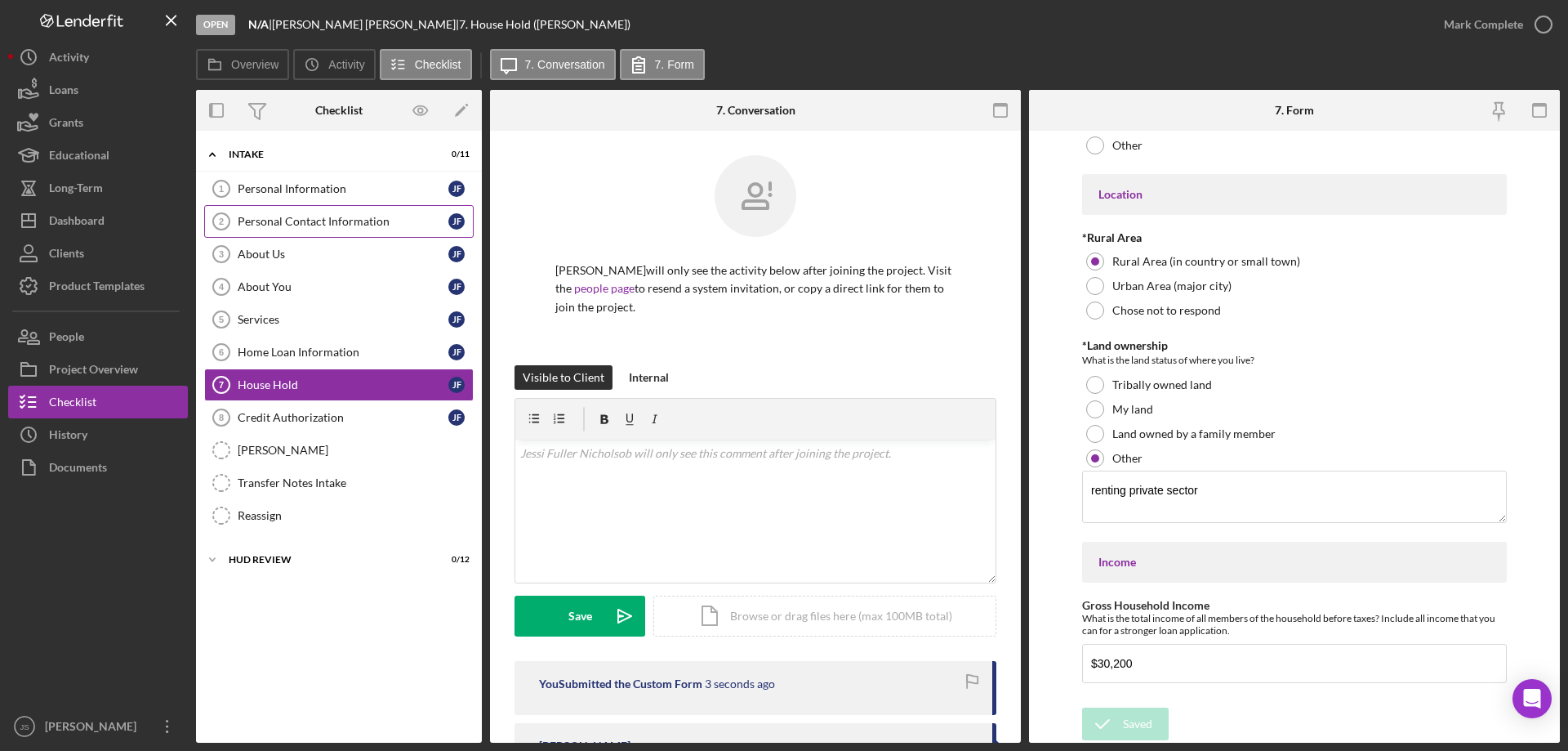
click at [347, 221] on div "Personal Contact Information" at bounding box center [343, 221] width 210 height 13
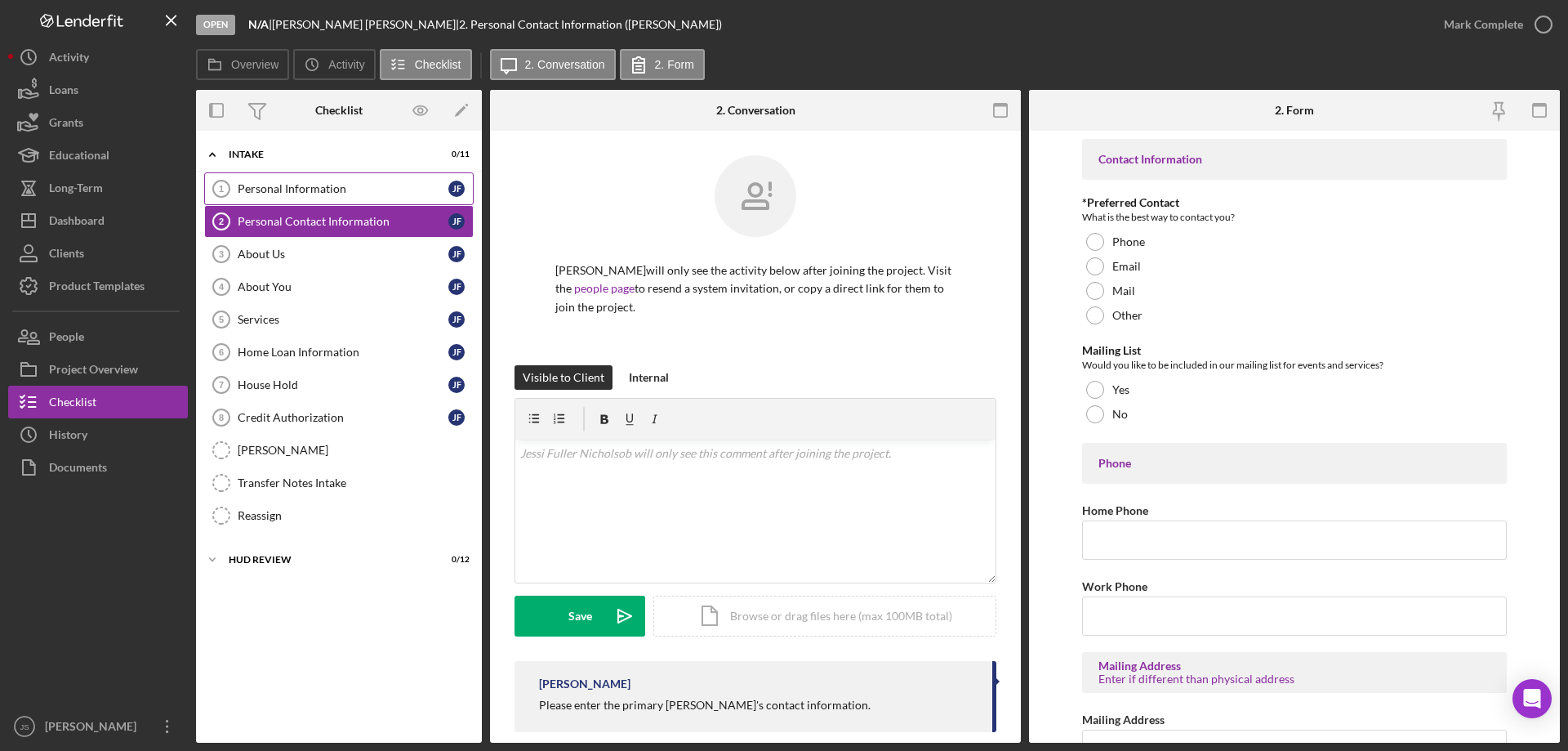
click at [296, 189] on div "Personal Information" at bounding box center [343, 188] width 210 height 13
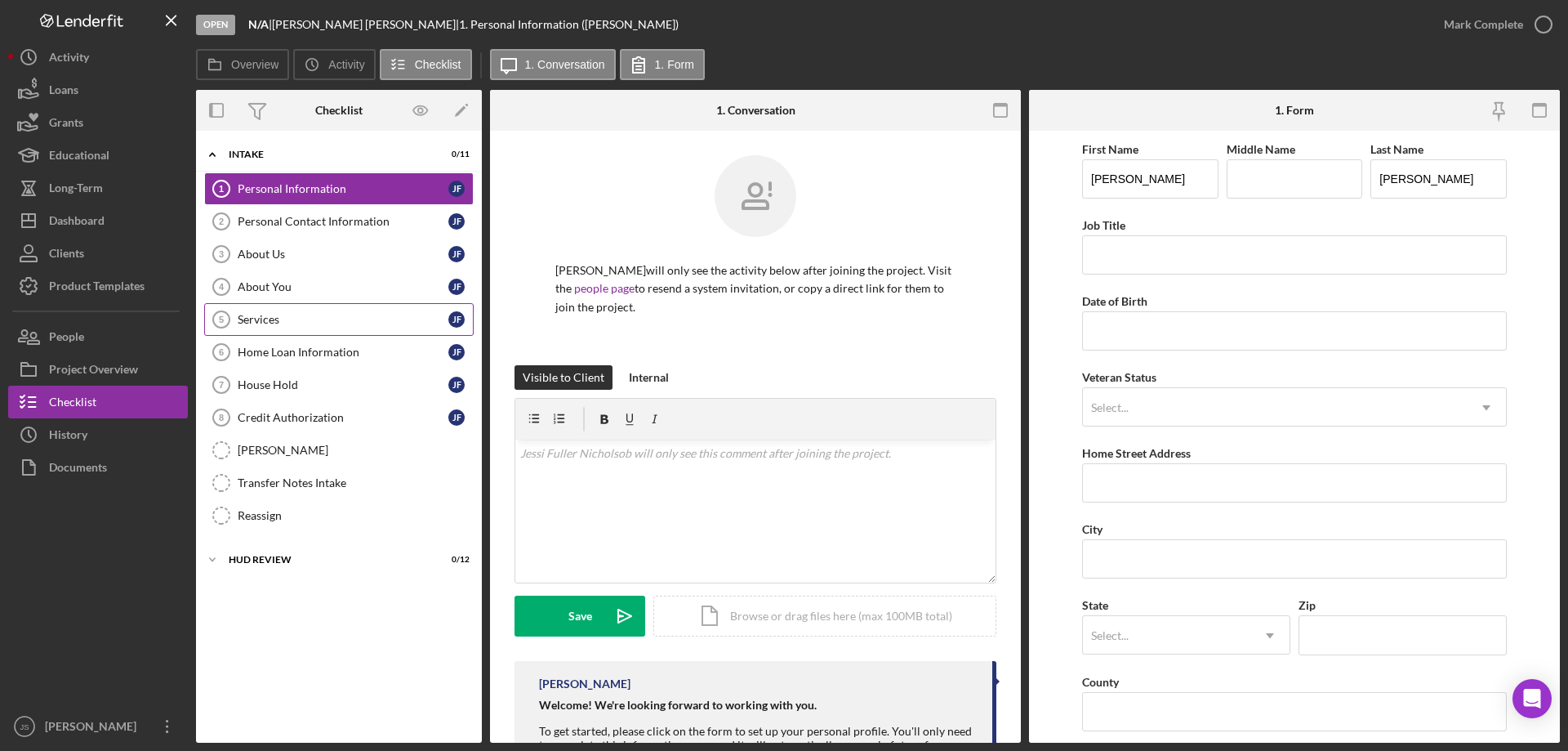
click at [298, 322] on div "Services" at bounding box center [343, 319] width 210 height 13
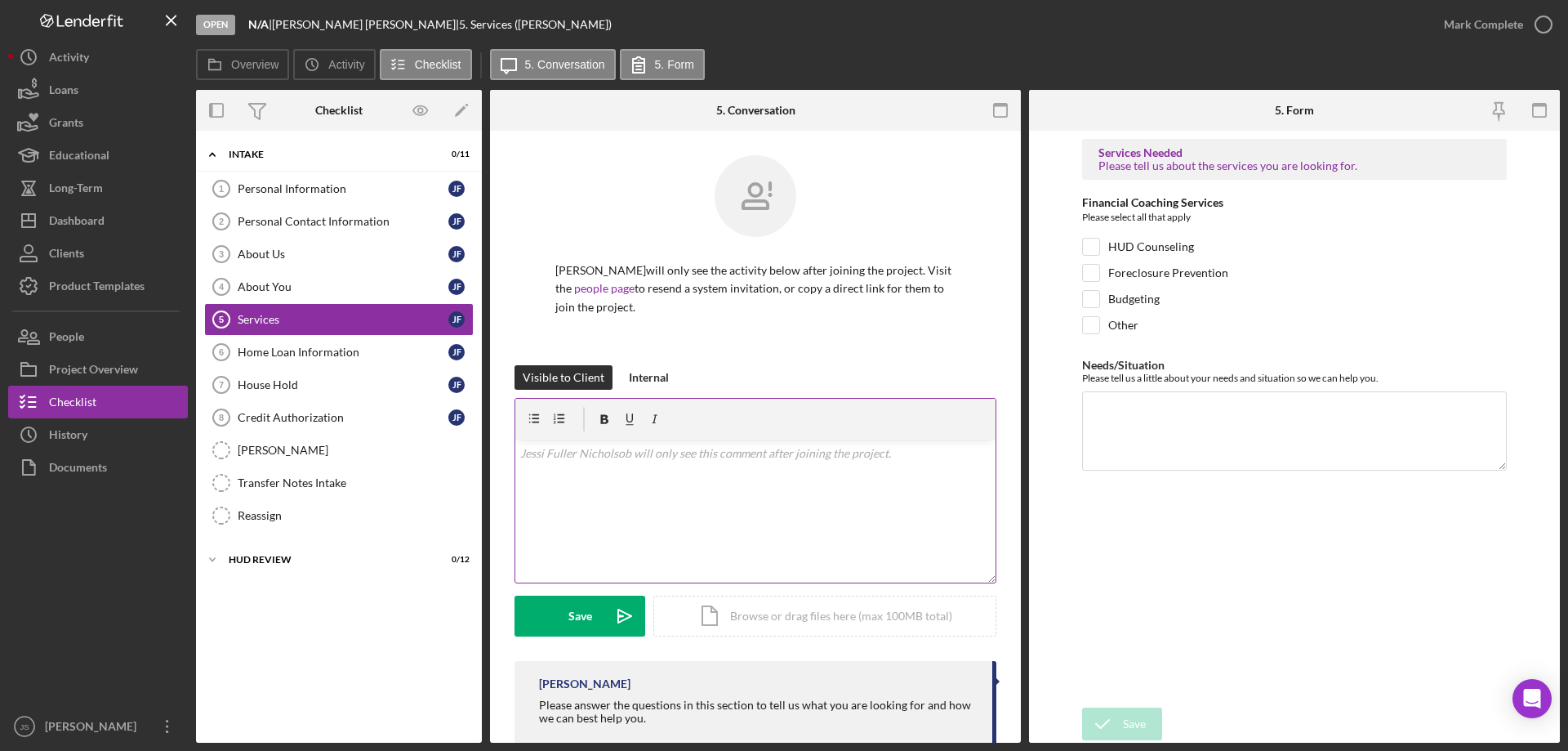
click at [567, 496] on div "v Color teal Color pink Remove color Add row above Add row below Add column bef…" at bounding box center [756, 511] width 480 height 143
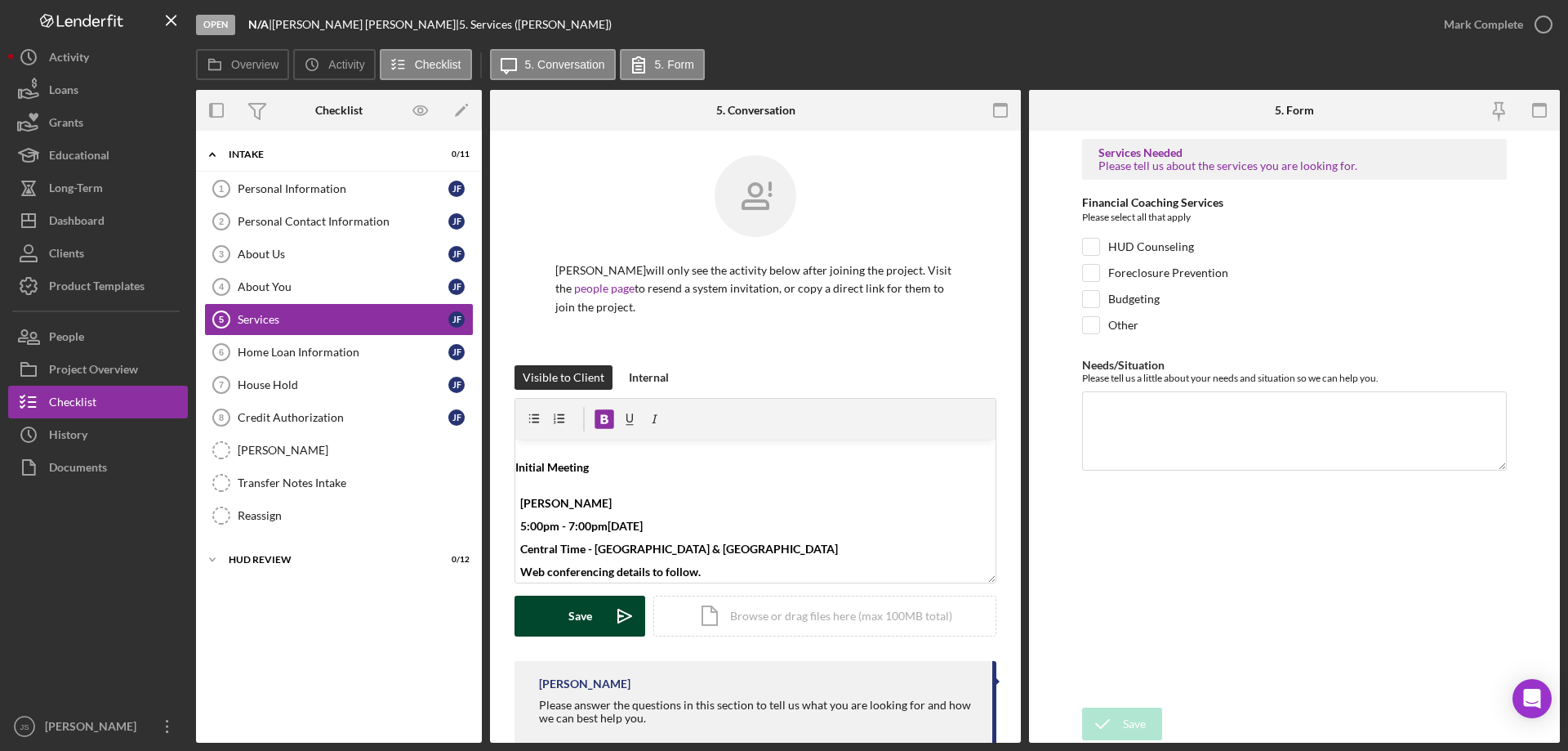
click at [574, 620] on div "Save" at bounding box center [581, 616] width 24 height 41
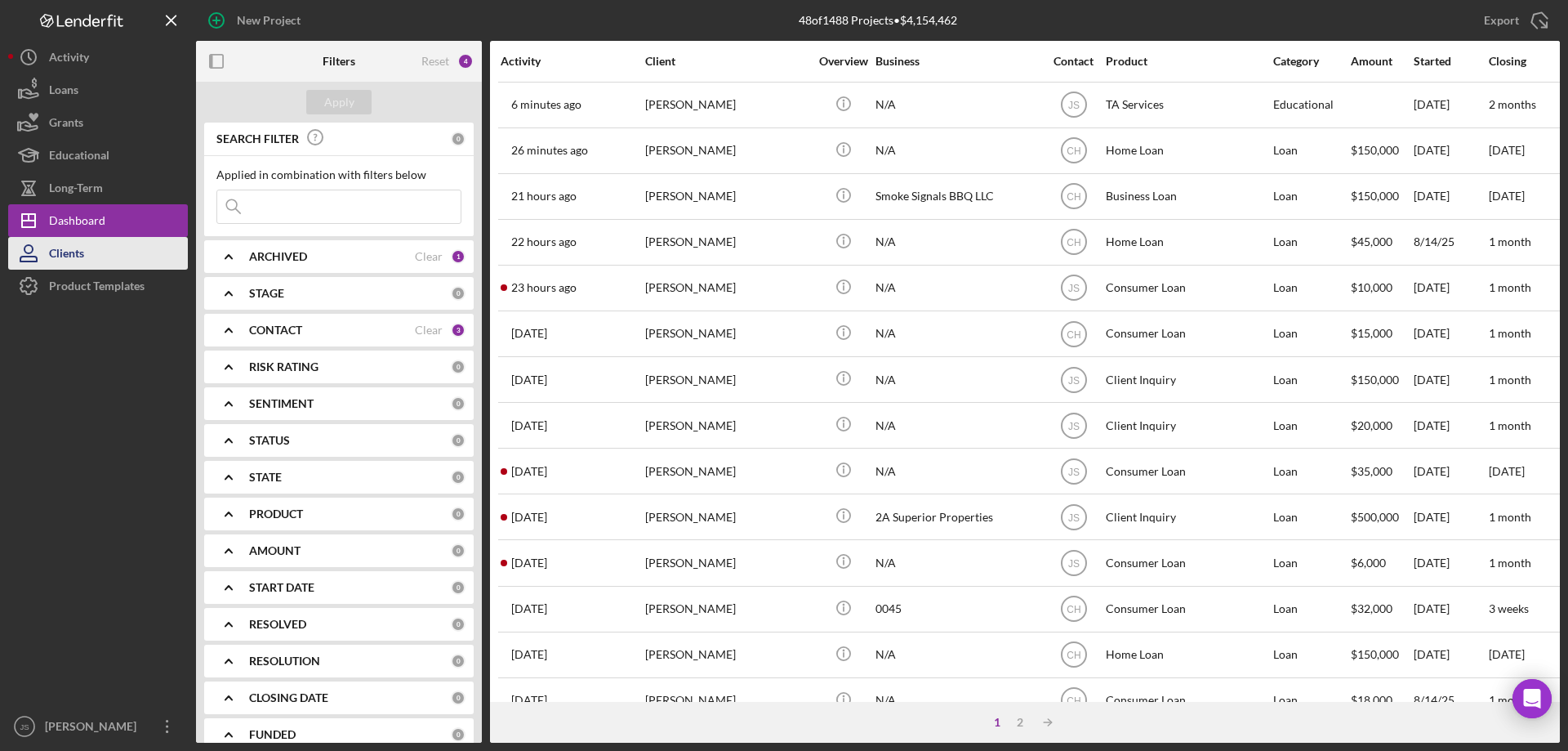
click at [78, 255] on div "Clients" at bounding box center [66, 255] width 35 height 37
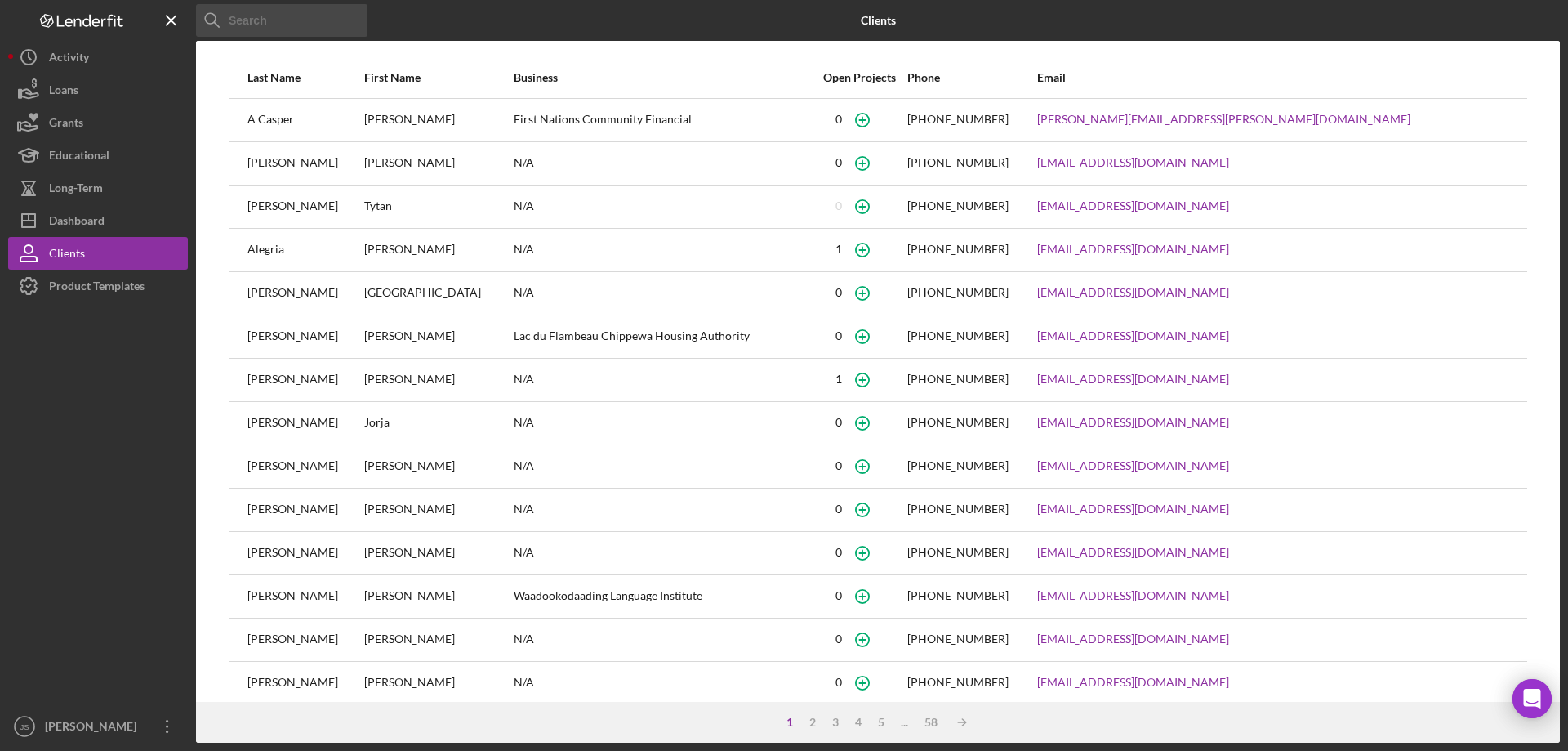
drag, startPoint x: 264, startPoint y: 23, endPoint x: 279, endPoint y: 22, distance: 15.0
click at [266, 23] on input at bounding box center [281, 21] width 172 height 33
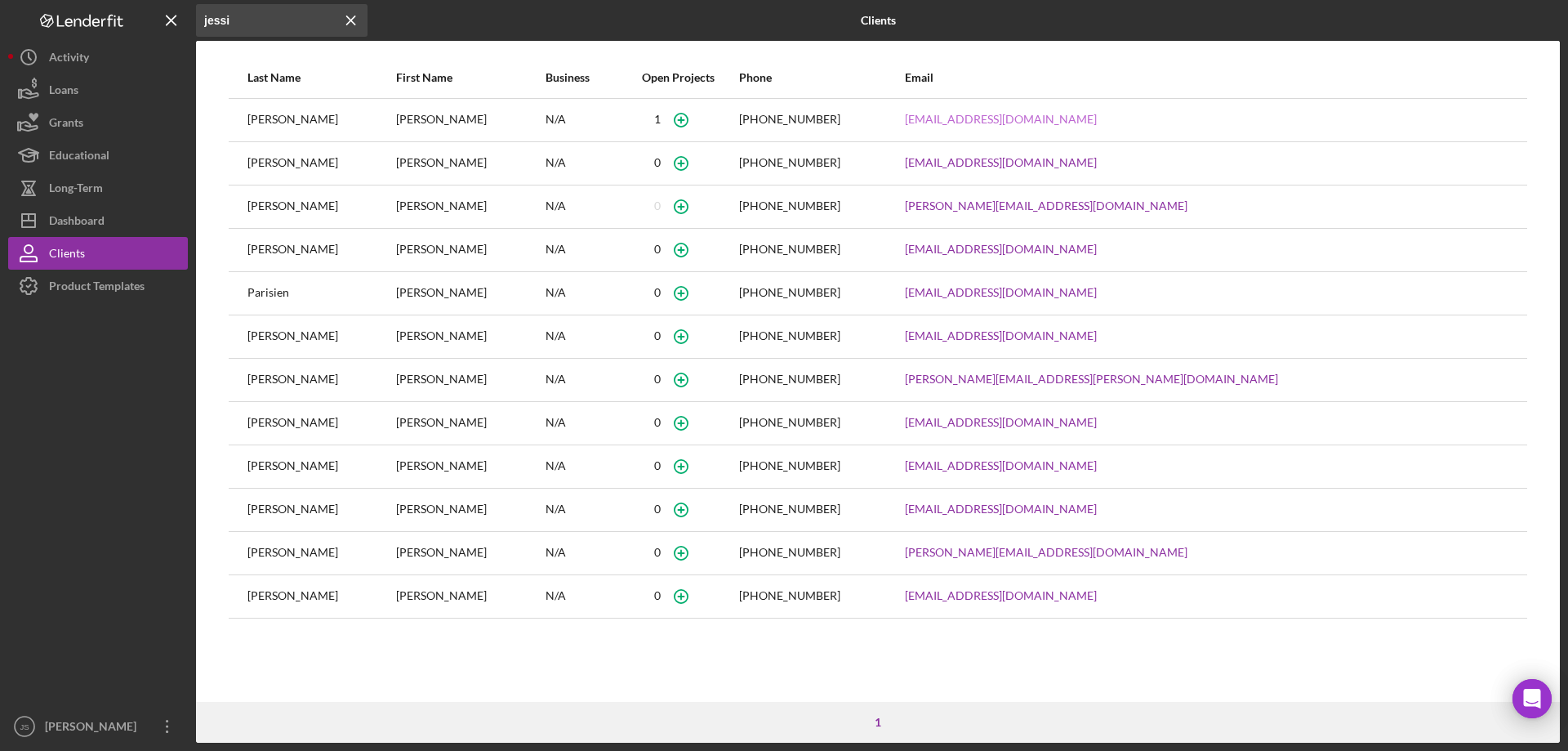
type input "jessi"
drag, startPoint x: 1117, startPoint y: 116, endPoint x: 1241, endPoint y: 124, distance: 124.3
click at [1241, 124] on tr "Fuller Nicholsob Jessi N/A 1 (715) 701-5133 jessinich5@gmail.com" at bounding box center [877, 120] width 1299 height 44
copy tr "[EMAIL_ADDRESS][DOMAIN_NAME]"
